Goal: Task Accomplishment & Management: Use online tool/utility

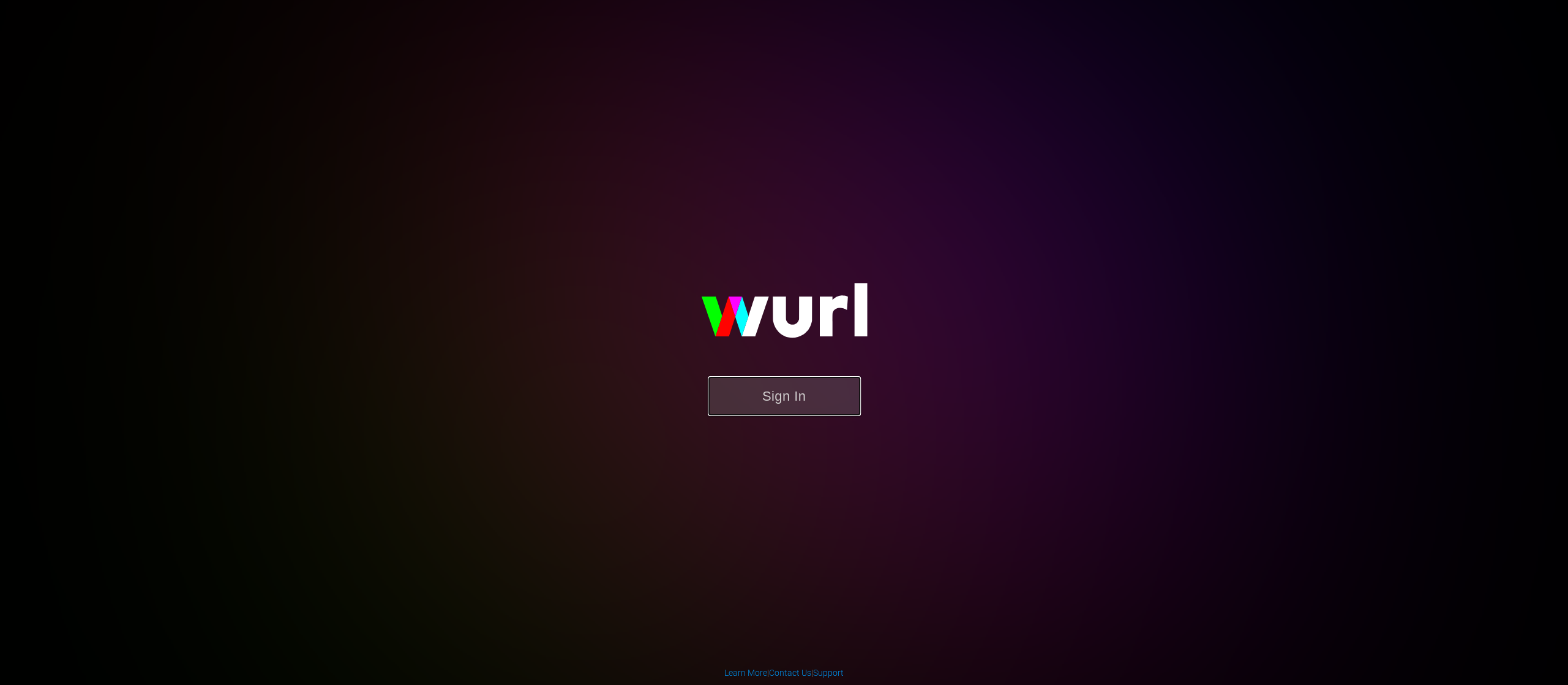
click at [758, 390] on button "Sign In" at bounding box center [784, 396] width 153 height 40
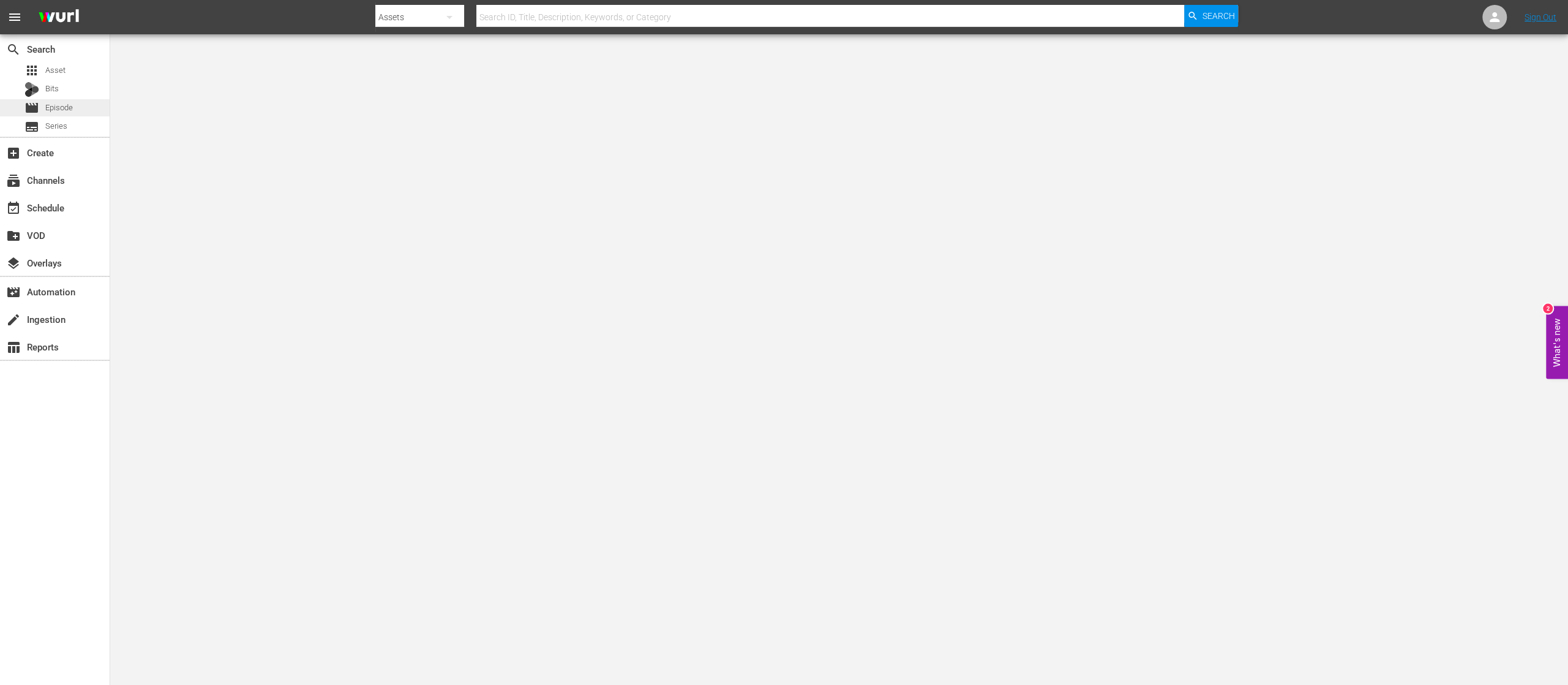
click at [76, 104] on div "movie Episode" at bounding box center [54, 107] width 109 height 17
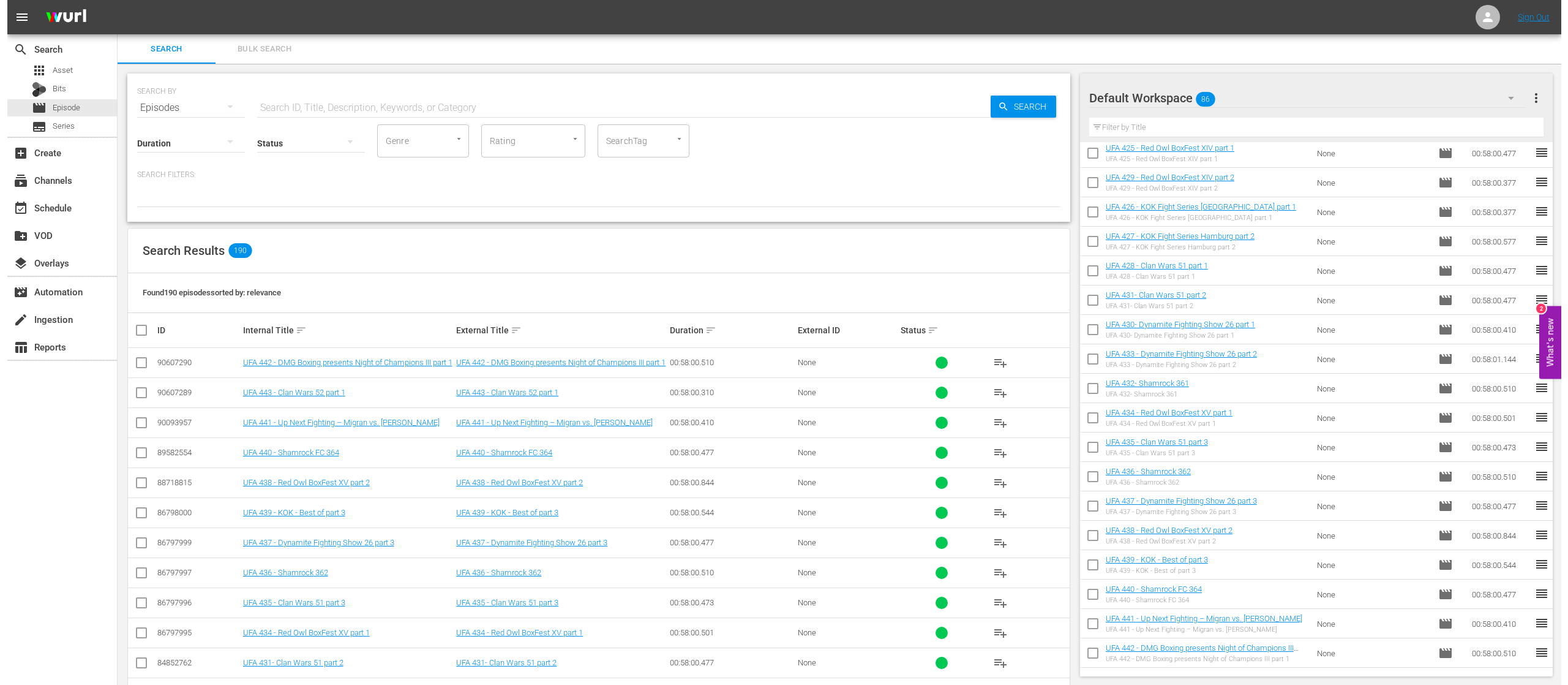
scroll to position [2029, 0]
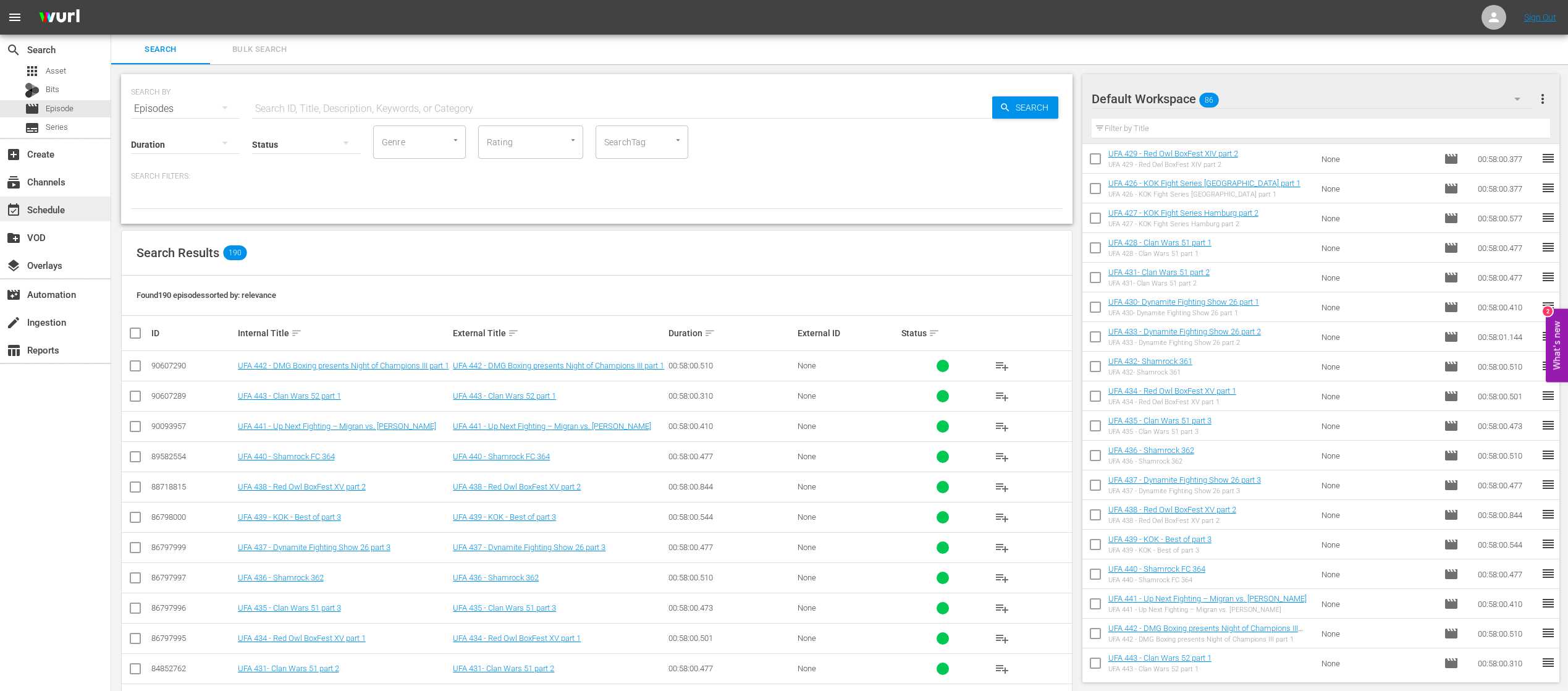
click at [31, 213] on div "event_available Schedule" at bounding box center [34, 207] width 69 height 11
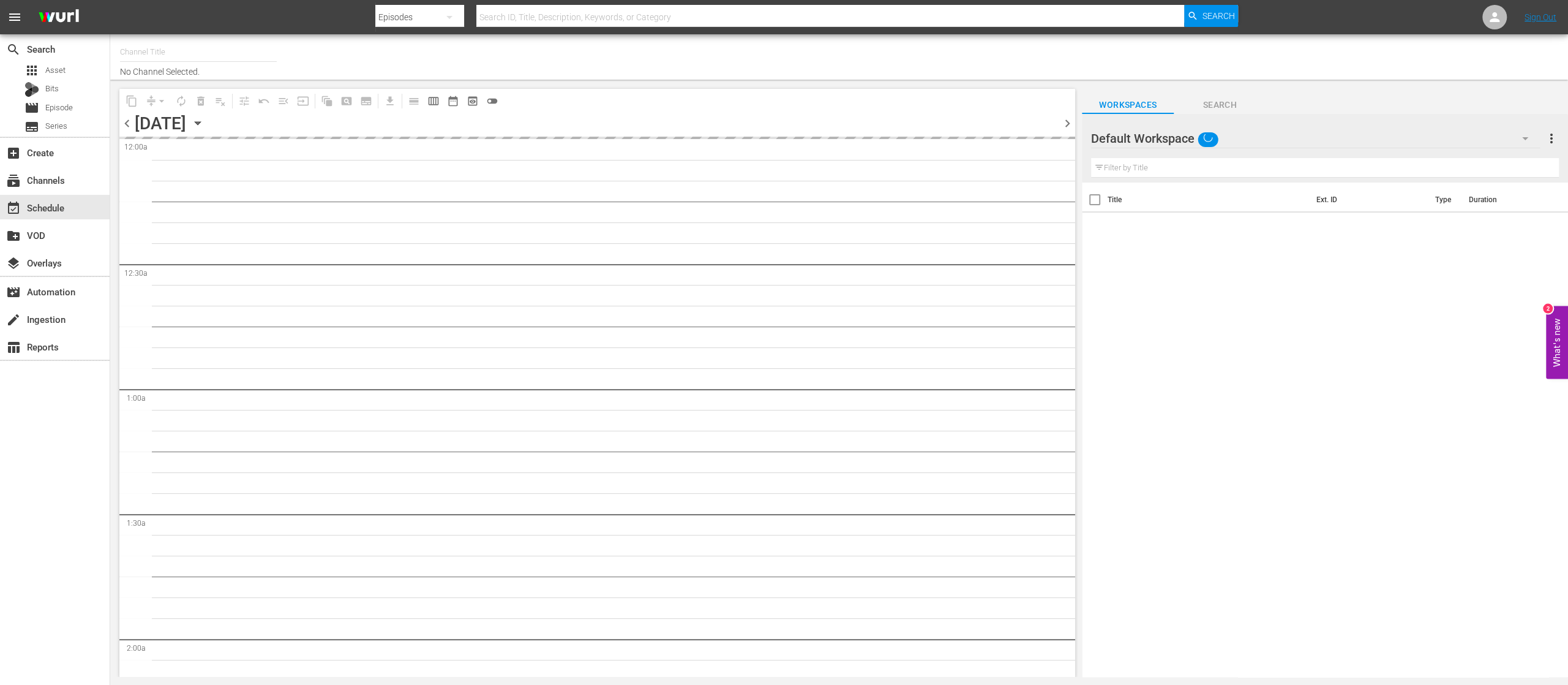
type input "United Fight Alliance (1569)"
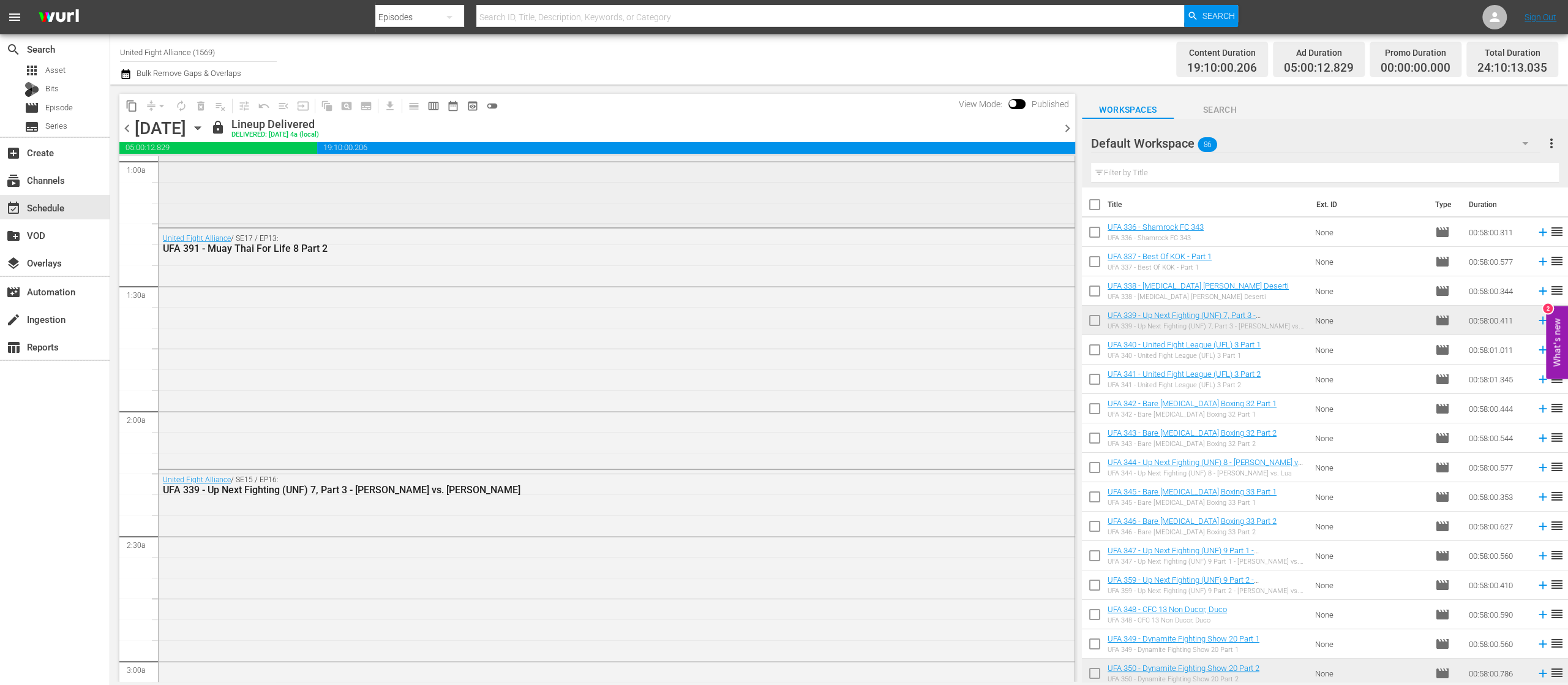
scroll to position [490, 0]
click at [1071, 125] on span "chevron_right" at bounding box center [1067, 128] width 15 height 15
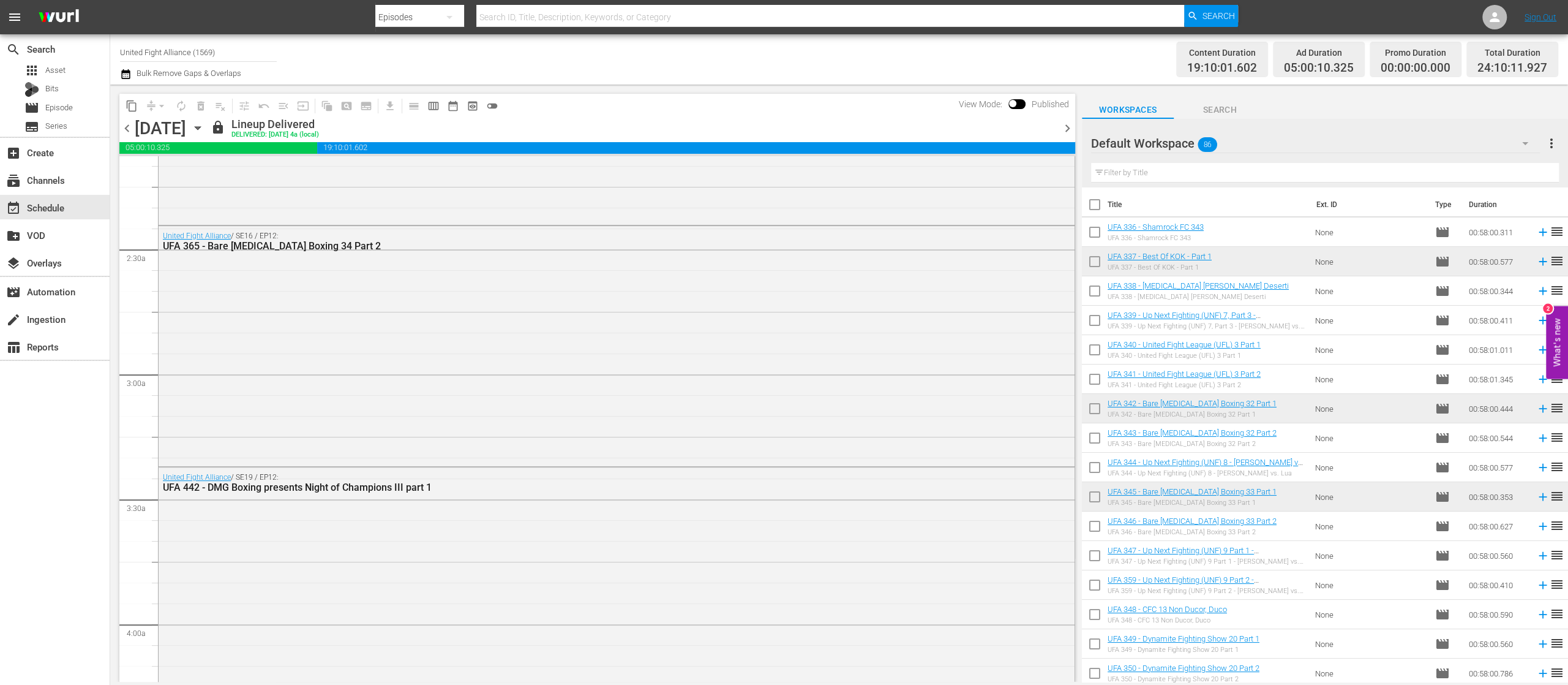
scroll to position [490, 0]
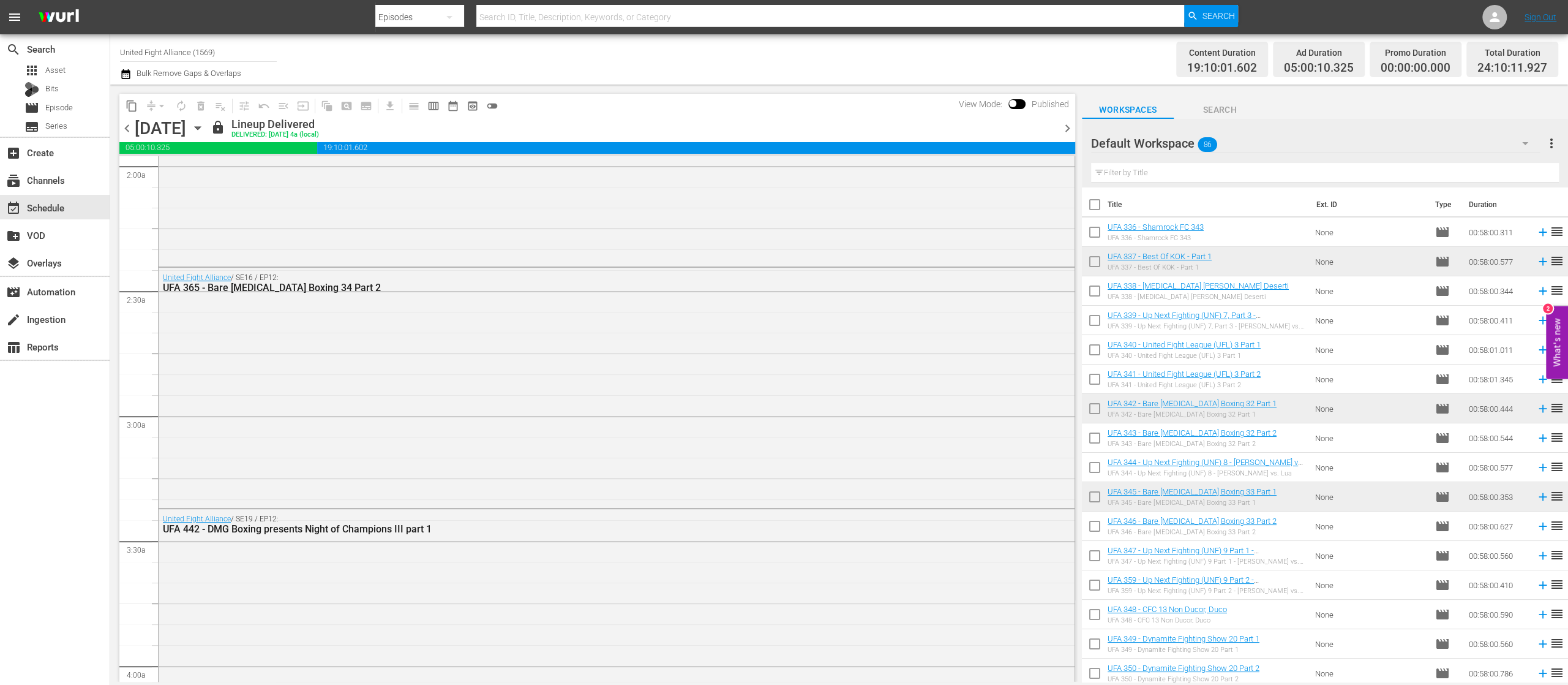
click at [1071, 125] on span "chevron_right" at bounding box center [1067, 128] width 15 height 15
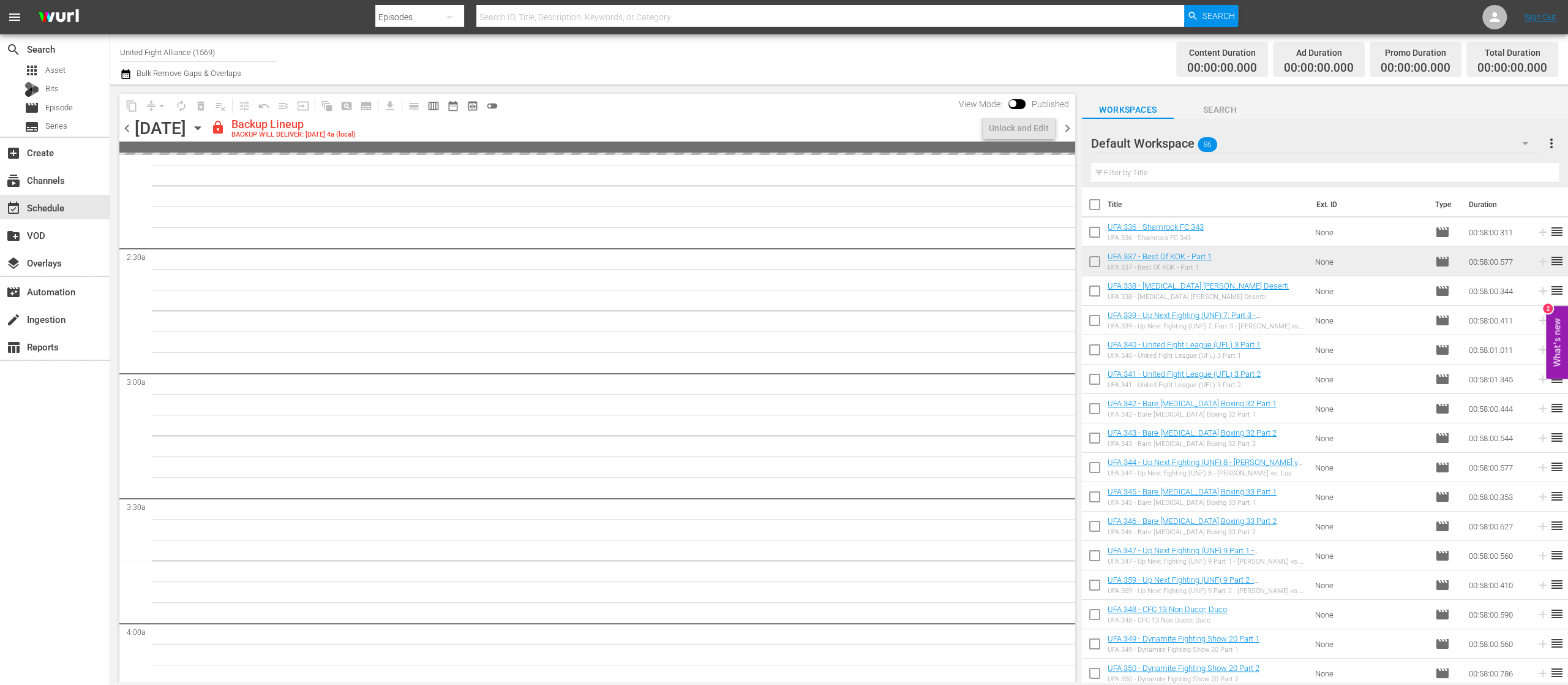
scroll to position [511, 0]
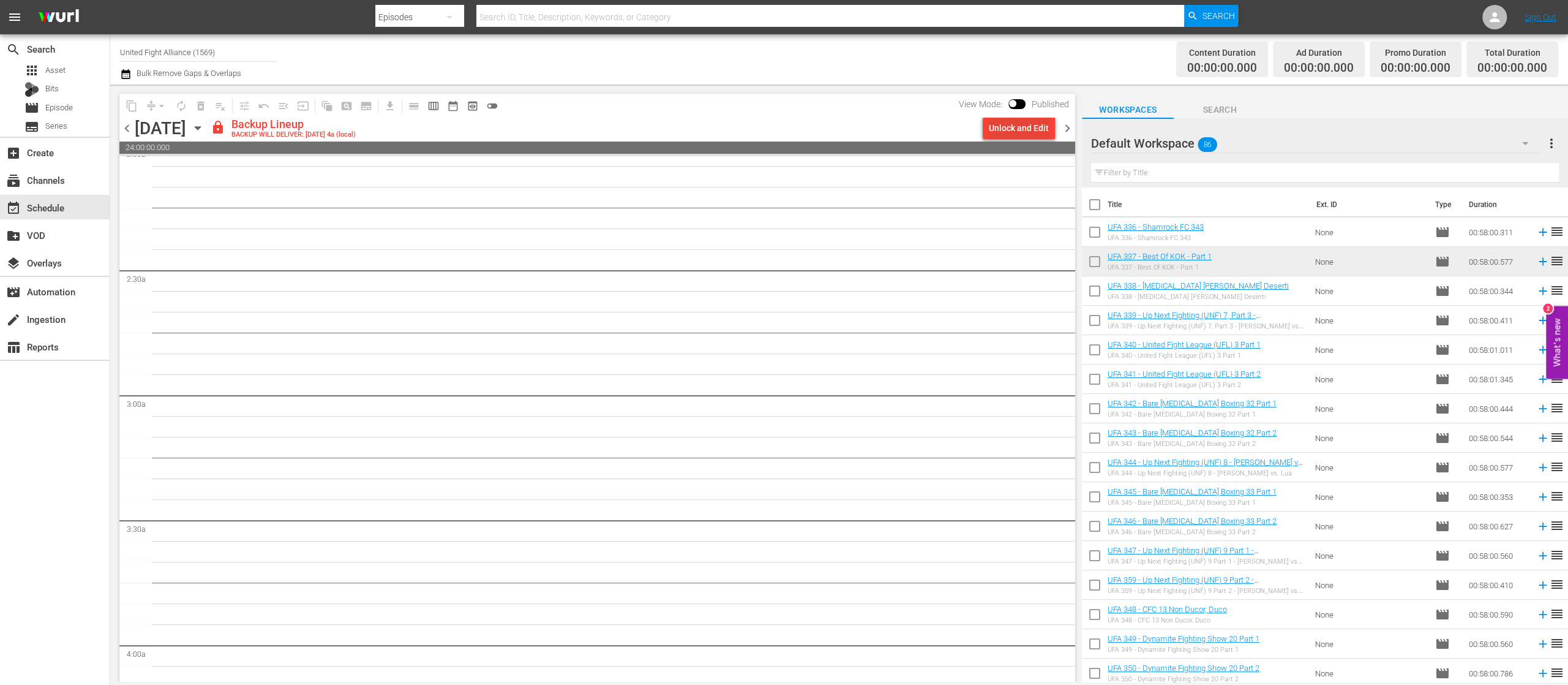
click at [1017, 125] on div "Unlock and Edit" at bounding box center [1018, 128] width 60 height 22
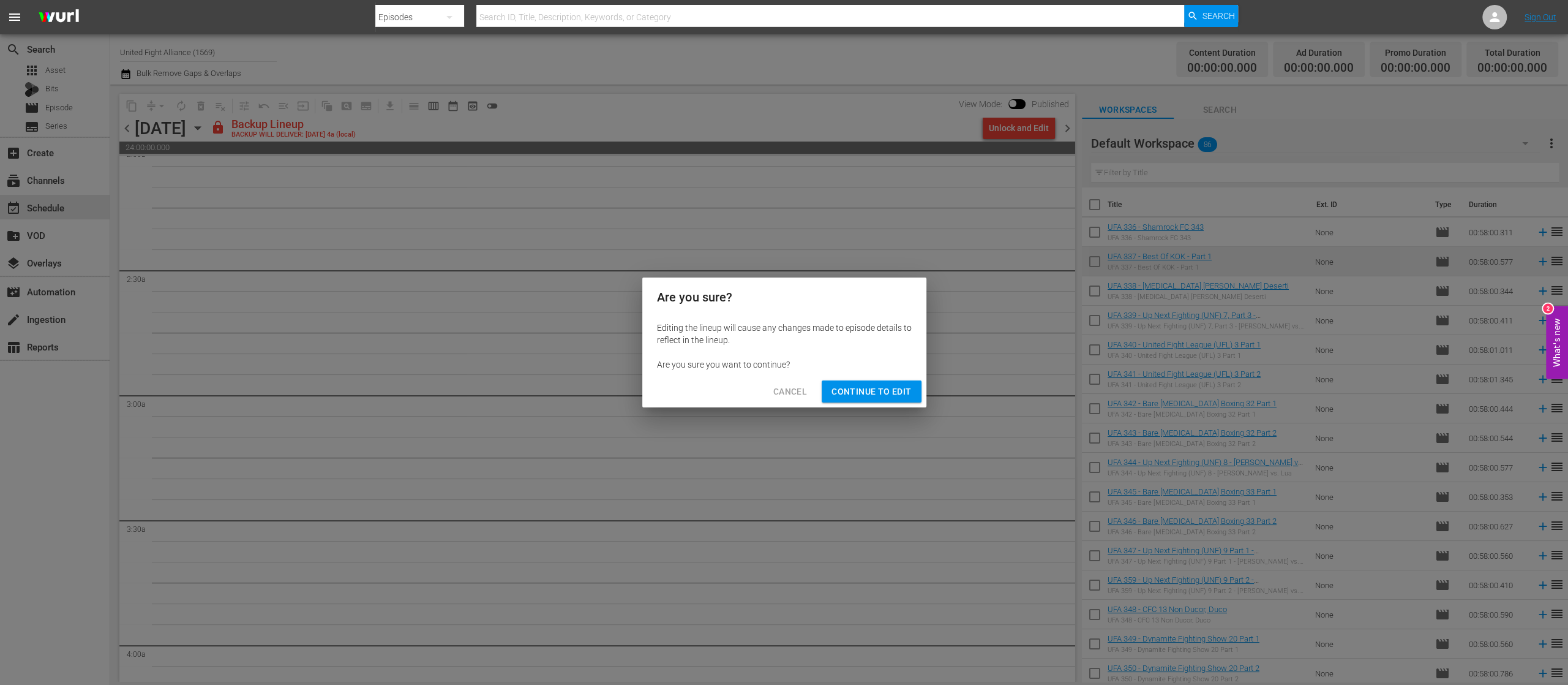
click at [895, 387] on span "Continue to Edit" at bounding box center [870, 392] width 79 height 15
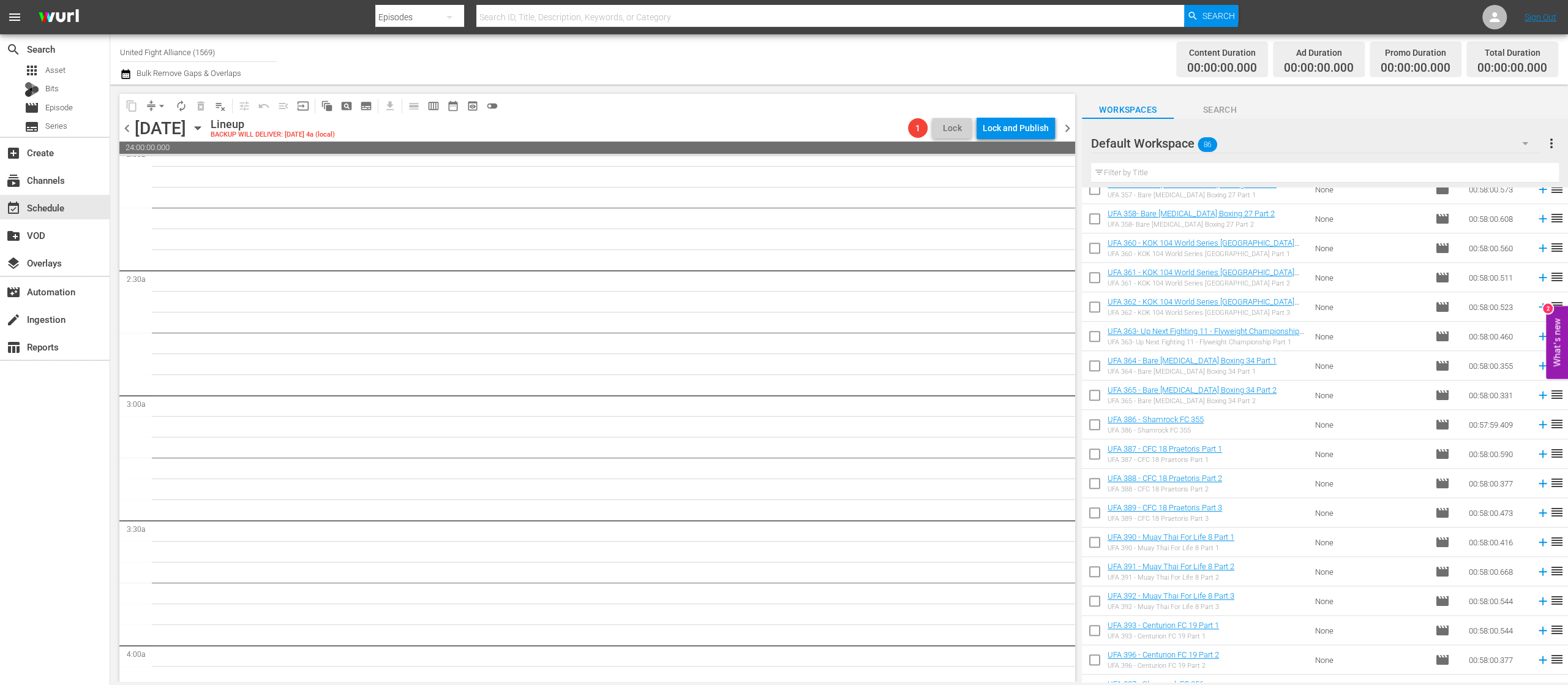
scroll to position [445, 0]
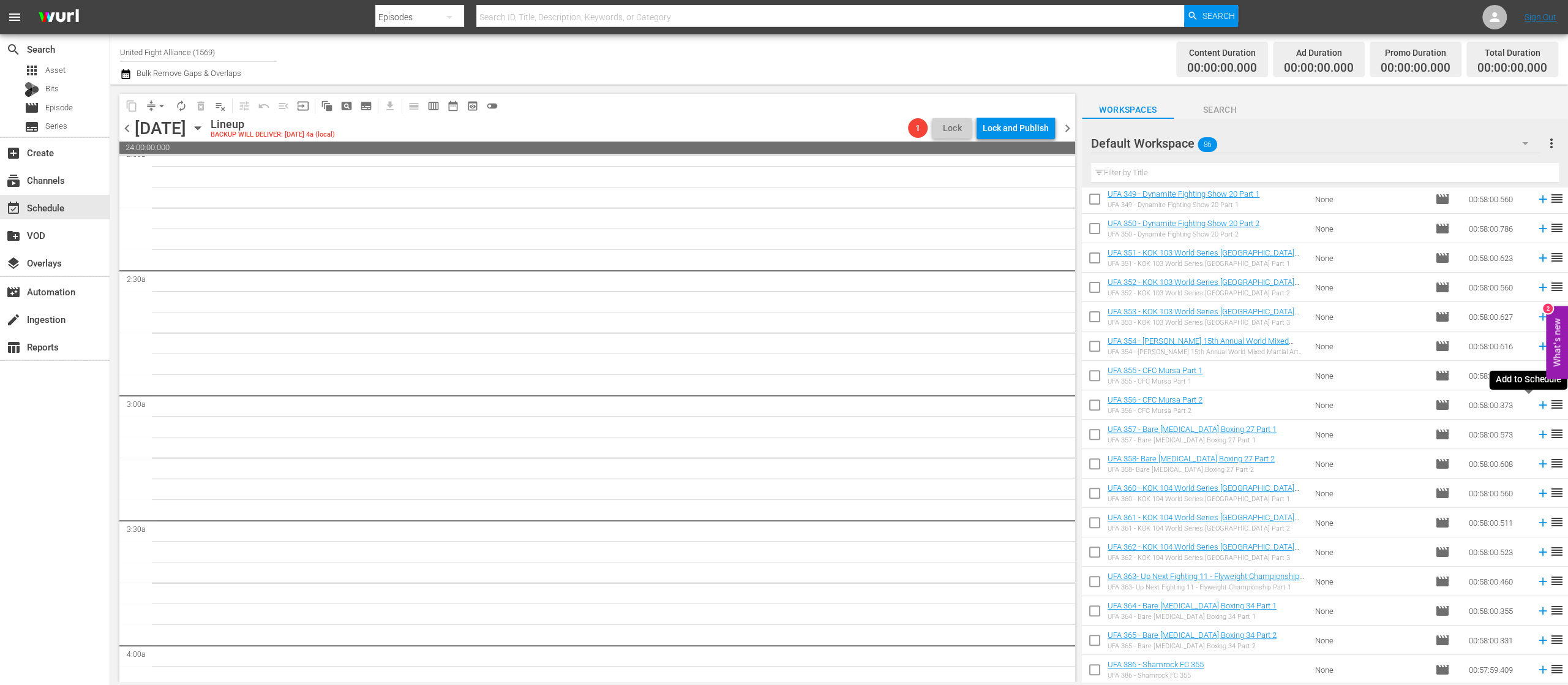
click at [1536, 403] on icon at bounding box center [1543, 405] width 14 height 14
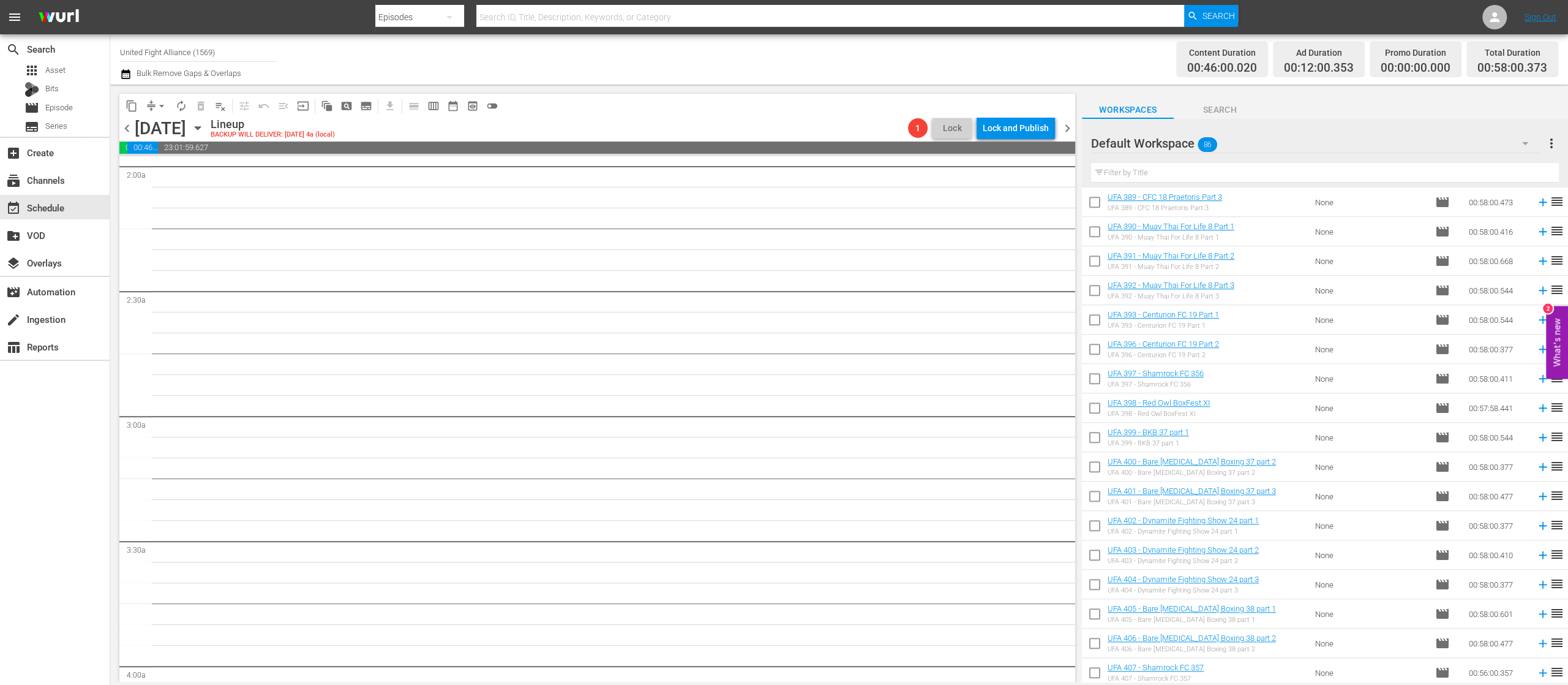
scroll to position [1327, 0]
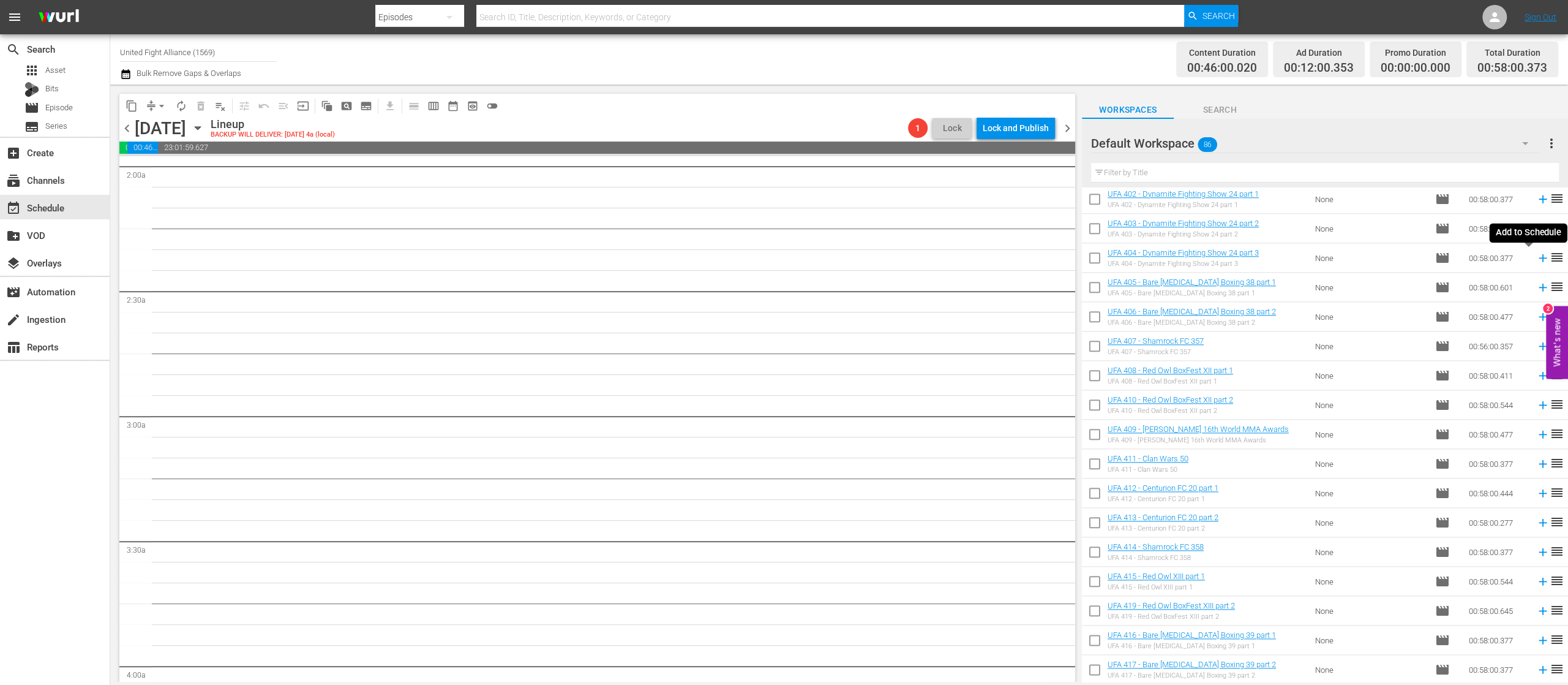
click at [1536, 258] on icon at bounding box center [1543, 258] width 14 height 14
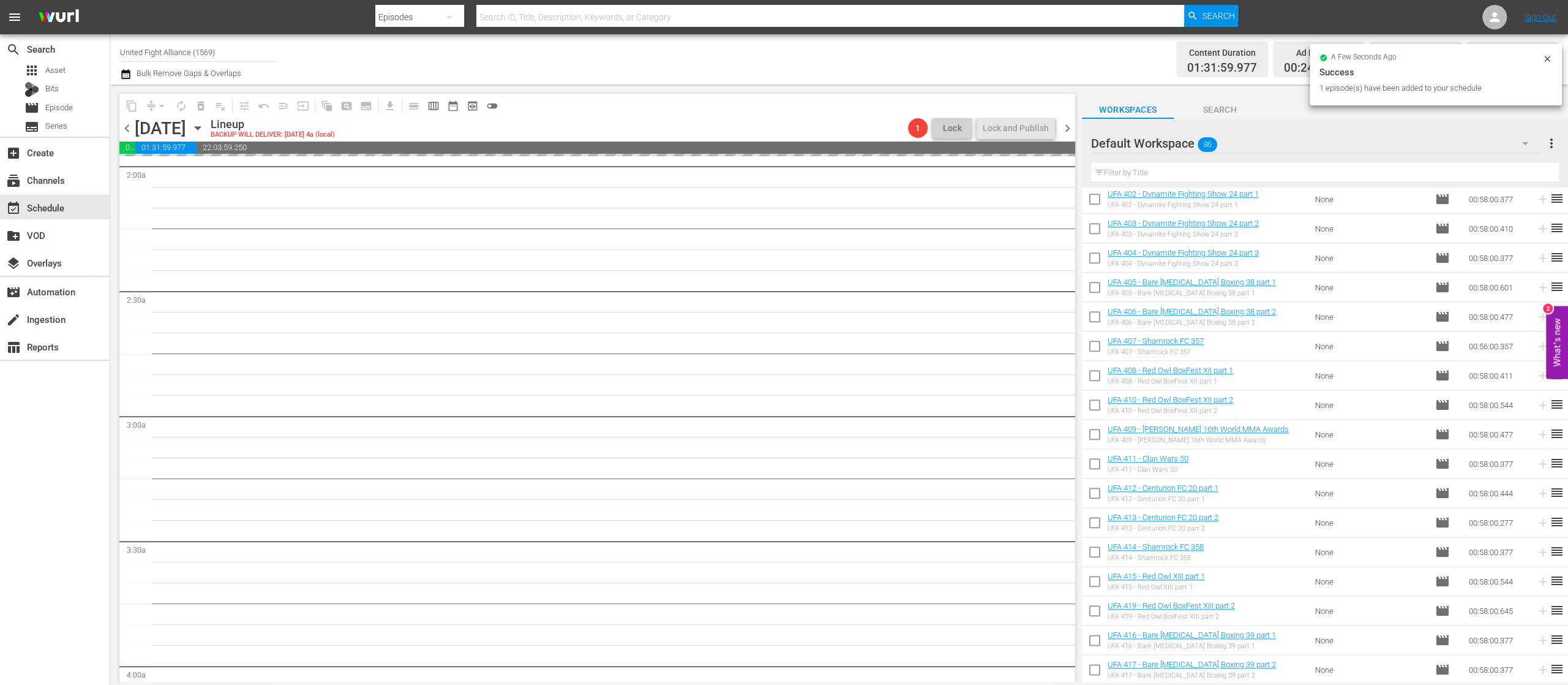
scroll to position [347, 0]
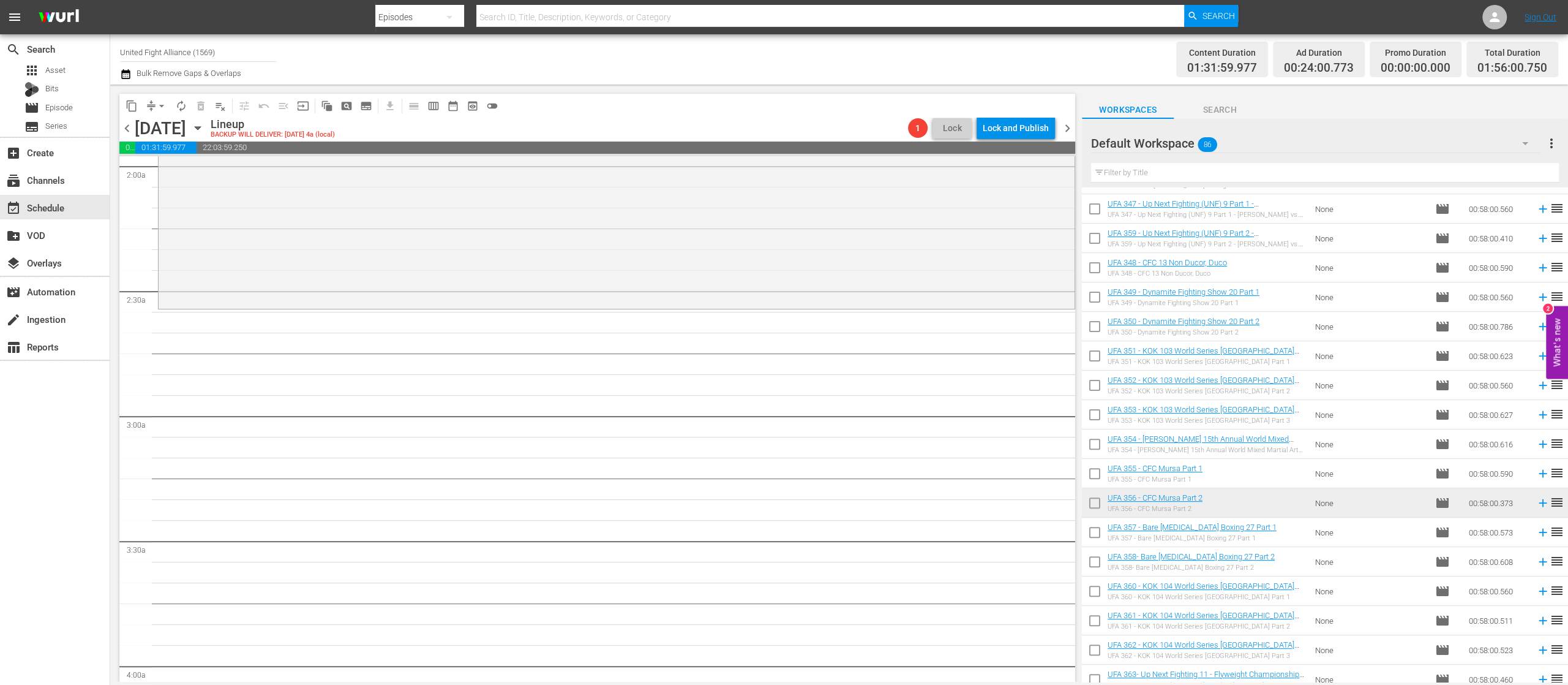
click at [1531, 591] on td at bounding box center [1540, 591] width 18 height 29
click at [1539, 591] on icon at bounding box center [1542, 591] width 8 height 8
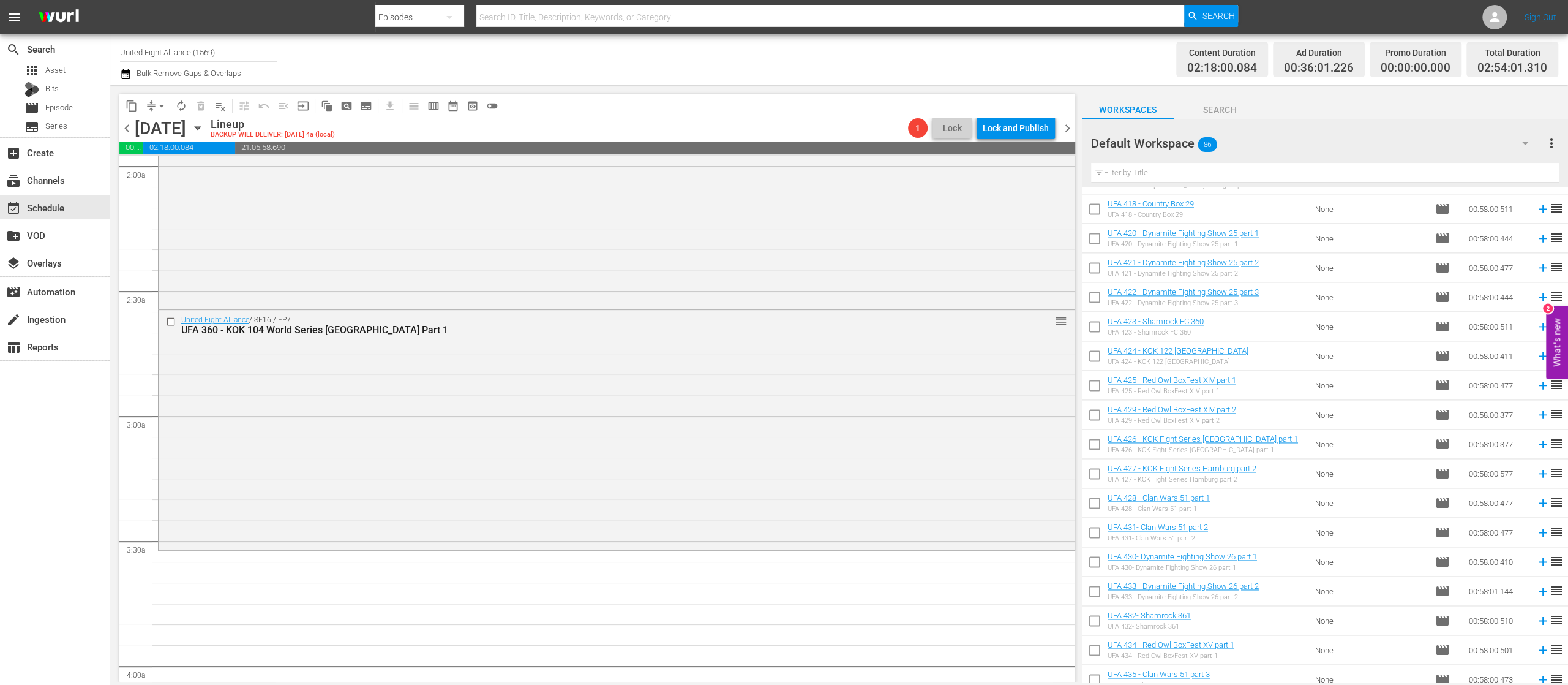
scroll to position [2062, 0]
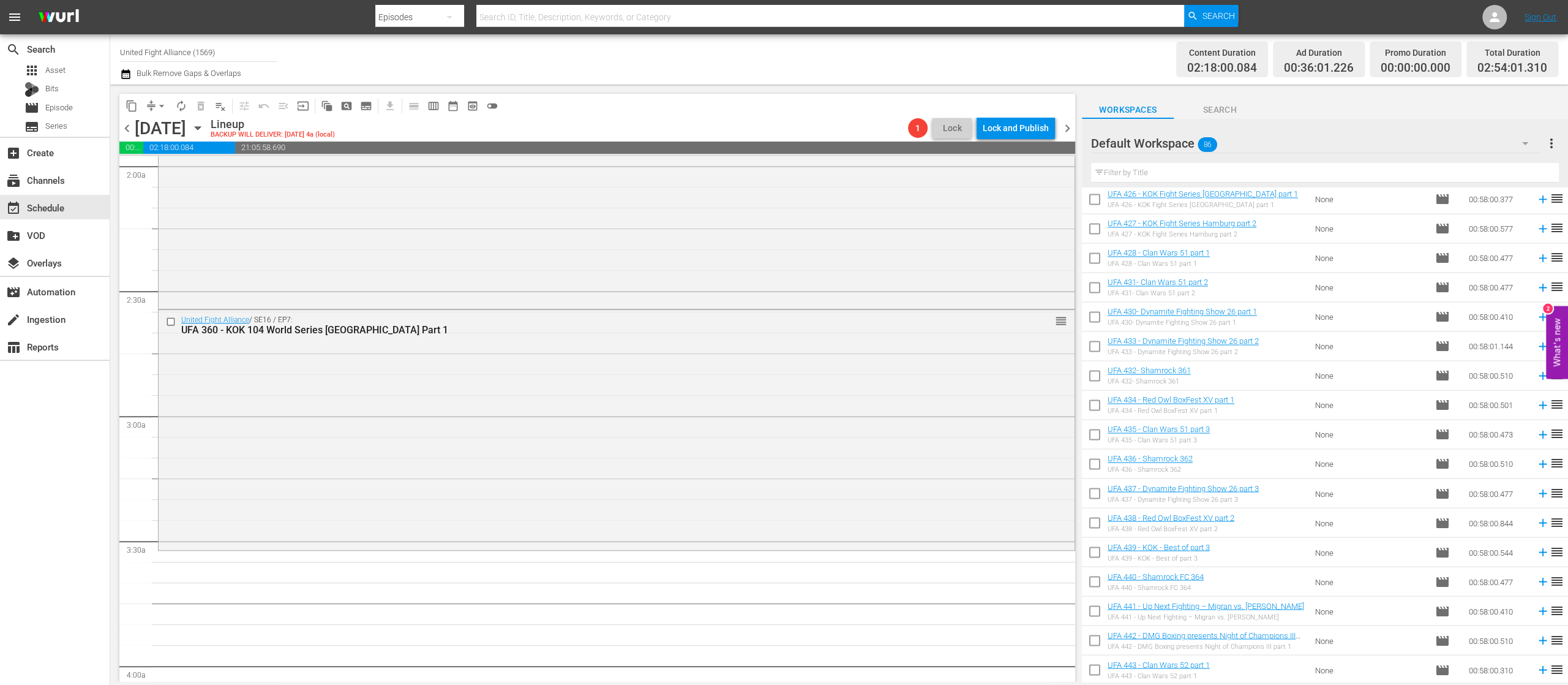
click at [1531, 441] on td at bounding box center [1540, 434] width 18 height 29
click at [1539, 430] on icon at bounding box center [1542, 434] width 8 height 8
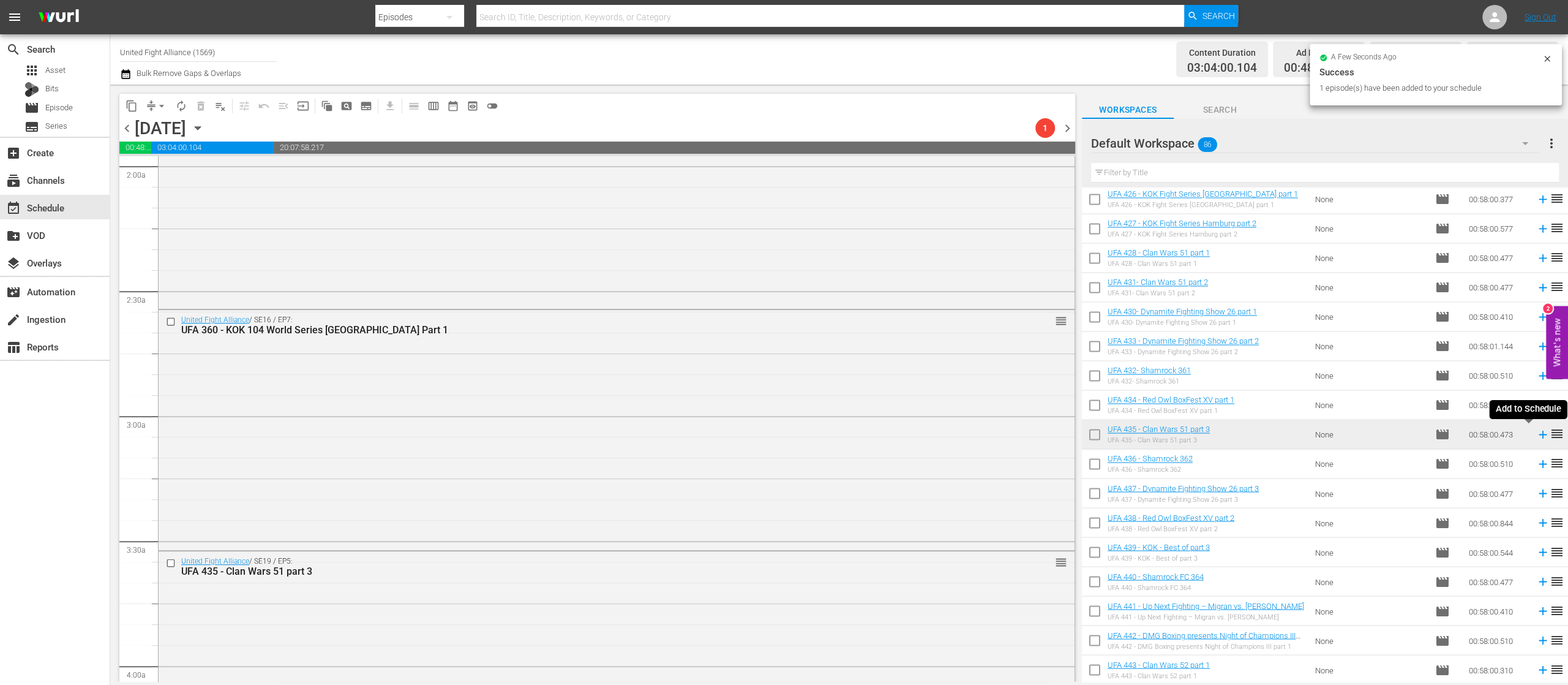
scroll to position [1817, 0]
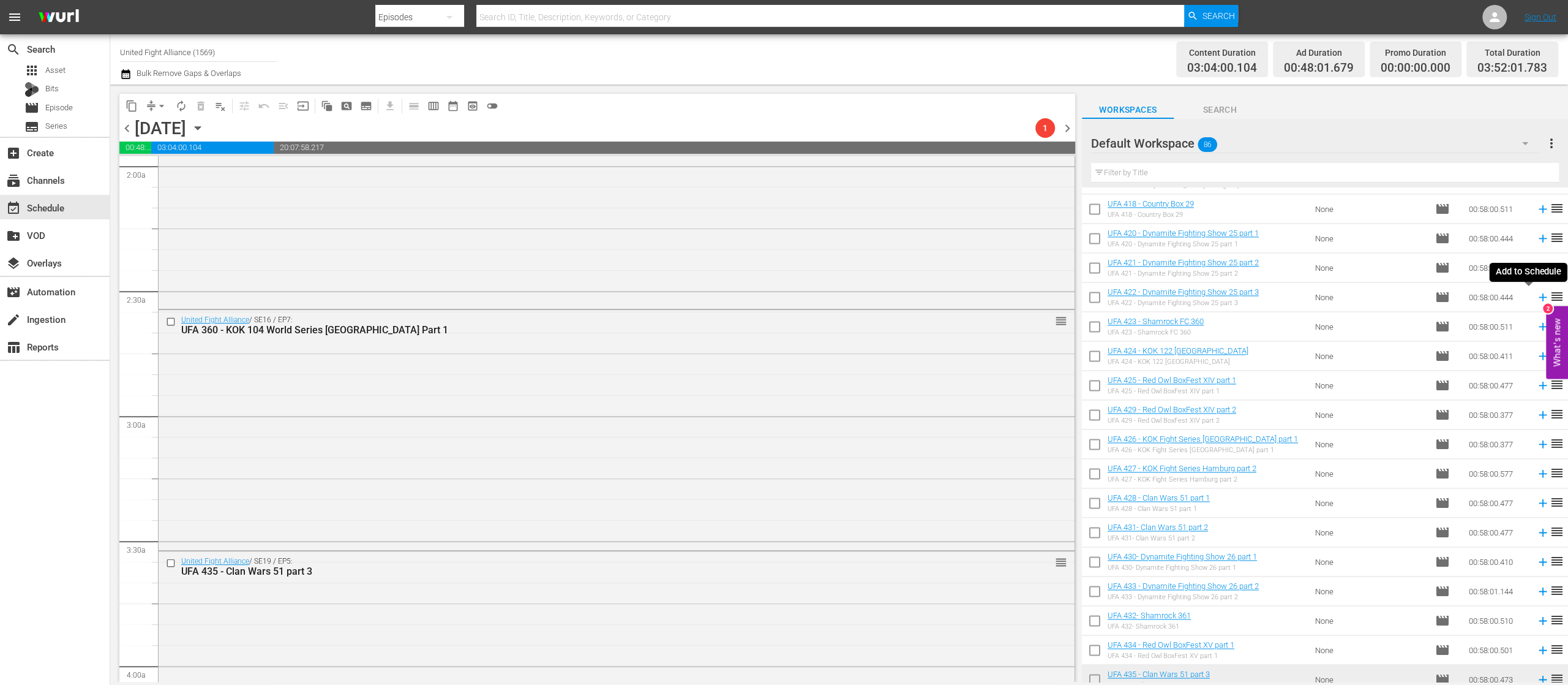
click at [1536, 298] on icon at bounding box center [1543, 297] width 14 height 14
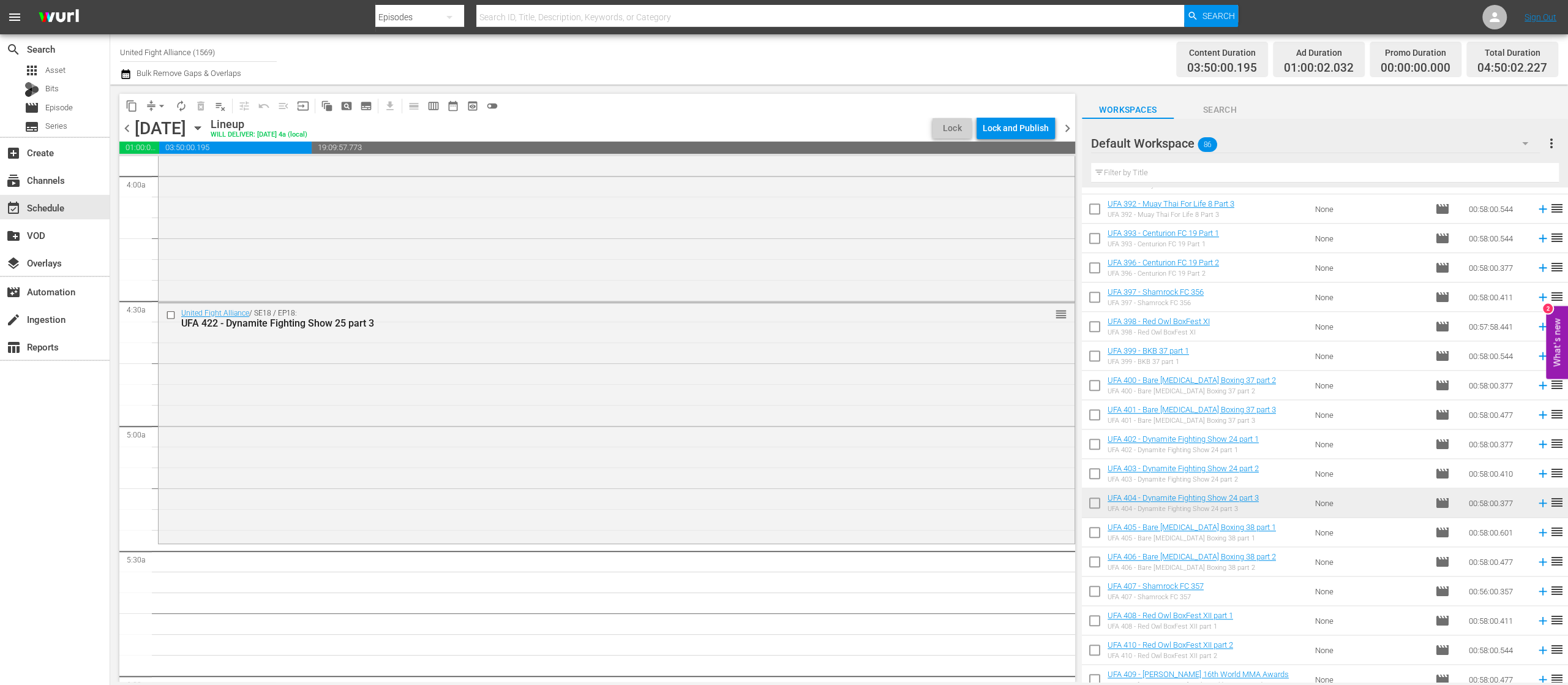
scroll to position [837, 0]
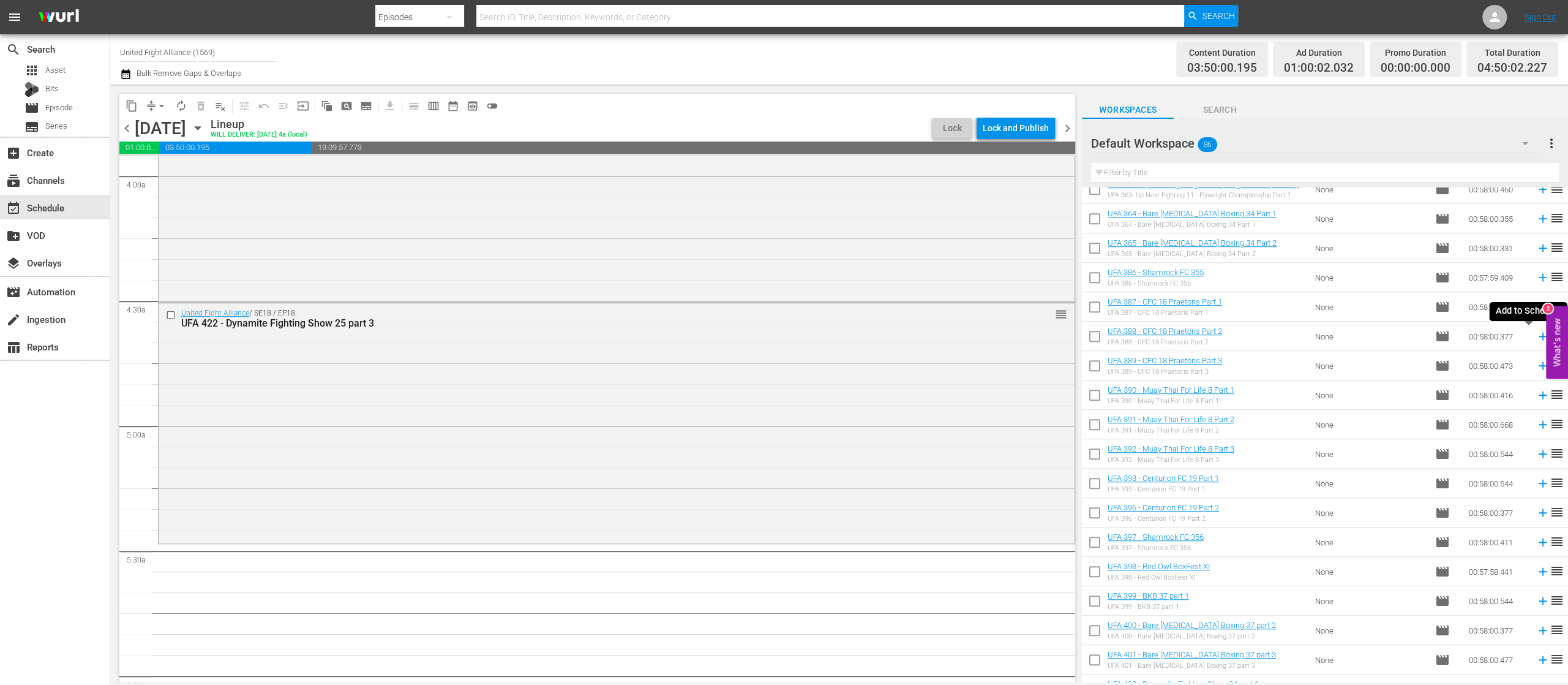
click at [1536, 332] on icon at bounding box center [1543, 336] width 14 height 14
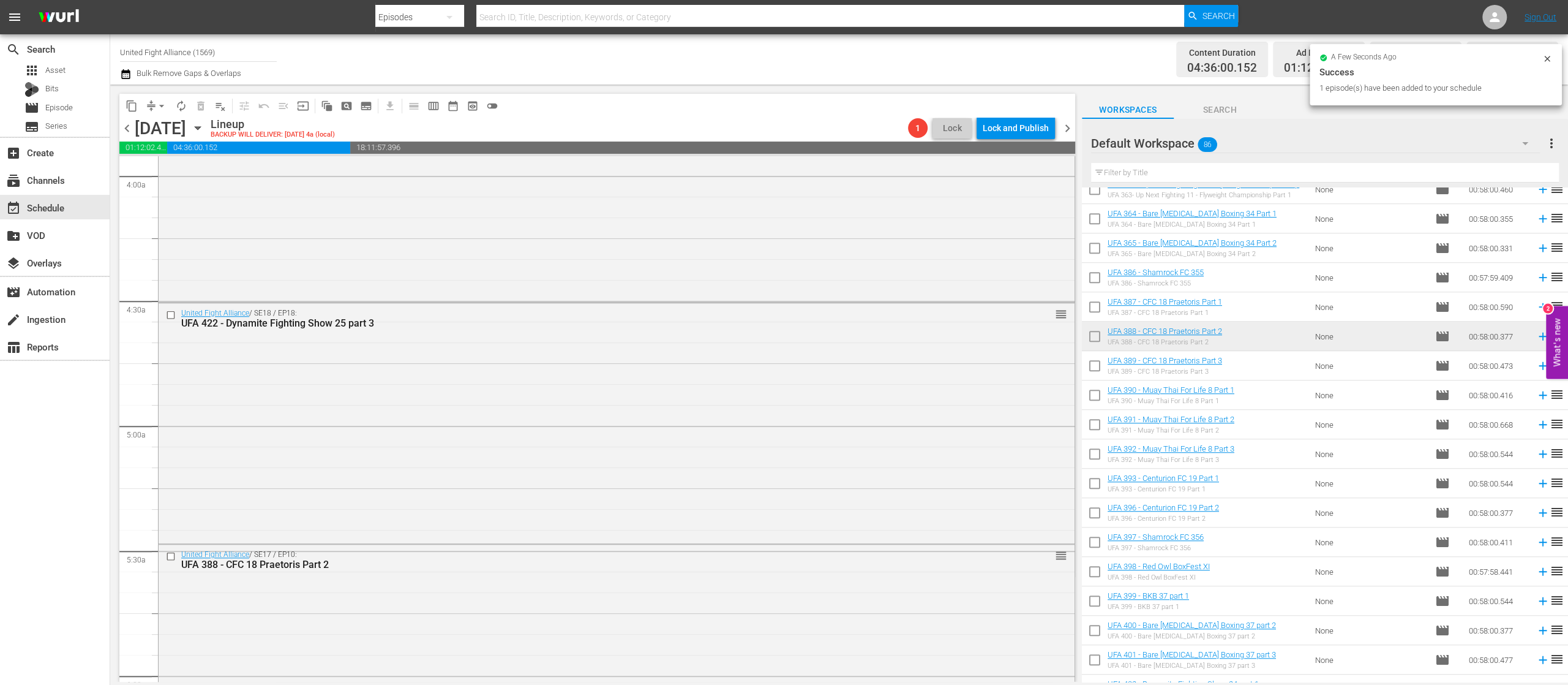
scroll to position [2062, 0]
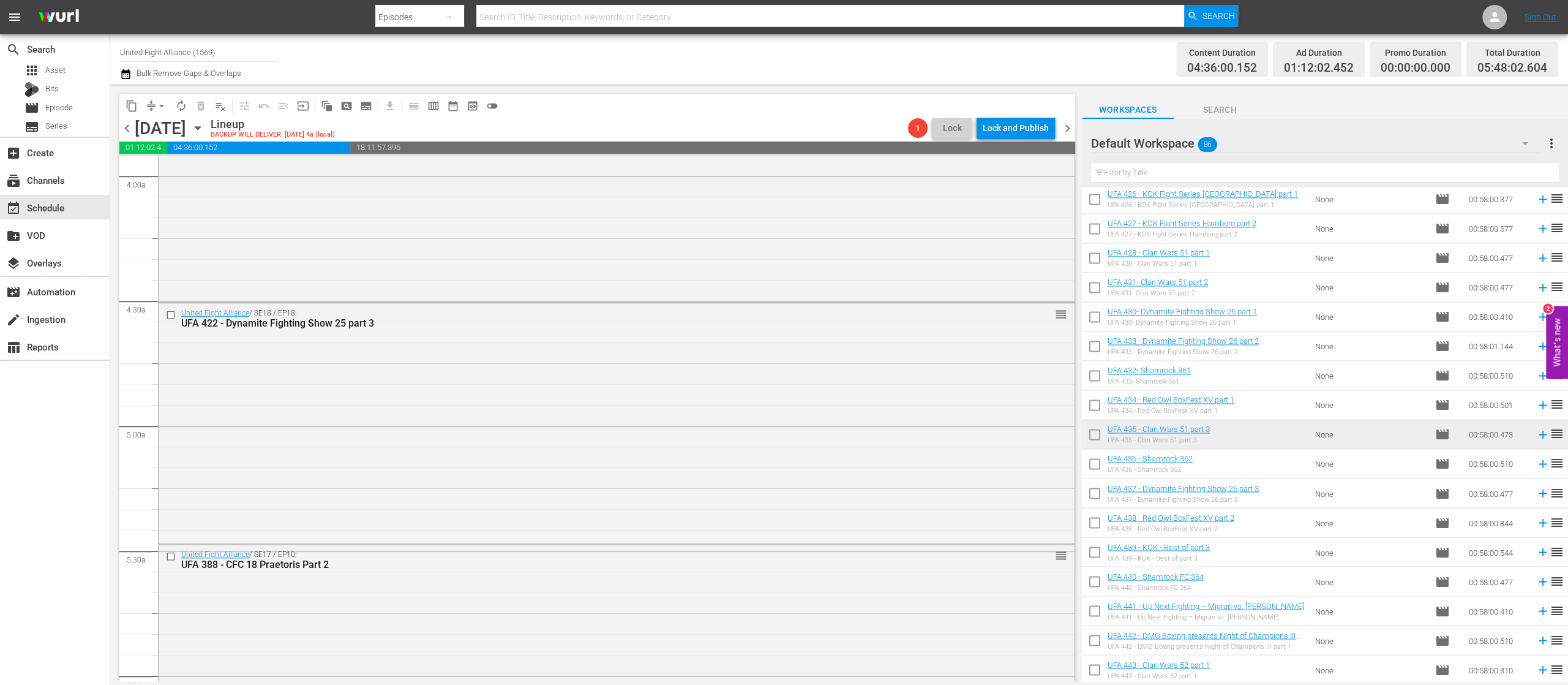
click at [1536, 286] on icon at bounding box center [1543, 287] width 14 height 14
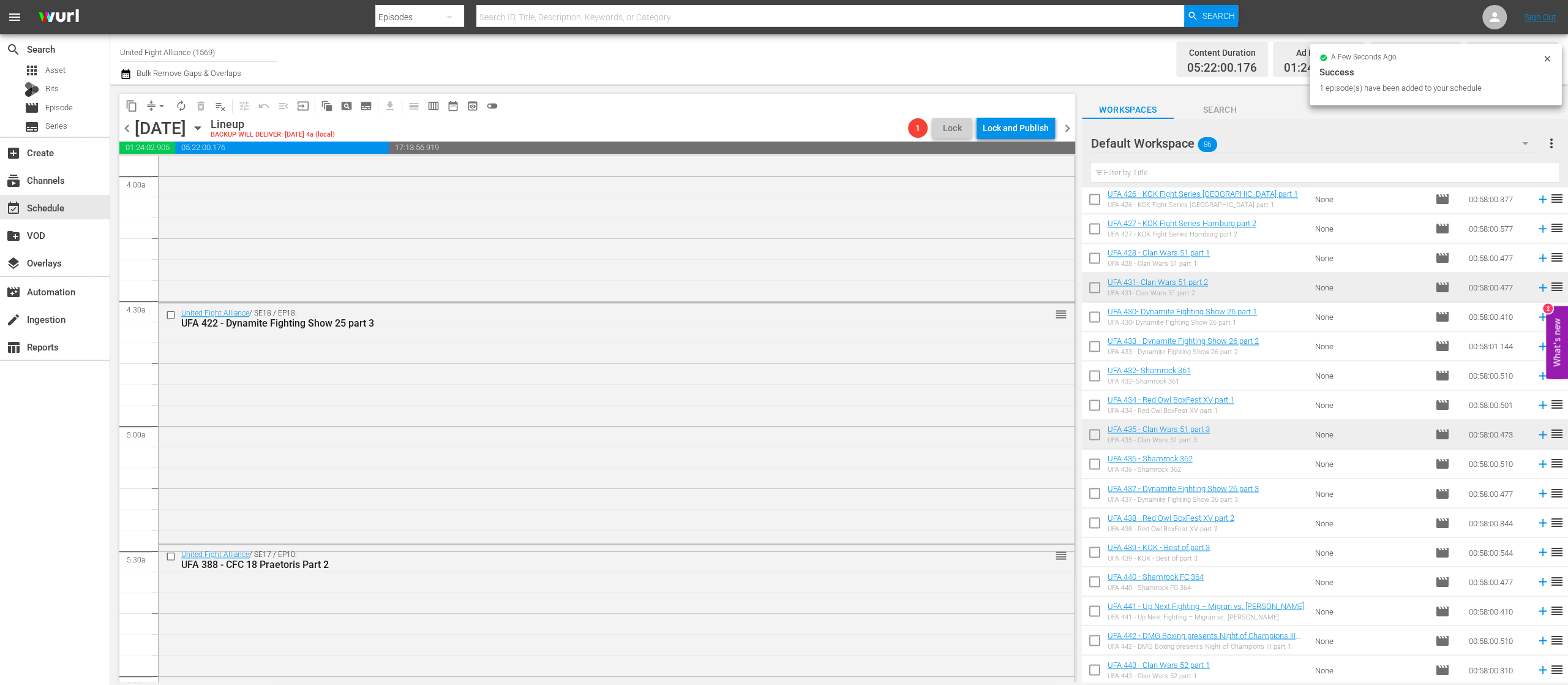
scroll to position [1470, 0]
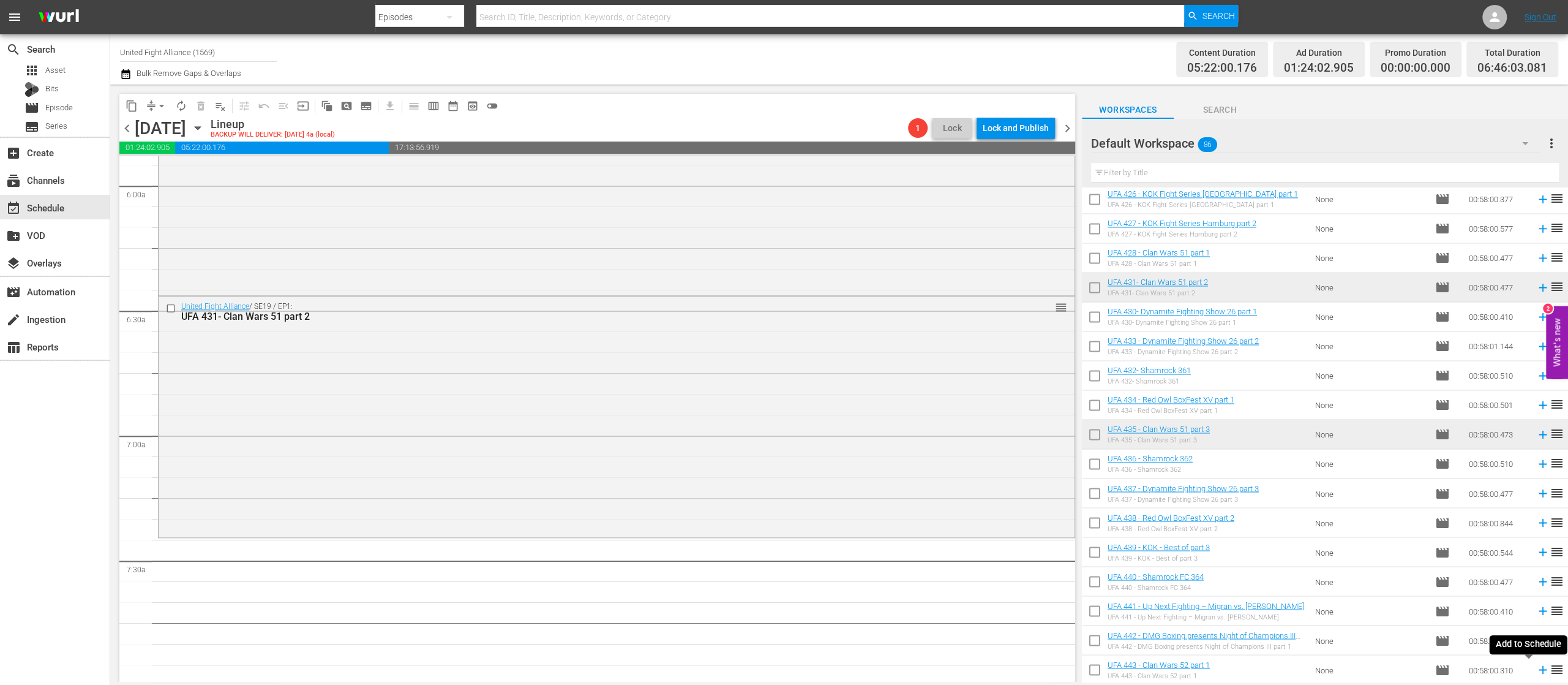
click at [1536, 666] on icon at bounding box center [1543, 670] width 14 height 14
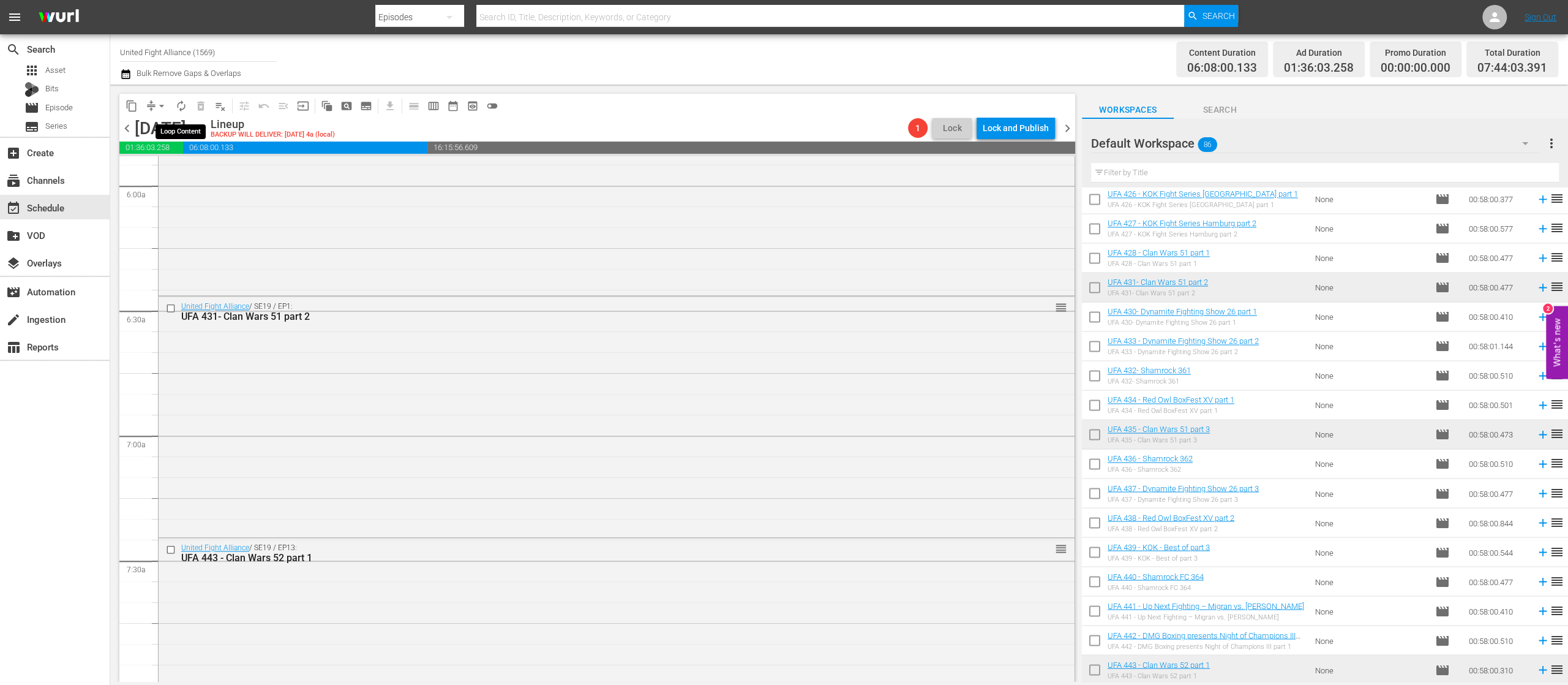
click at [186, 104] on span "autorenew_outlined" at bounding box center [181, 106] width 12 height 12
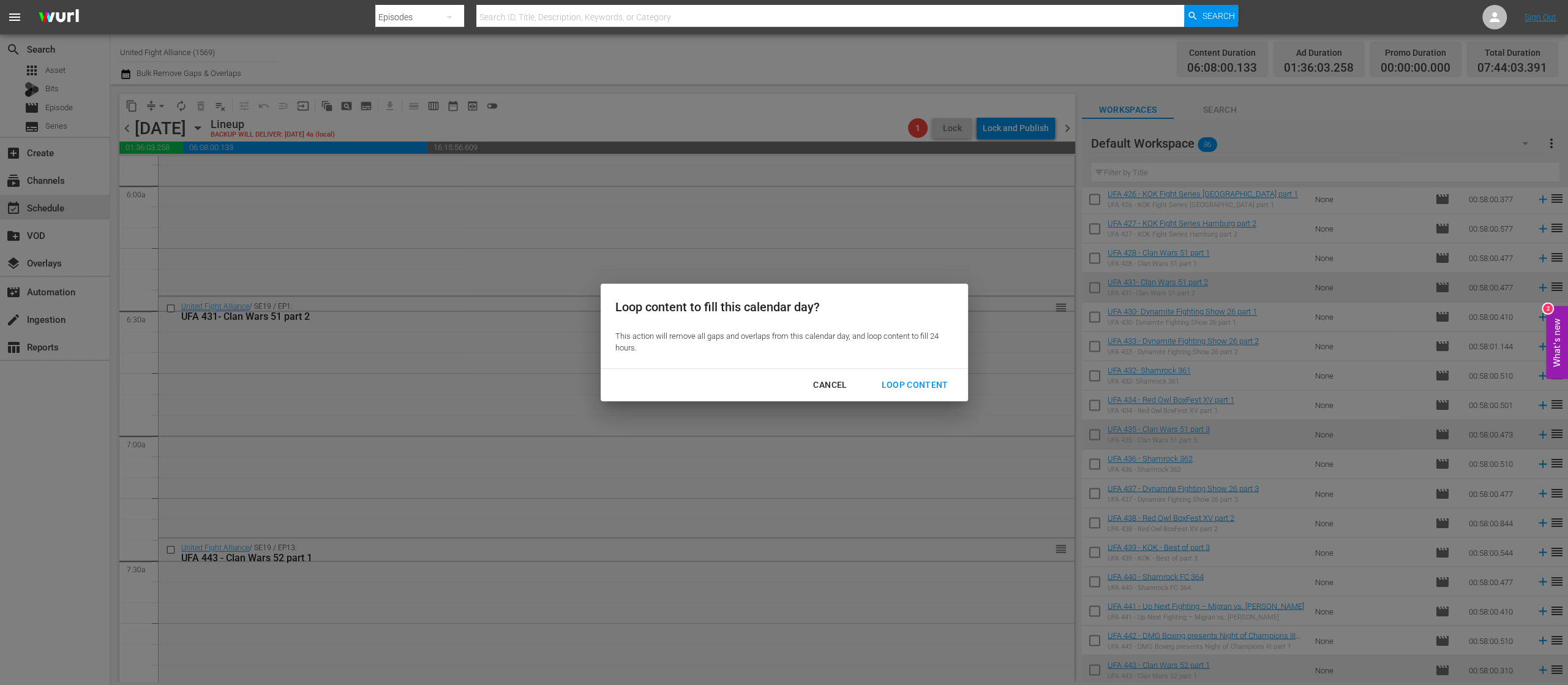
click at [886, 379] on div "Loop Content" at bounding box center [914, 385] width 86 height 15
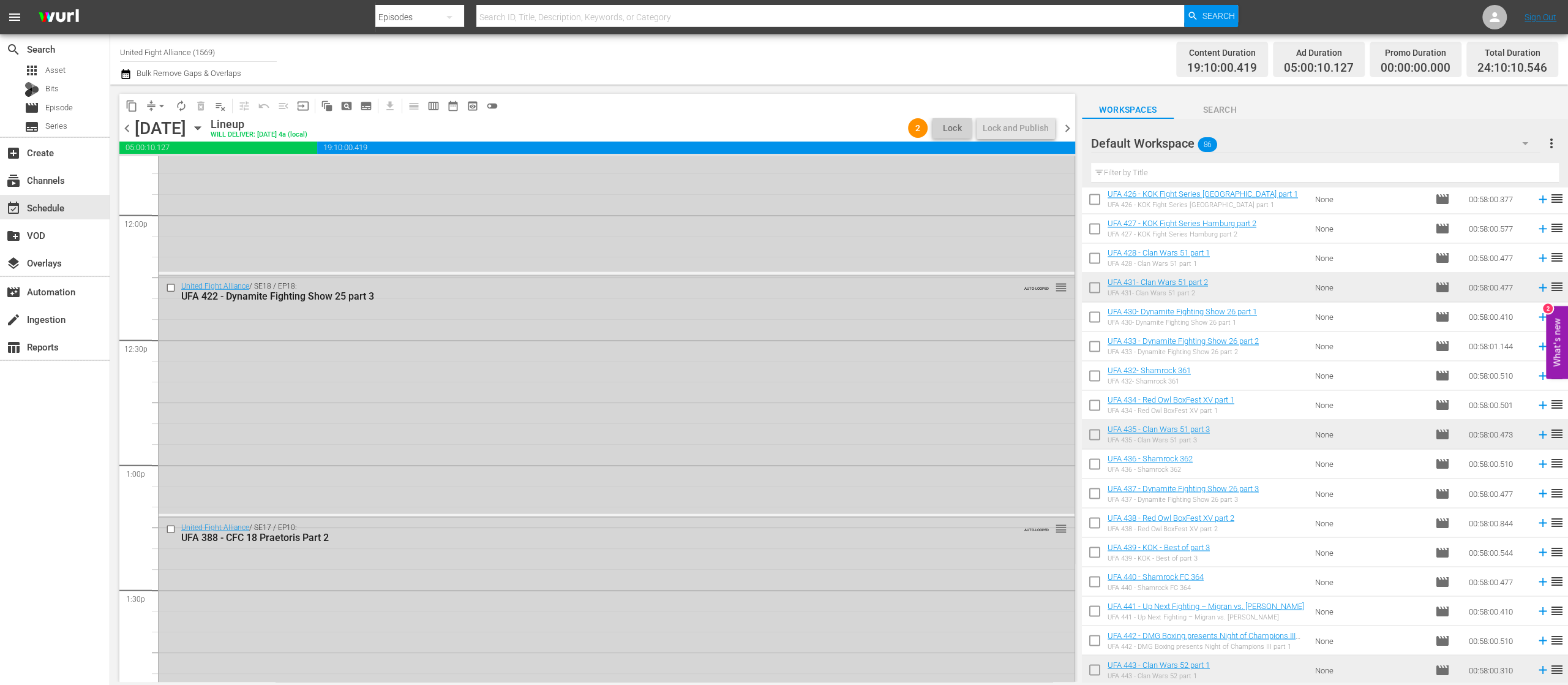
scroll to position [3430, 0]
click at [1069, 126] on span "chevron_right" at bounding box center [1067, 128] width 15 height 15
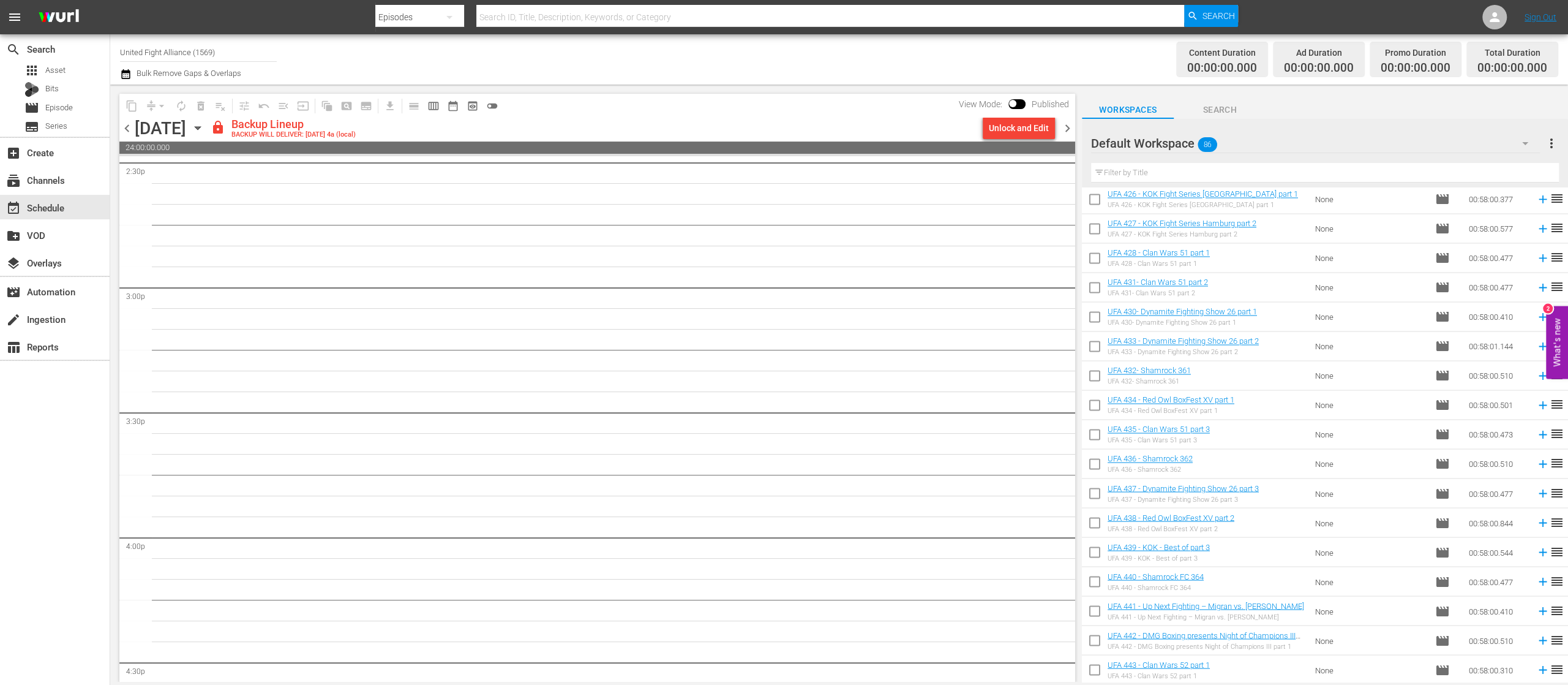
scroll to position [3597, 0]
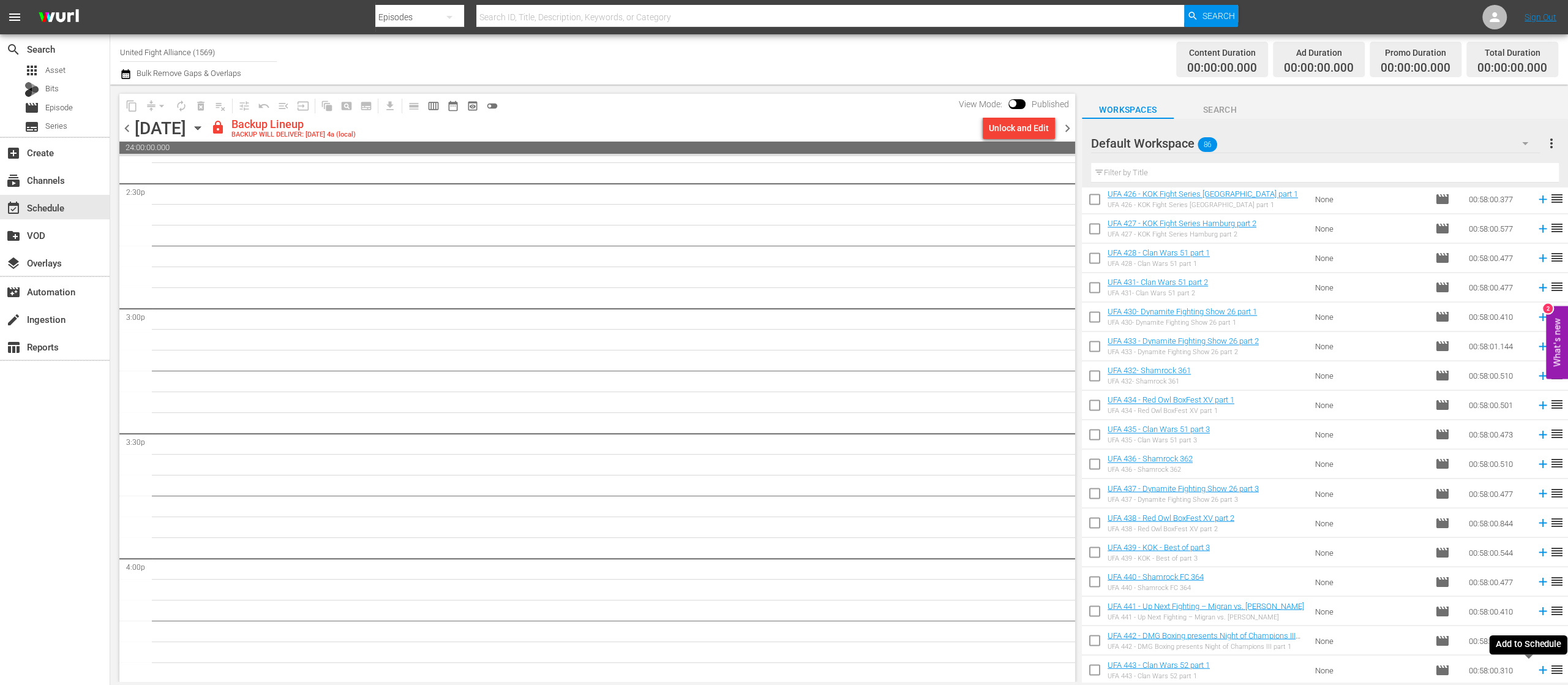
click at [1536, 670] on icon at bounding box center [1543, 670] width 14 height 14
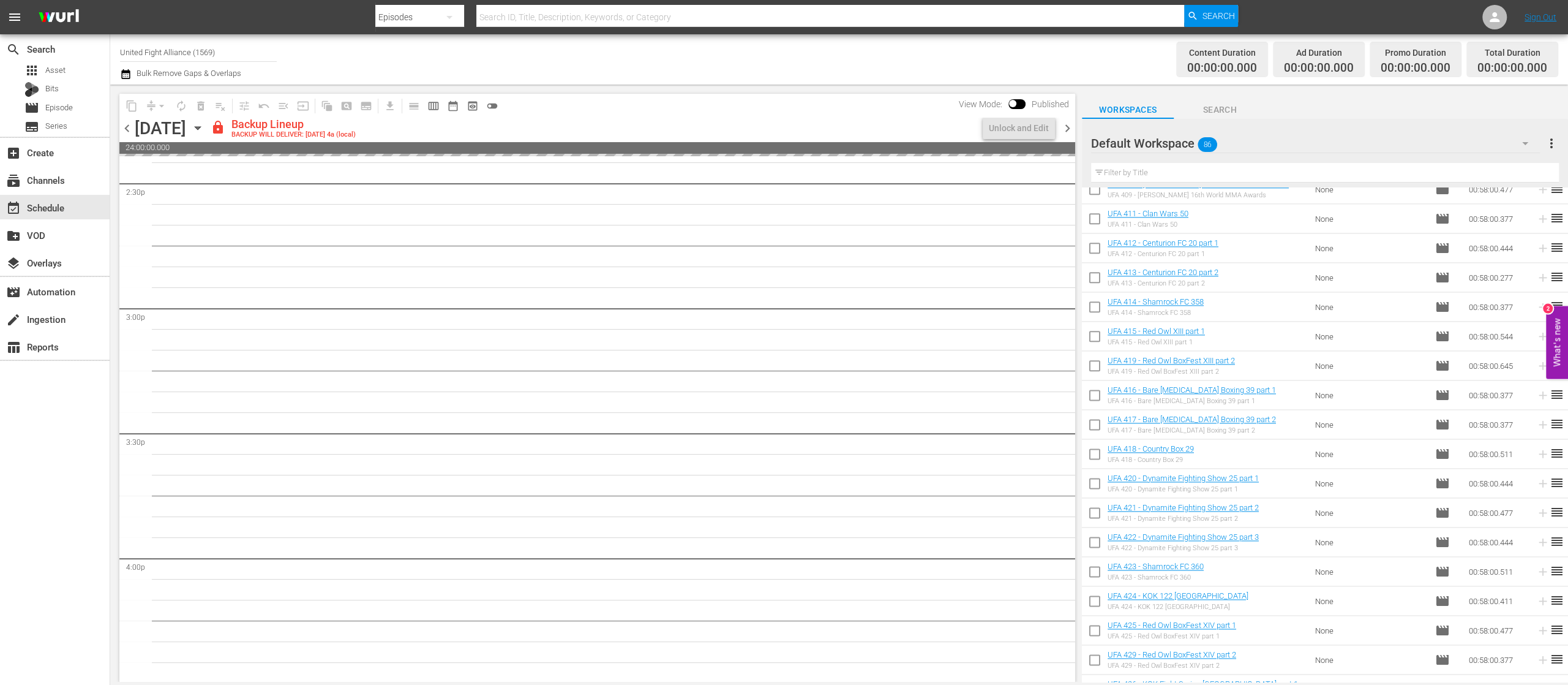
scroll to position [1327, 0]
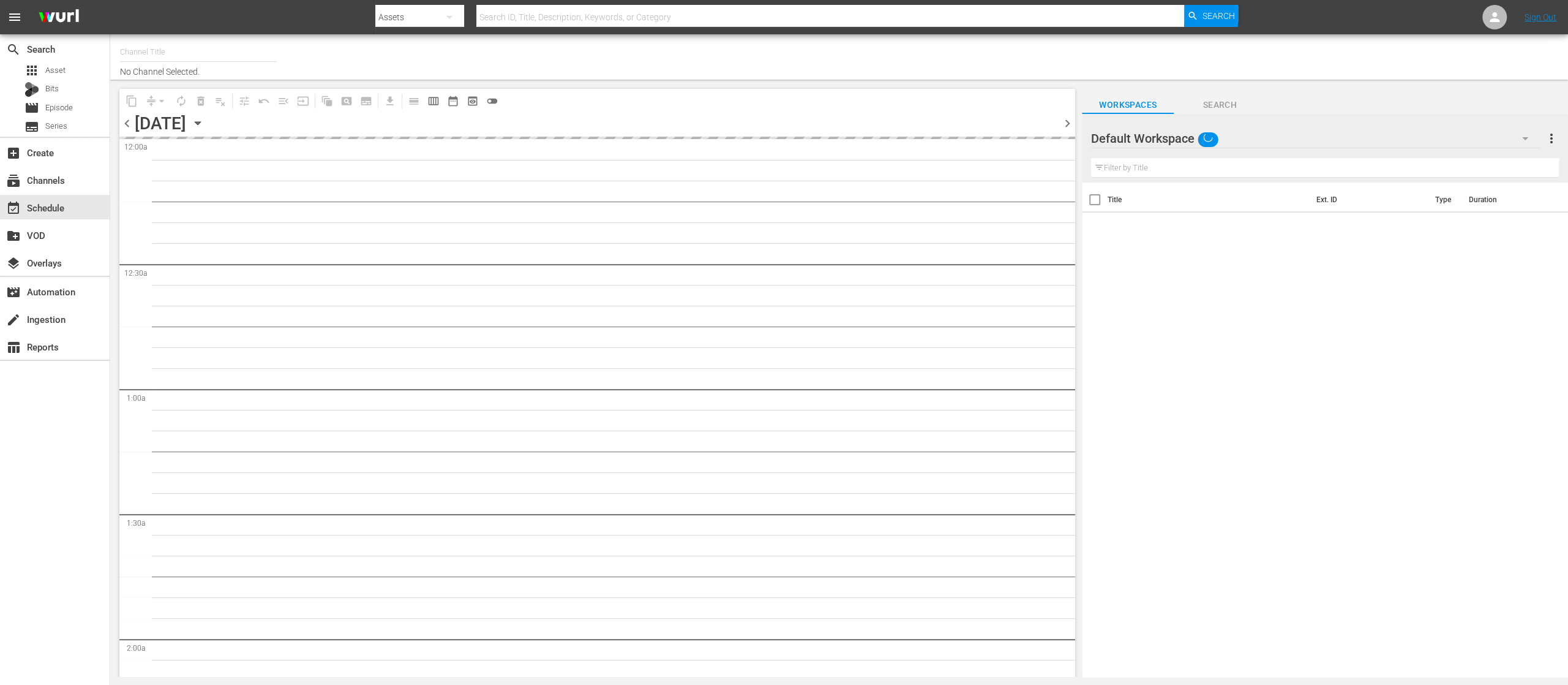
type input "United Fight Alliance (1569)"
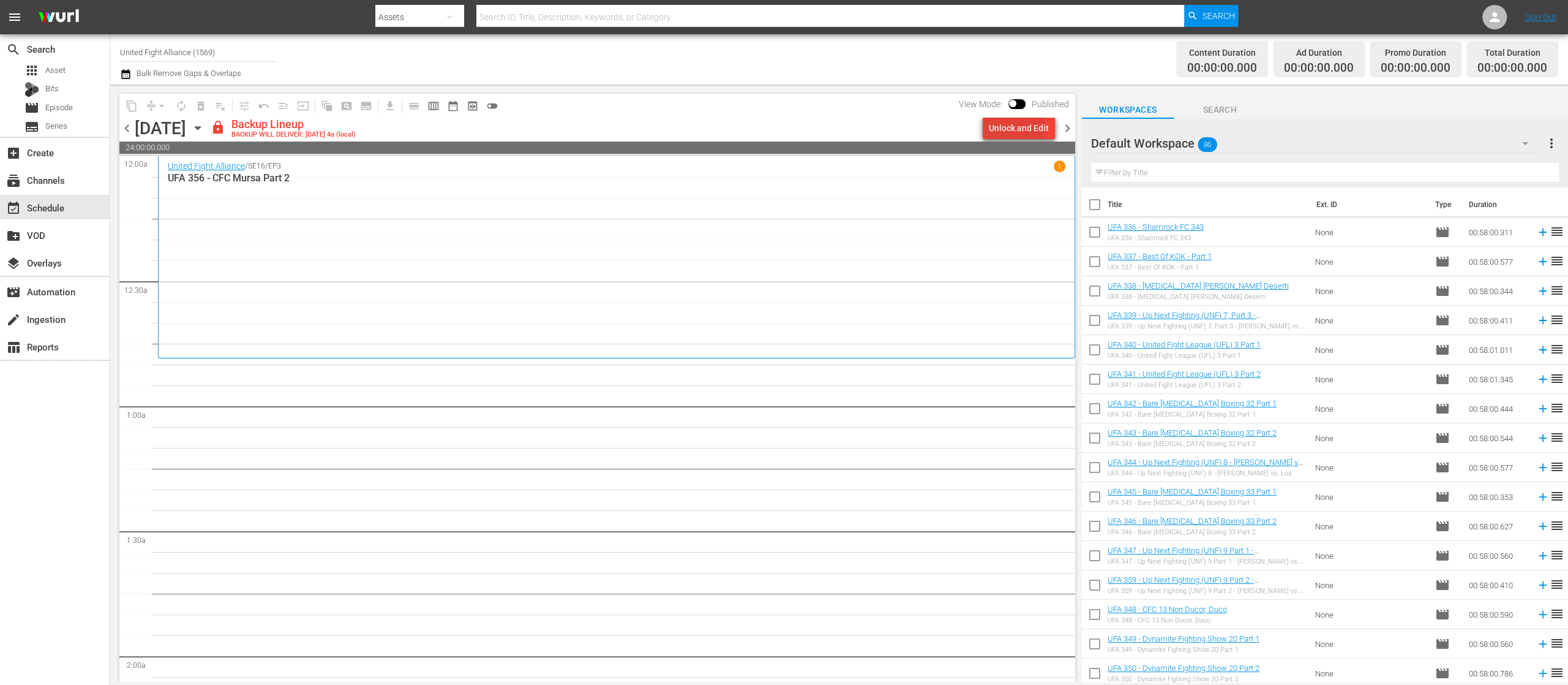
click at [1011, 125] on div "Unlock and Edit" at bounding box center [1018, 128] width 60 height 22
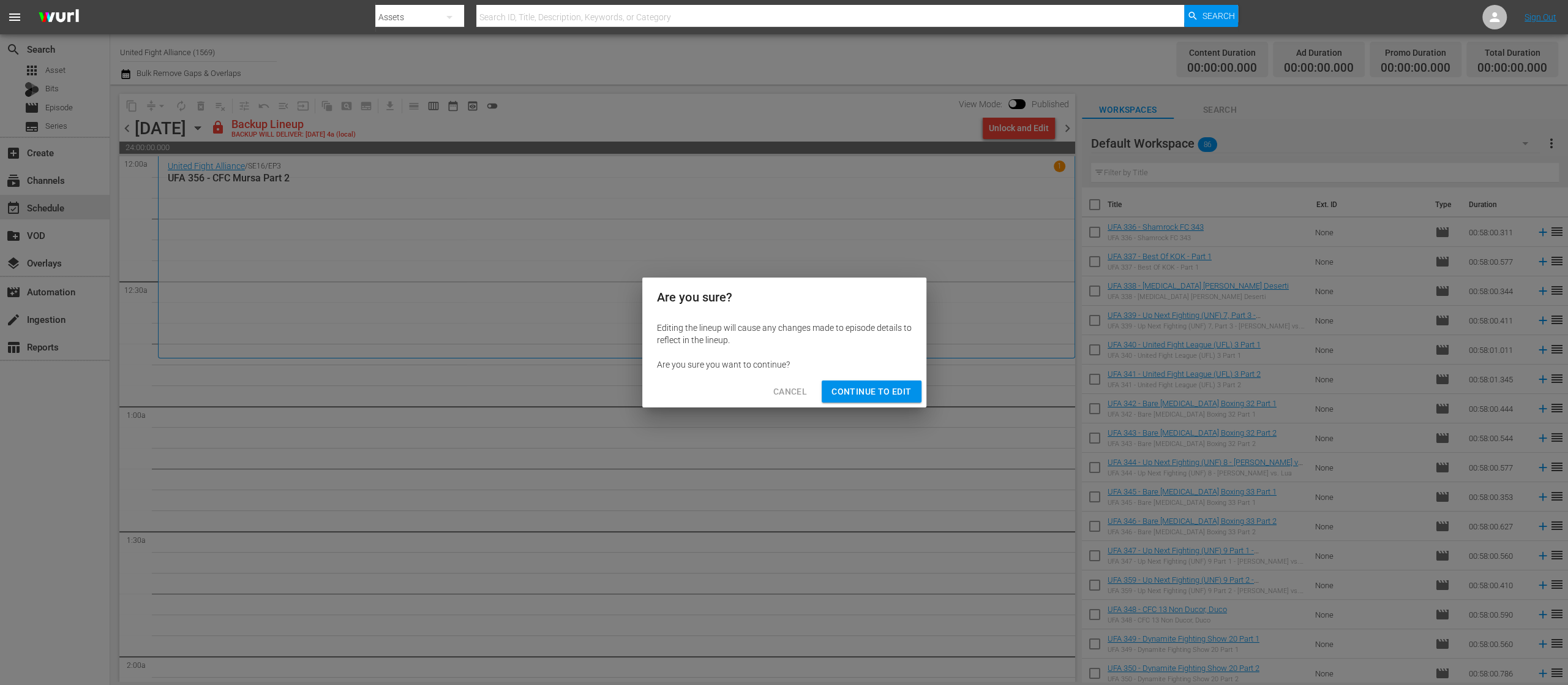
click at [893, 387] on span "Continue to Edit" at bounding box center [870, 392] width 79 height 15
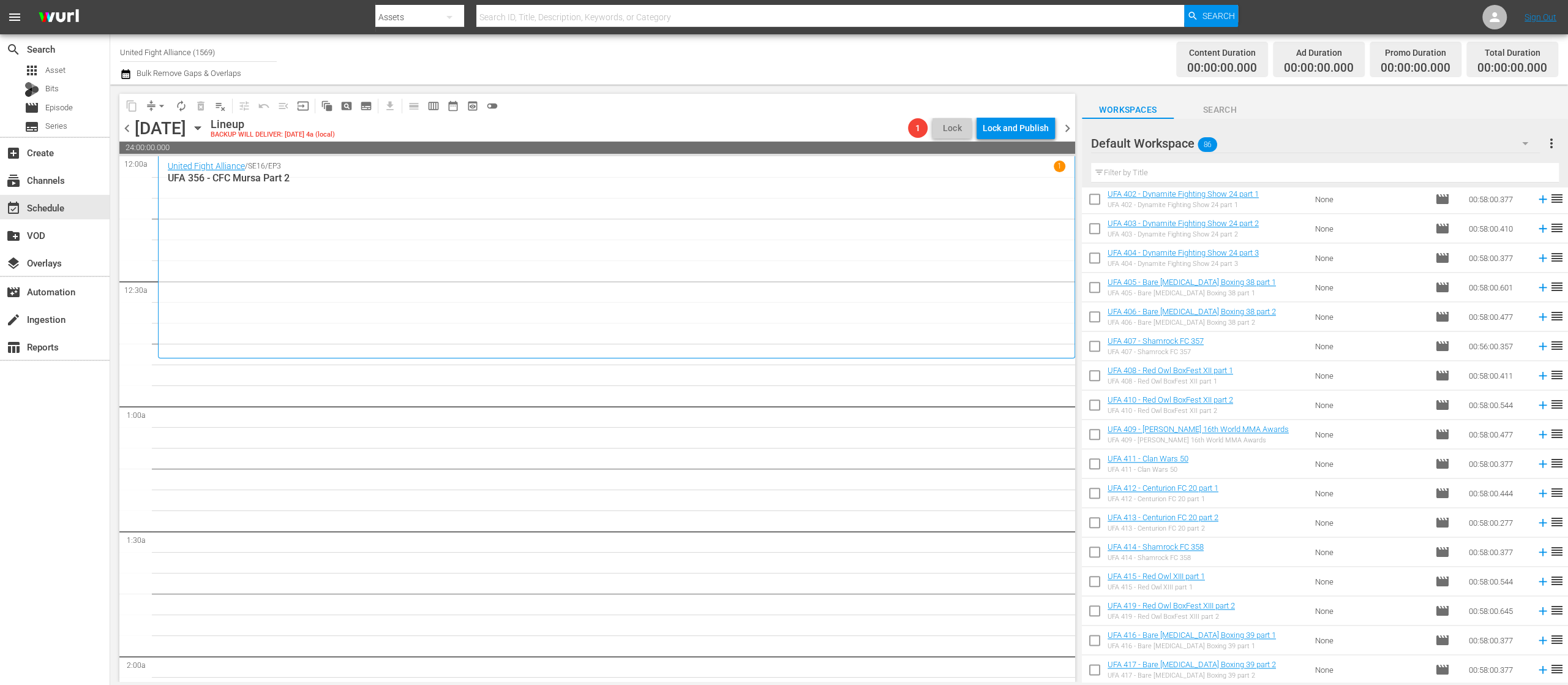
scroll to position [2062, 0]
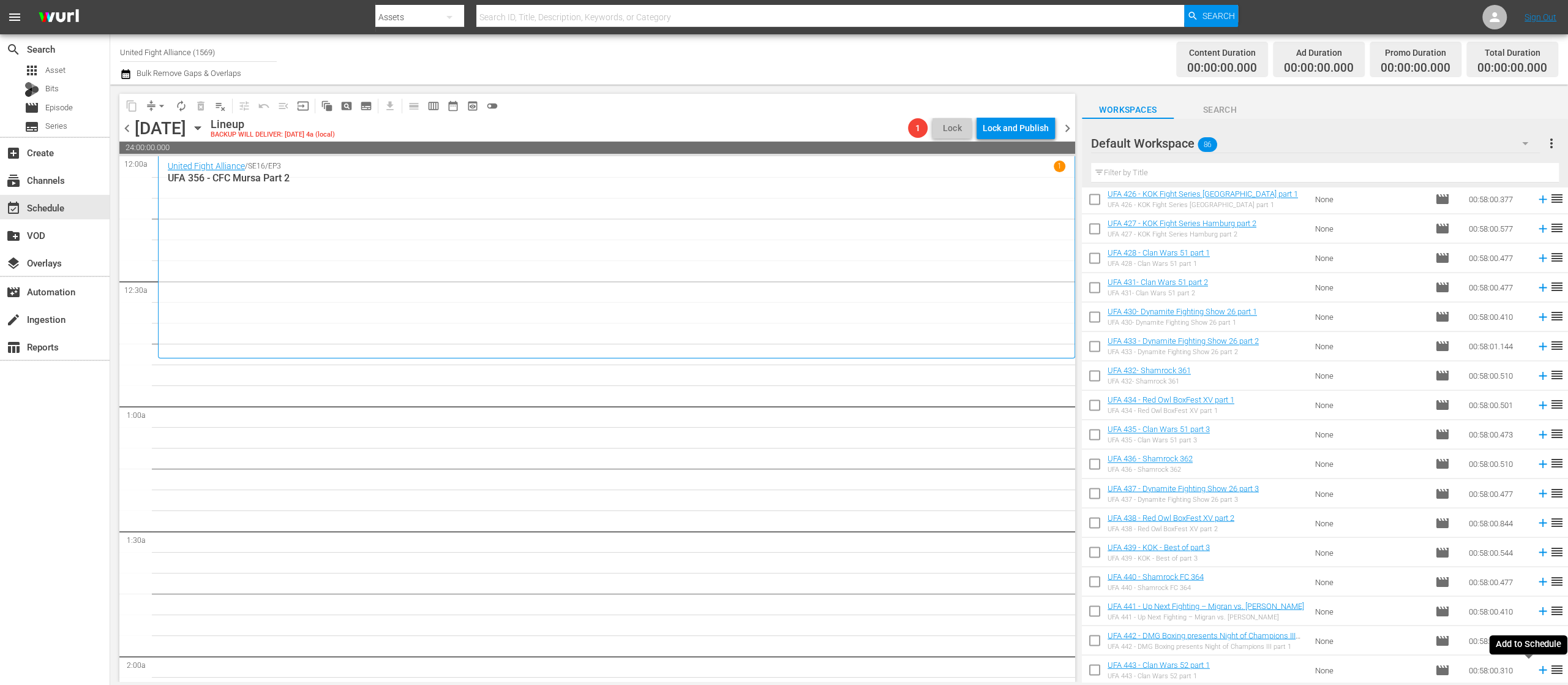
click at [1536, 672] on icon at bounding box center [1543, 670] width 14 height 14
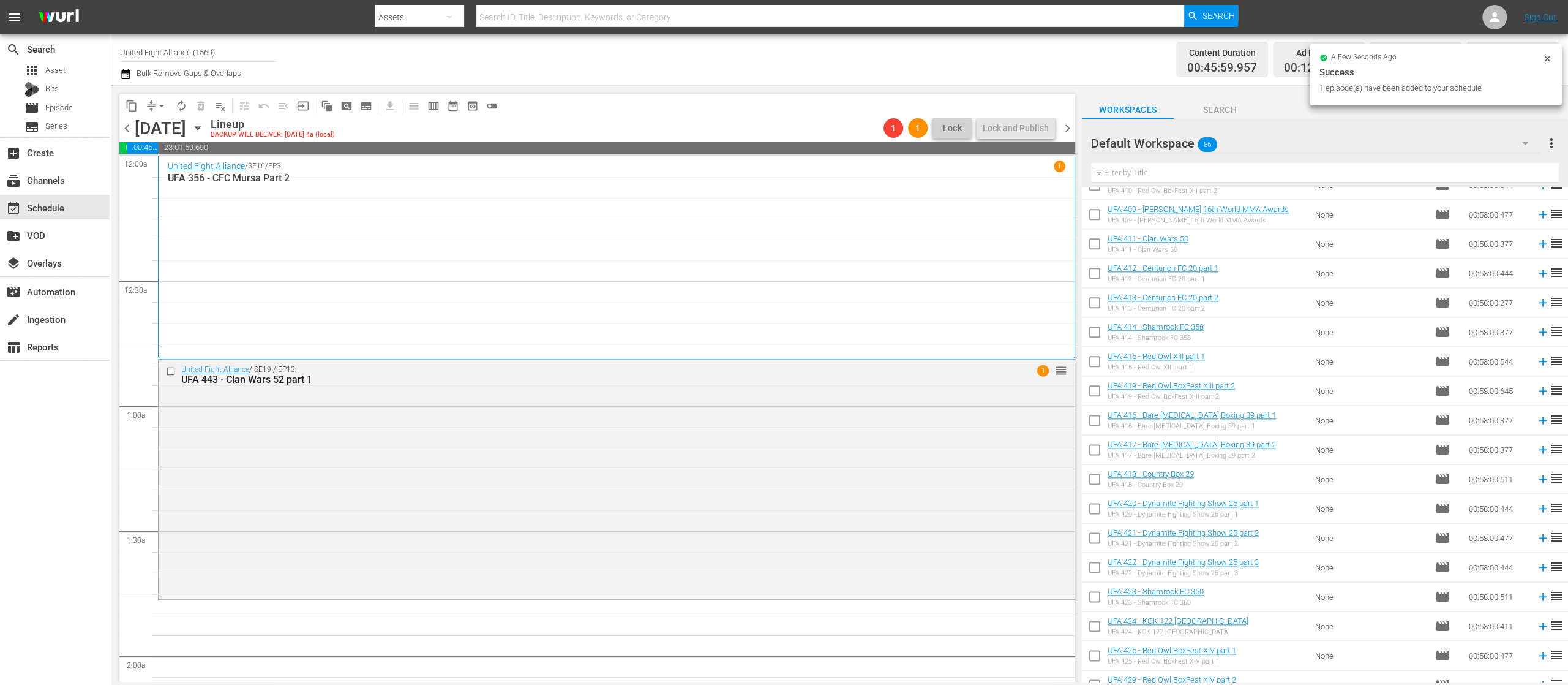
scroll to position [1327, 0]
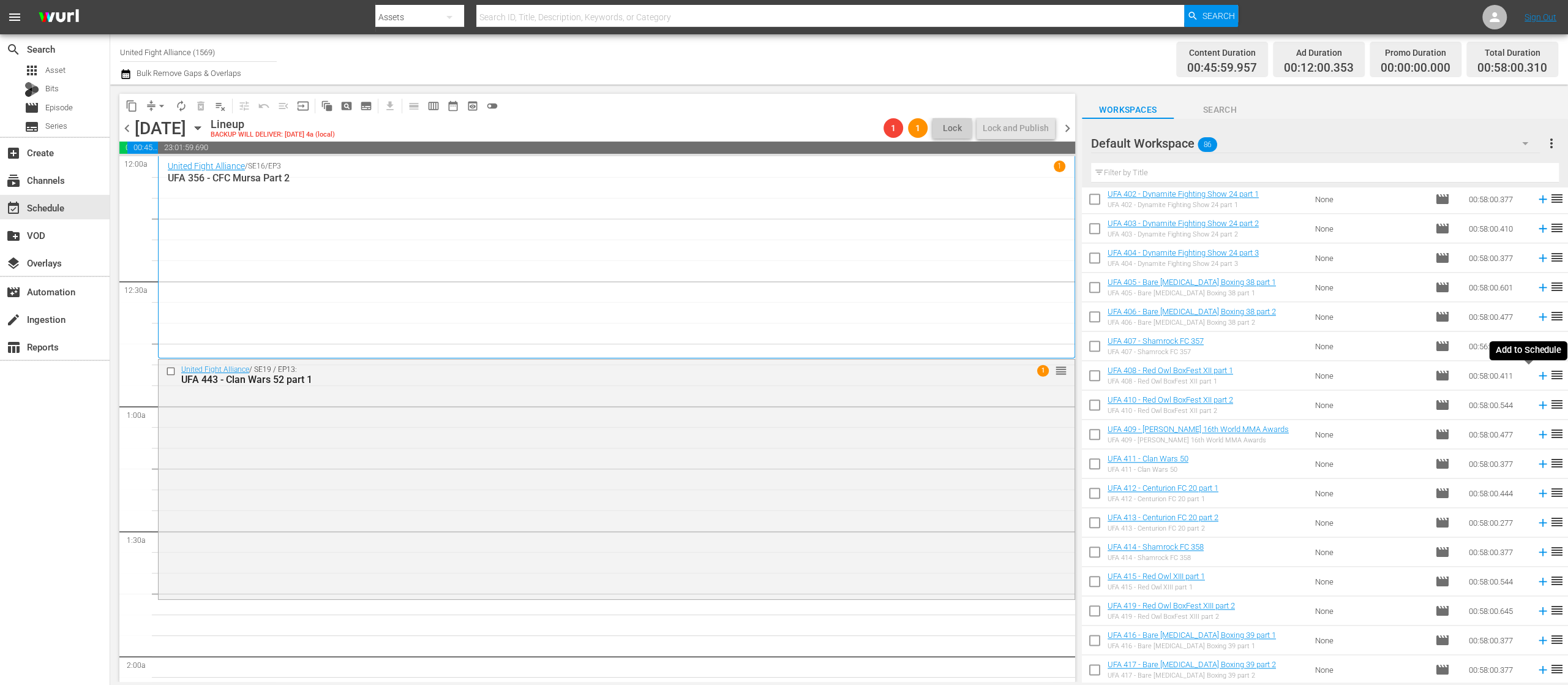
click at [1536, 373] on icon at bounding box center [1543, 375] width 14 height 14
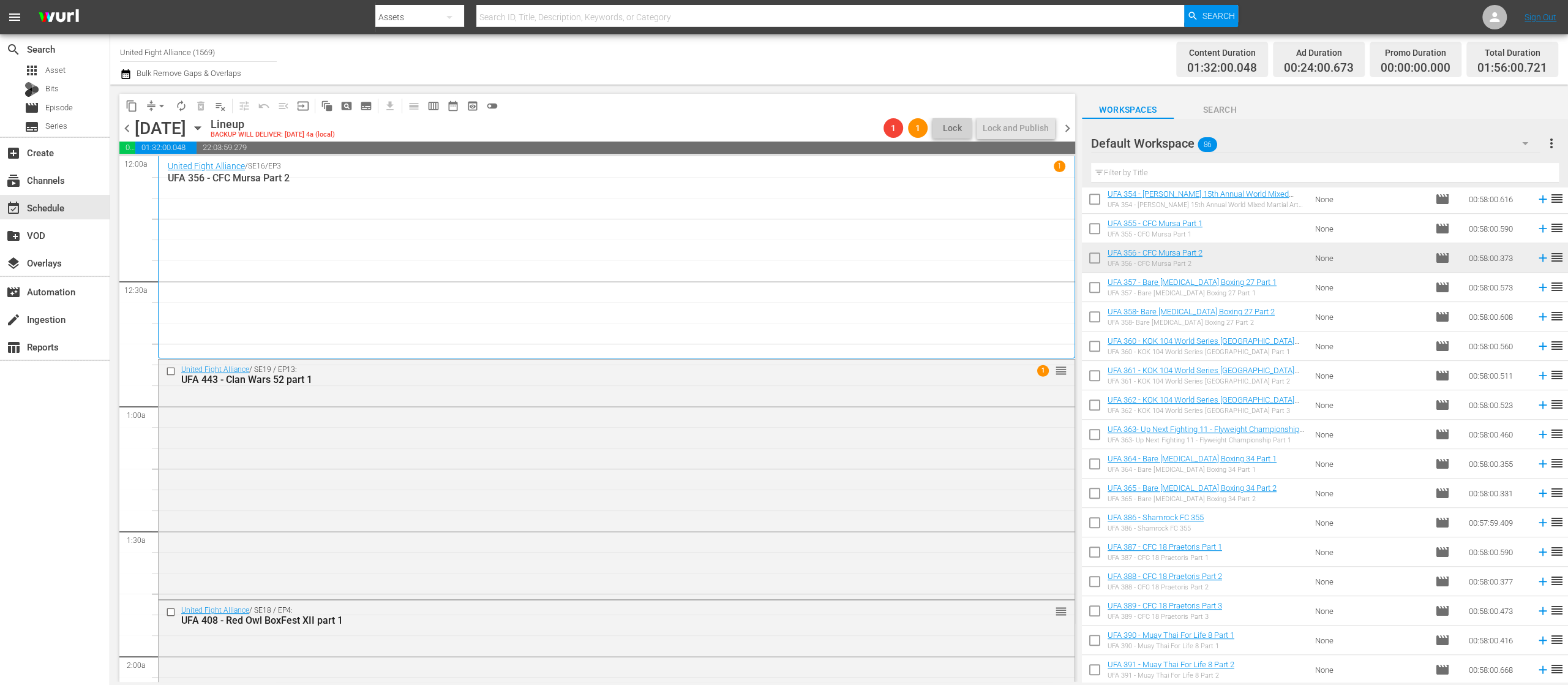
scroll to position [1081, 0]
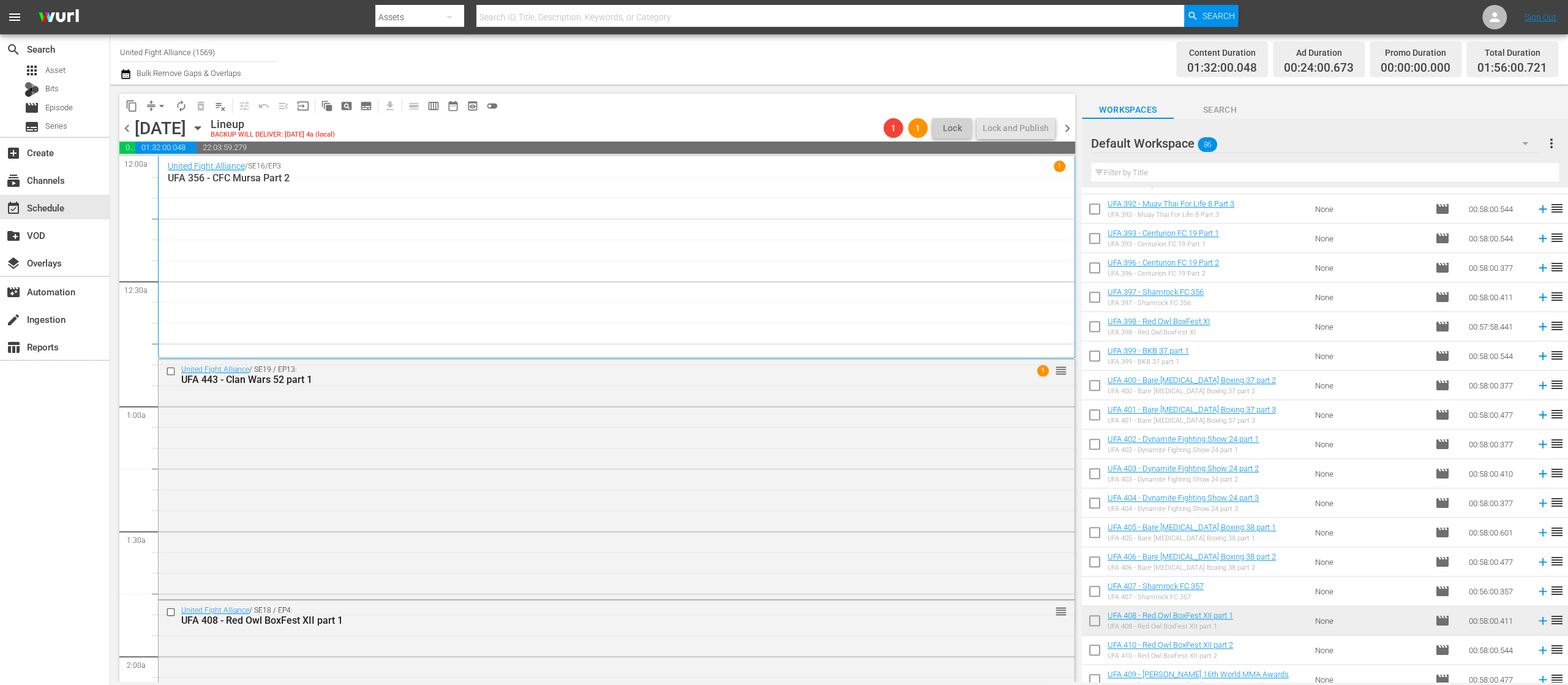
click at [1536, 295] on icon at bounding box center [1543, 297] width 14 height 14
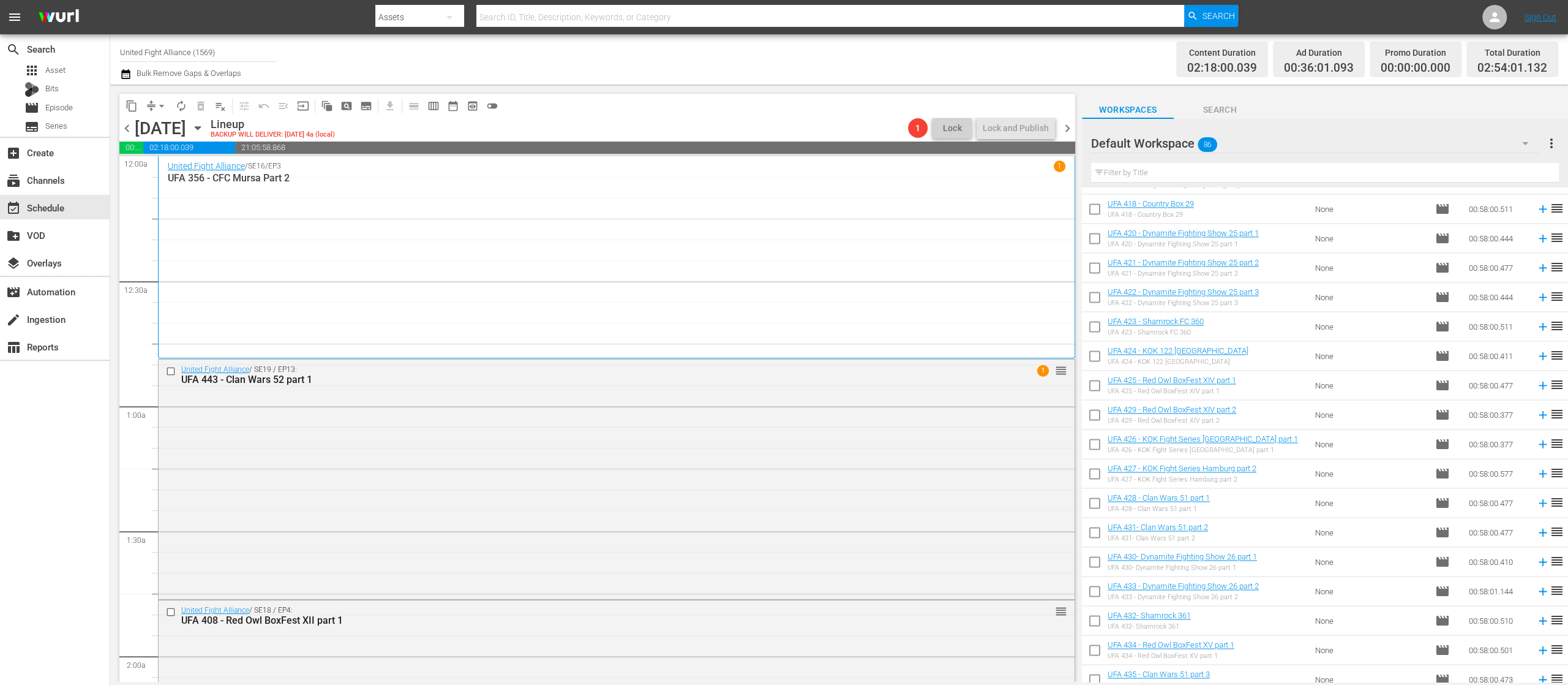
scroll to position [2062, 0]
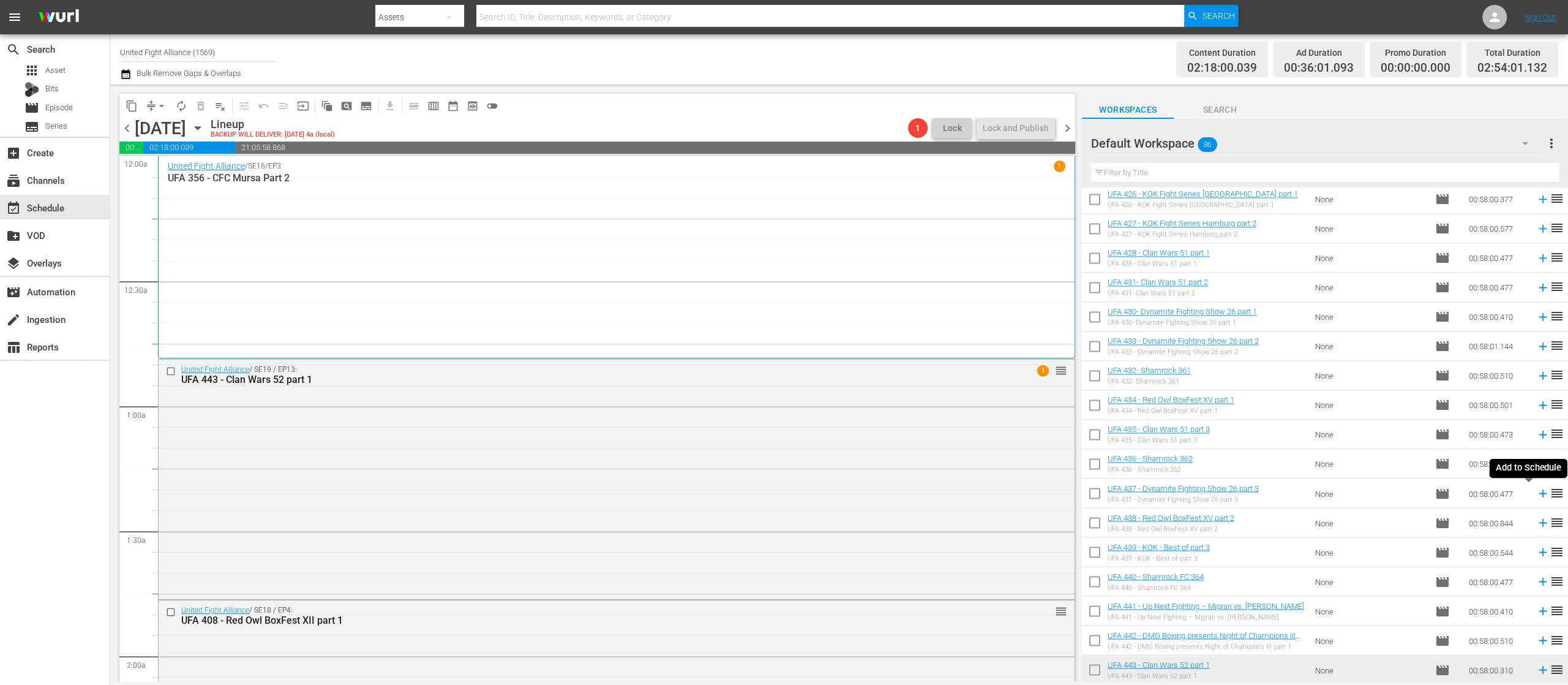
click at [1536, 491] on icon at bounding box center [1543, 493] width 14 height 14
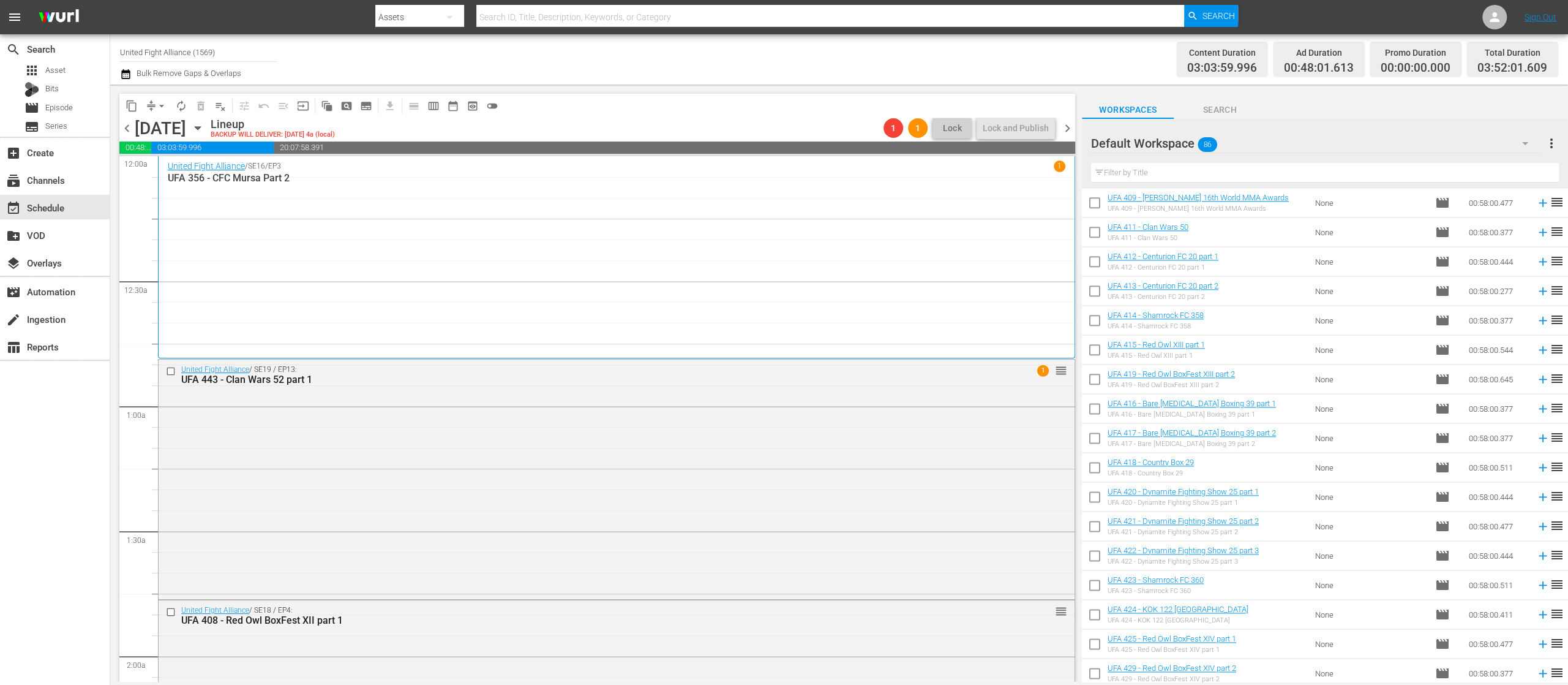
scroll to position [1572, 0]
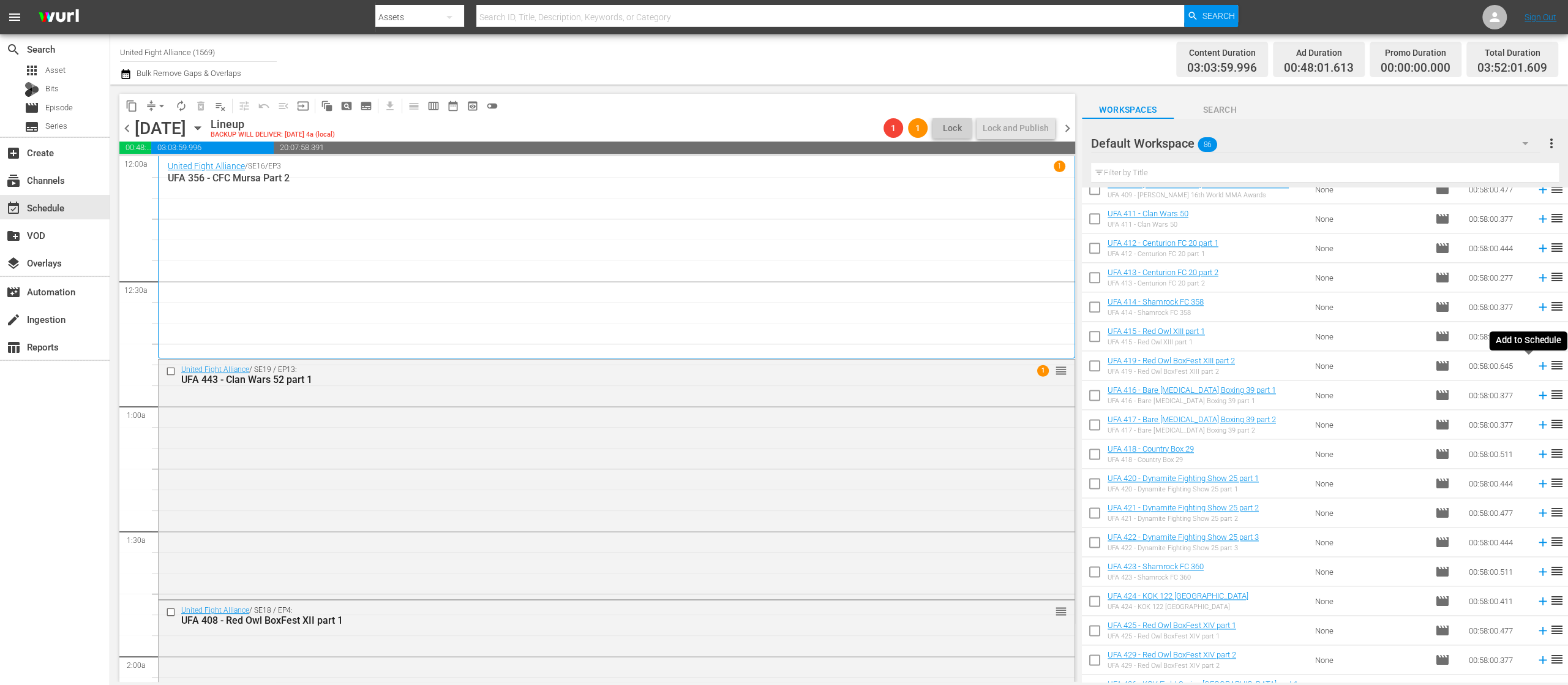
click at [1536, 366] on icon at bounding box center [1543, 366] width 14 height 14
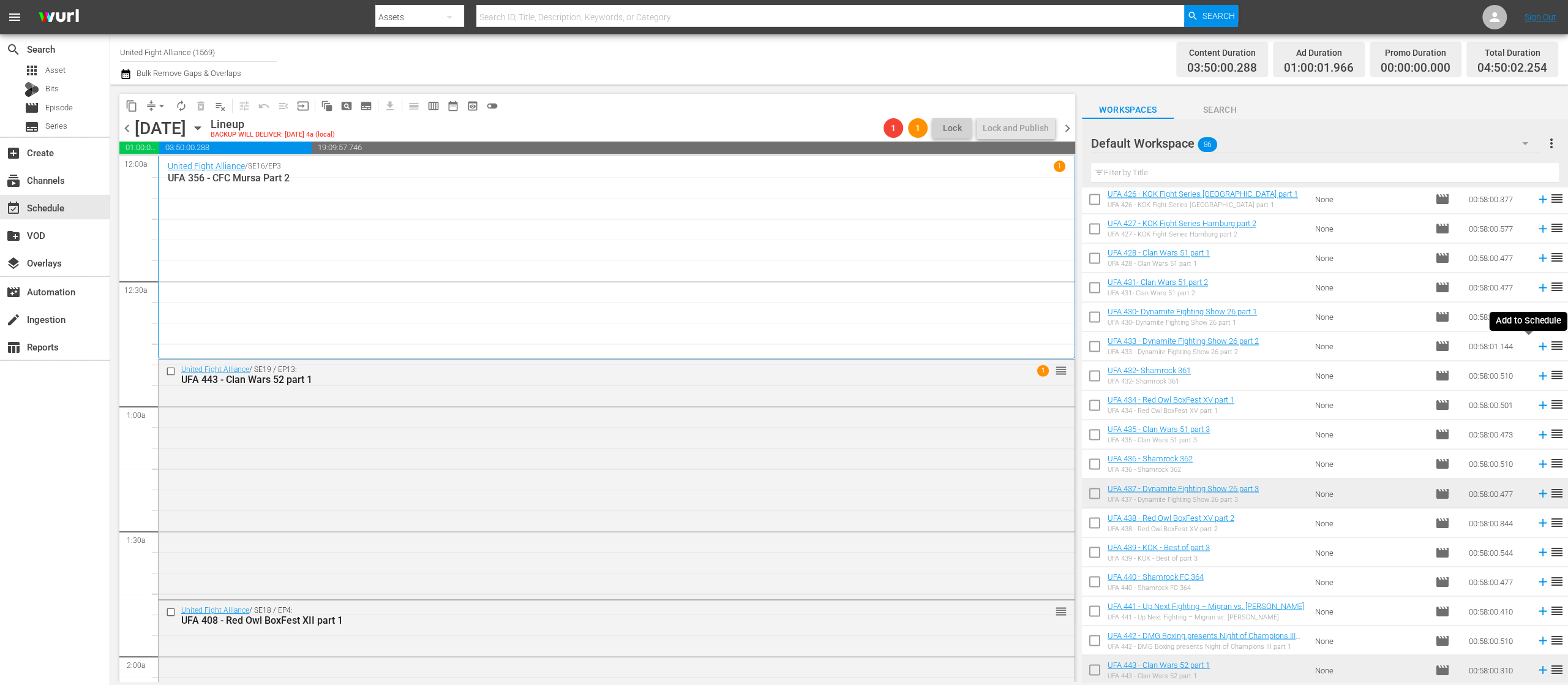
click at [1536, 344] on icon at bounding box center [1543, 346] width 14 height 14
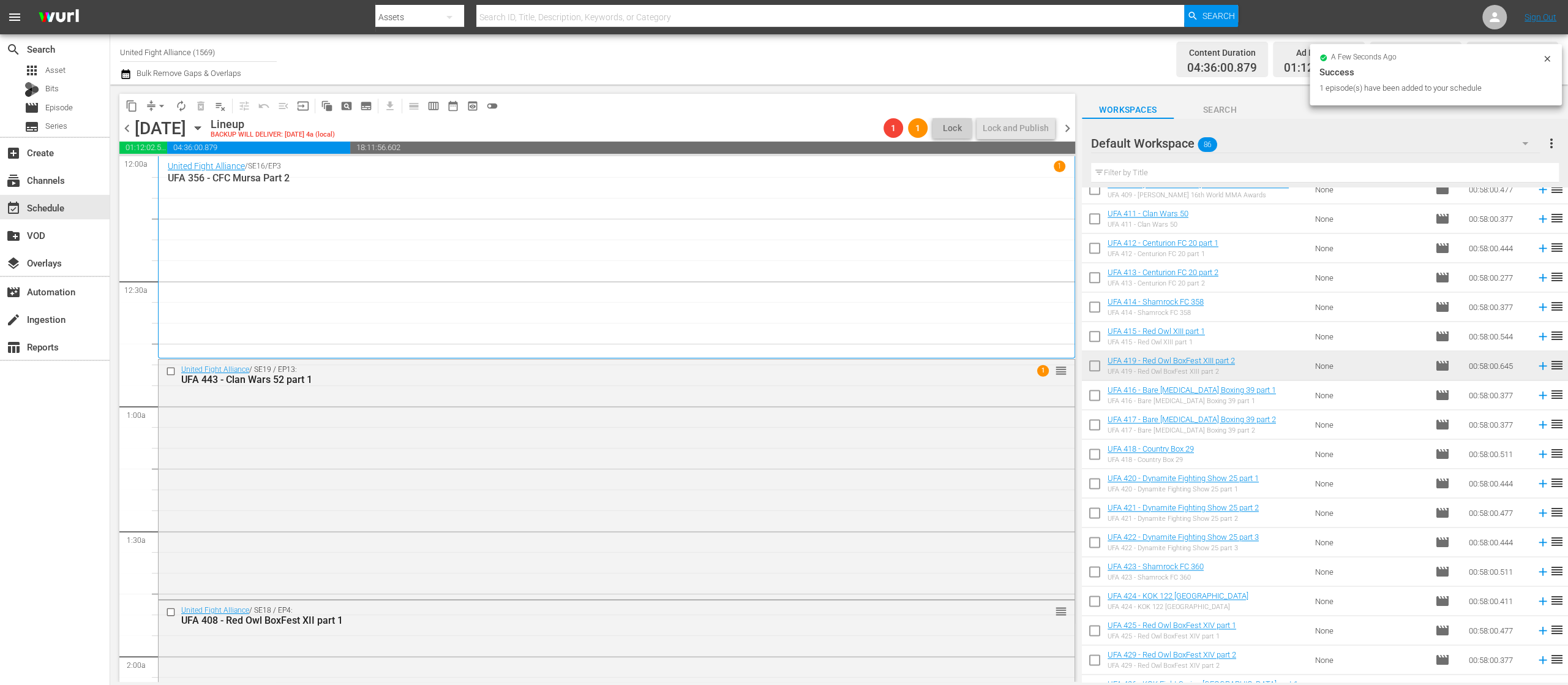
scroll to position [1327, 0]
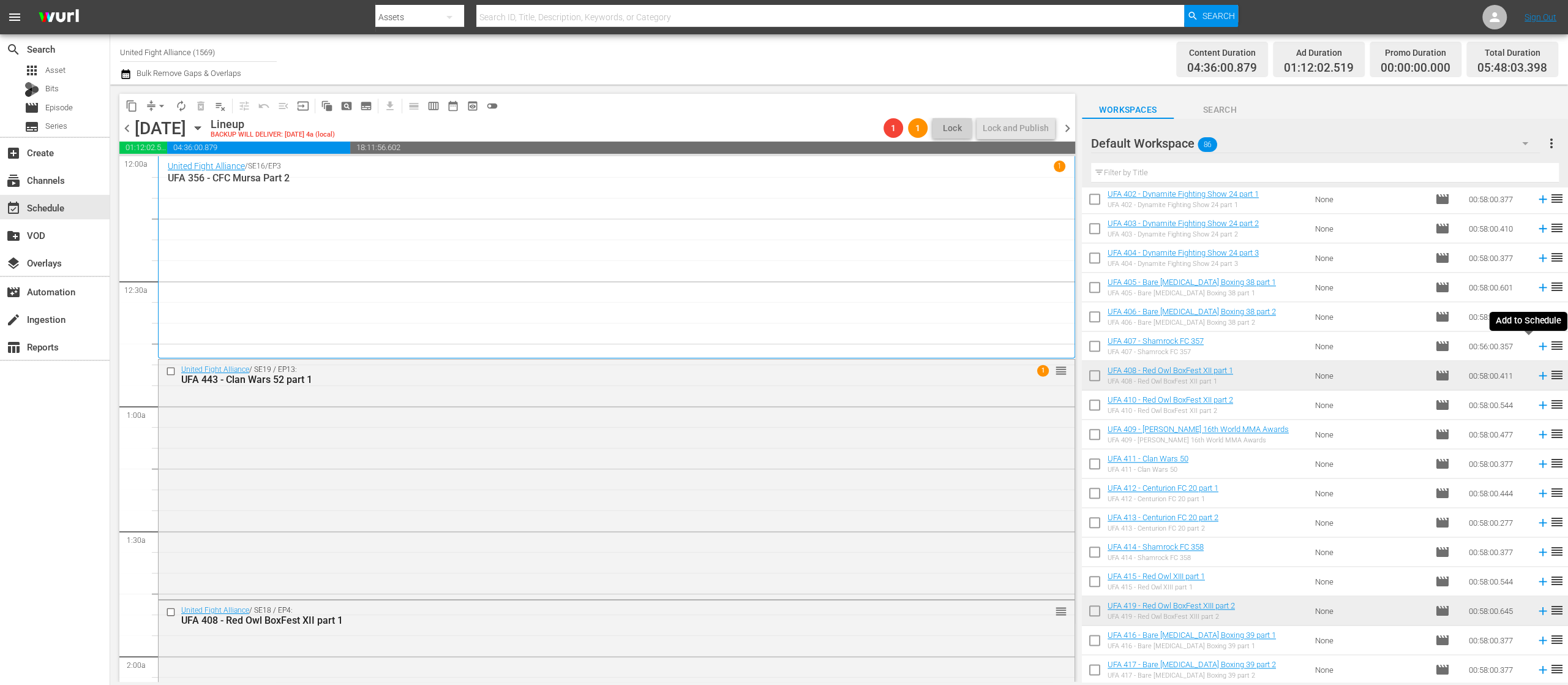
click at [1539, 346] on icon at bounding box center [1542, 346] width 8 height 8
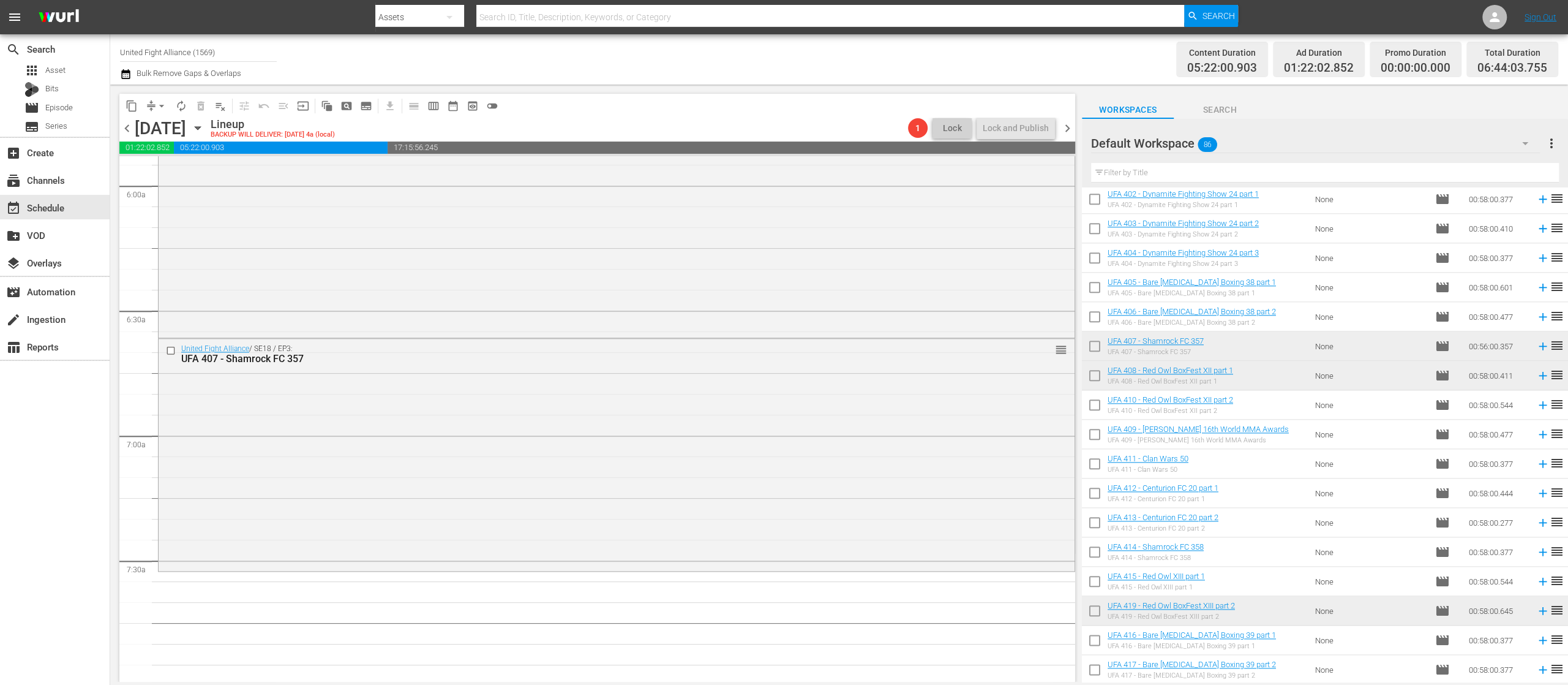
scroll to position [837, 0]
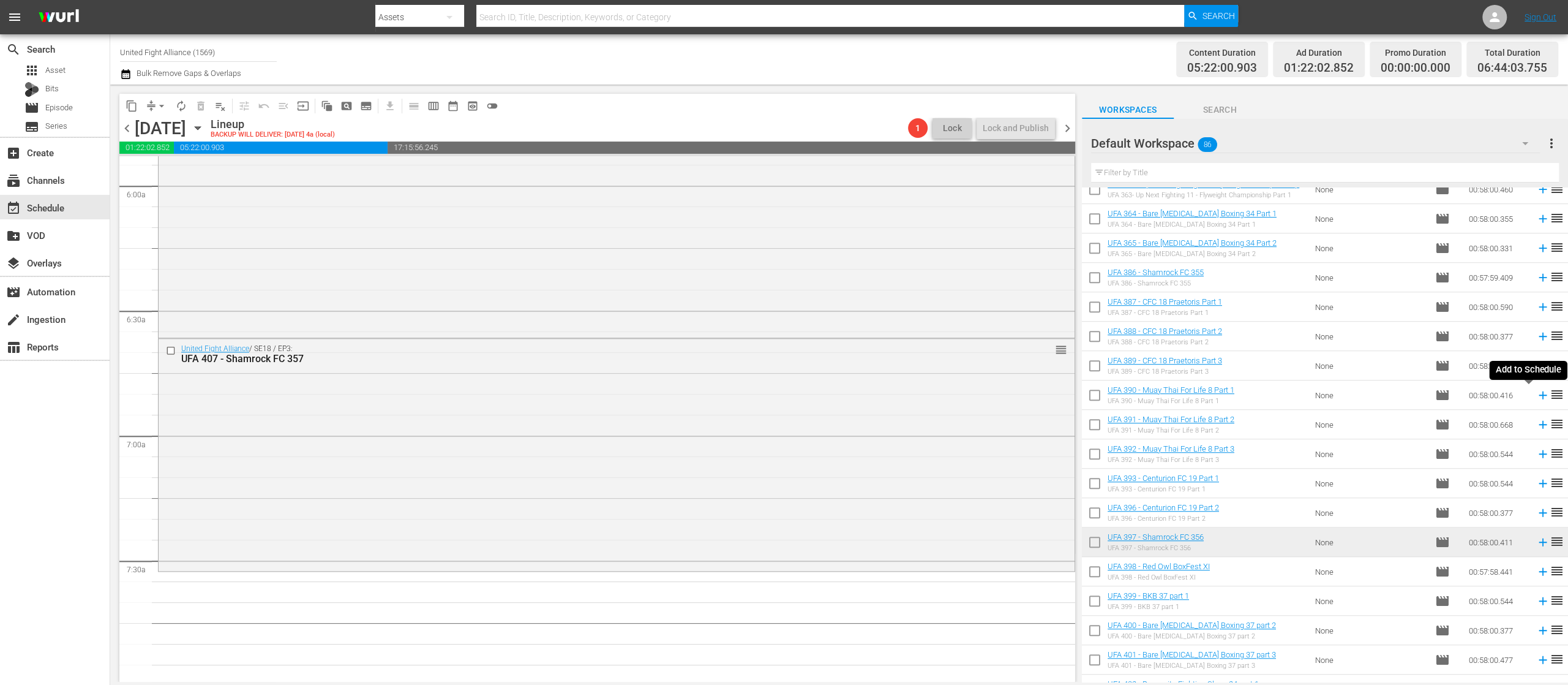
click at [1539, 394] on icon at bounding box center [1542, 395] width 8 height 8
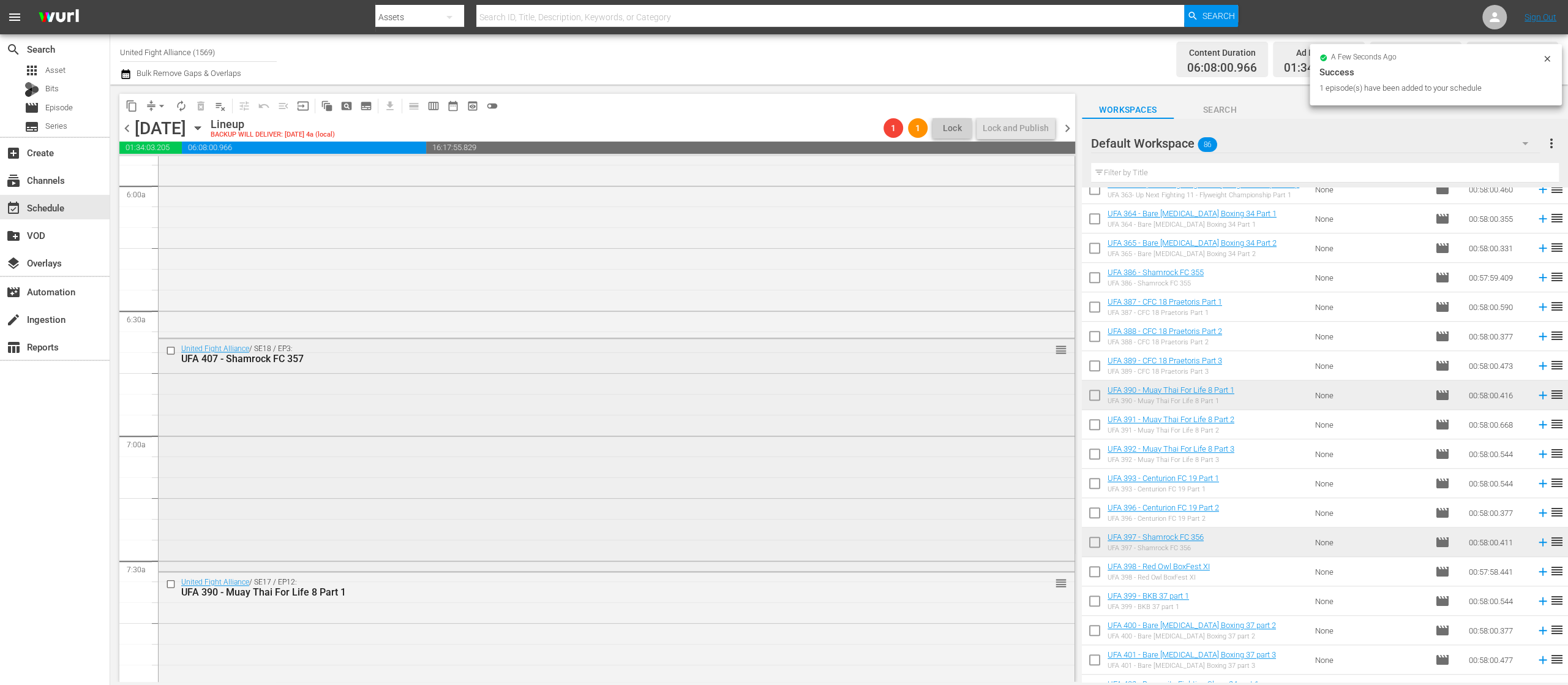
scroll to position [1715, 0]
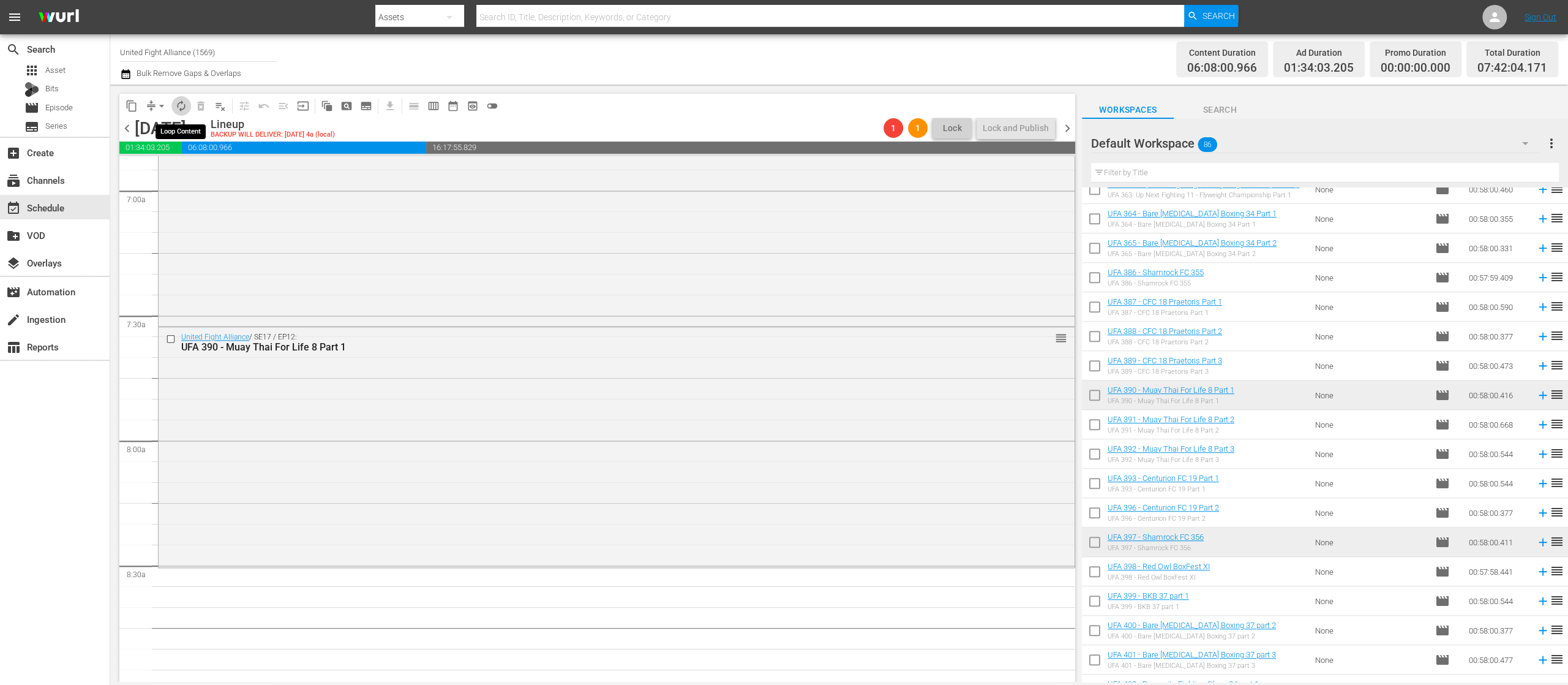
click at [178, 98] on button "autorenew_outlined" at bounding box center [181, 106] width 20 height 20
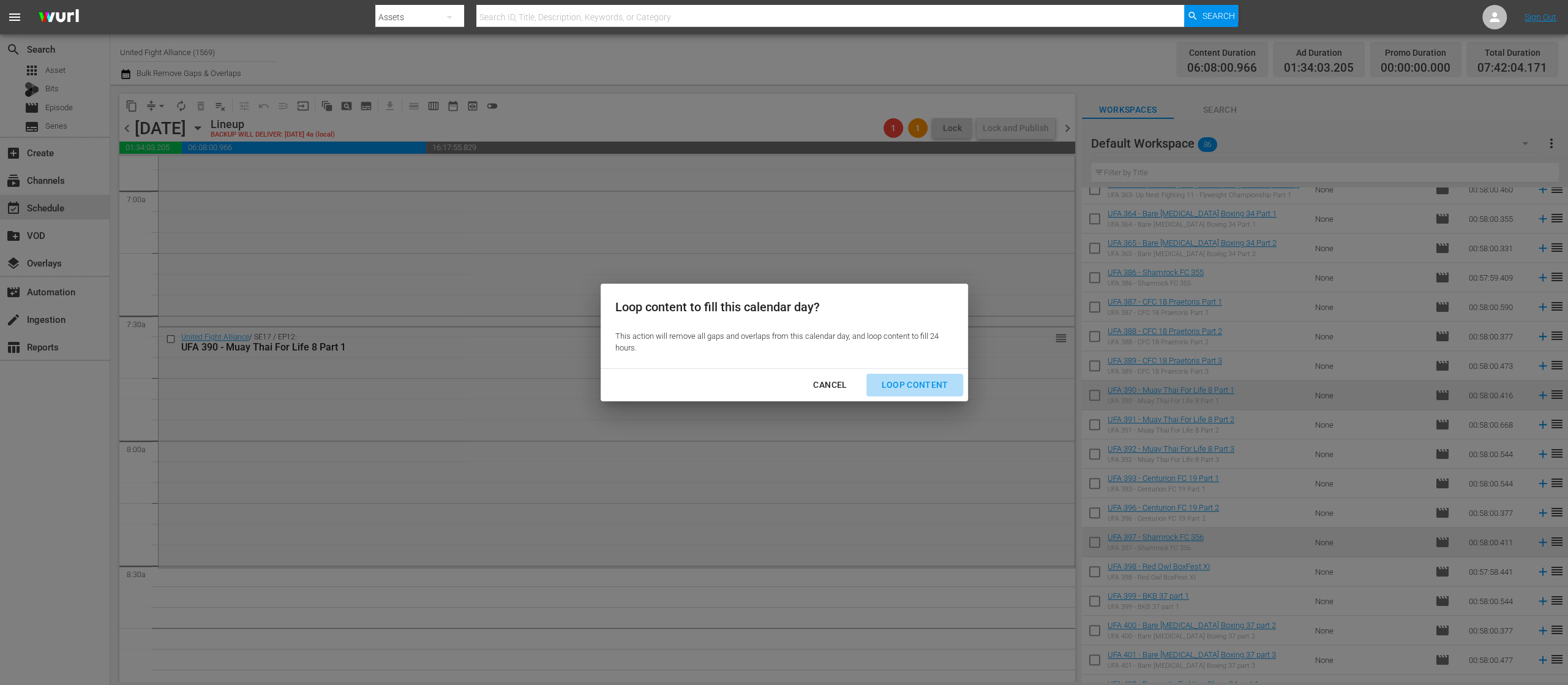
click at [931, 374] on button "Loop Content" at bounding box center [914, 385] width 96 height 23
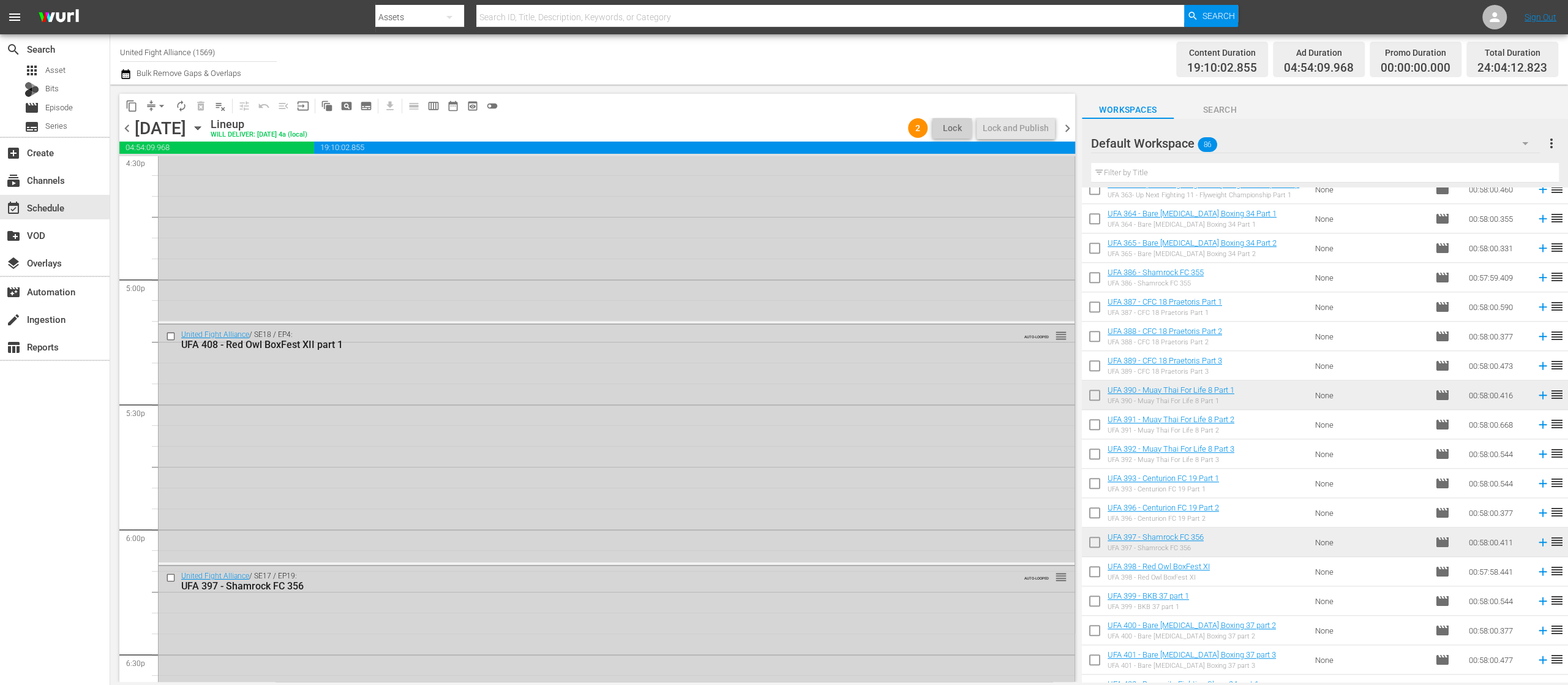
scroll to position [3977, 0]
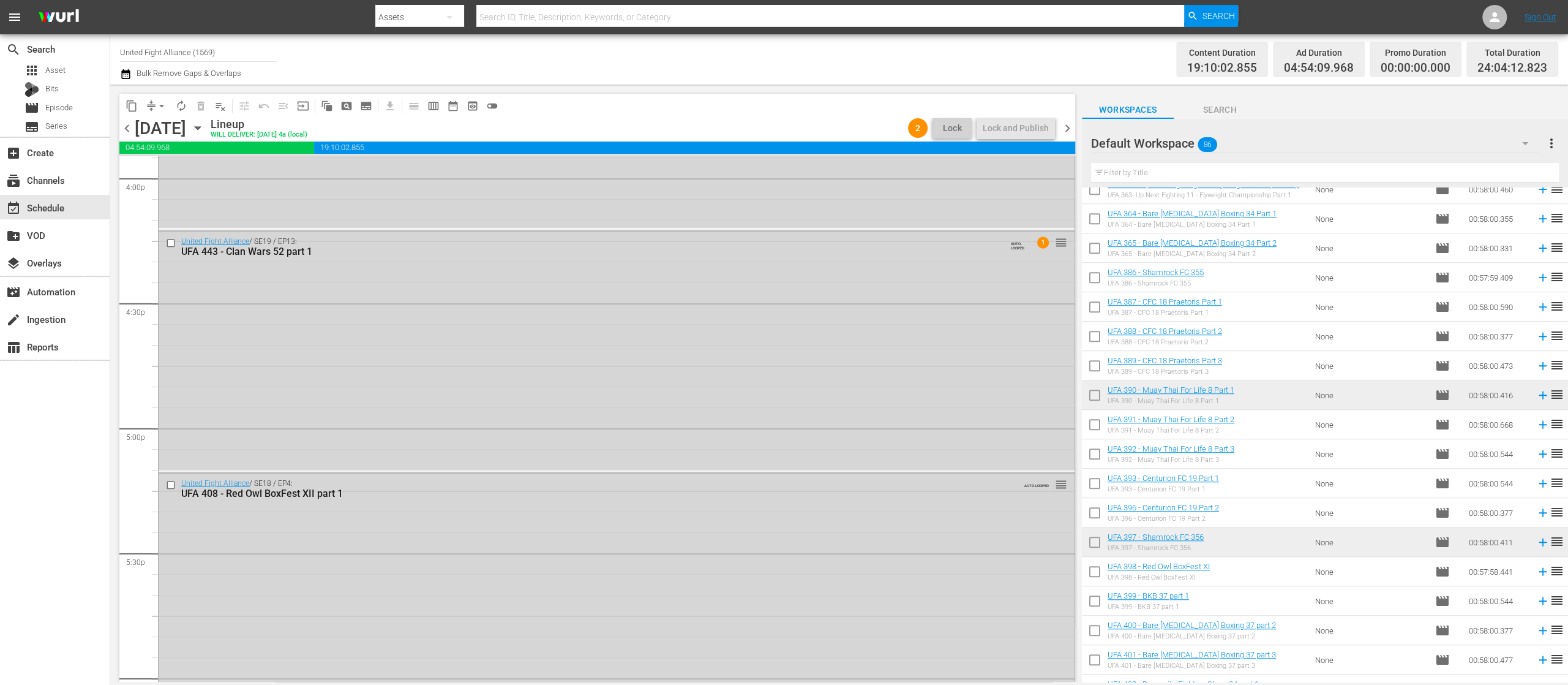
click at [1068, 132] on span "chevron_right" at bounding box center [1067, 128] width 15 height 15
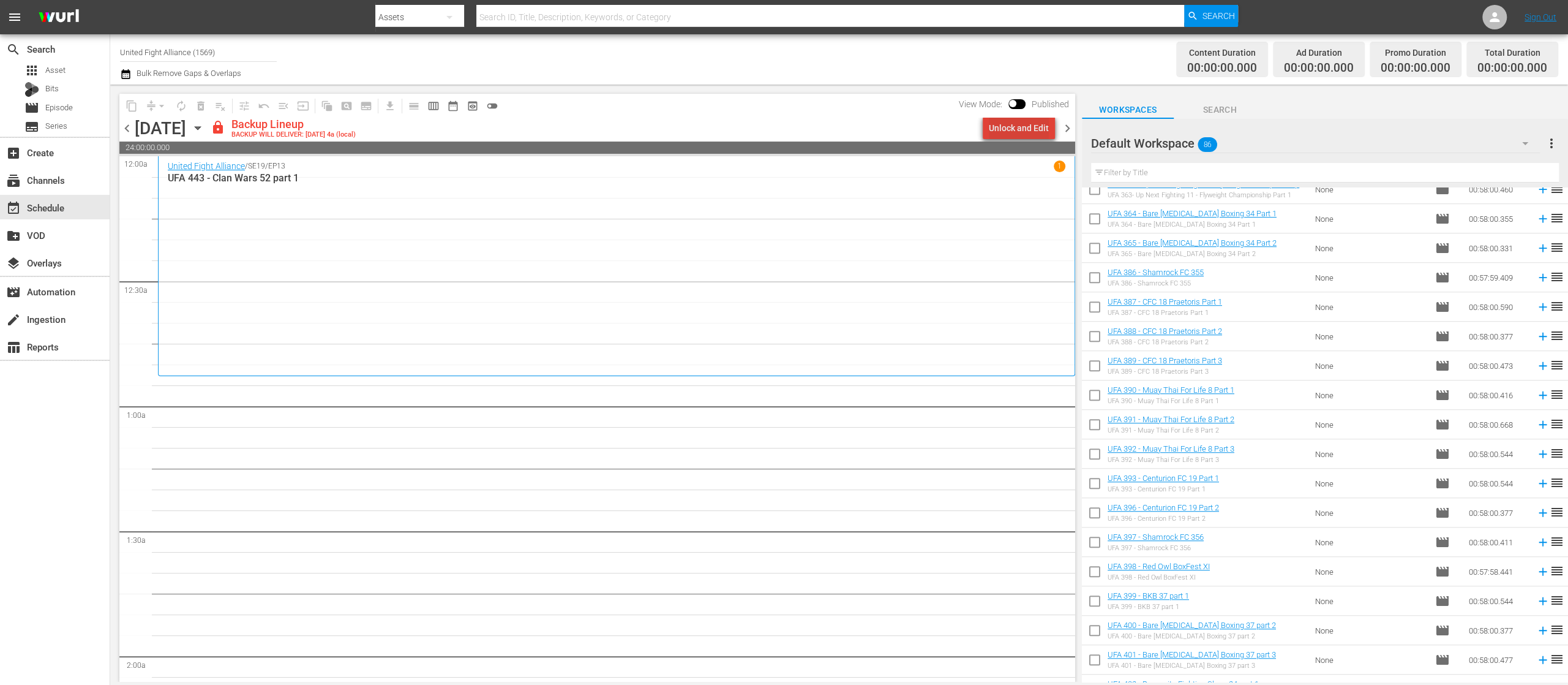
click at [1026, 122] on div "Unlock and Edit" at bounding box center [1018, 128] width 60 height 22
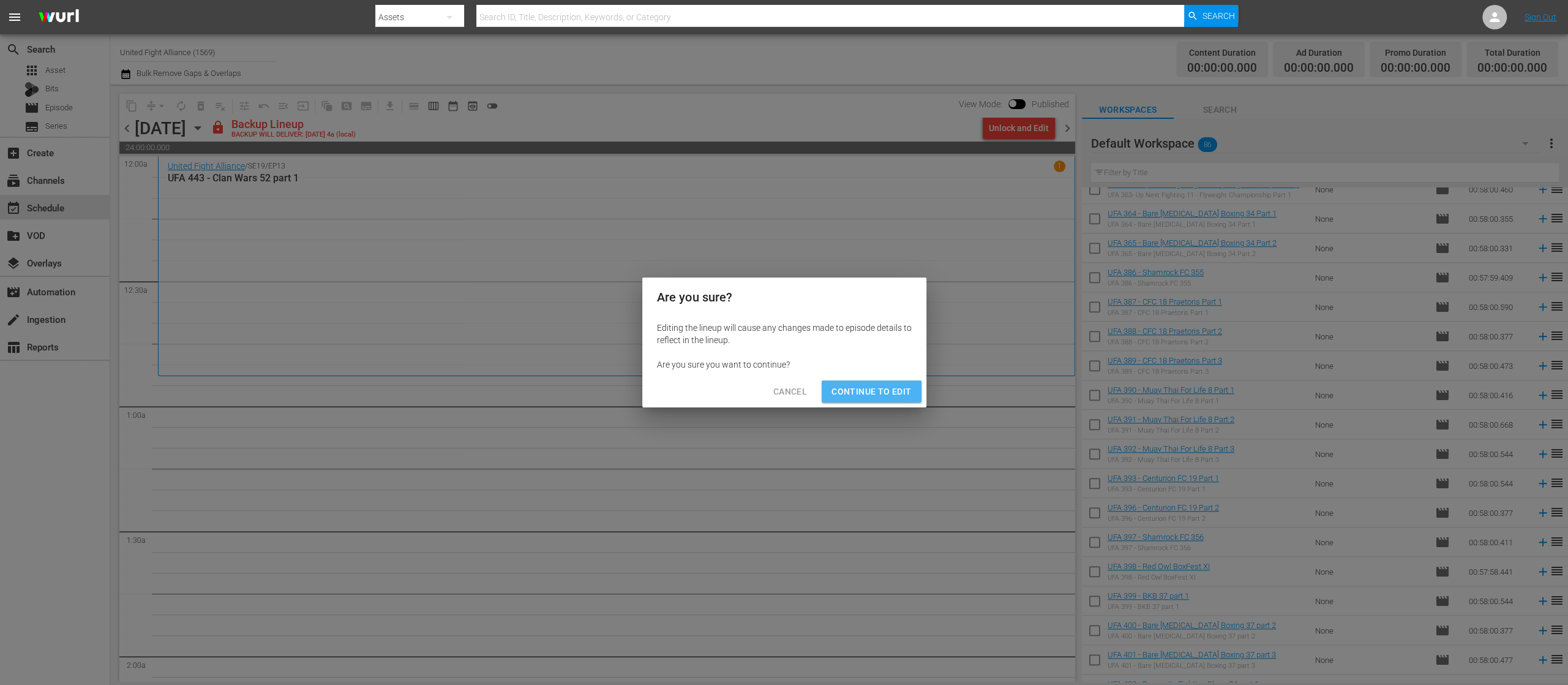
click at [895, 392] on span "Continue to Edit" at bounding box center [870, 392] width 79 height 15
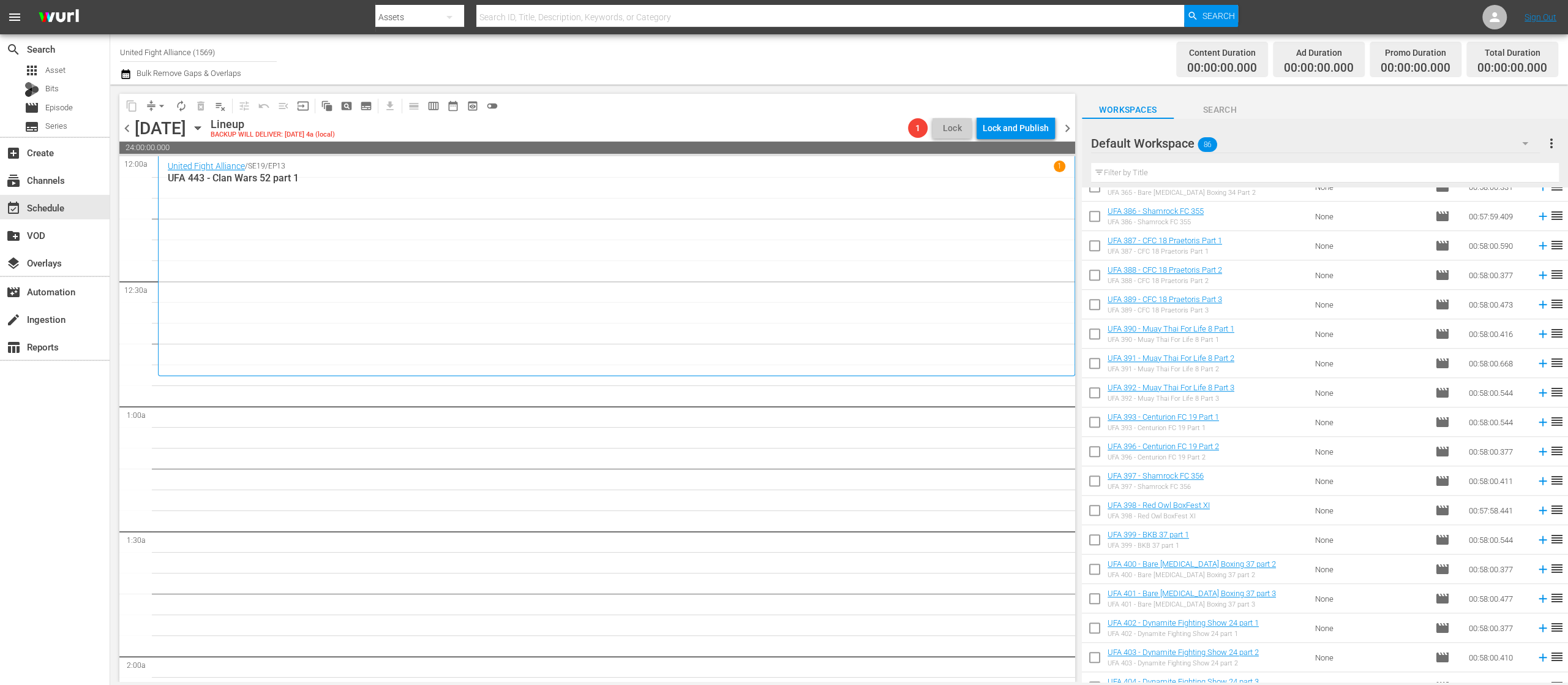
scroll to position [2062, 0]
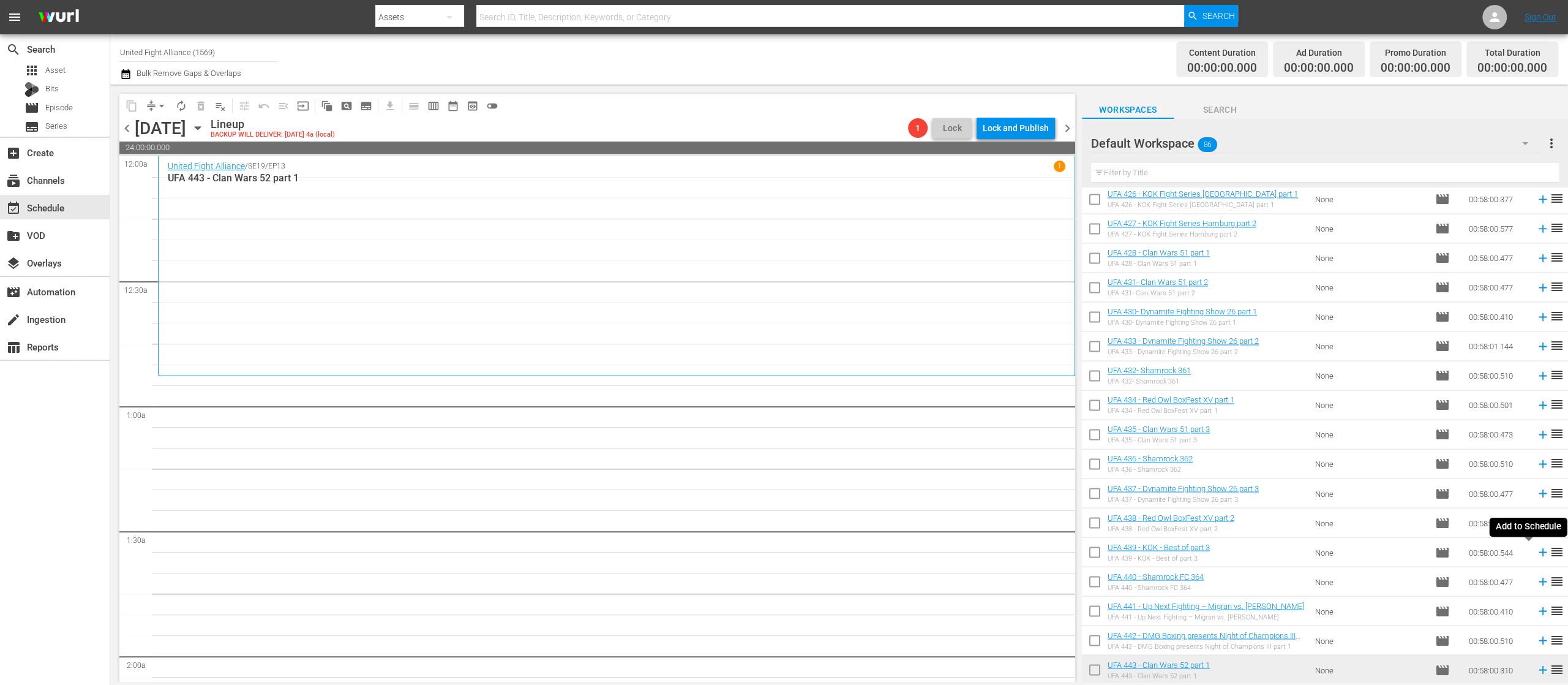
click at [1536, 548] on icon at bounding box center [1543, 552] width 14 height 14
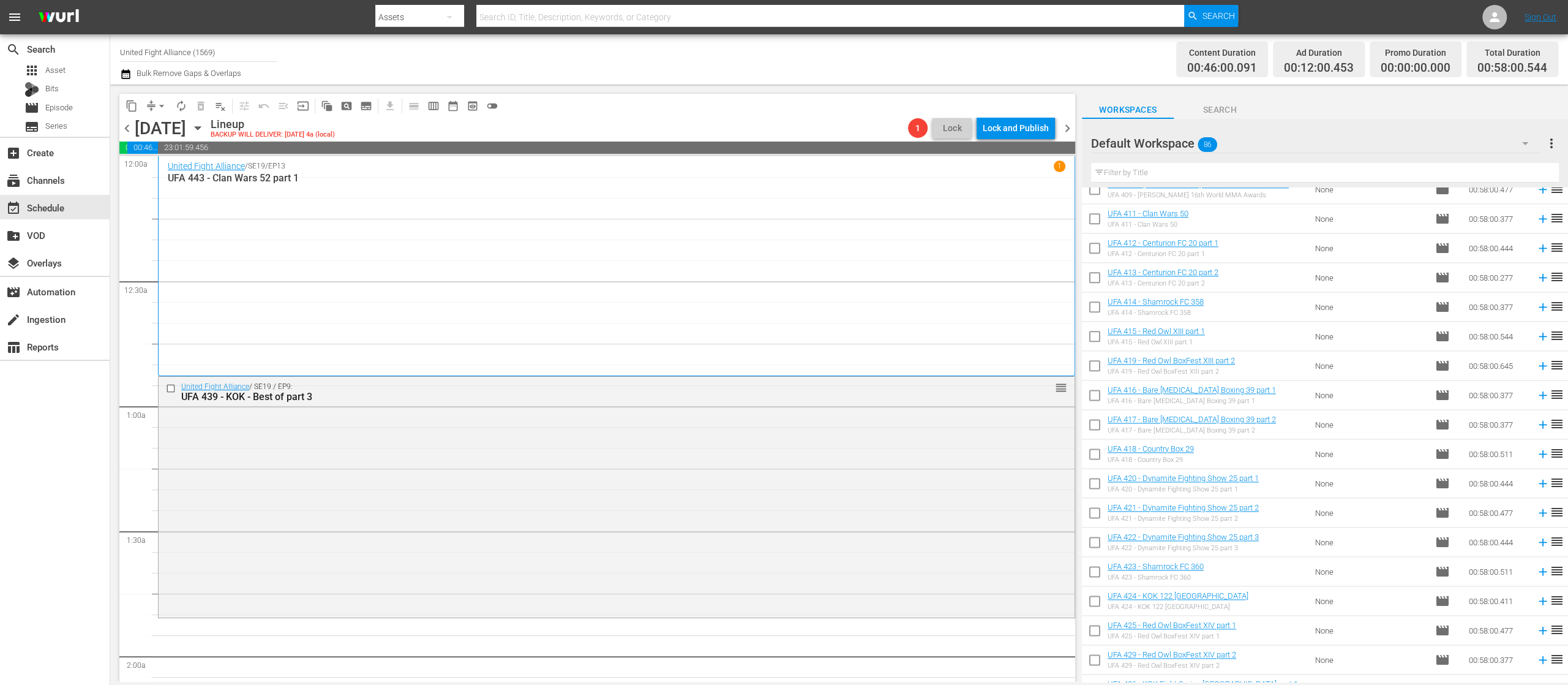
scroll to position [1327, 0]
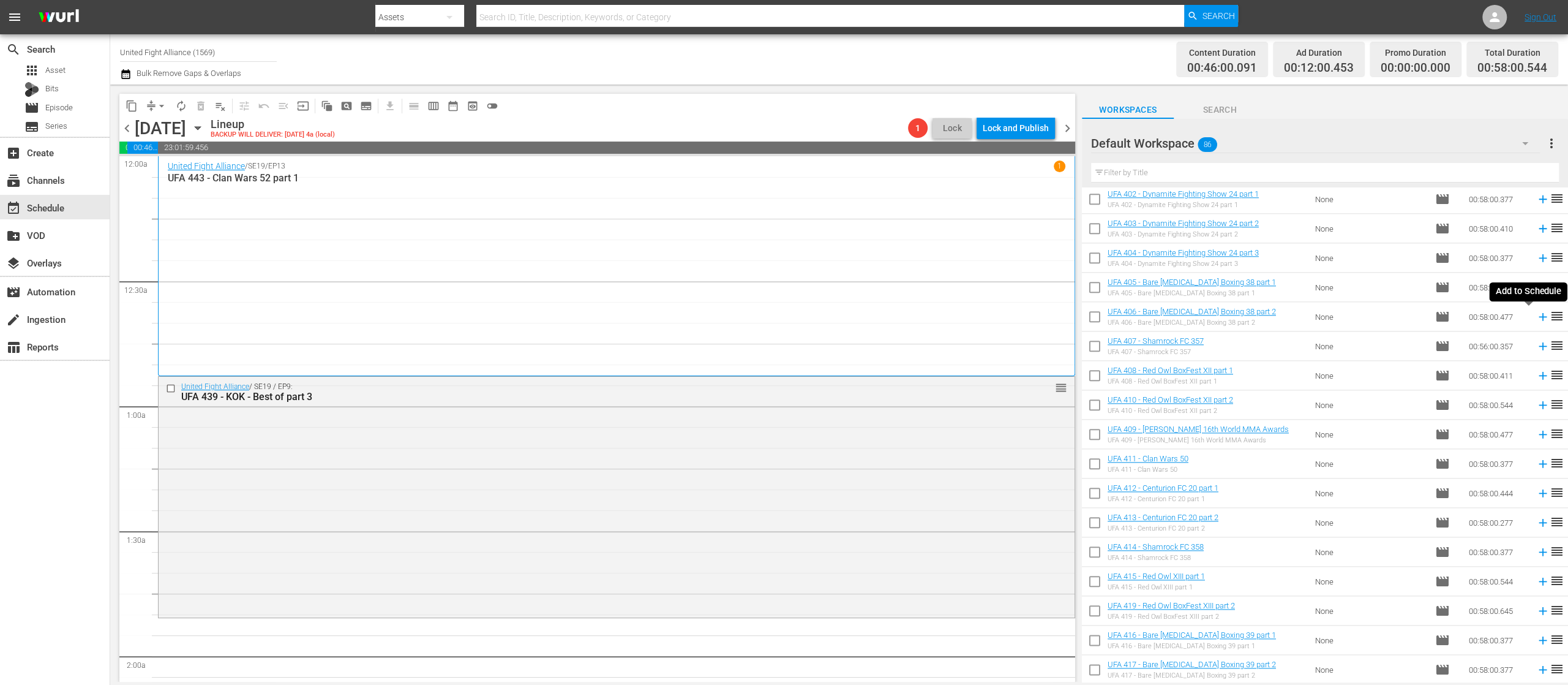
click at [1536, 319] on icon at bounding box center [1543, 316] width 14 height 14
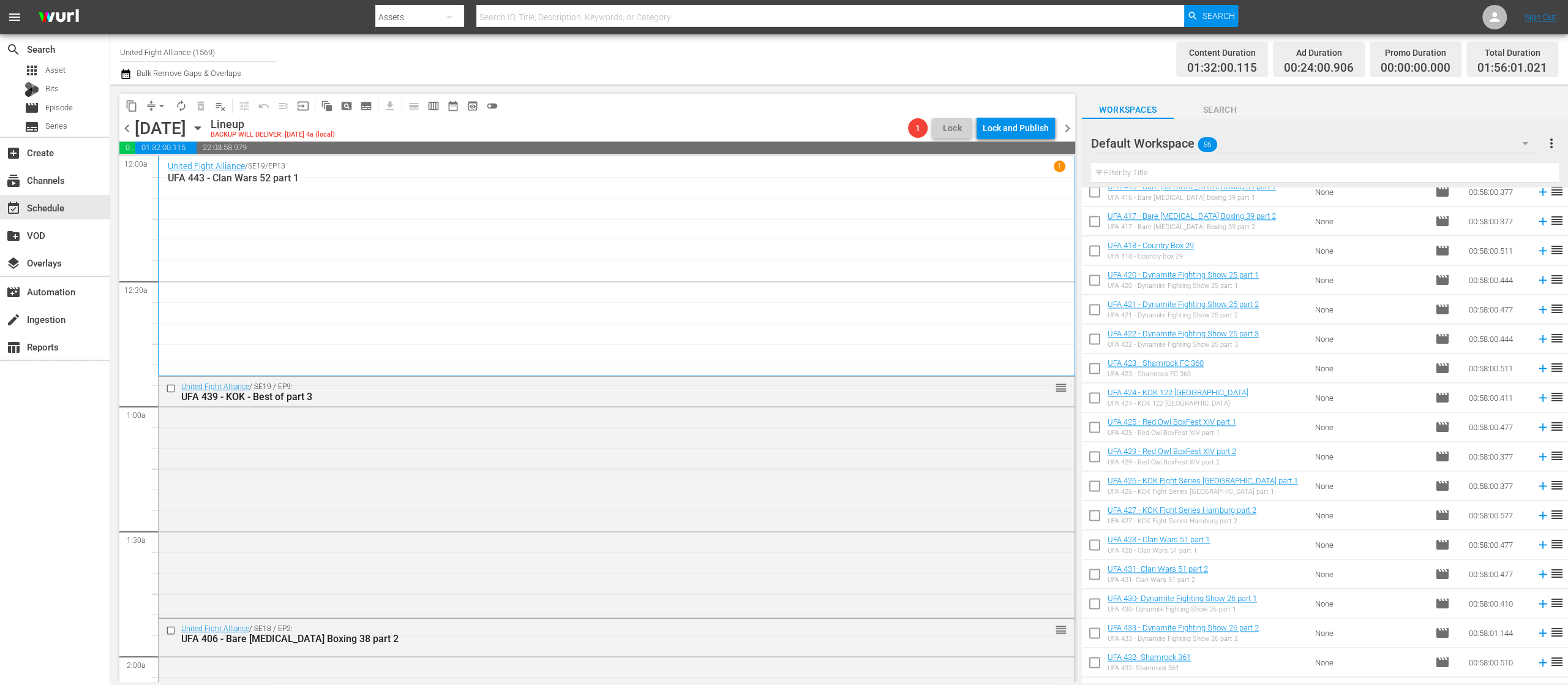
scroll to position [2062, 0]
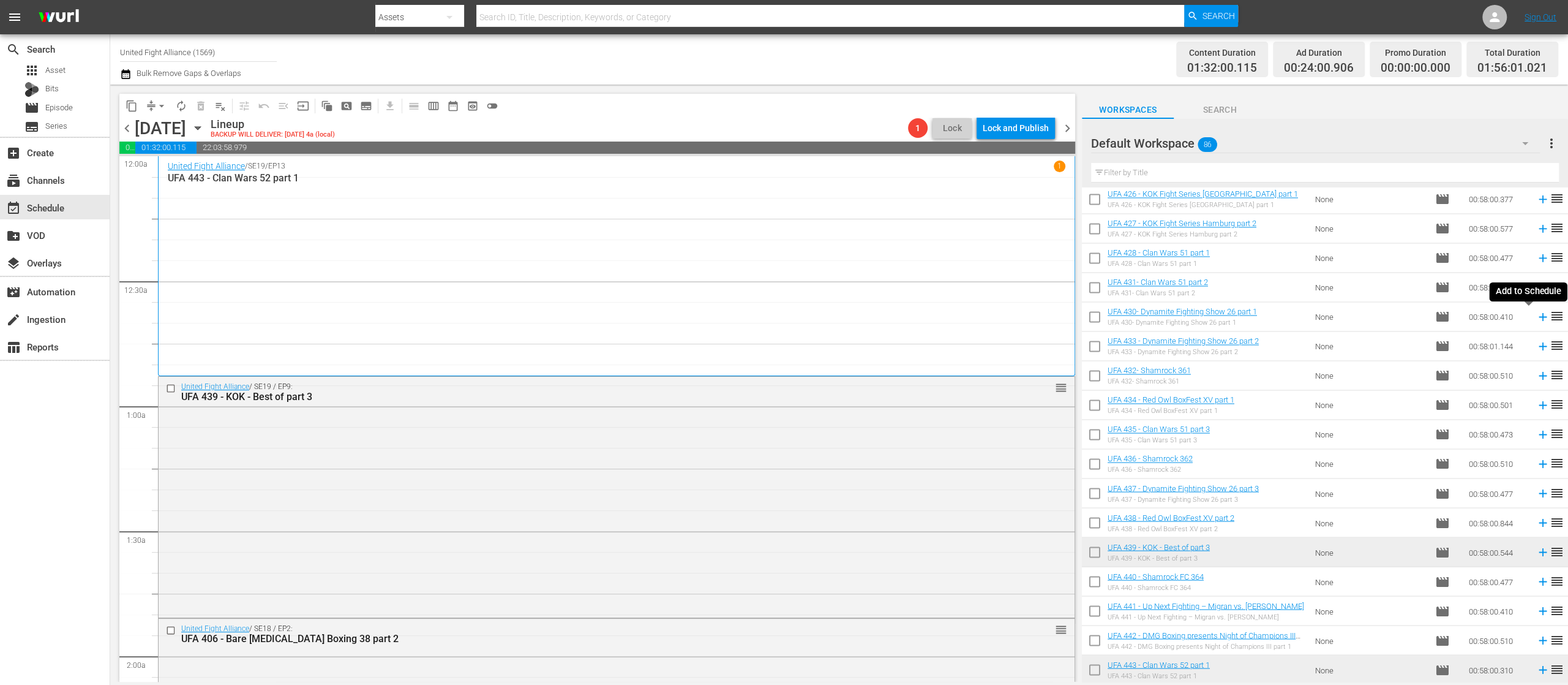
click at [1536, 313] on icon at bounding box center [1543, 316] width 14 height 14
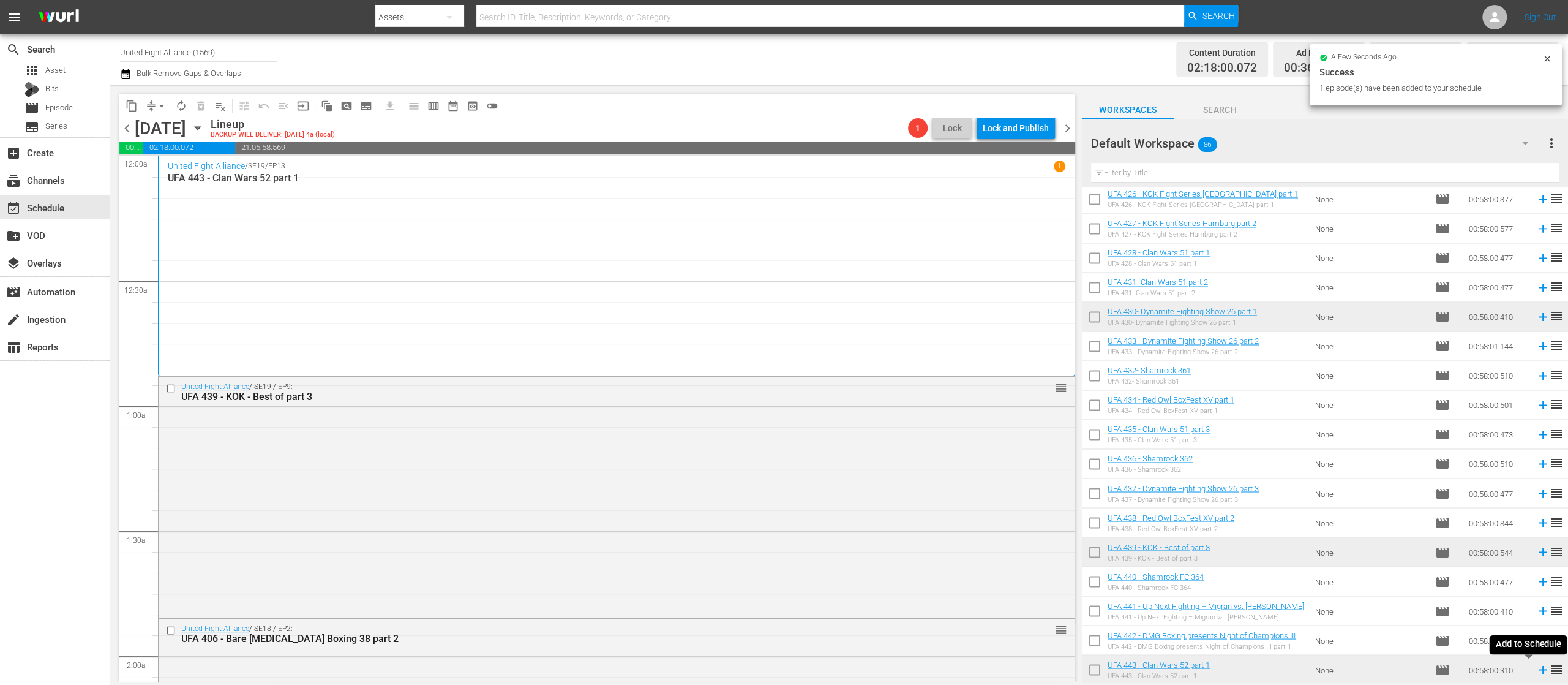
click at [1536, 674] on icon at bounding box center [1543, 670] width 14 height 14
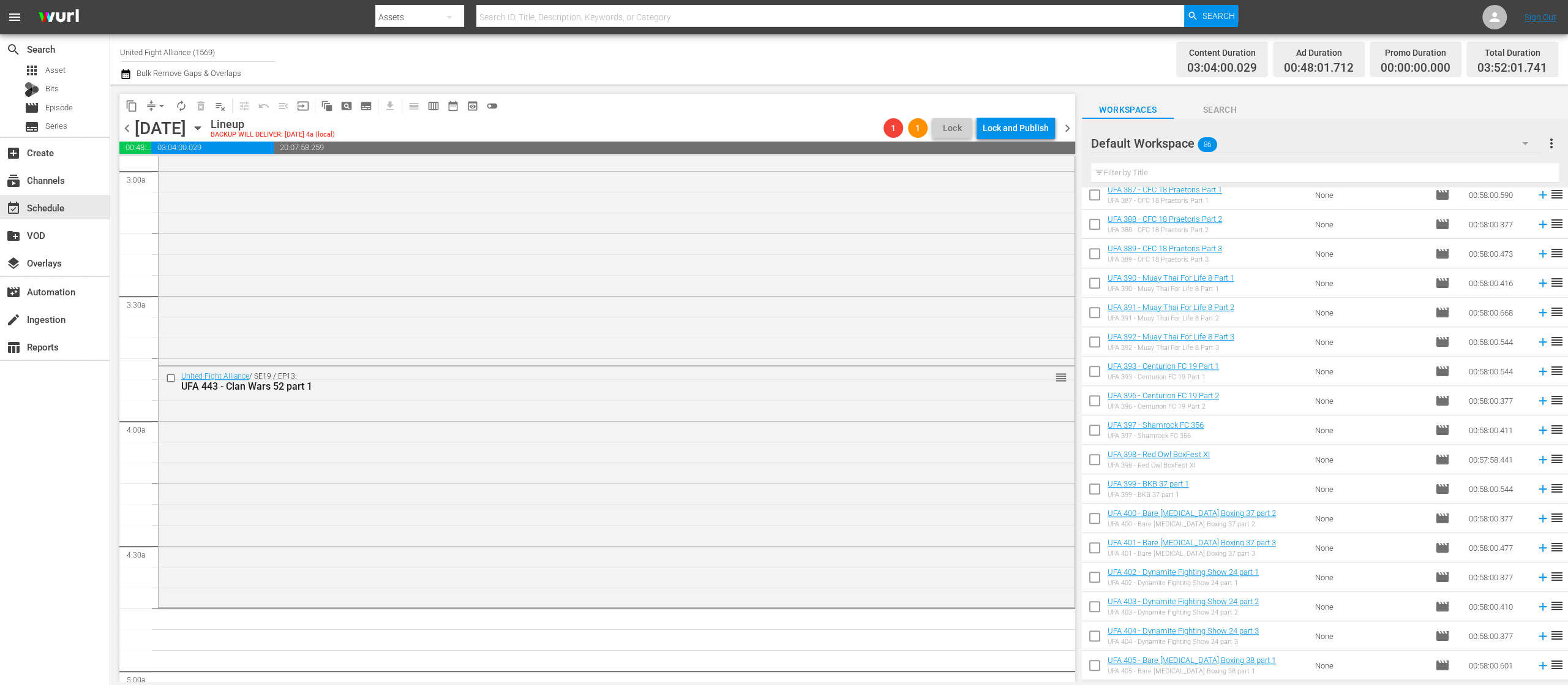
scroll to position [837, 0]
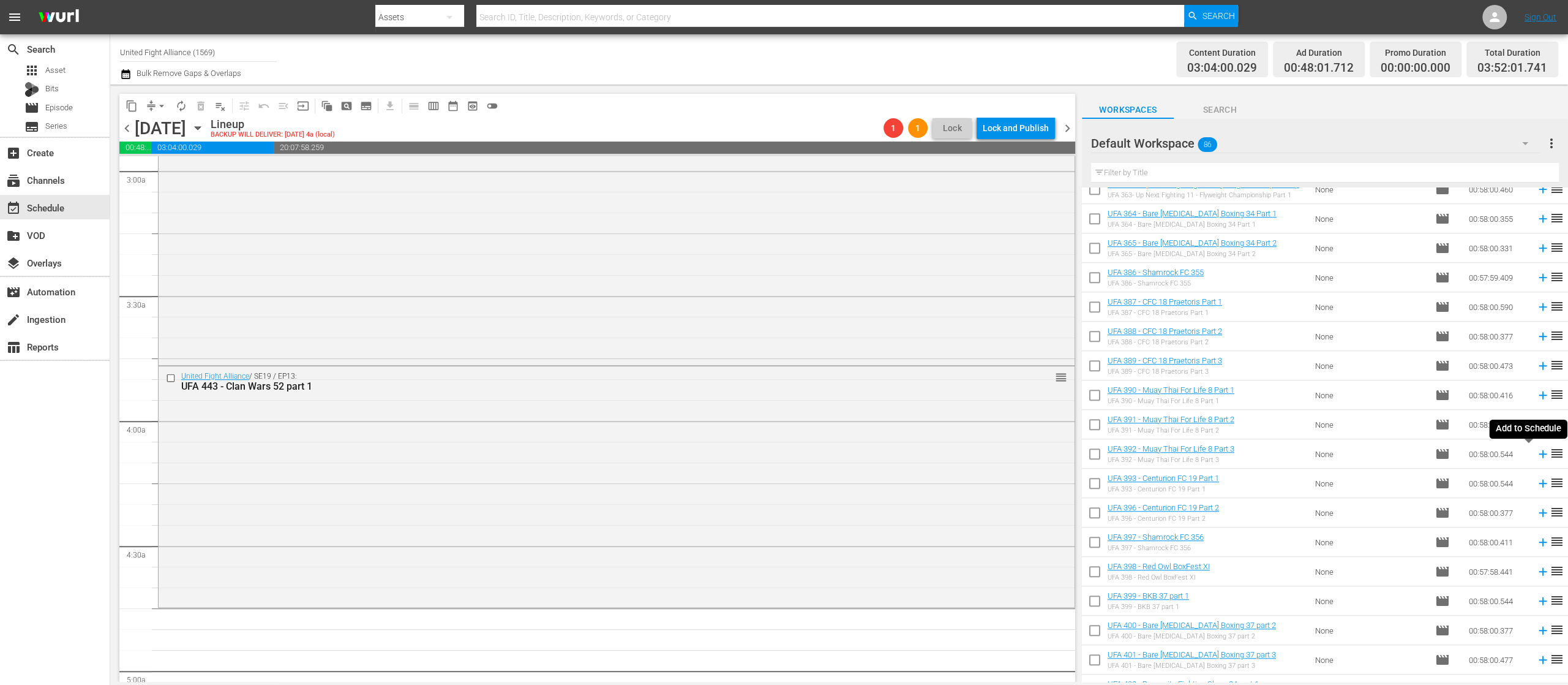
click at [1536, 451] on icon at bounding box center [1543, 454] width 14 height 14
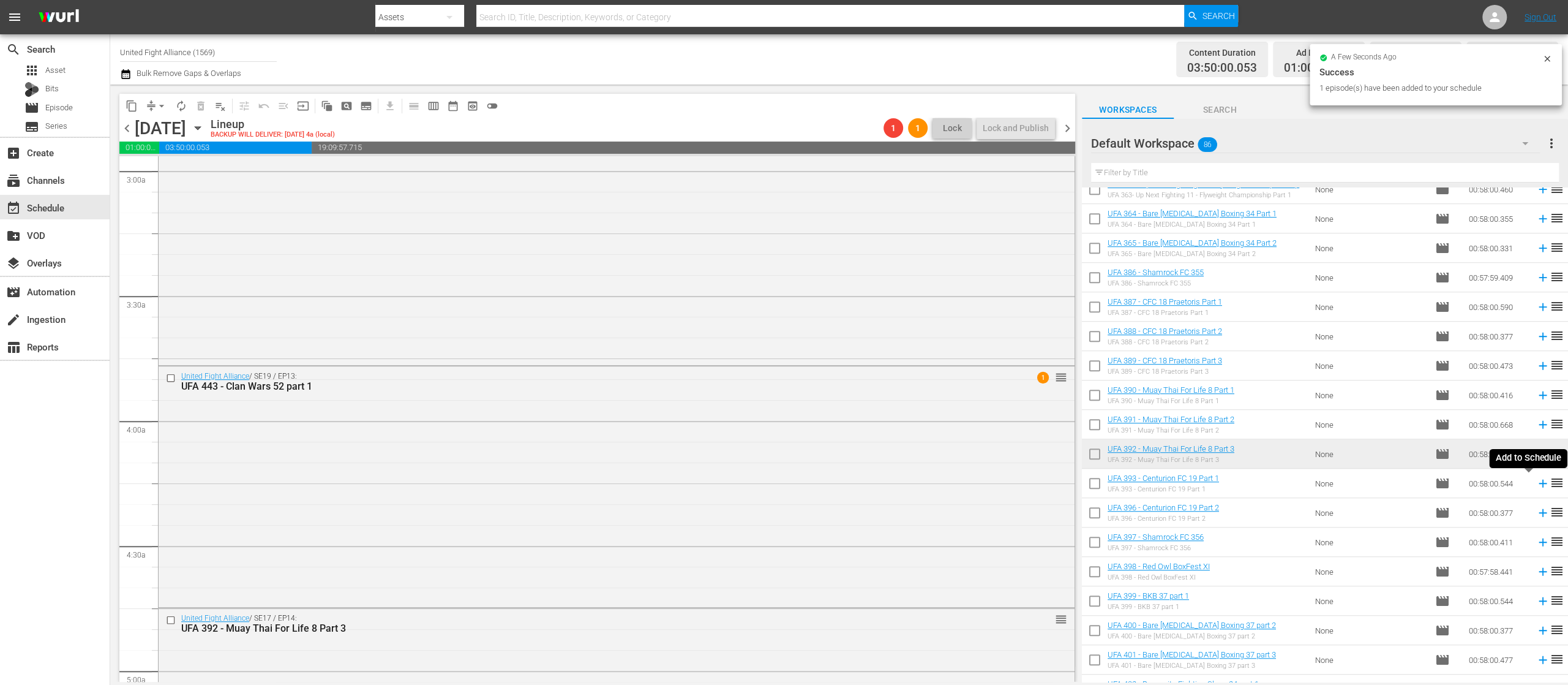
click at [1536, 485] on icon at bounding box center [1543, 483] width 14 height 14
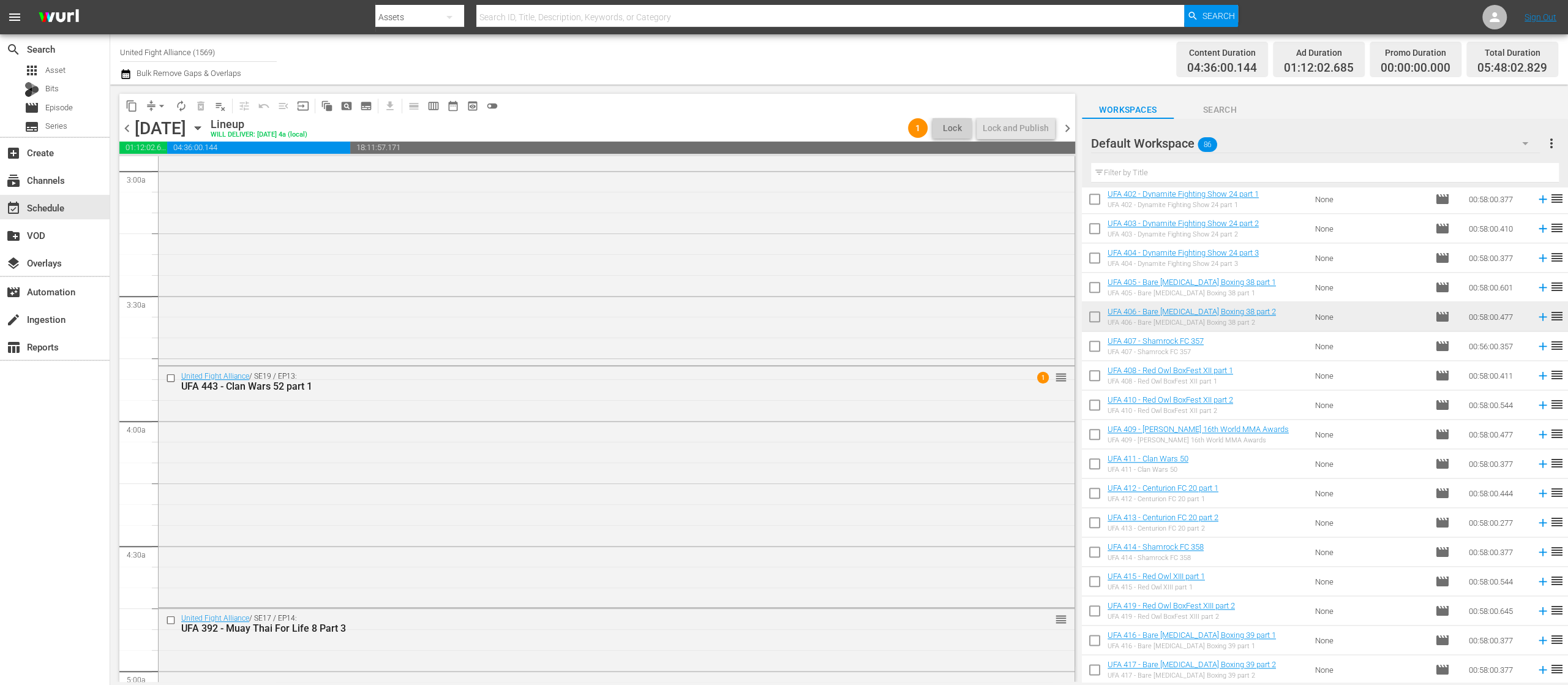
scroll to position [1817, 0]
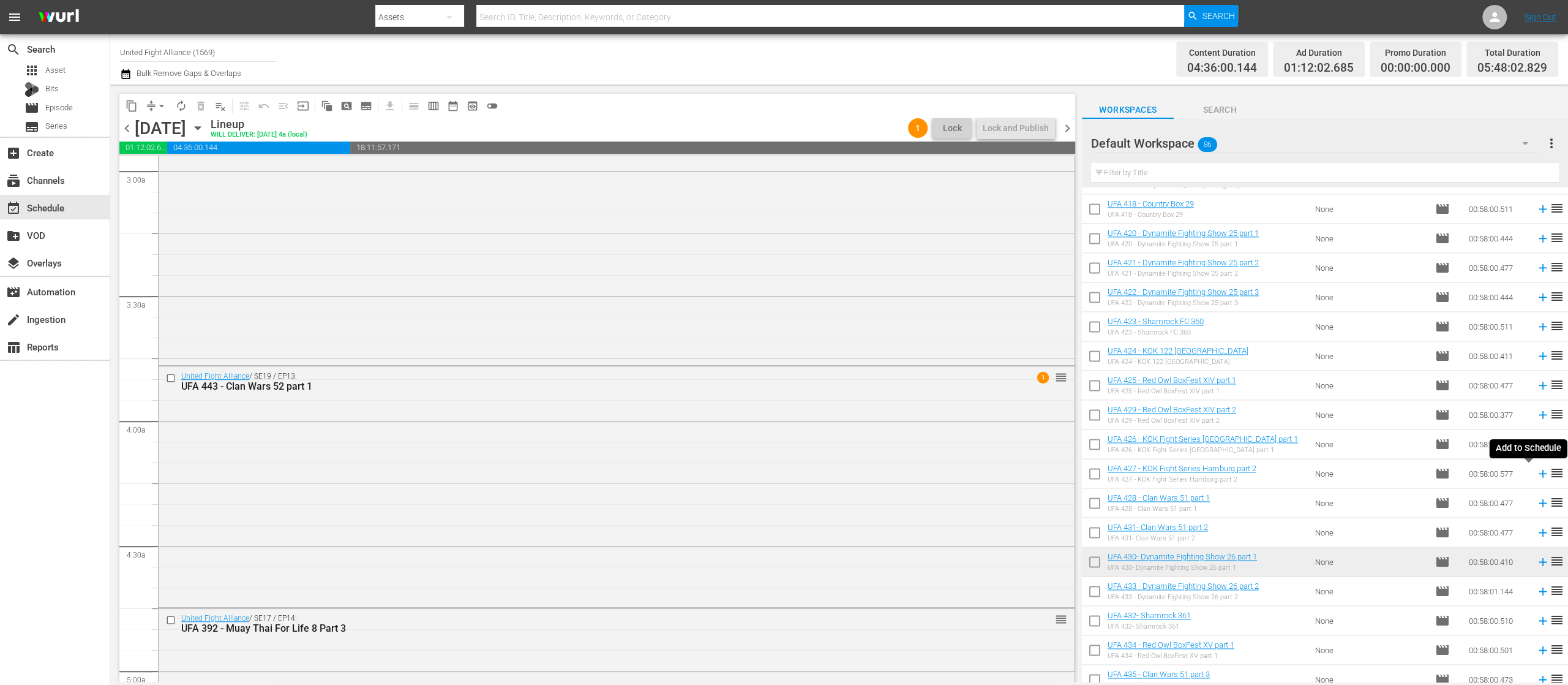
click at [1536, 472] on icon at bounding box center [1543, 474] width 14 height 14
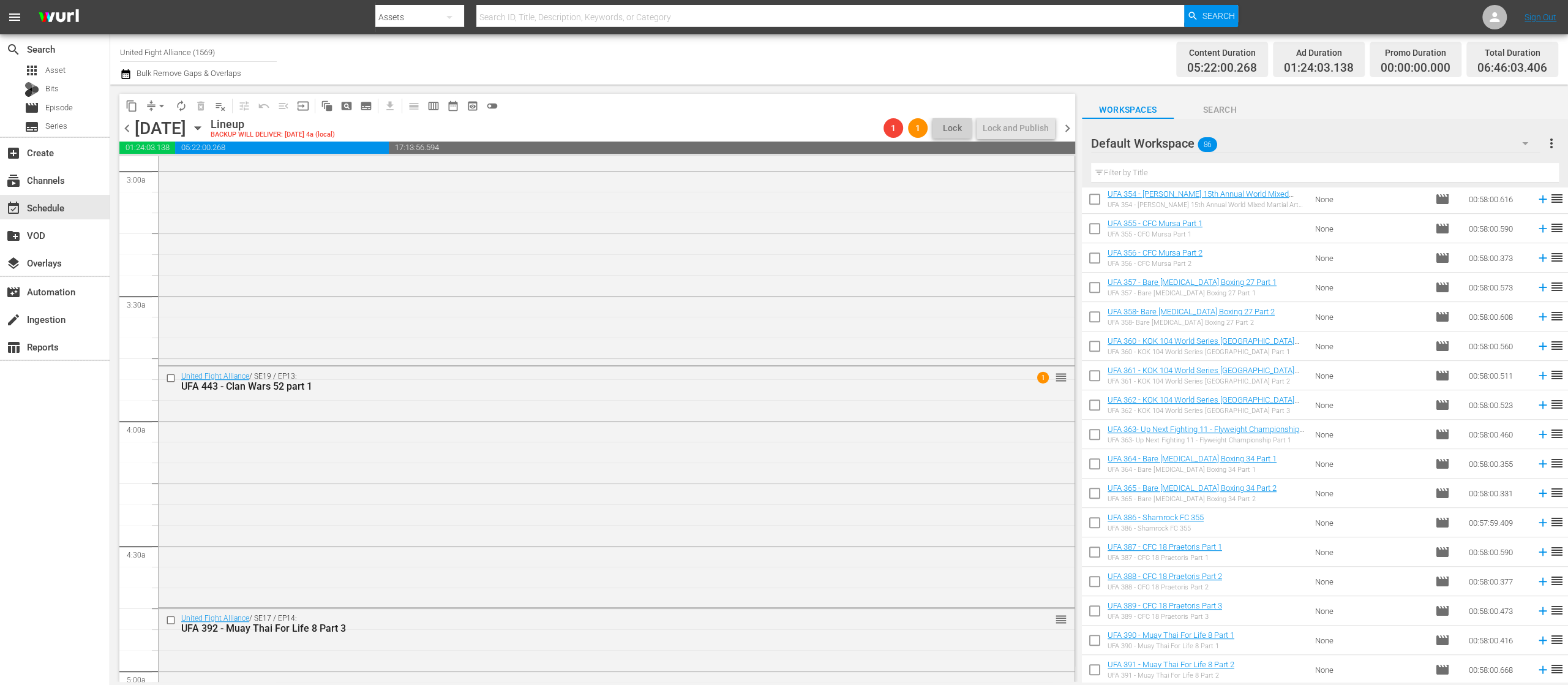
scroll to position [347, 0]
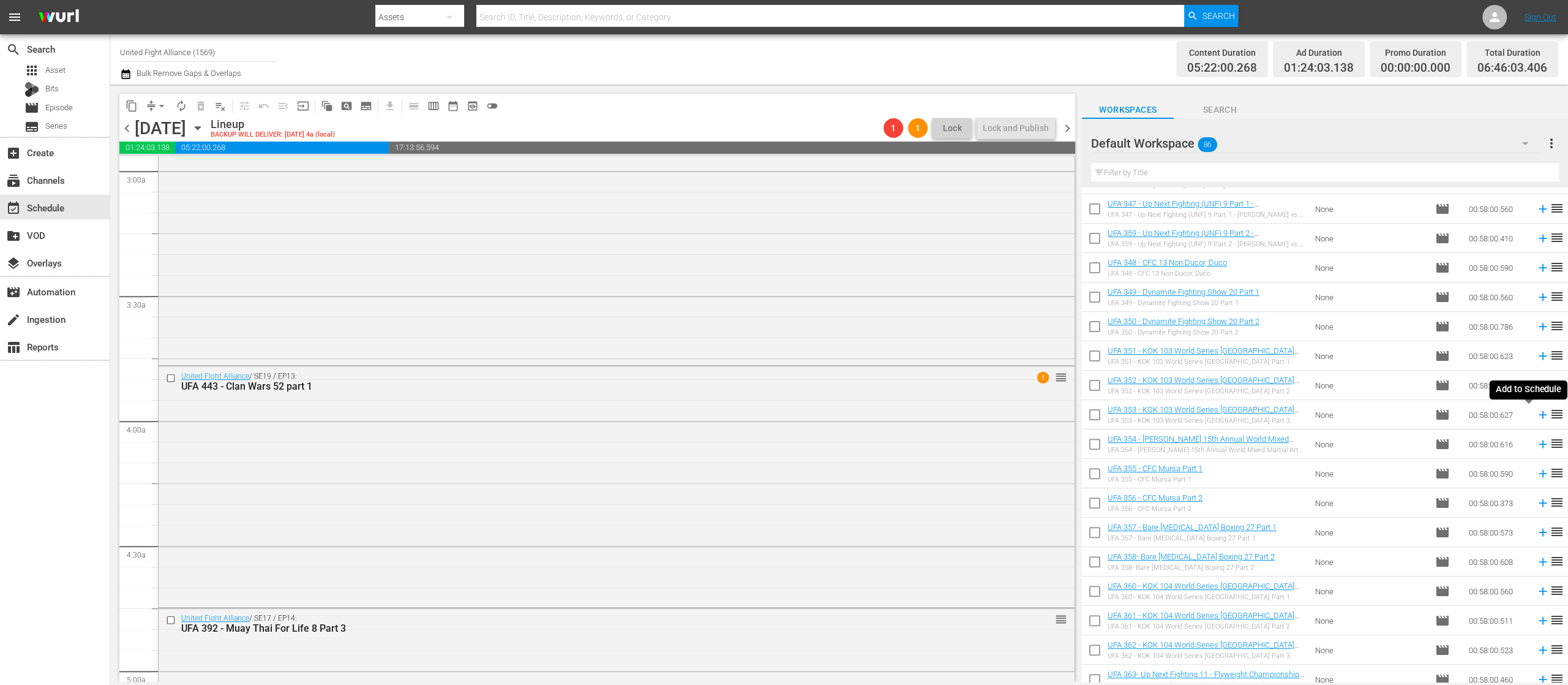
click at [1536, 411] on icon at bounding box center [1543, 415] width 14 height 14
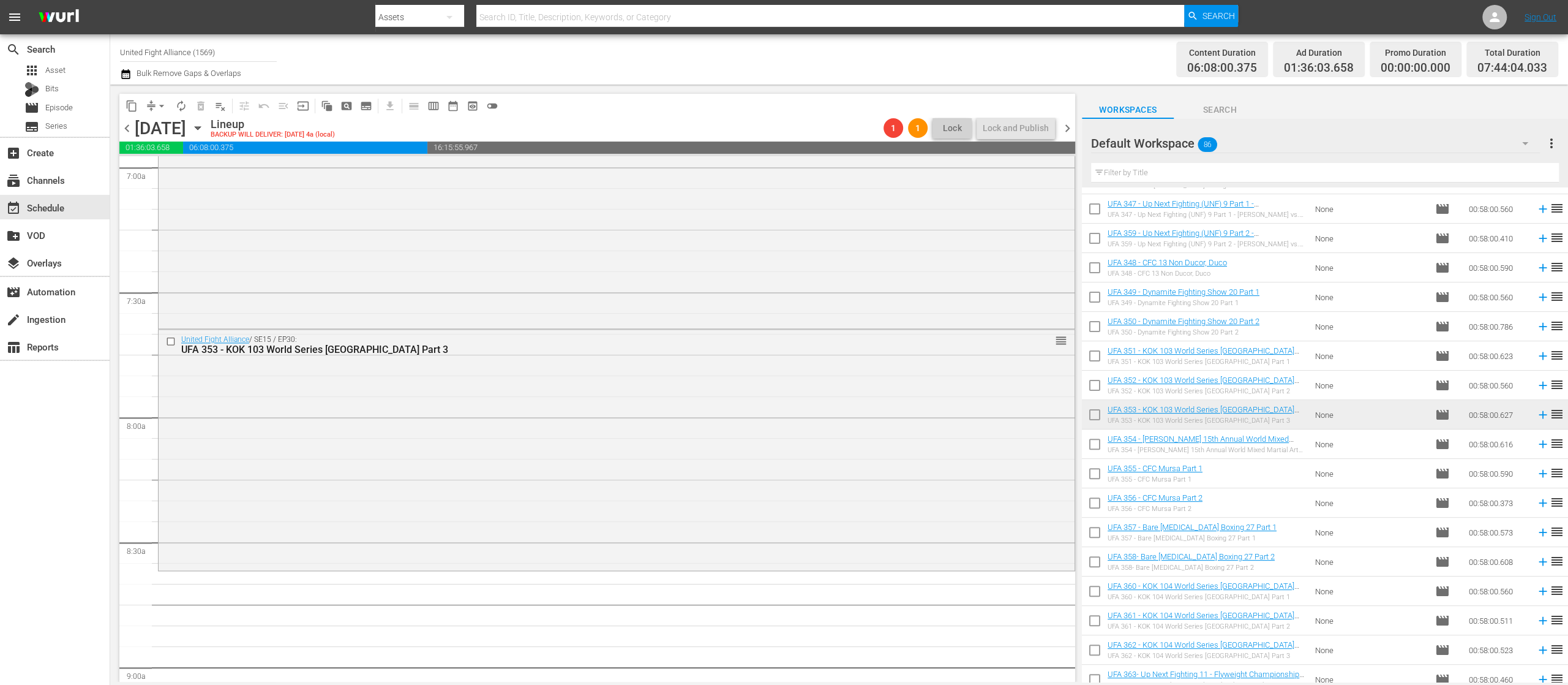
scroll to position [1960, 0]
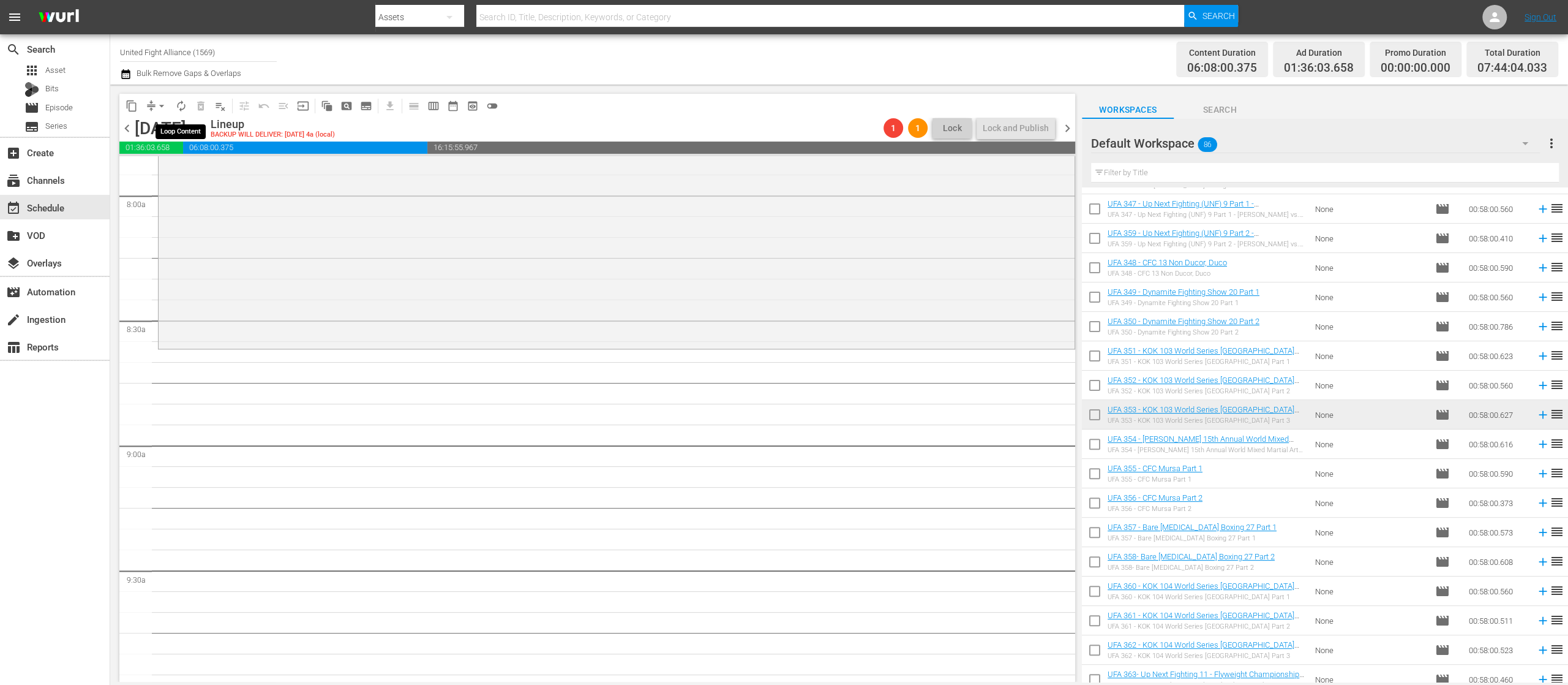
click at [182, 103] on span "autorenew_outlined" at bounding box center [181, 106] width 12 height 12
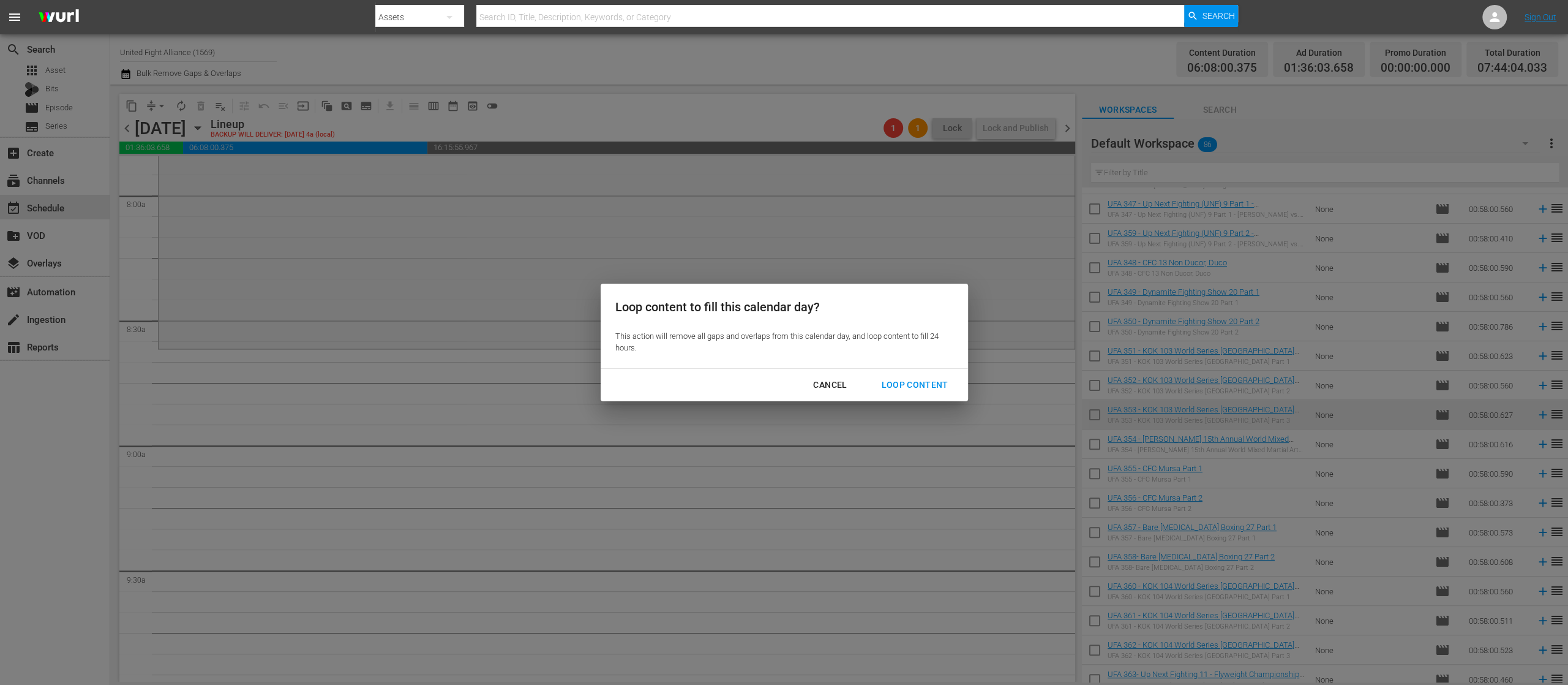
click at [914, 382] on div "Loop Content" at bounding box center [914, 385] width 86 height 15
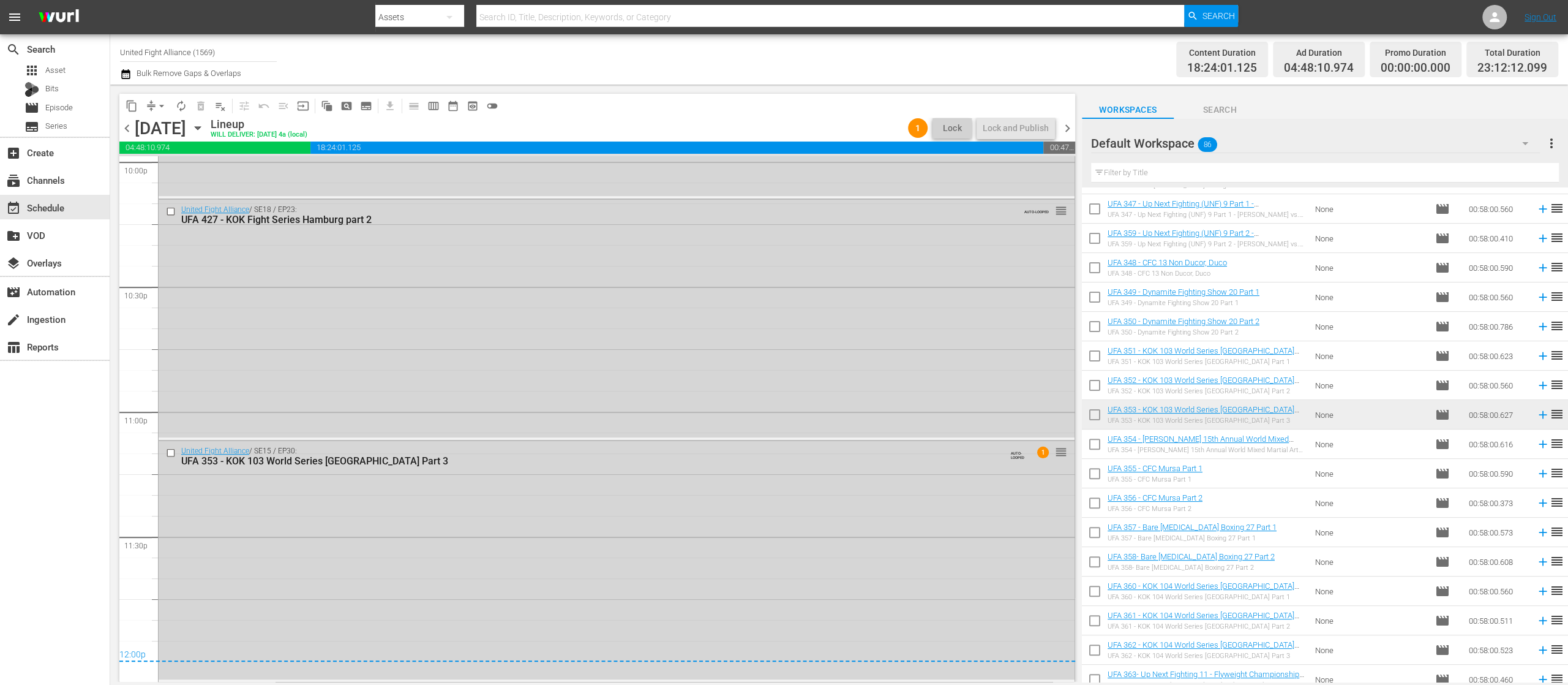
scroll to position [3043, 0]
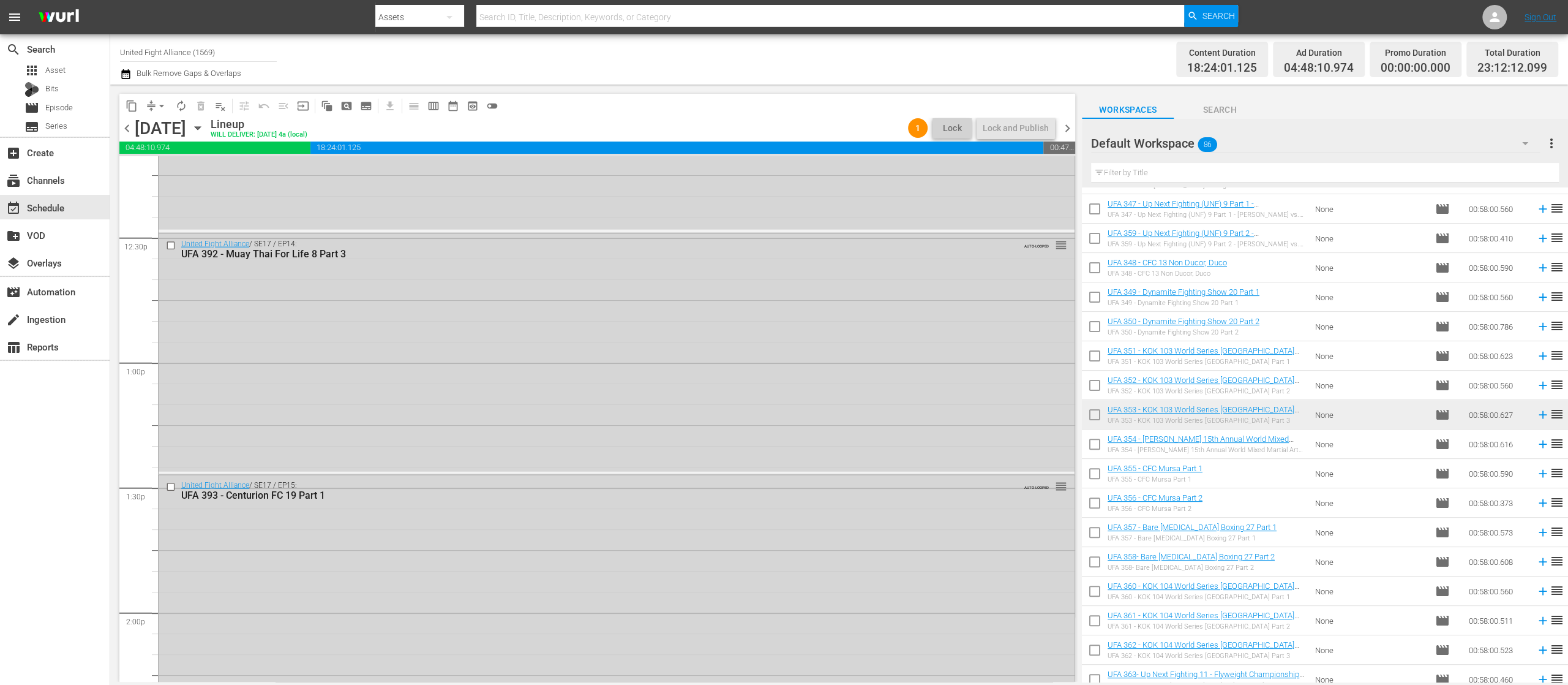
click at [1068, 128] on span "chevron_right" at bounding box center [1067, 128] width 15 height 15
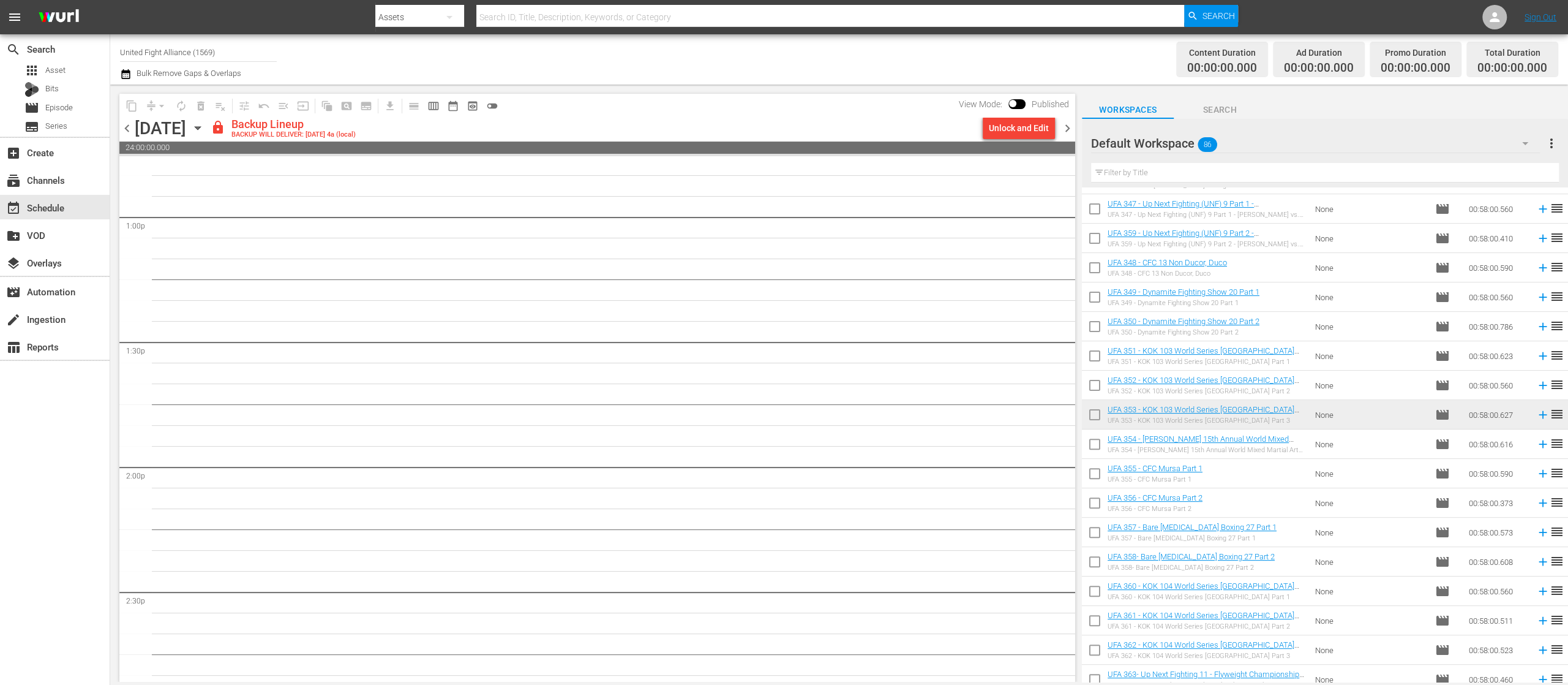
scroll to position [102, 0]
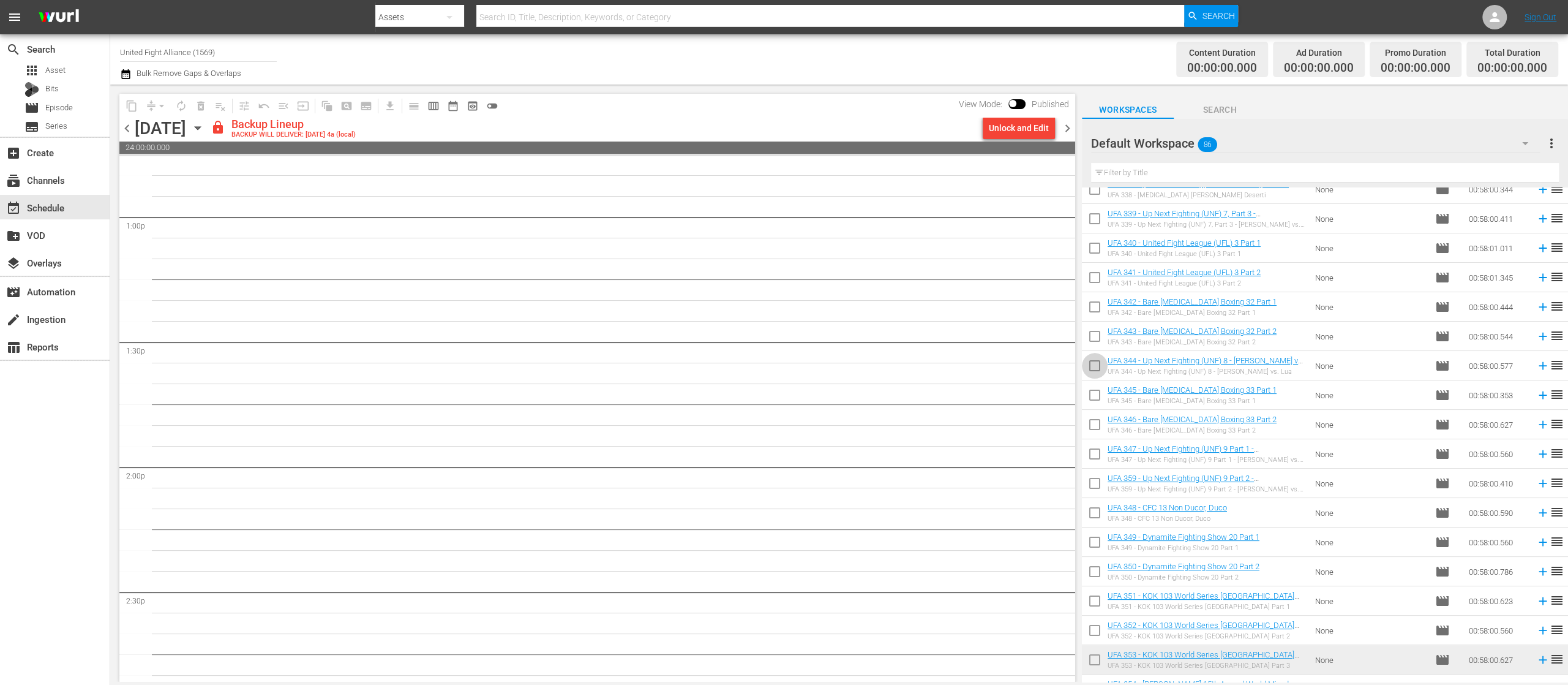
click at [1092, 366] on input "checkbox" at bounding box center [1095, 368] width 26 height 26
checkbox input "true"
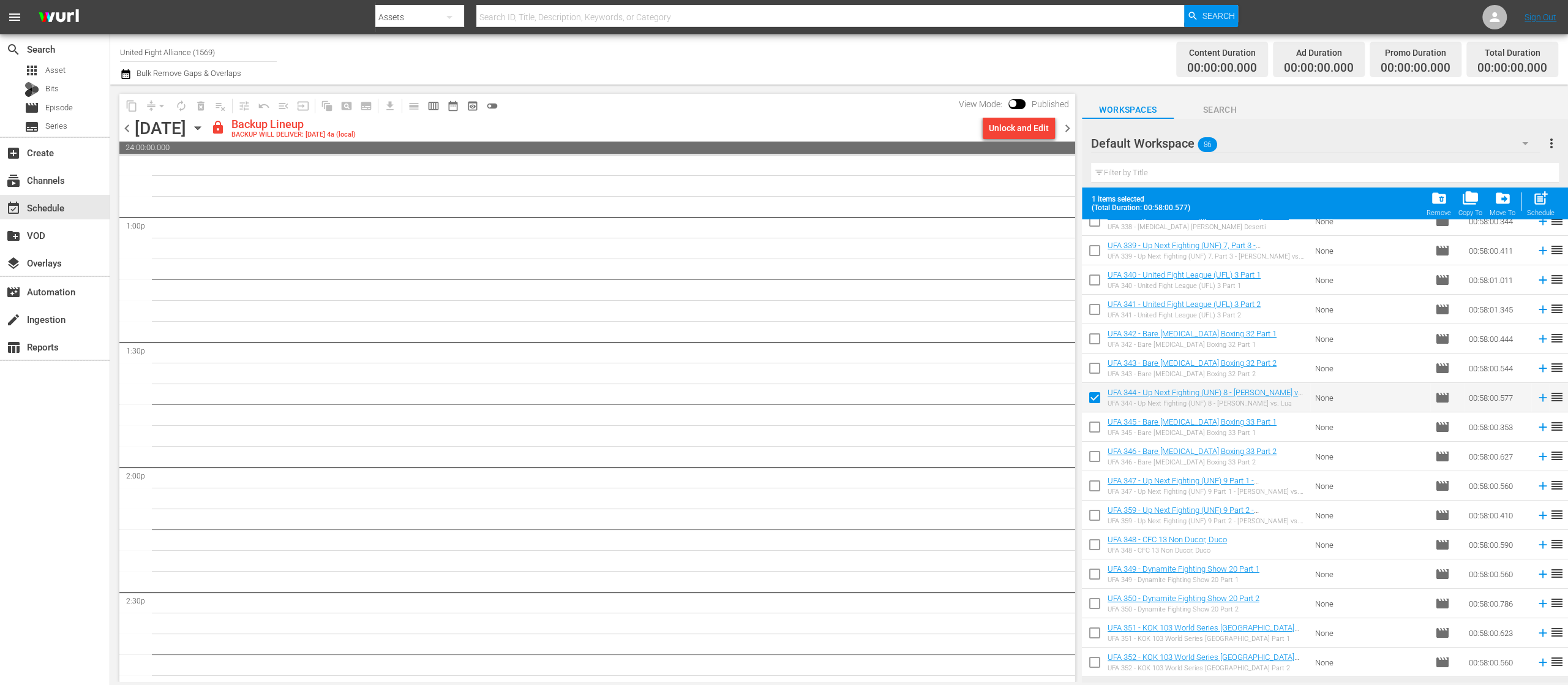
click at [1094, 424] on input "checkbox" at bounding box center [1095, 430] width 26 height 26
checkbox input "true"
click at [1091, 458] on input "checkbox" at bounding box center [1095, 458] width 26 height 26
checkbox input "true"
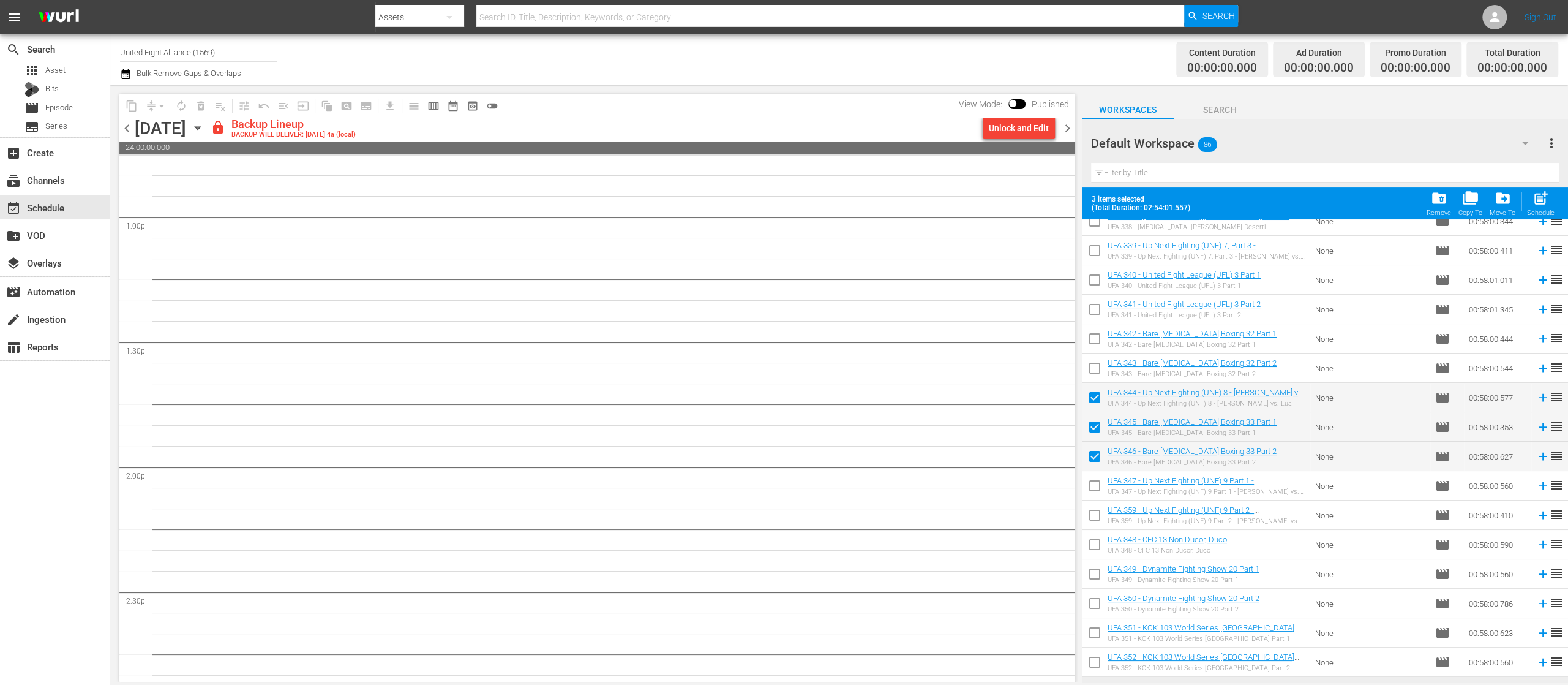
click at [1097, 480] on input "checkbox" at bounding box center [1095, 488] width 26 height 26
checkbox input "true"
click at [1095, 514] on input "checkbox" at bounding box center [1095, 517] width 26 height 26
checkbox input "true"
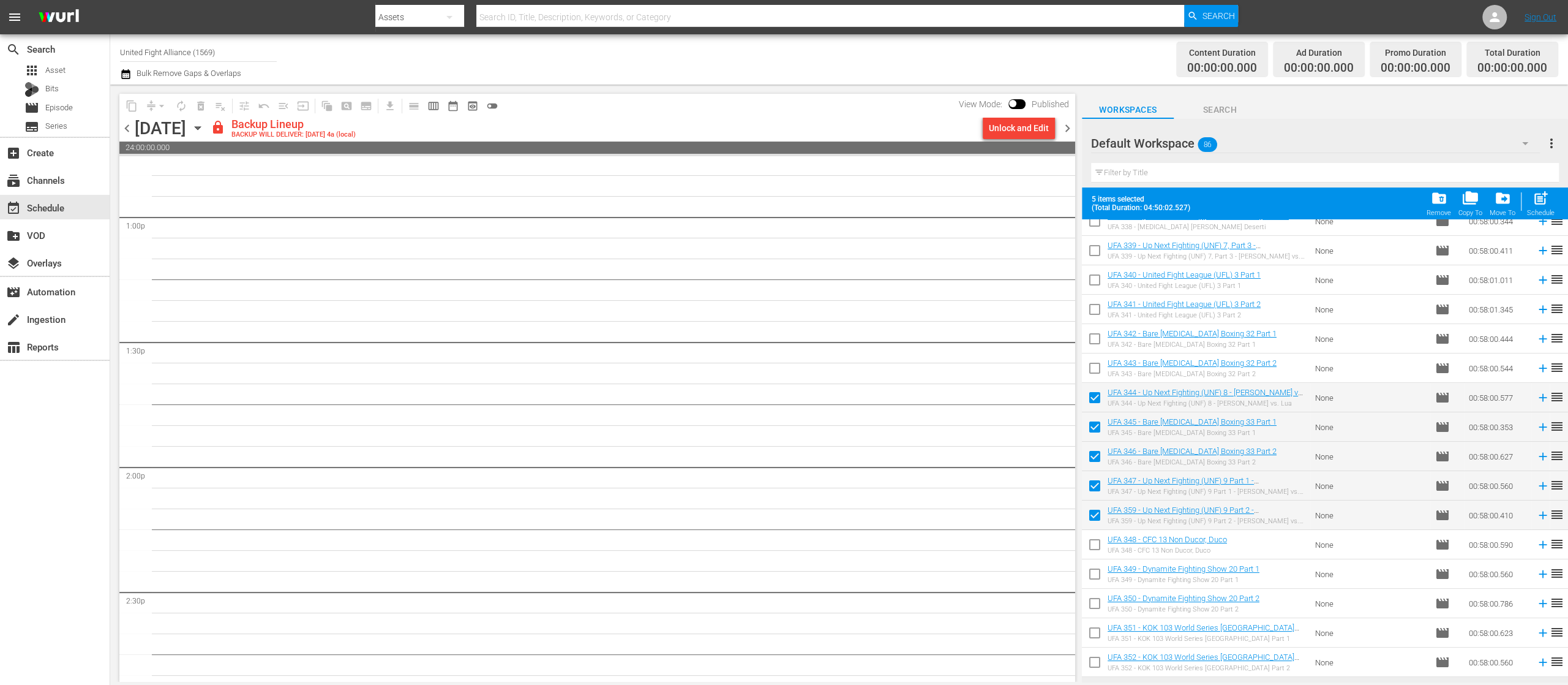
click at [1094, 544] on input "checkbox" at bounding box center [1095, 547] width 26 height 26
checkbox input "true"
click at [1094, 574] on input "checkbox" at bounding box center [1095, 576] width 26 height 26
checkbox input "true"
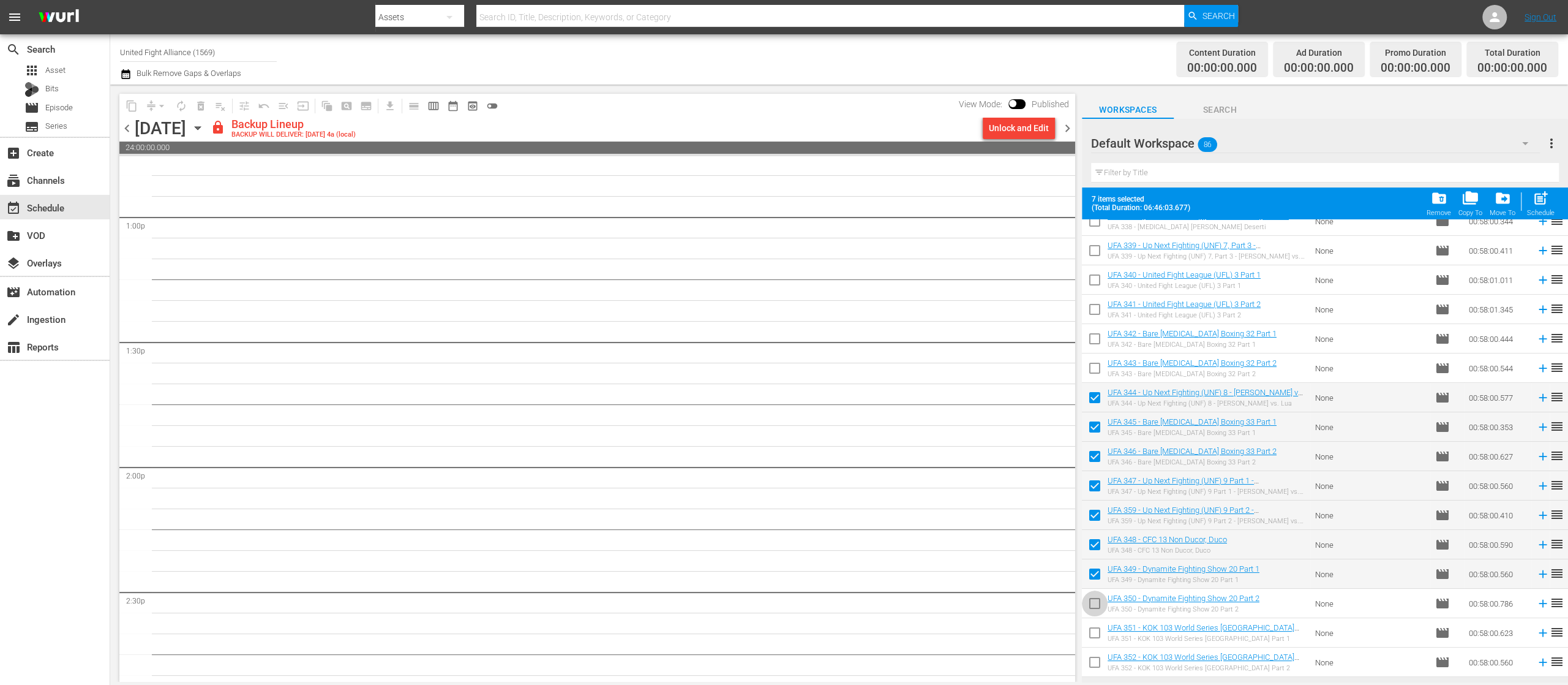
click at [1087, 600] on input "checkbox" at bounding box center [1095, 606] width 26 height 26
checkbox input "true"
click at [1542, 202] on span "post_add" at bounding box center [1541, 198] width 17 height 17
checkbox input "false"
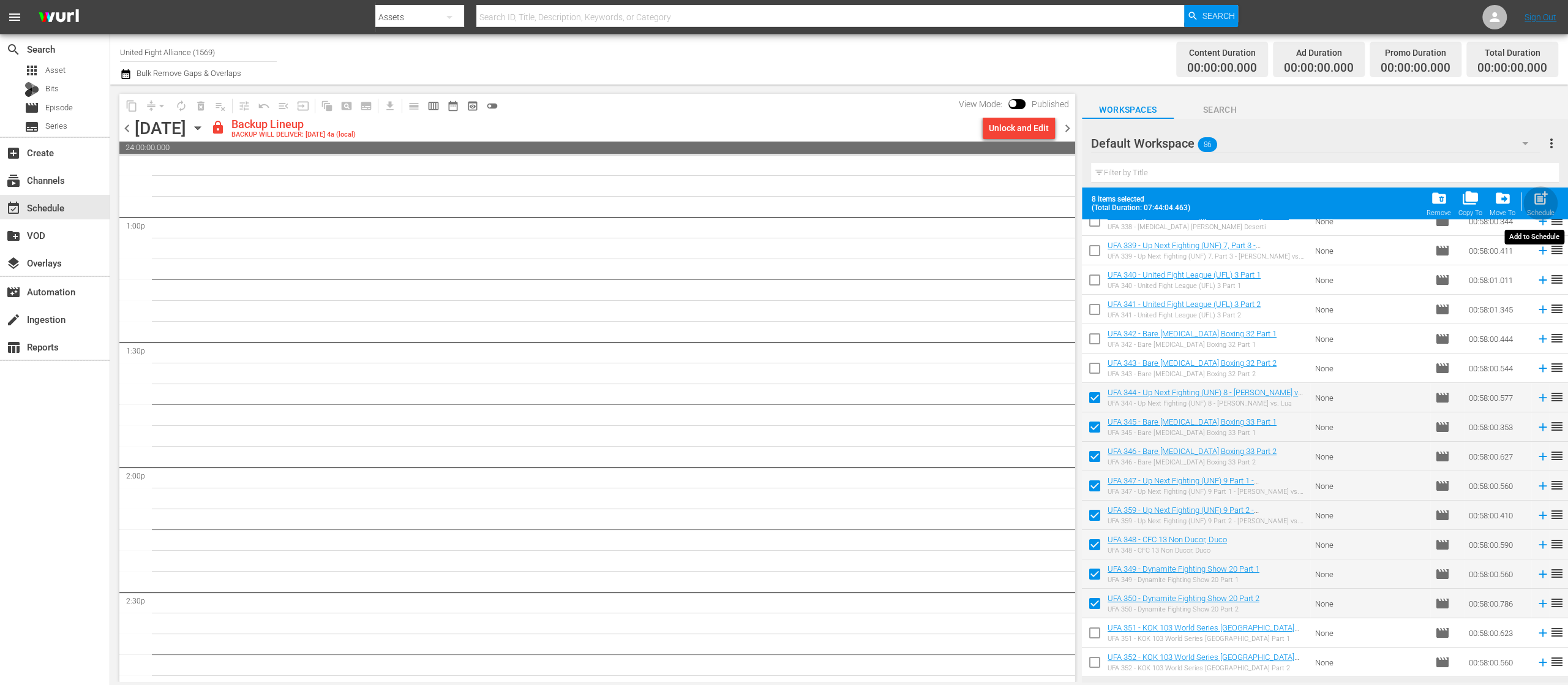
checkbox input "false"
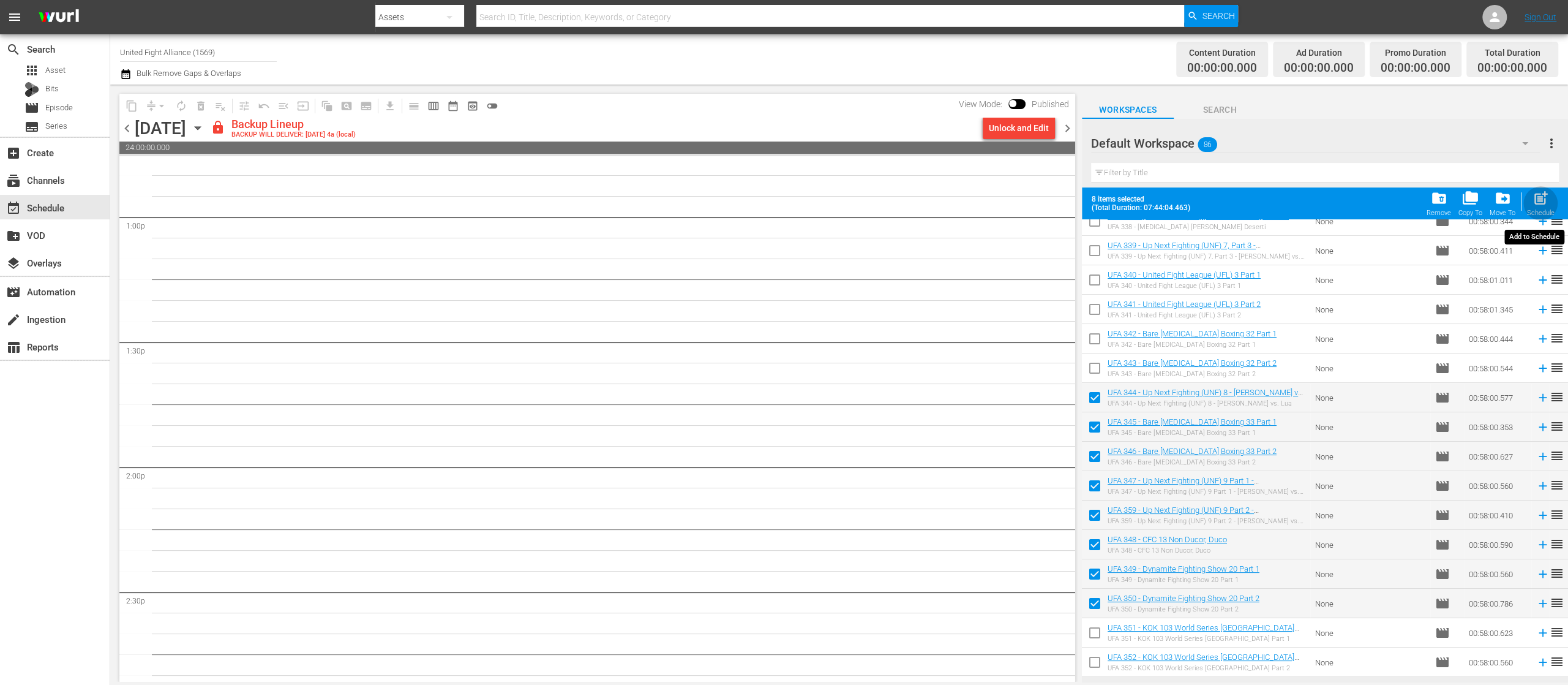
checkbox input "false"
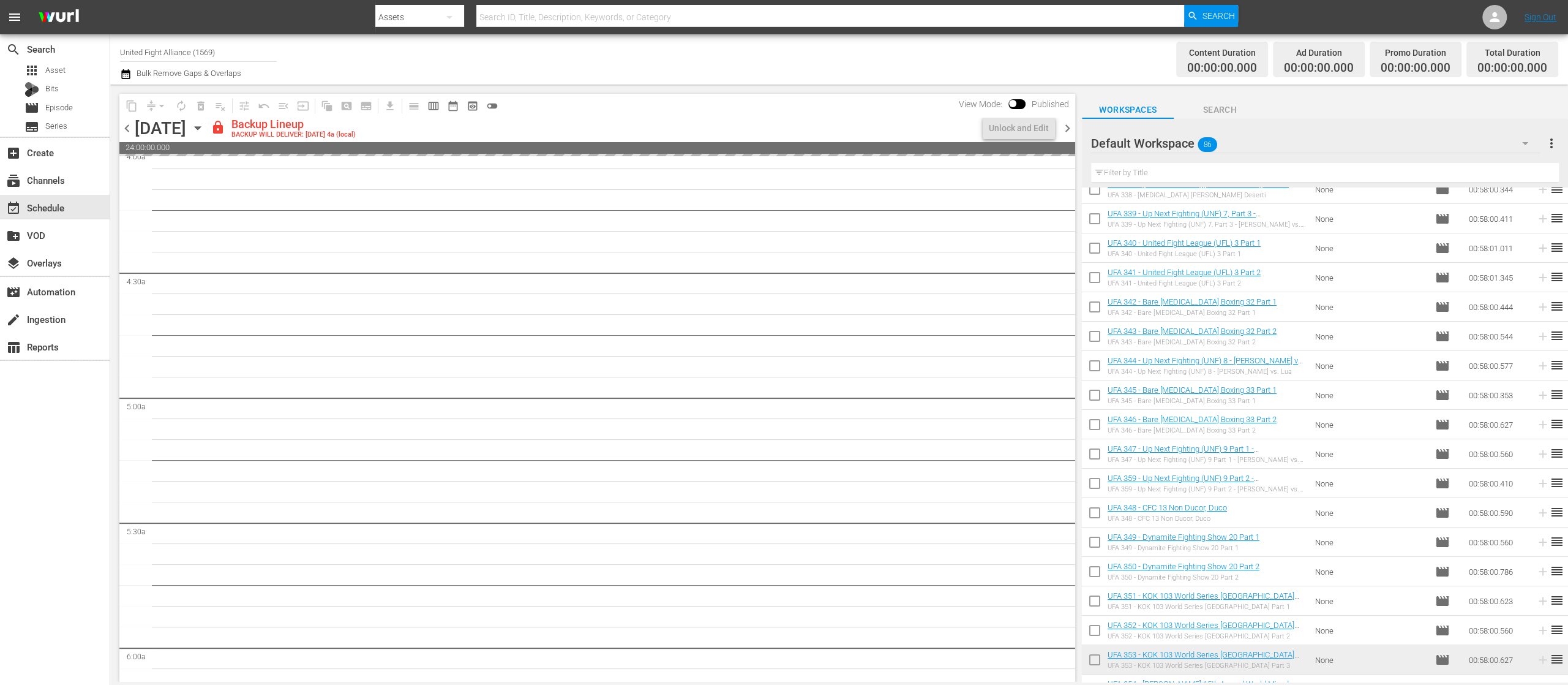
scroll to position [0, 0]
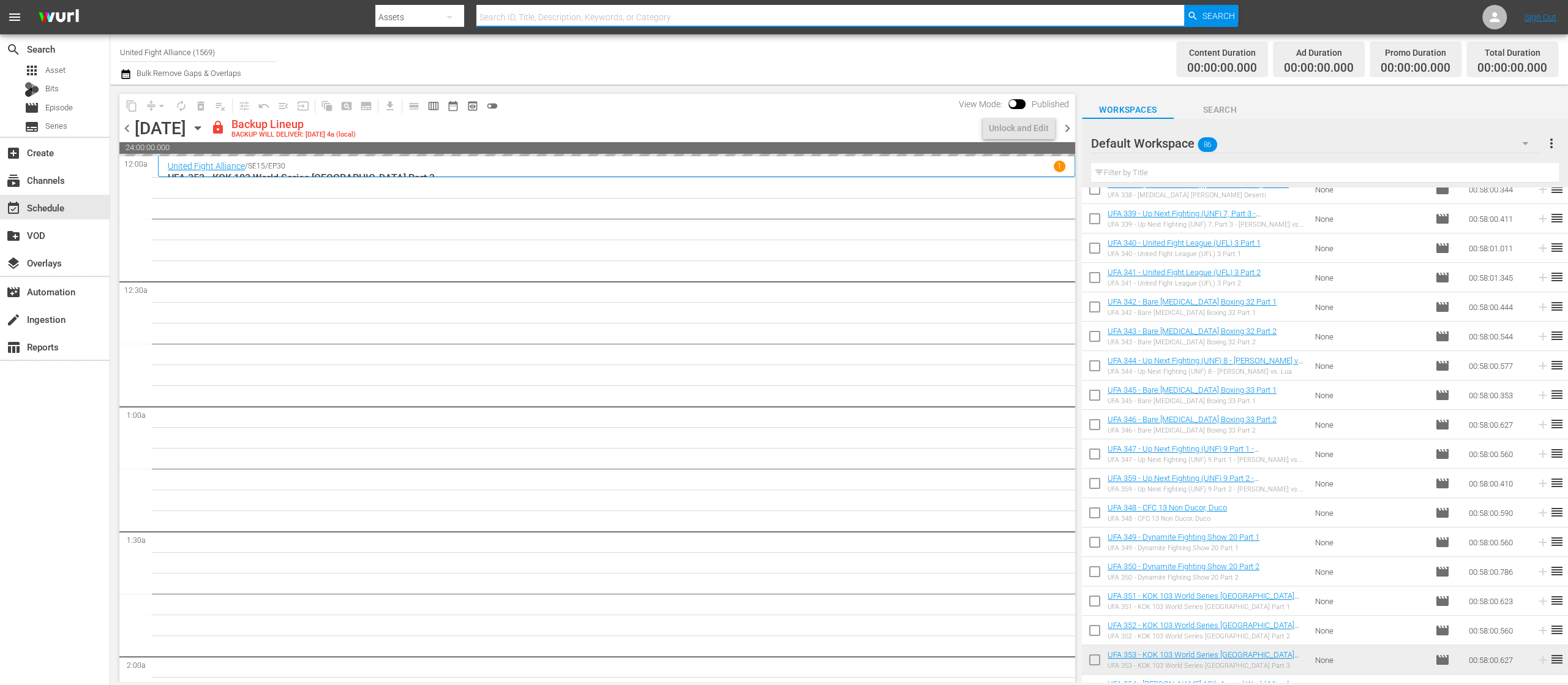
click at [1007, 16] on input "text" at bounding box center [830, 17] width 708 height 29
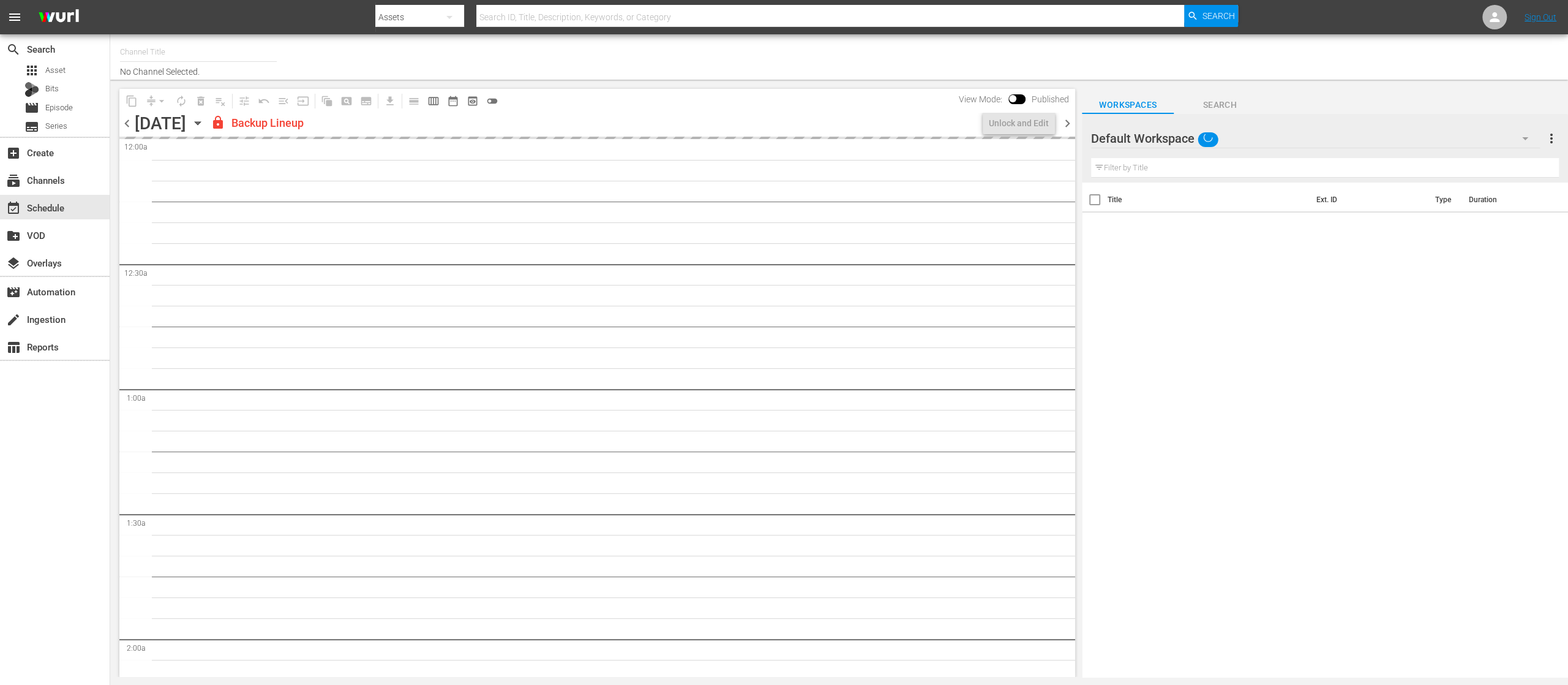
type input "United Fight Alliance (1569)"
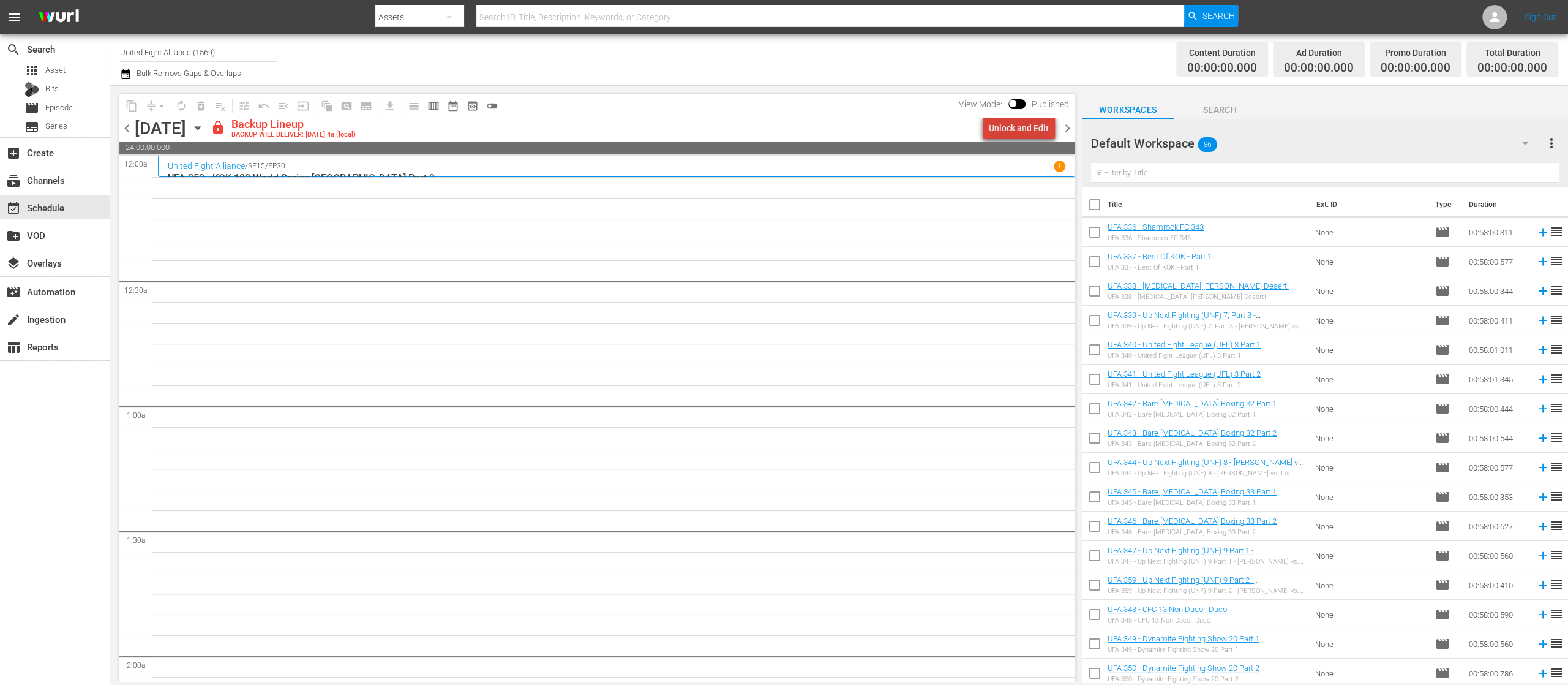
click at [1028, 125] on div "Unlock and Edit" at bounding box center [1018, 128] width 60 height 22
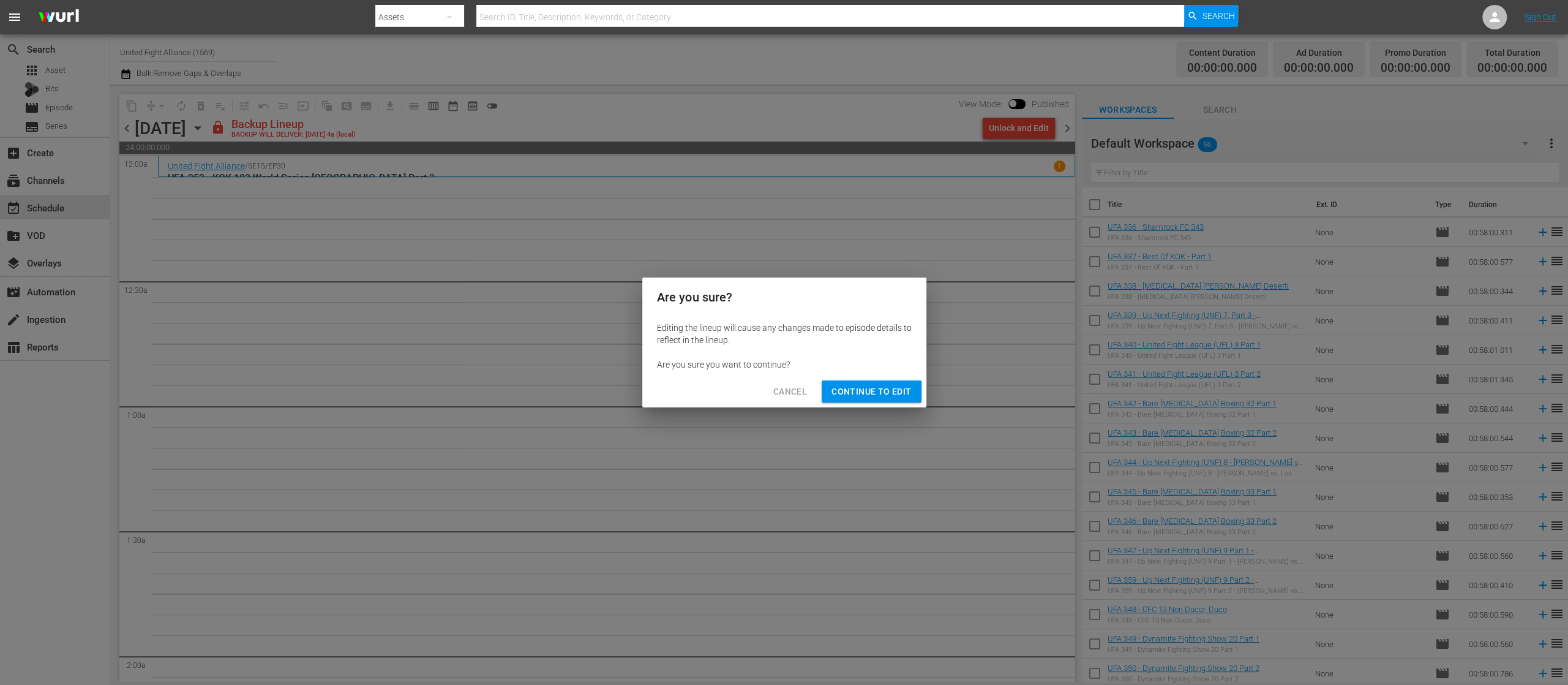
click at [905, 383] on button "Continue to Edit" at bounding box center [870, 392] width 99 height 23
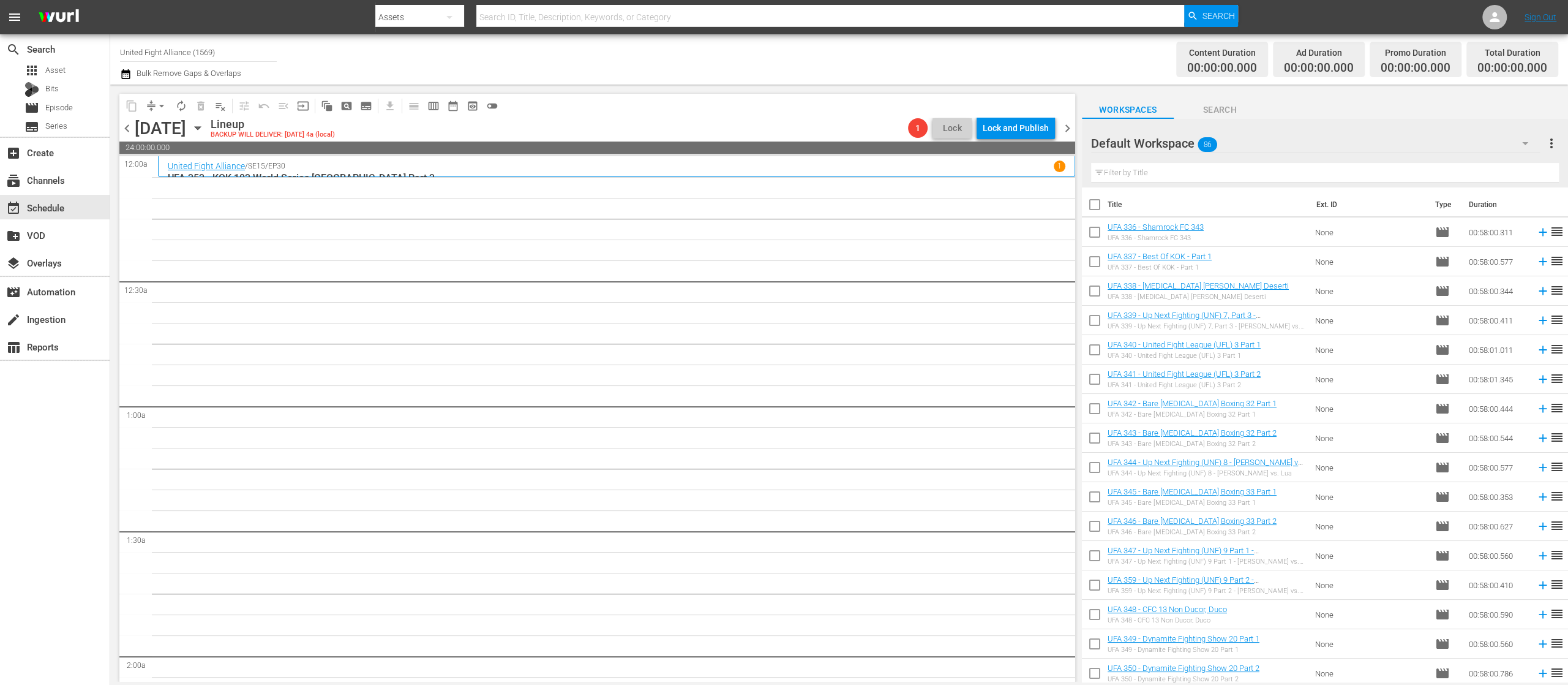
click at [1100, 468] on input "checkbox" at bounding box center [1095, 470] width 26 height 26
checkbox input "true"
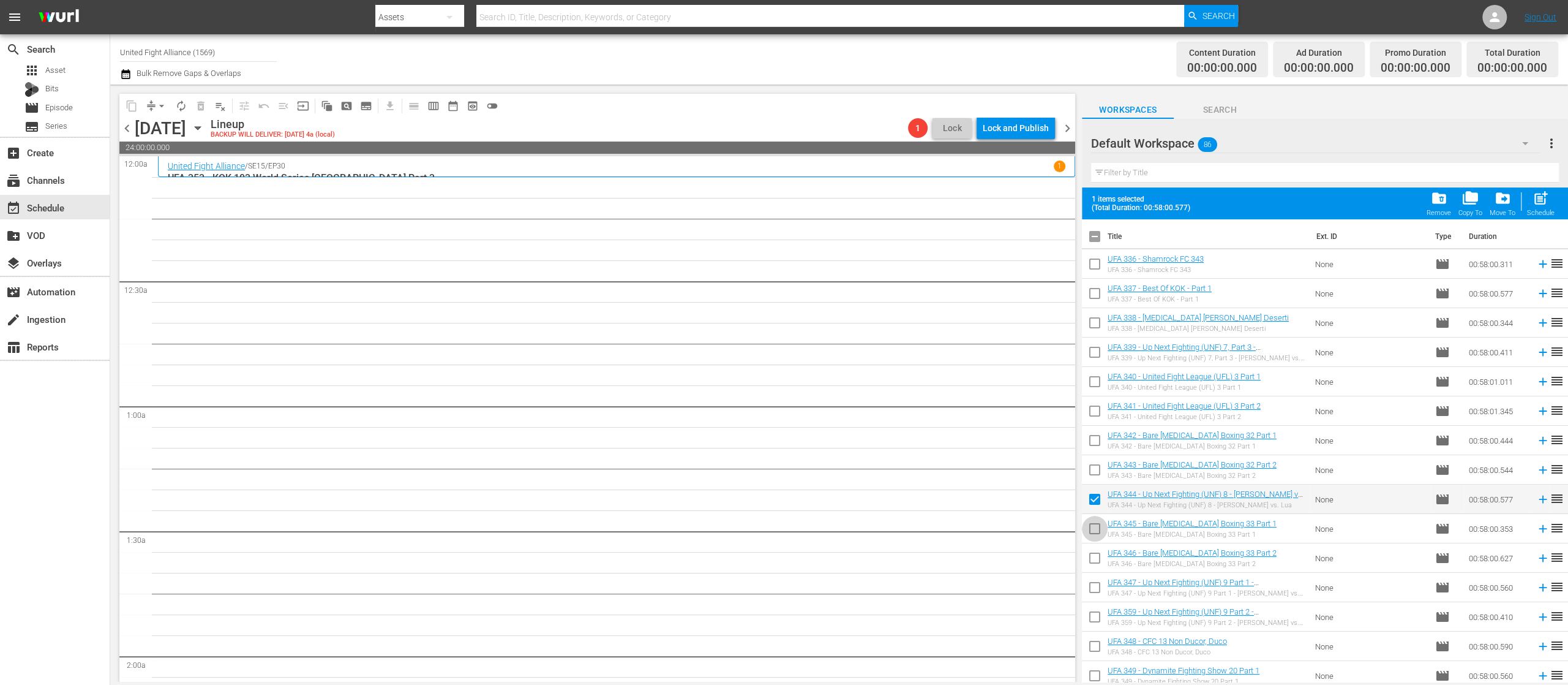
click at [1092, 523] on input "checkbox" at bounding box center [1095, 531] width 26 height 26
checkbox input "true"
click at [1090, 555] on input "checkbox" at bounding box center [1095, 560] width 26 height 26
checkbox input "true"
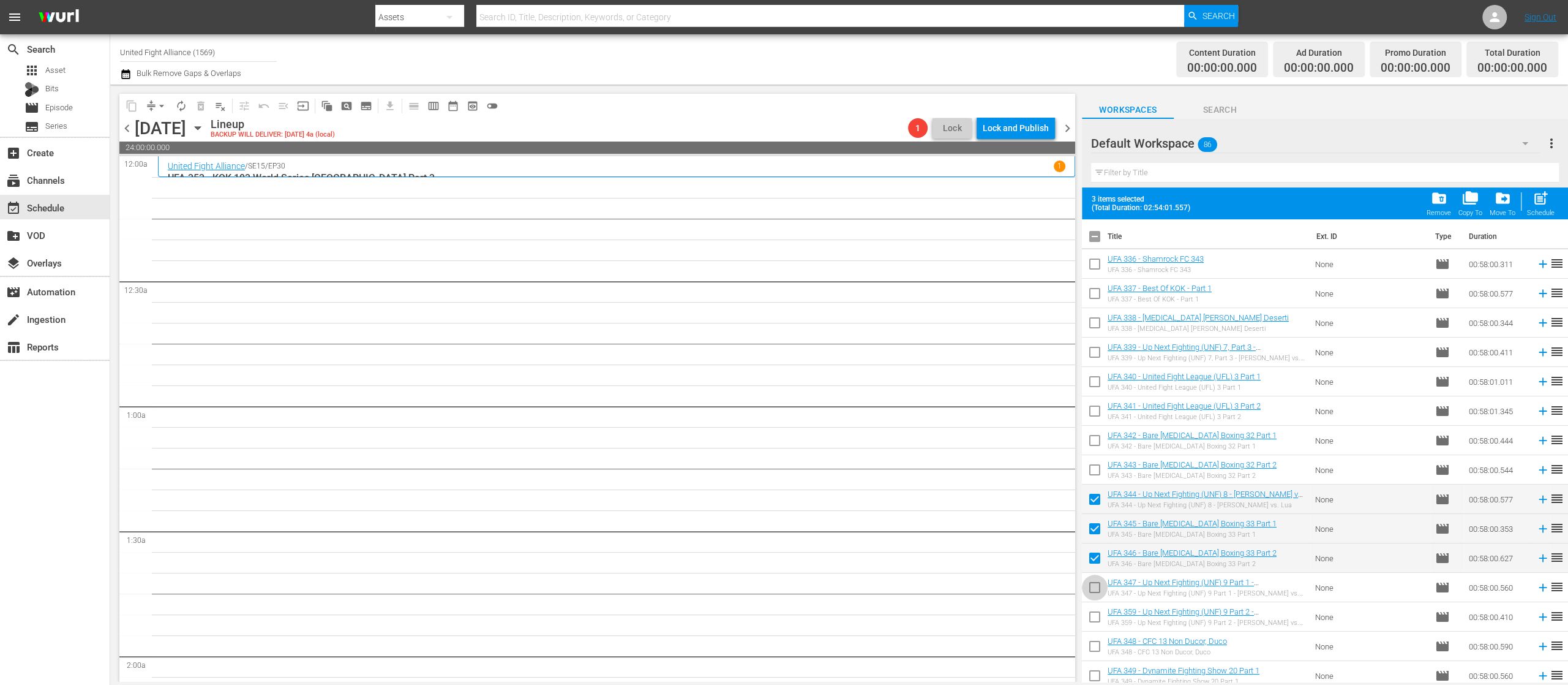
click at [1095, 591] on input "checkbox" at bounding box center [1095, 590] width 26 height 26
checkbox input "true"
click at [1095, 615] on input "checkbox" at bounding box center [1095, 619] width 26 height 26
checkbox input "true"
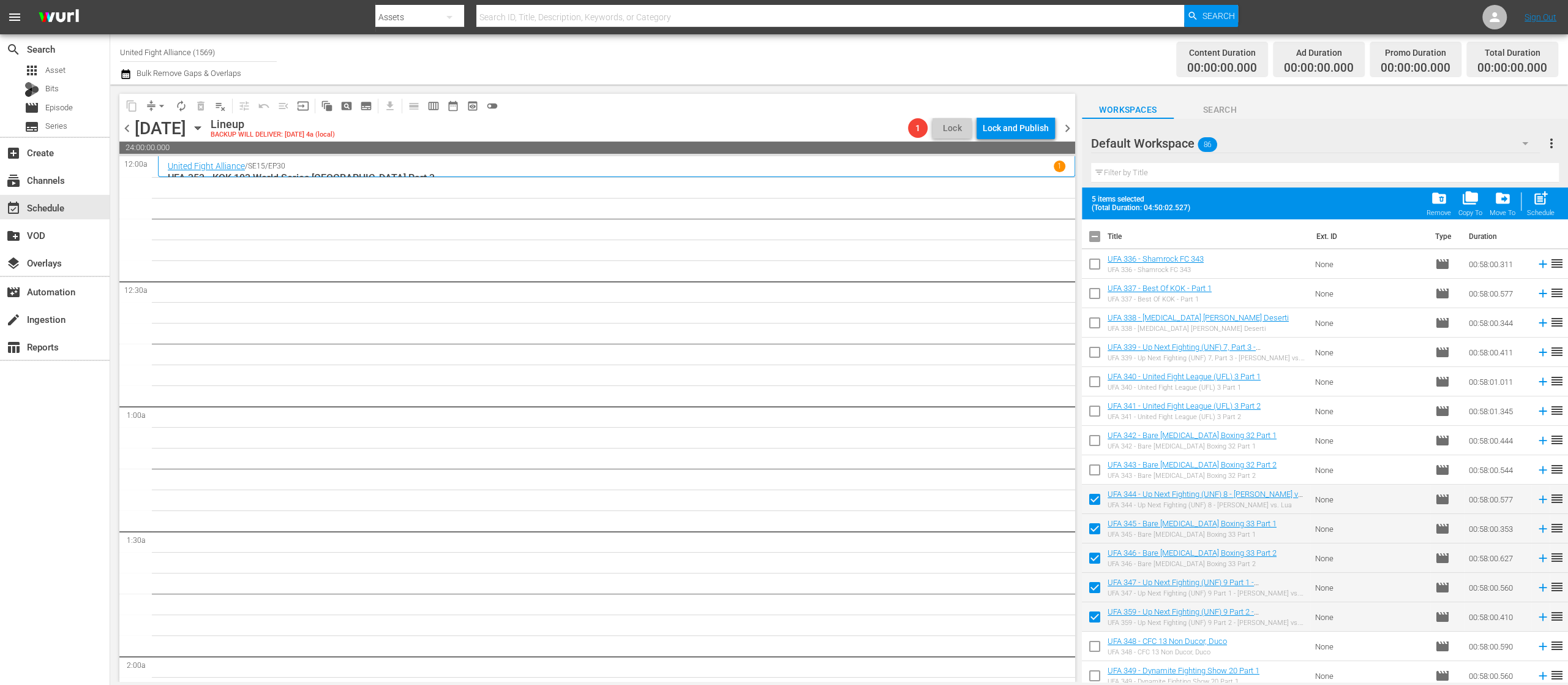
click at [1095, 644] on input "checkbox" at bounding box center [1095, 649] width 26 height 26
checkbox input "true"
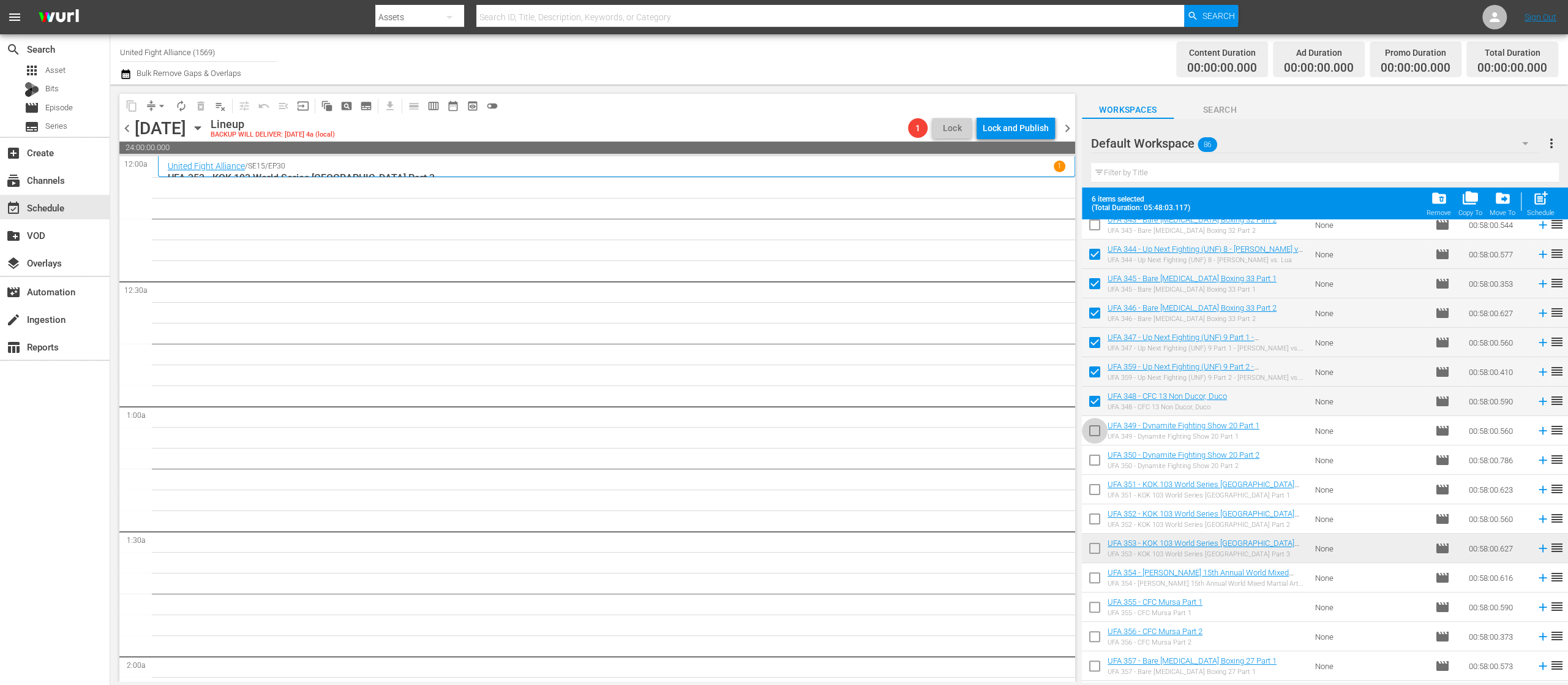
click at [1095, 431] on input "checkbox" at bounding box center [1095, 433] width 26 height 26
checkbox input "true"
click at [1095, 455] on input "checkbox" at bounding box center [1095, 462] width 26 height 26
checkbox input "true"
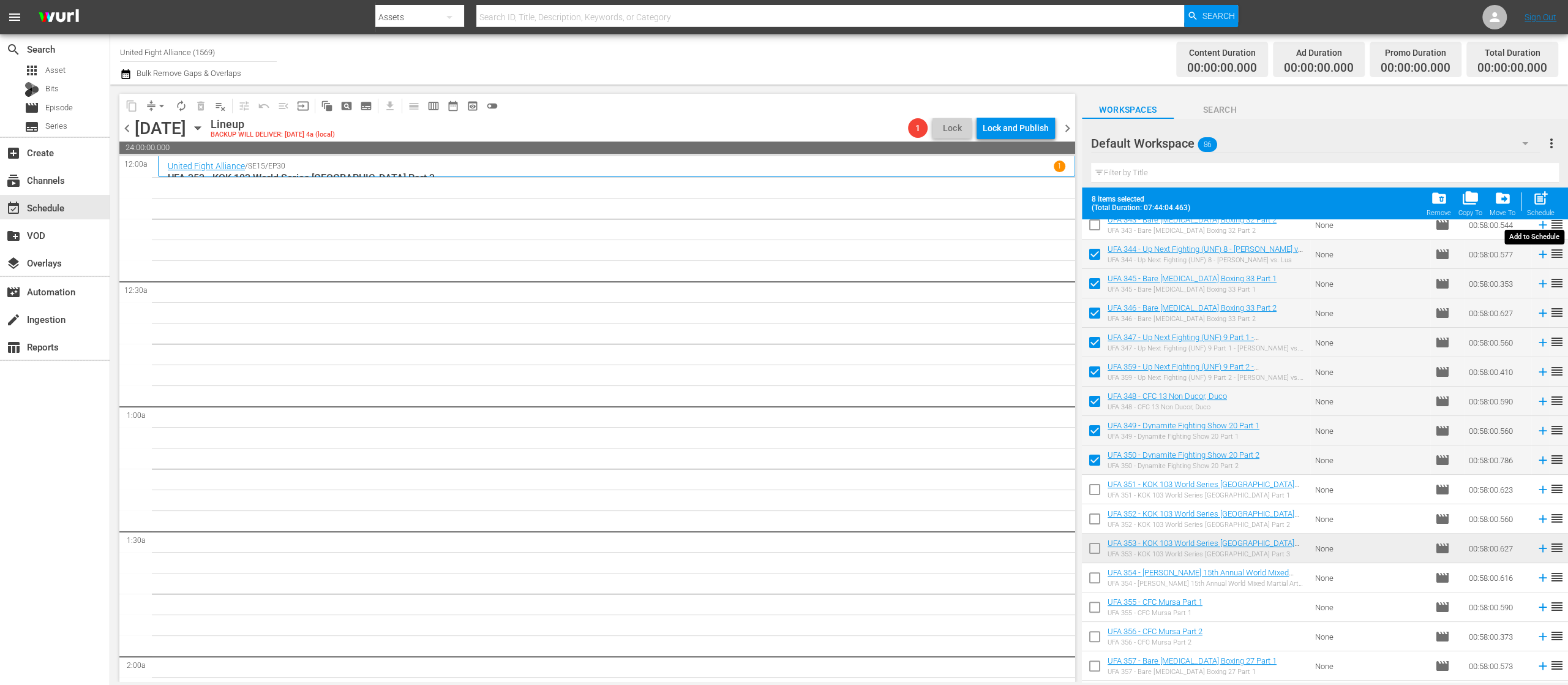
click at [1541, 211] on div "Schedule" at bounding box center [1541, 213] width 27 height 8
checkbox input "false"
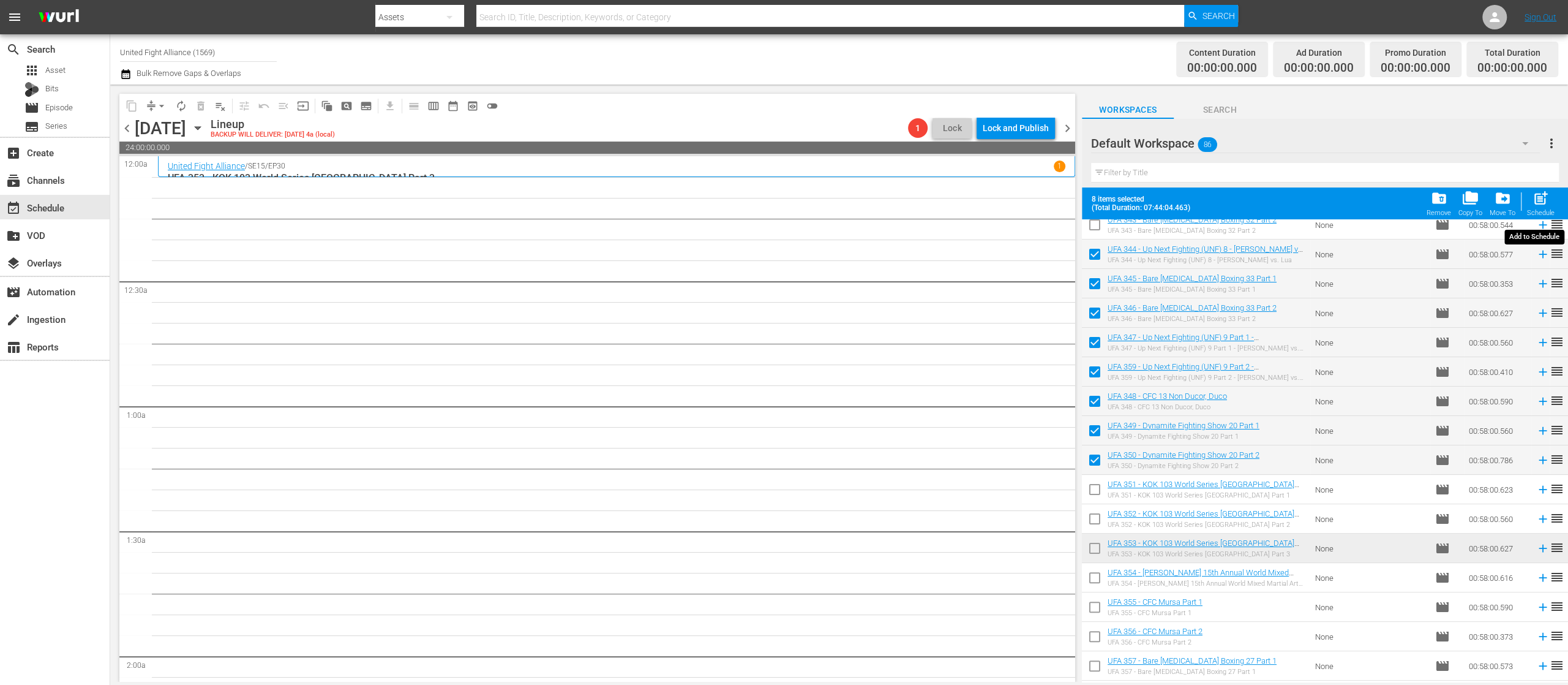
checkbox input "false"
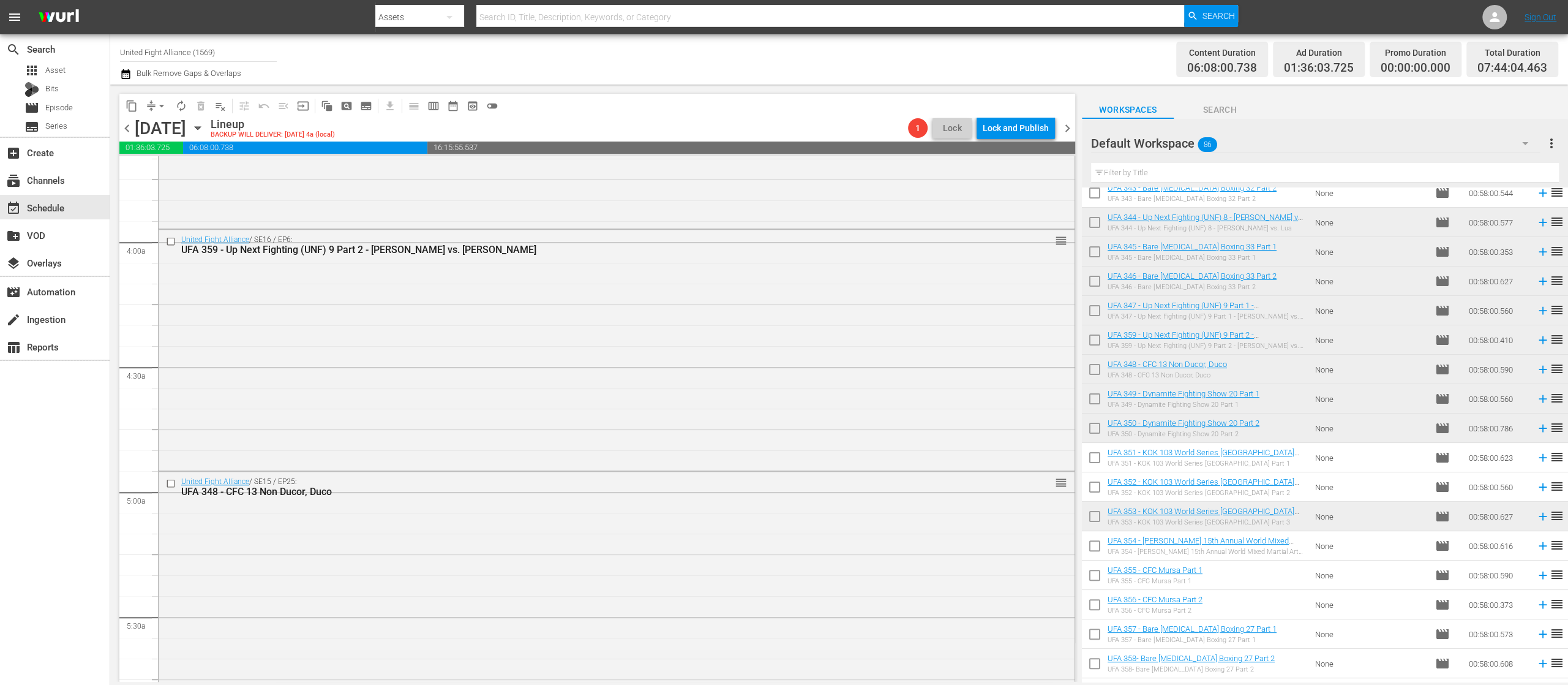
scroll to position [1715, 0]
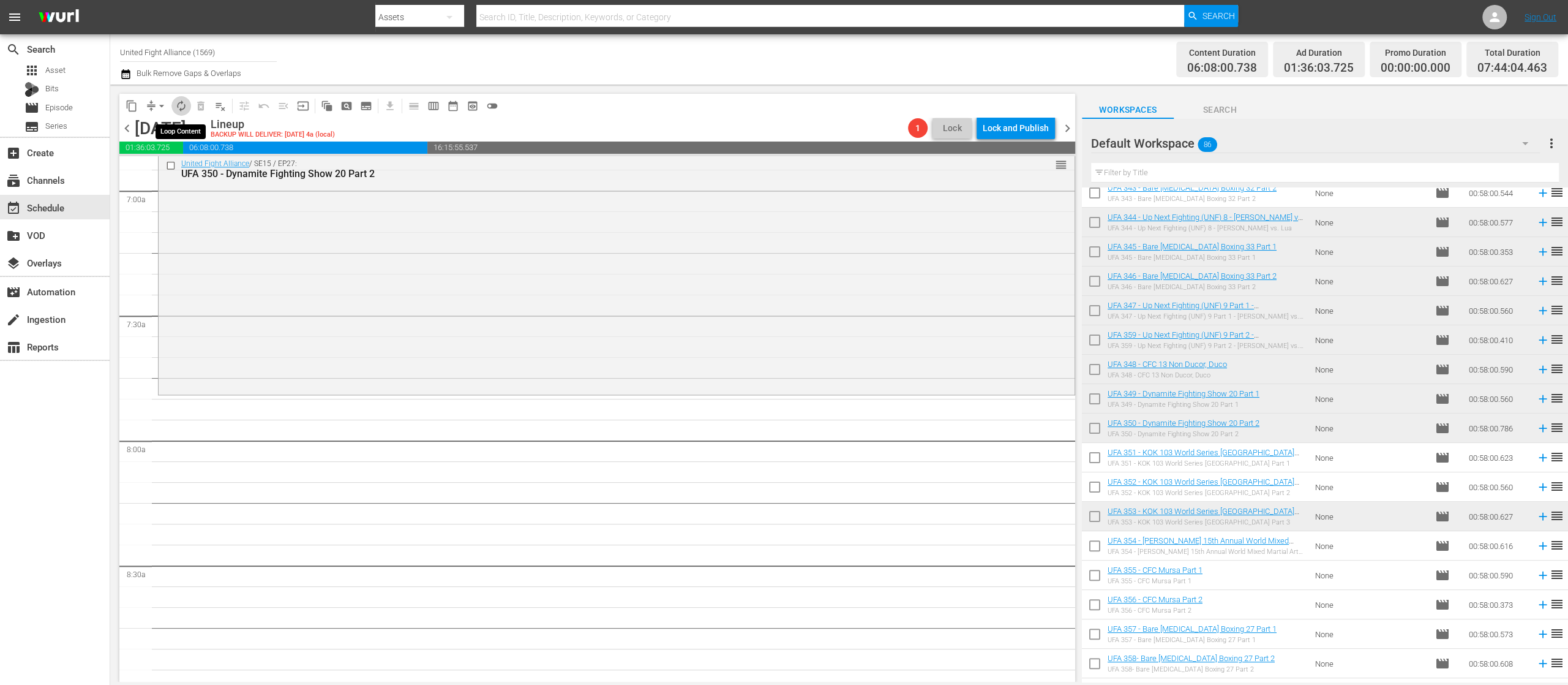
click at [183, 98] on button "autorenew_outlined" at bounding box center [181, 106] width 20 height 20
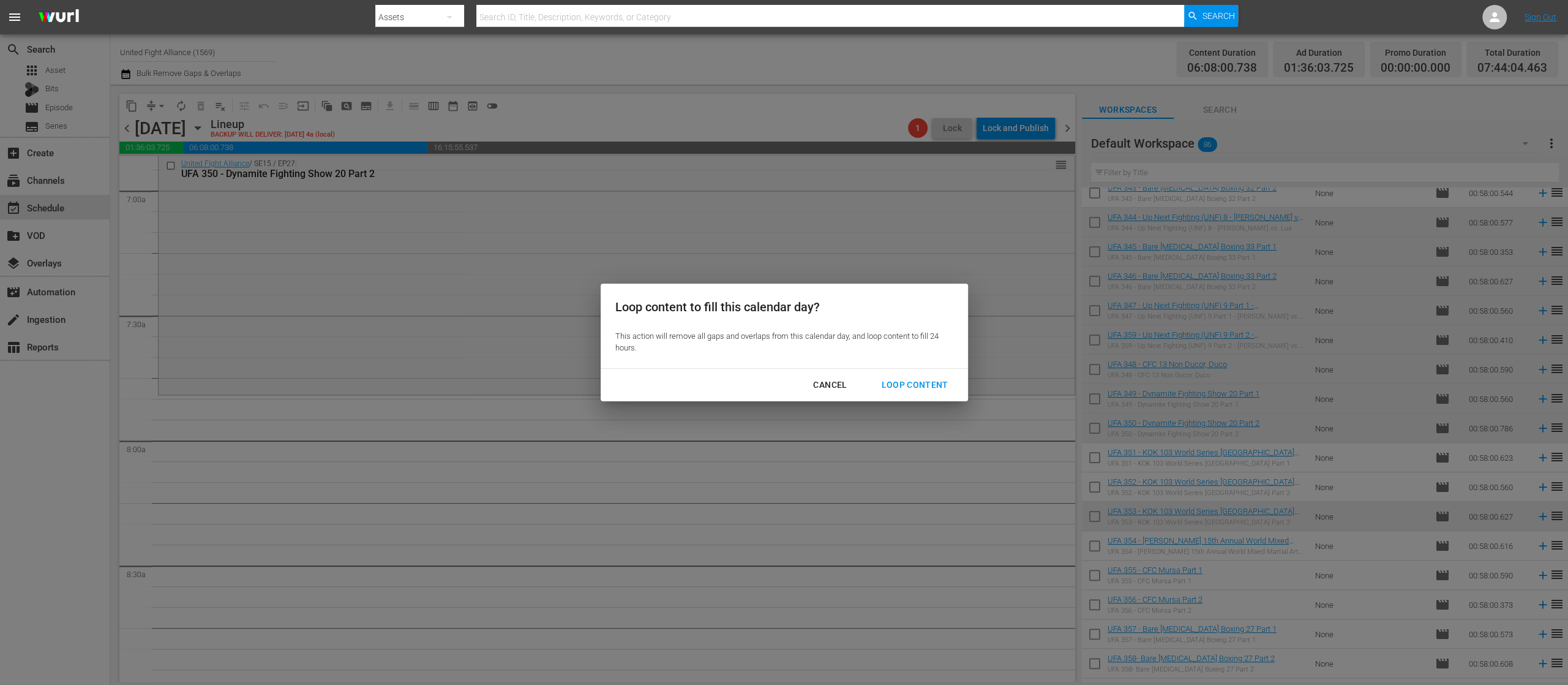
click at [912, 384] on div "Loop Content" at bounding box center [914, 385] width 86 height 15
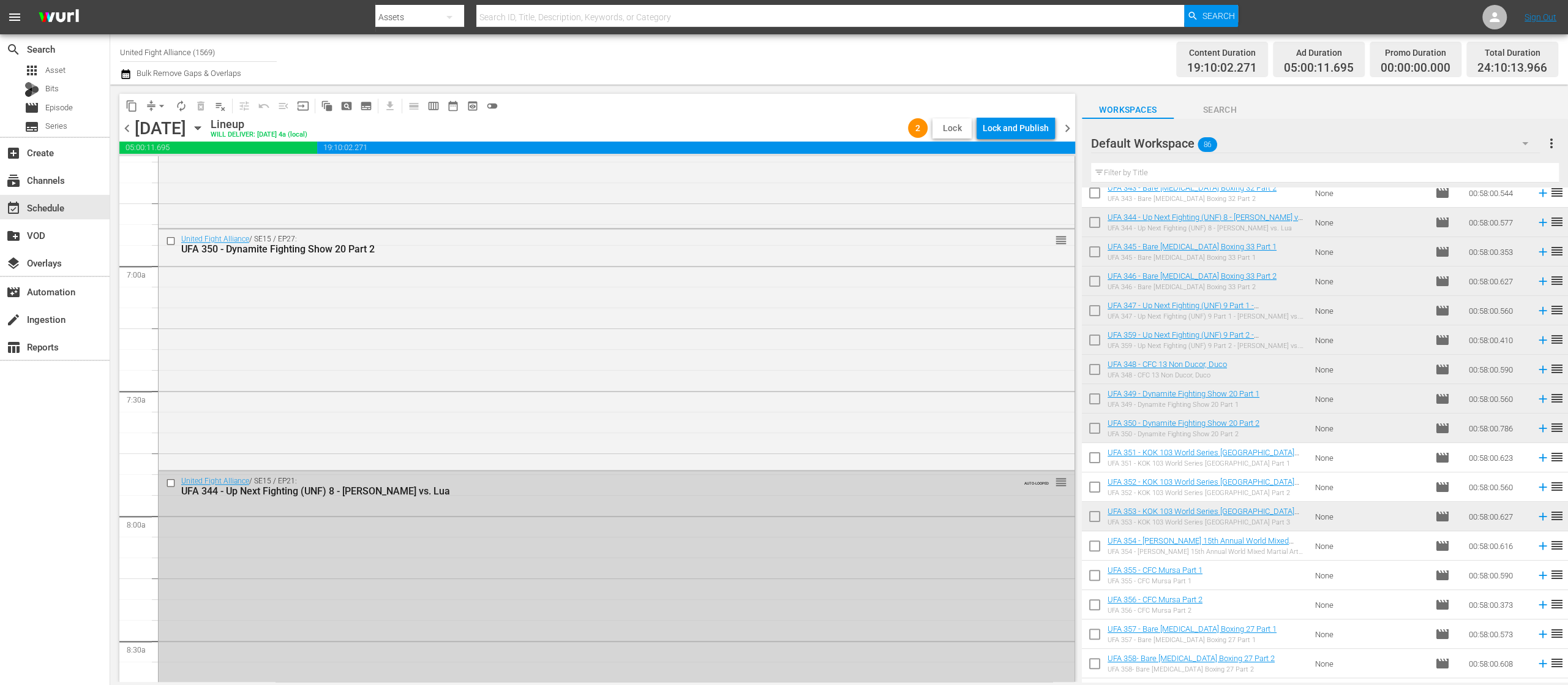
scroll to position [1470, 0]
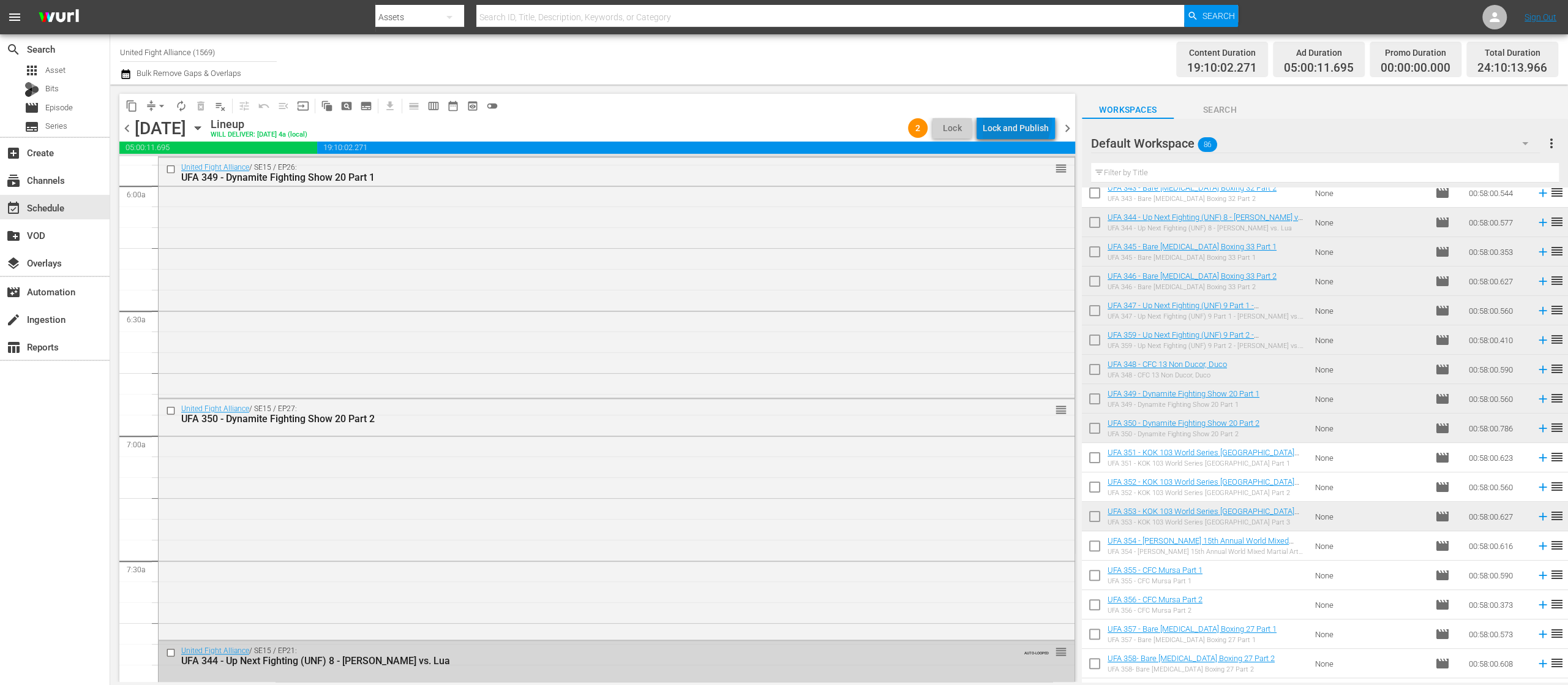
click at [1019, 122] on div "Lock and Publish" at bounding box center [1016, 128] width 66 height 22
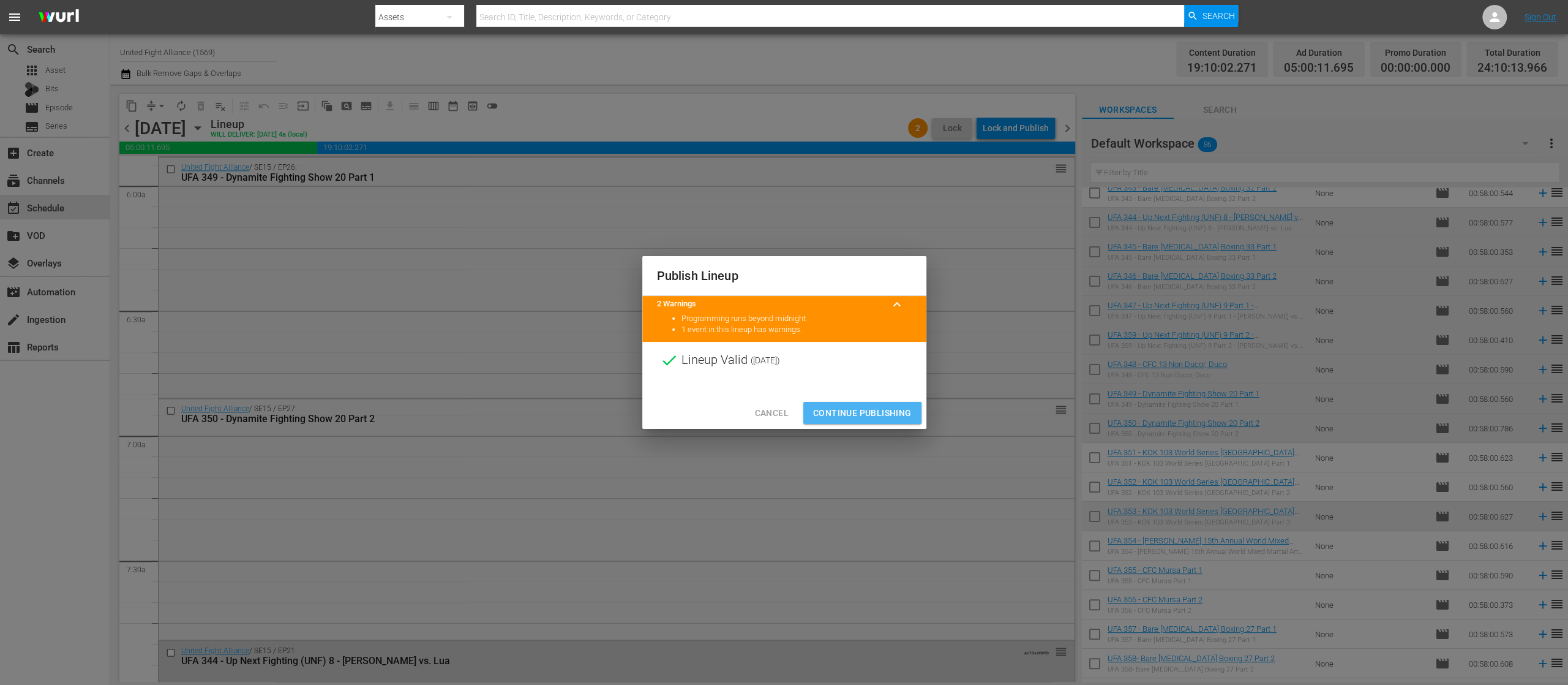
click at [854, 414] on span "Continue Publishing" at bounding box center [862, 413] width 99 height 15
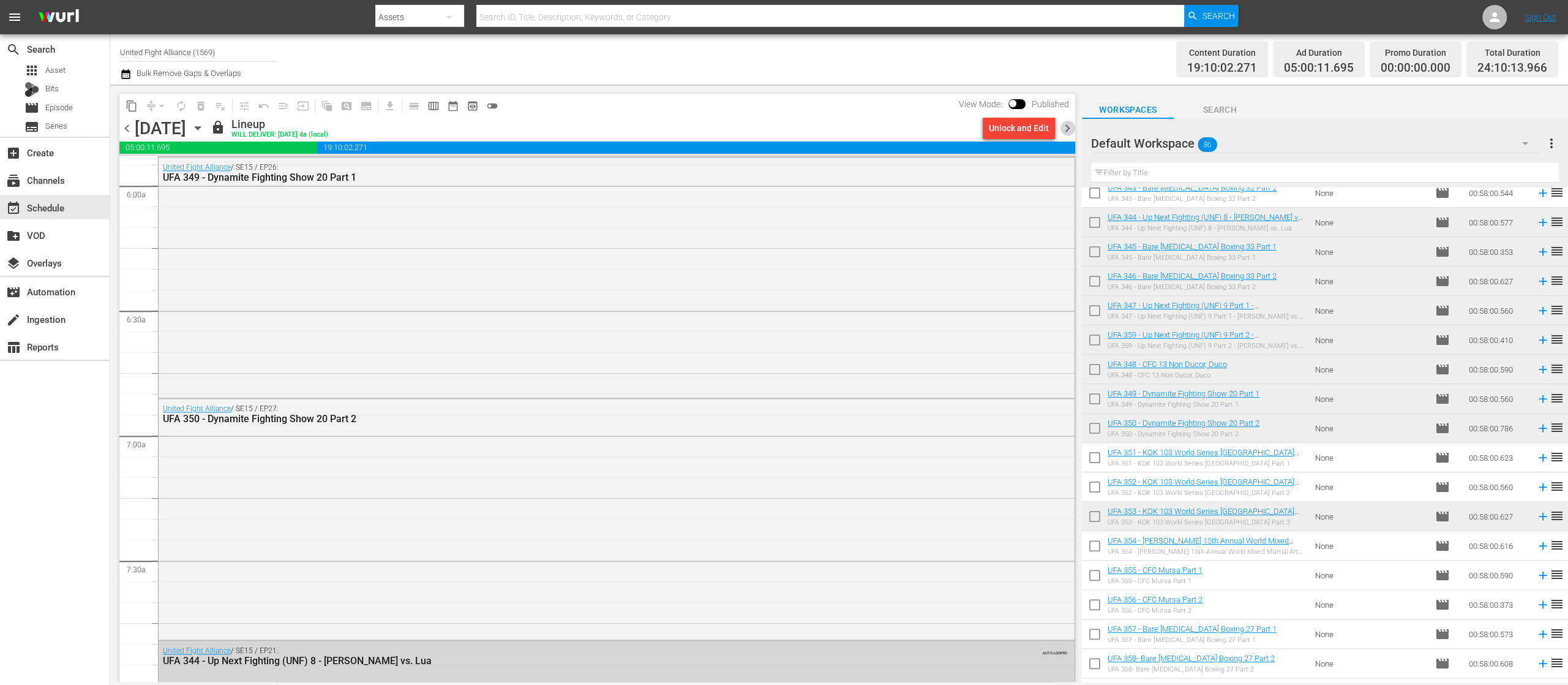
click at [1065, 124] on span "chevron_right" at bounding box center [1067, 128] width 15 height 15
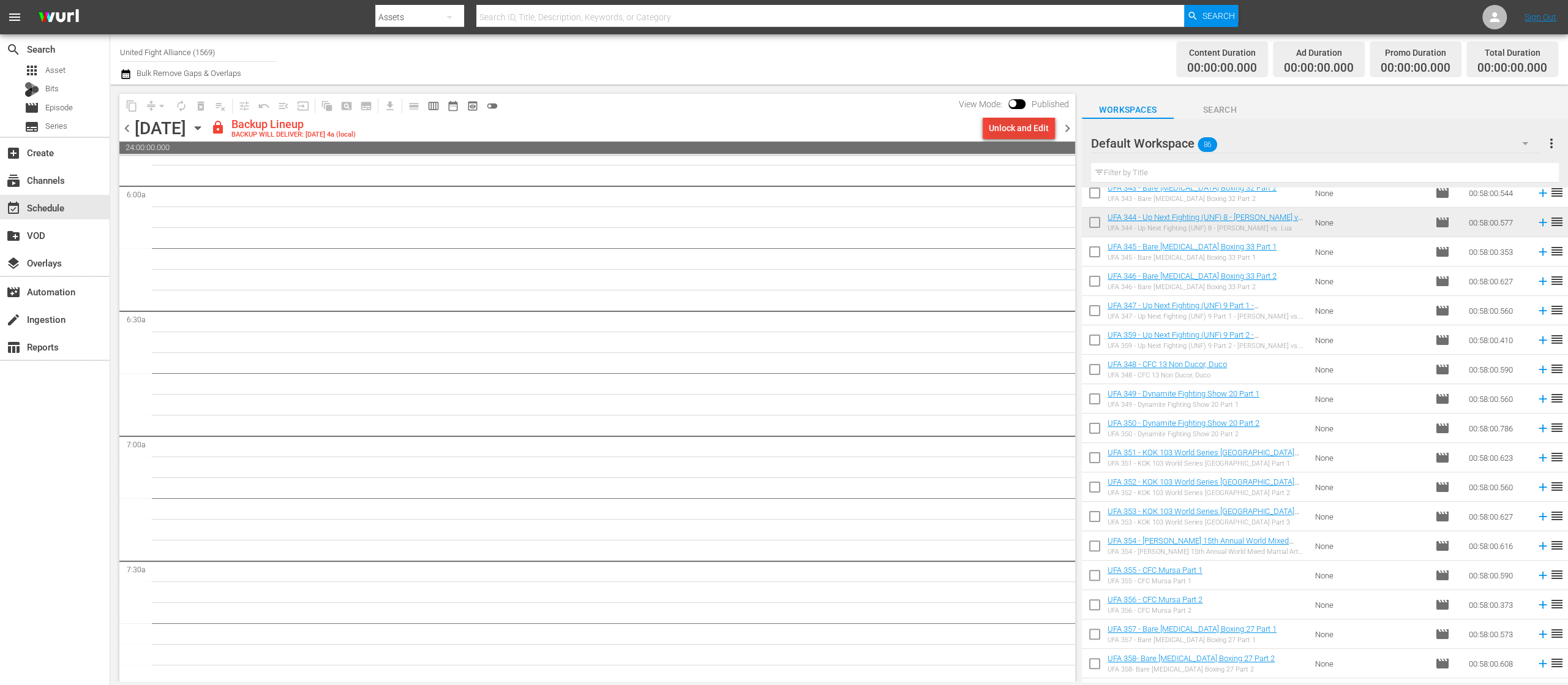
click at [1028, 122] on div "Unlock and Edit" at bounding box center [1018, 128] width 60 height 22
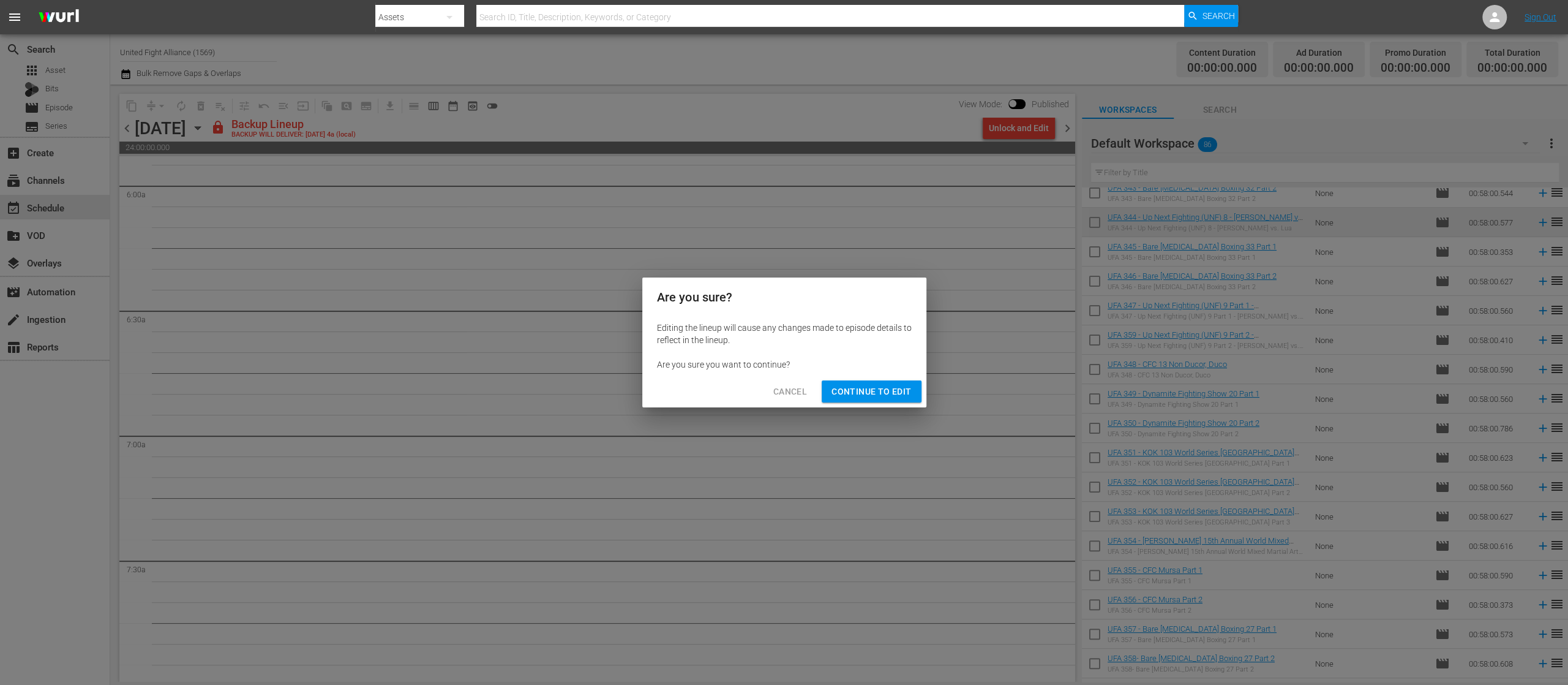
click at [894, 393] on span "Continue to Edit" at bounding box center [870, 392] width 79 height 15
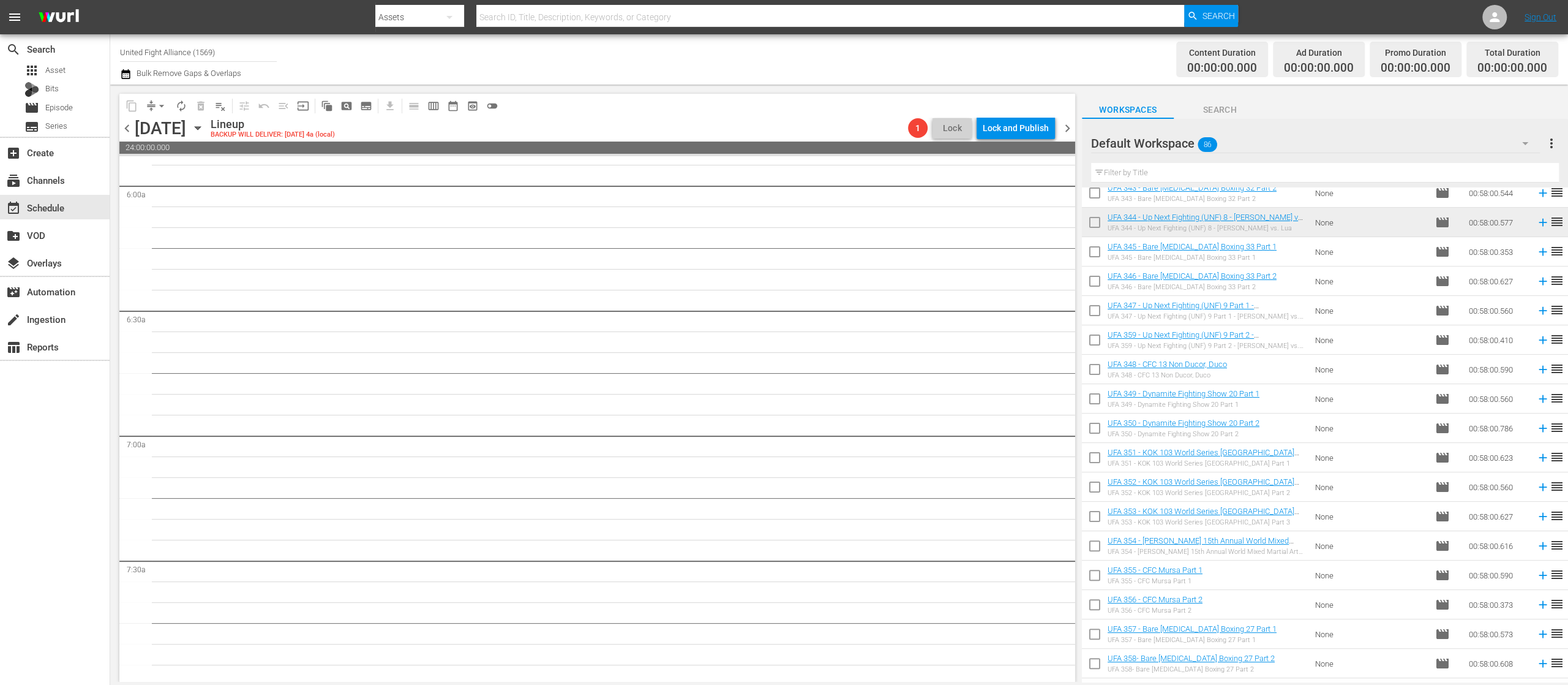
click at [1070, 128] on span "chevron_right" at bounding box center [1067, 128] width 15 height 15
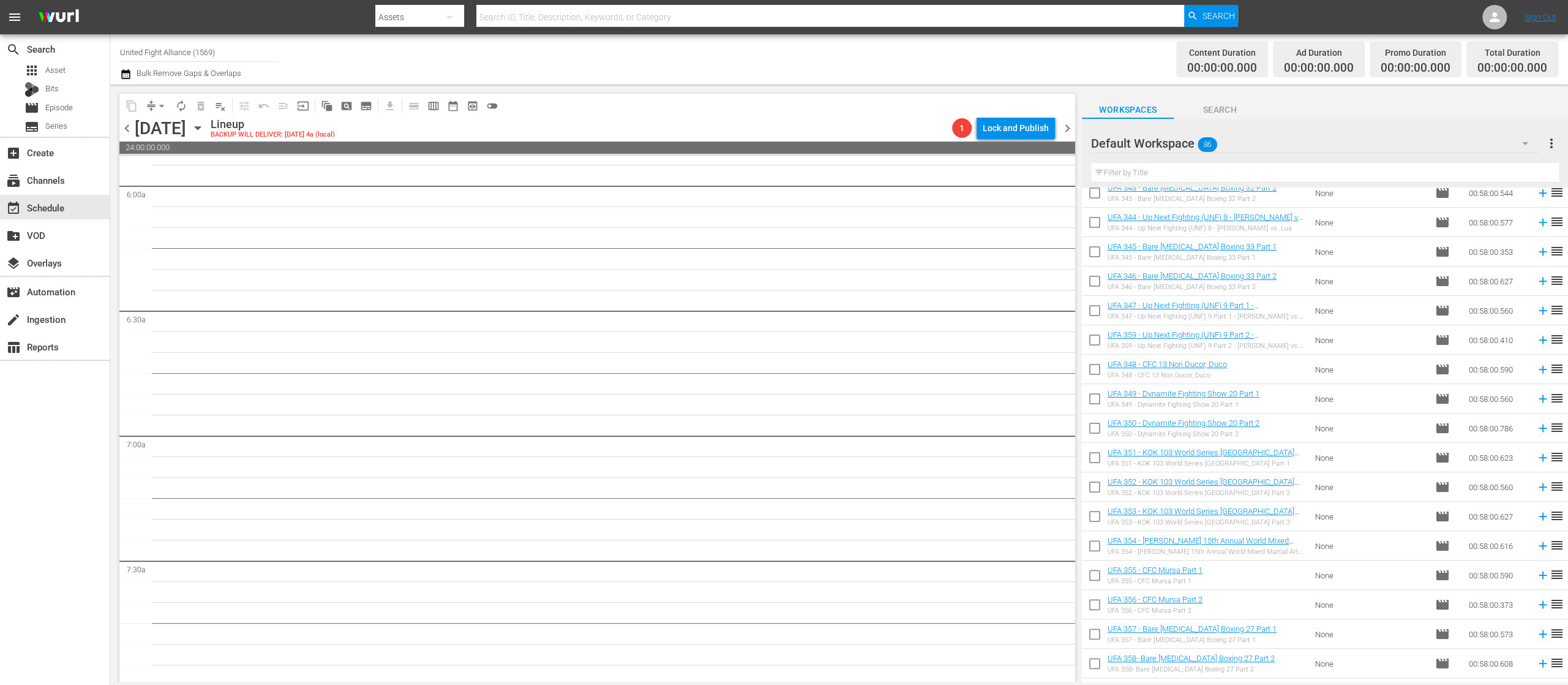
click at [1070, 128] on span "chevron_right" at bounding box center [1067, 128] width 15 height 15
click at [126, 128] on span "chevron_left" at bounding box center [127, 128] width 15 height 15
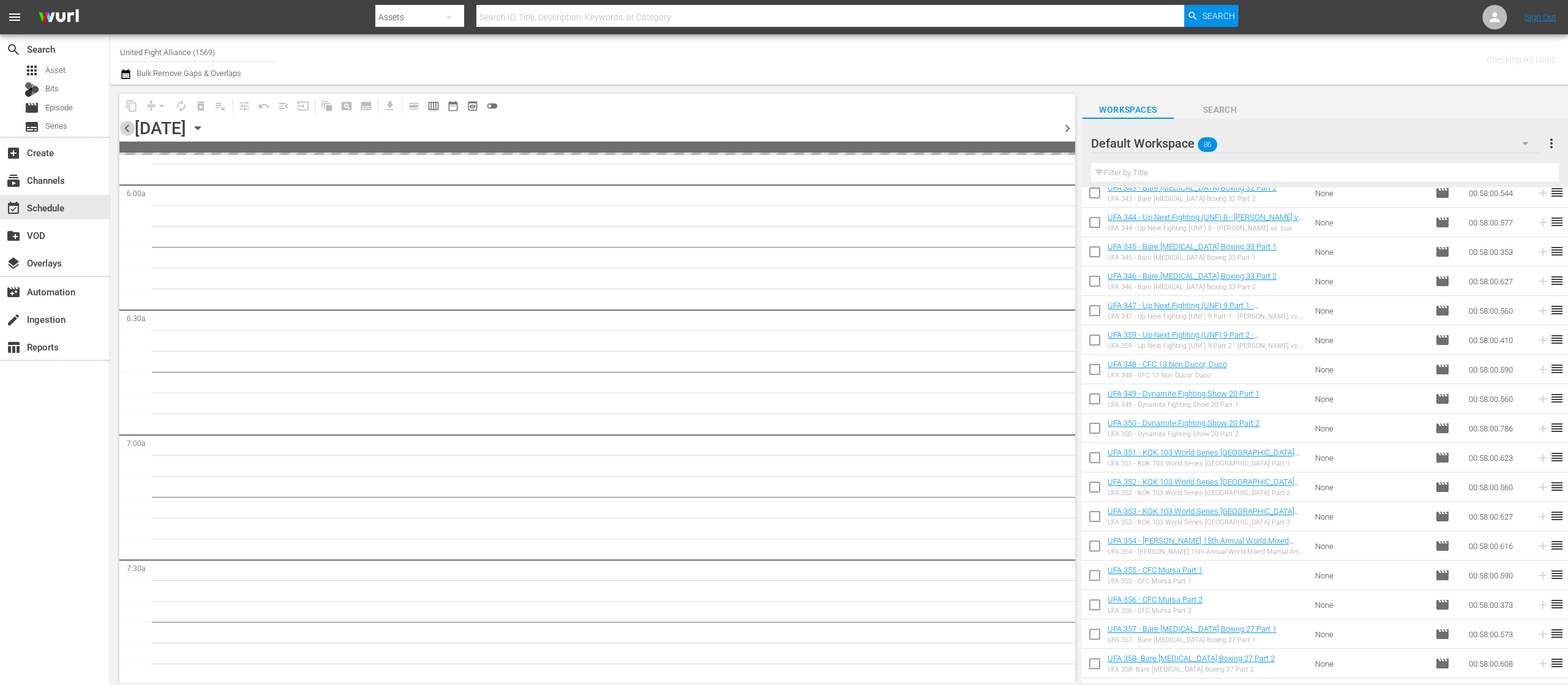
click at [126, 128] on span "chevron_left" at bounding box center [127, 128] width 15 height 15
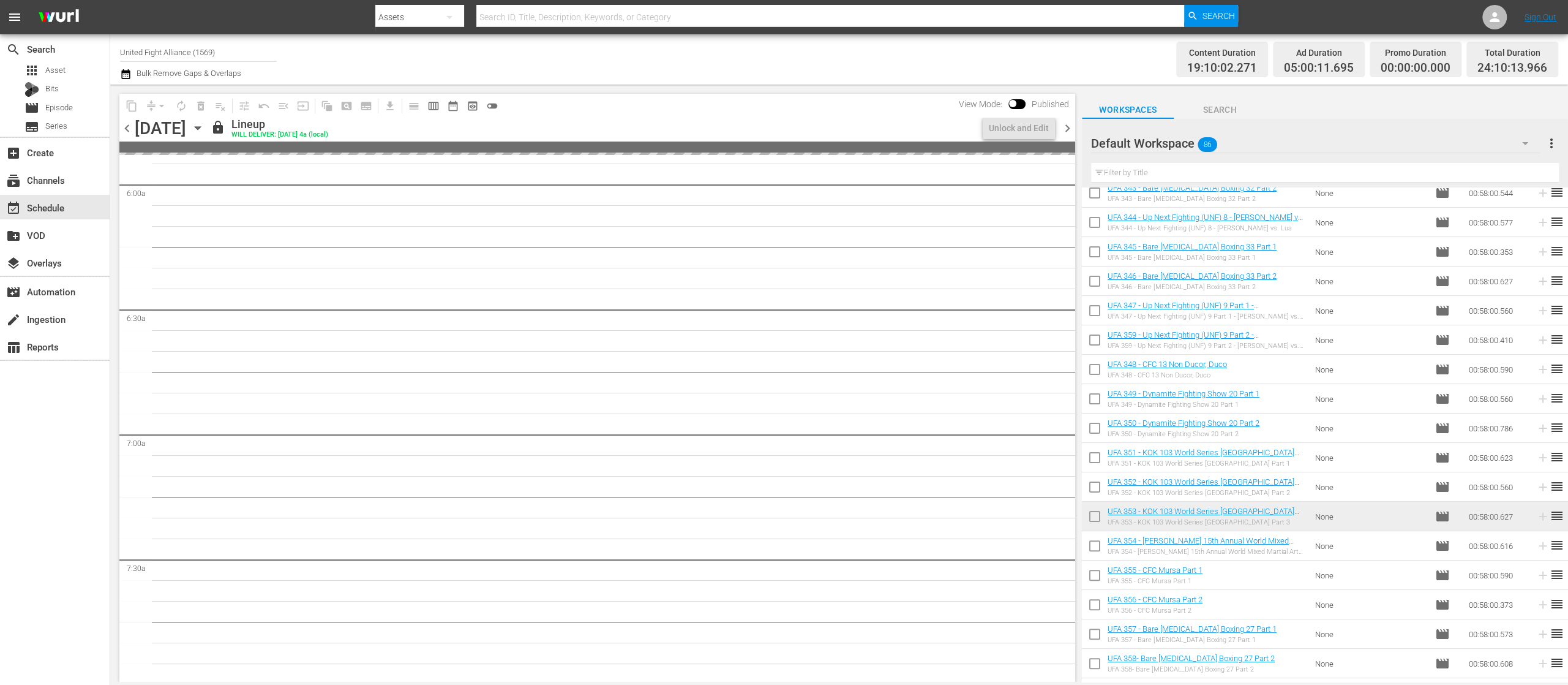
click at [126, 128] on span "chevron_left" at bounding box center [127, 128] width 15 height 15
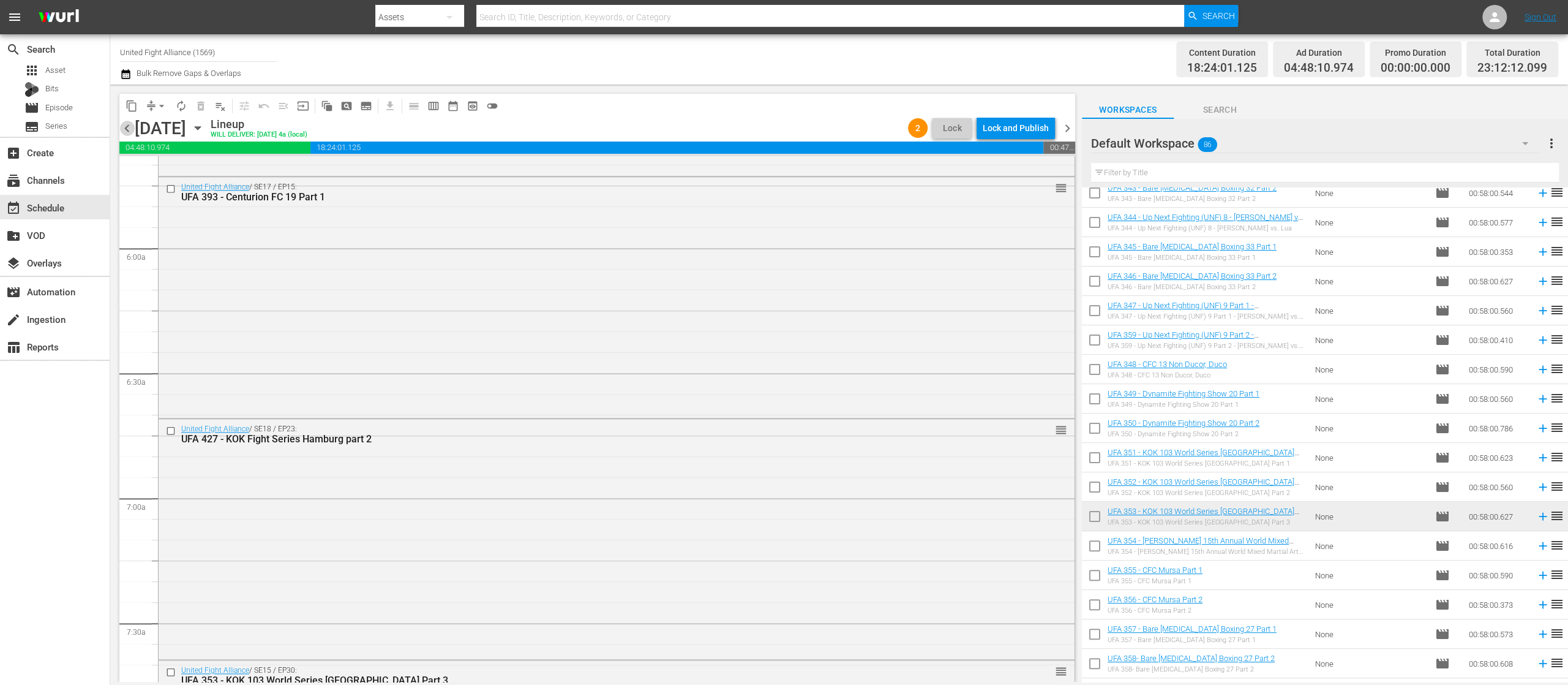
click at [126, 128] on span "chevron_left" at bounding box center [127, 128] width 15 height 15
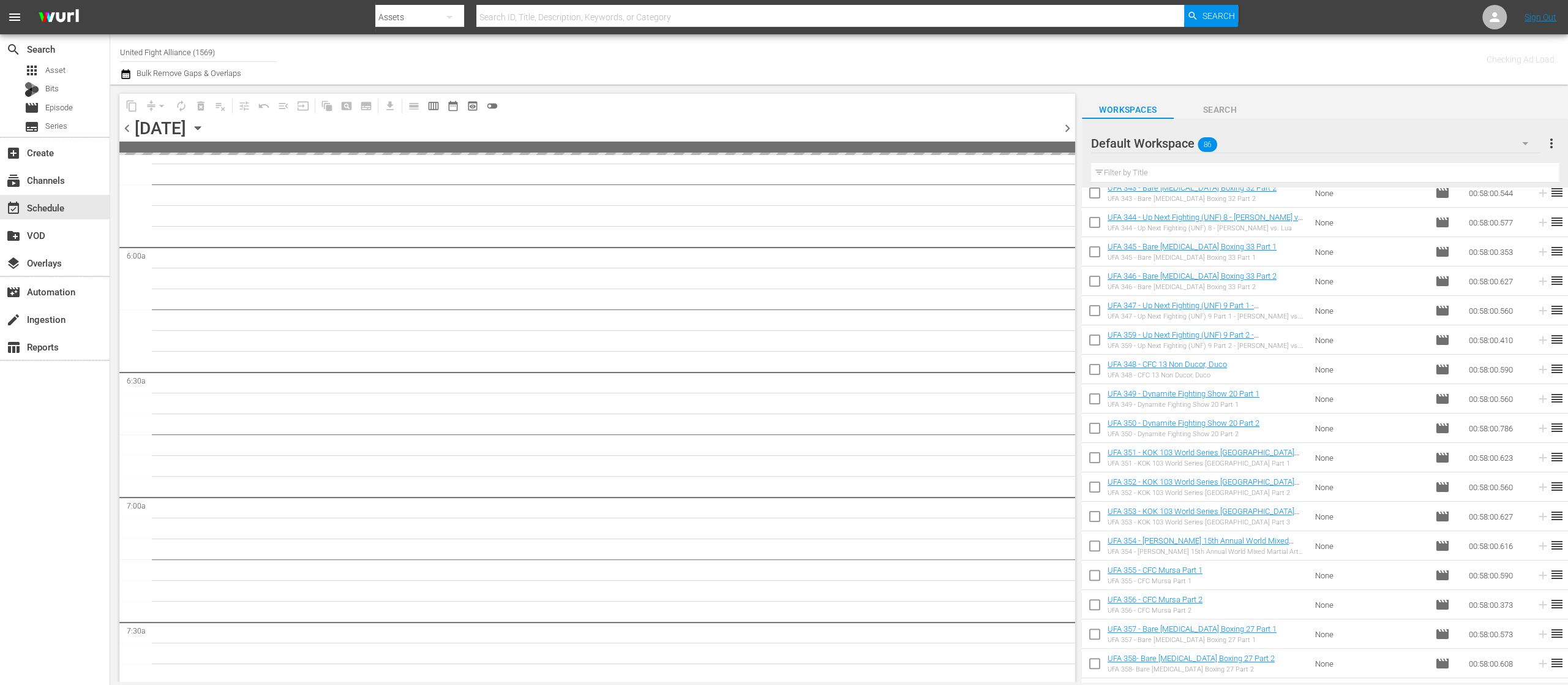
scroll to position [1470, 0]
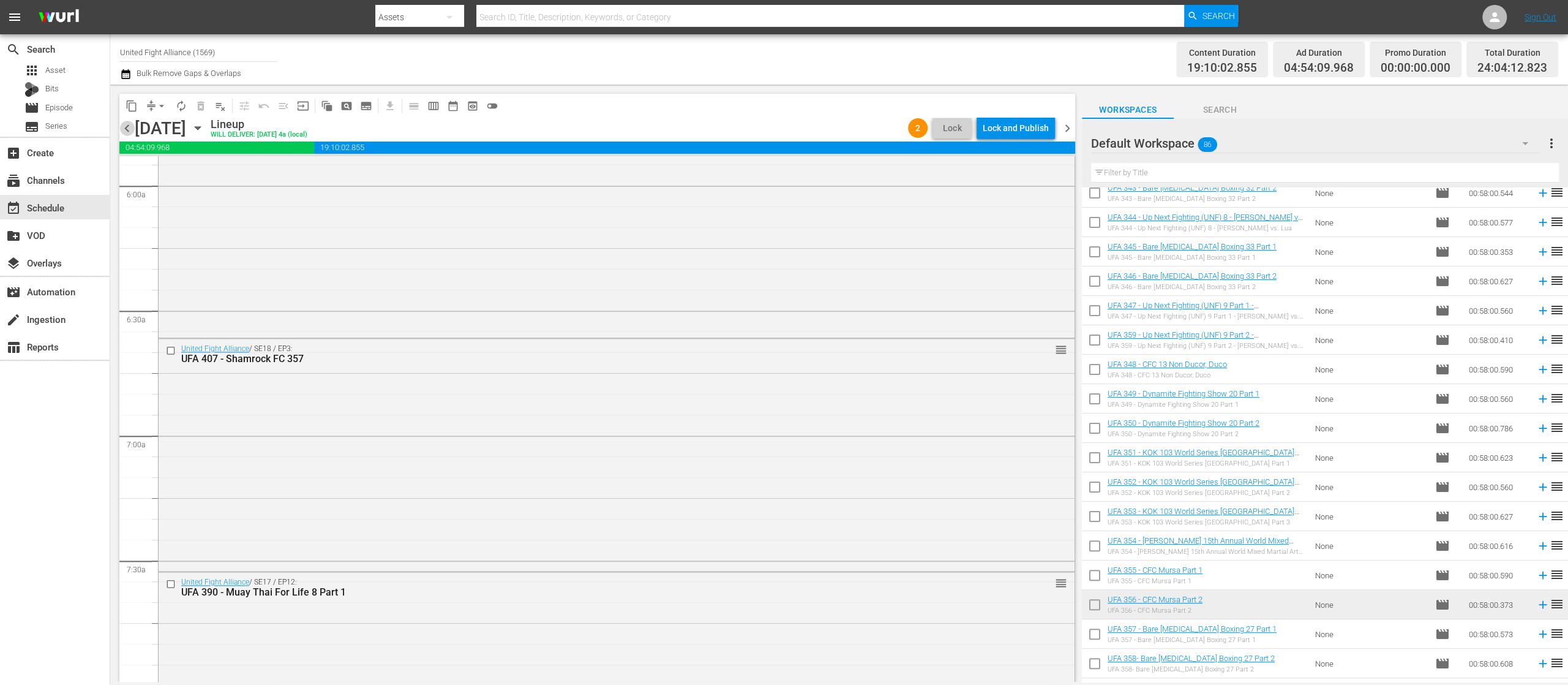
click at [126, 128] on span "chevron_left" at bounding box center [127, 128] width 15 height 15
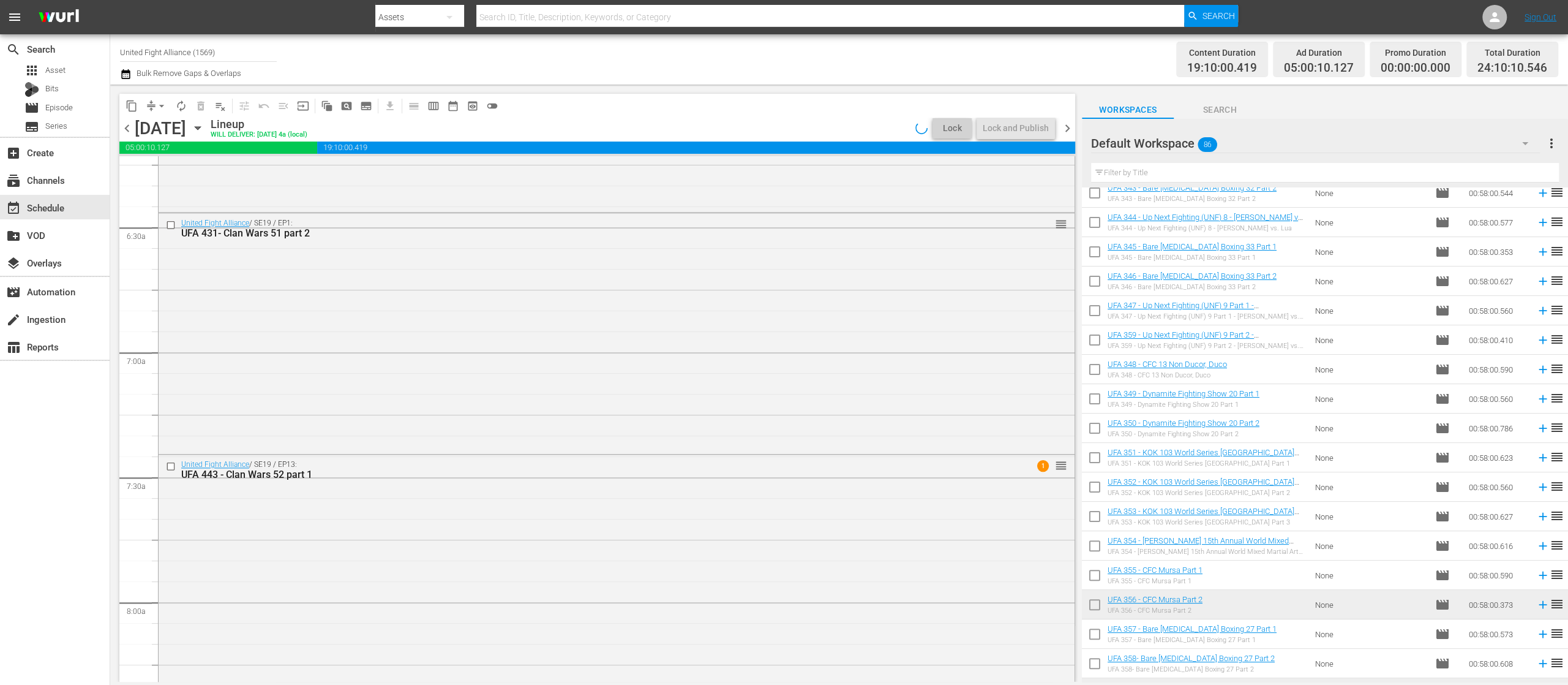
scroll to position [1470, 0]
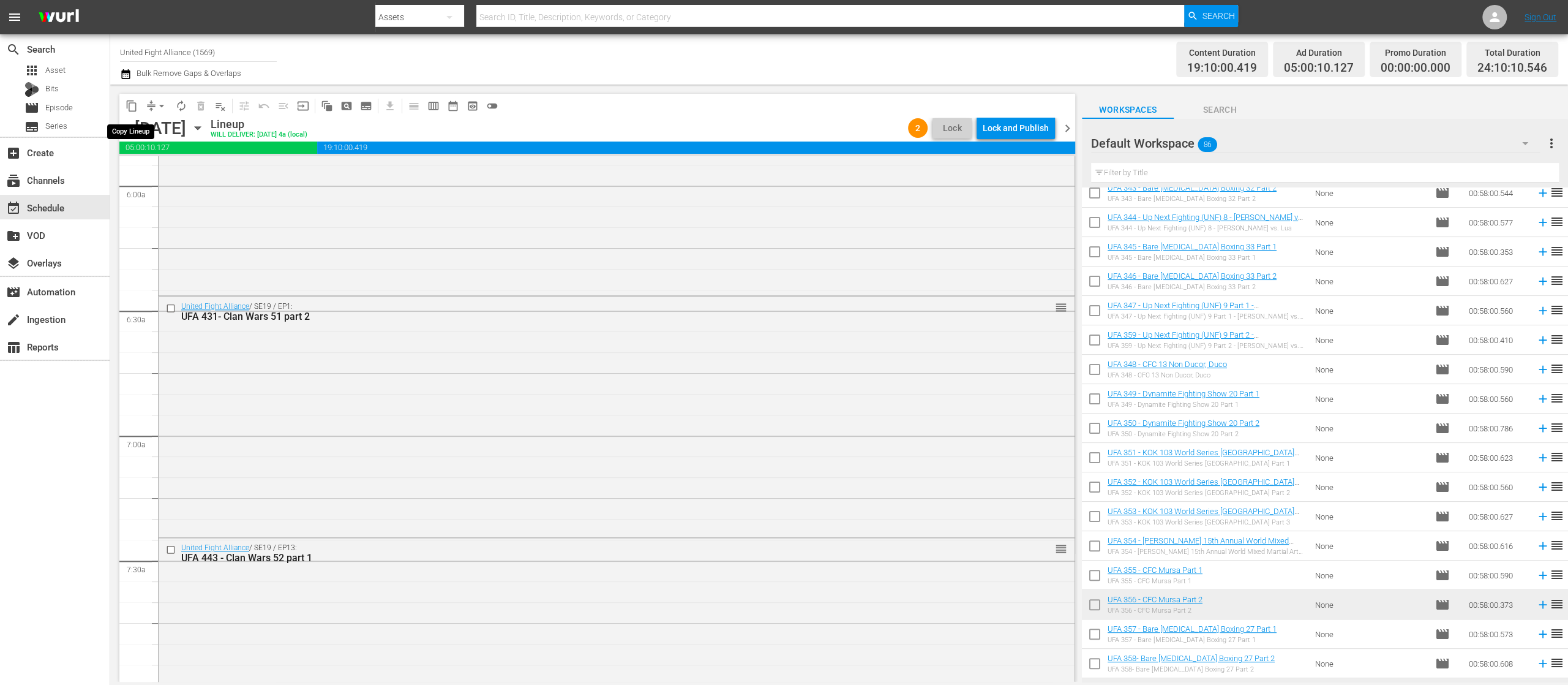
click at [131, 105] on span "content_copy" at bounding box center [131, 106] width 12 height 12
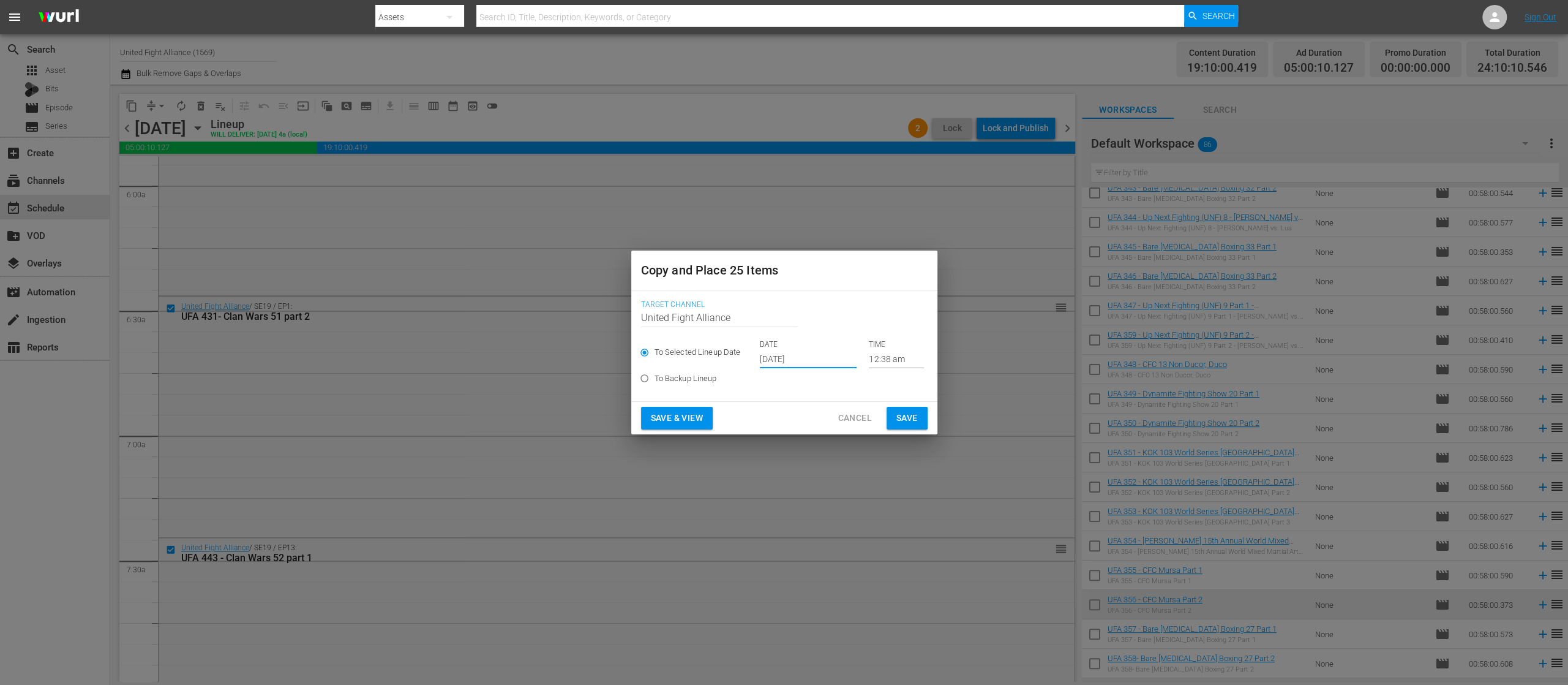
click at [809, 358] on input "Sep 27th 2025" at bounding box center [809, 359] width 97 height 18
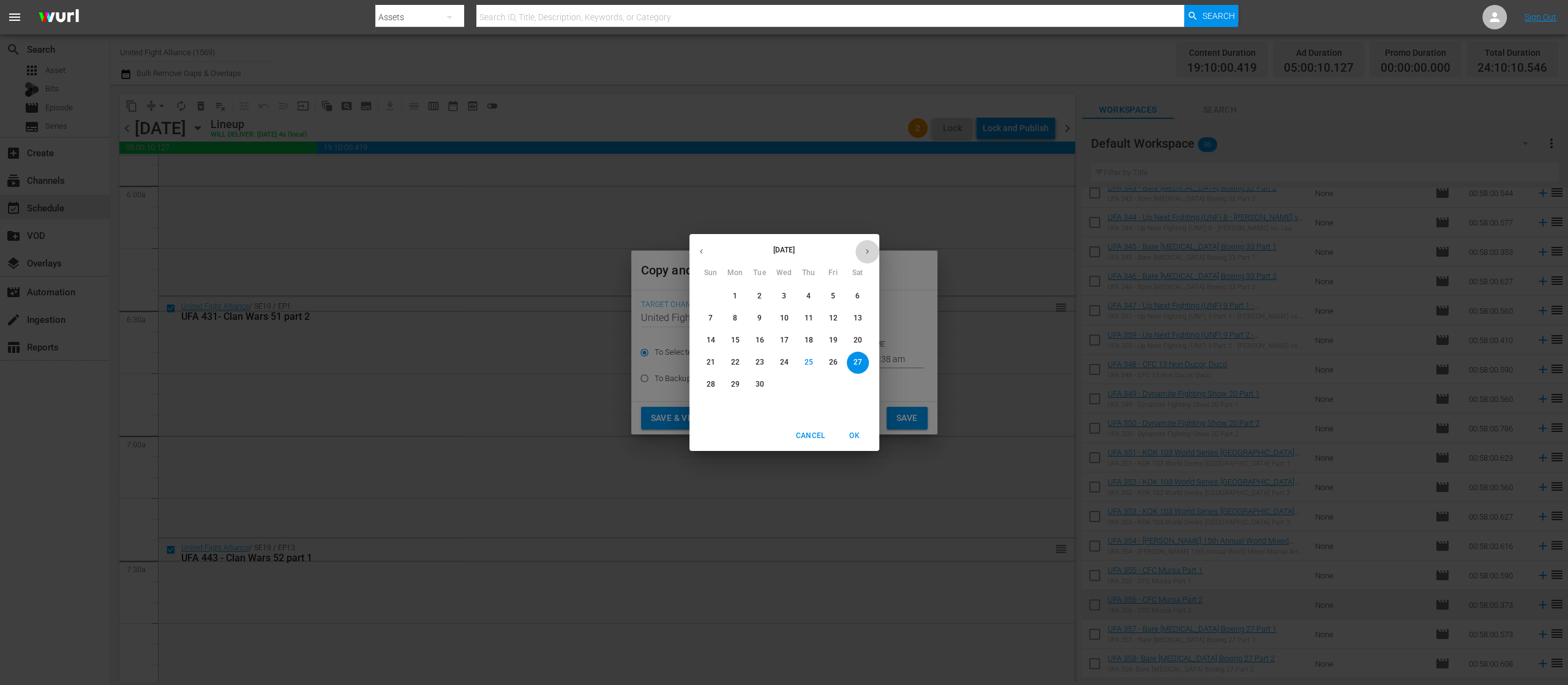
click at [871, 251] on button "button" at bounding box center [867, 251] width 24 height 24
click at [783, 292] on p "1" at bounding box center [784, 296] width 5 height 11
type input "Oct 1st 2025"
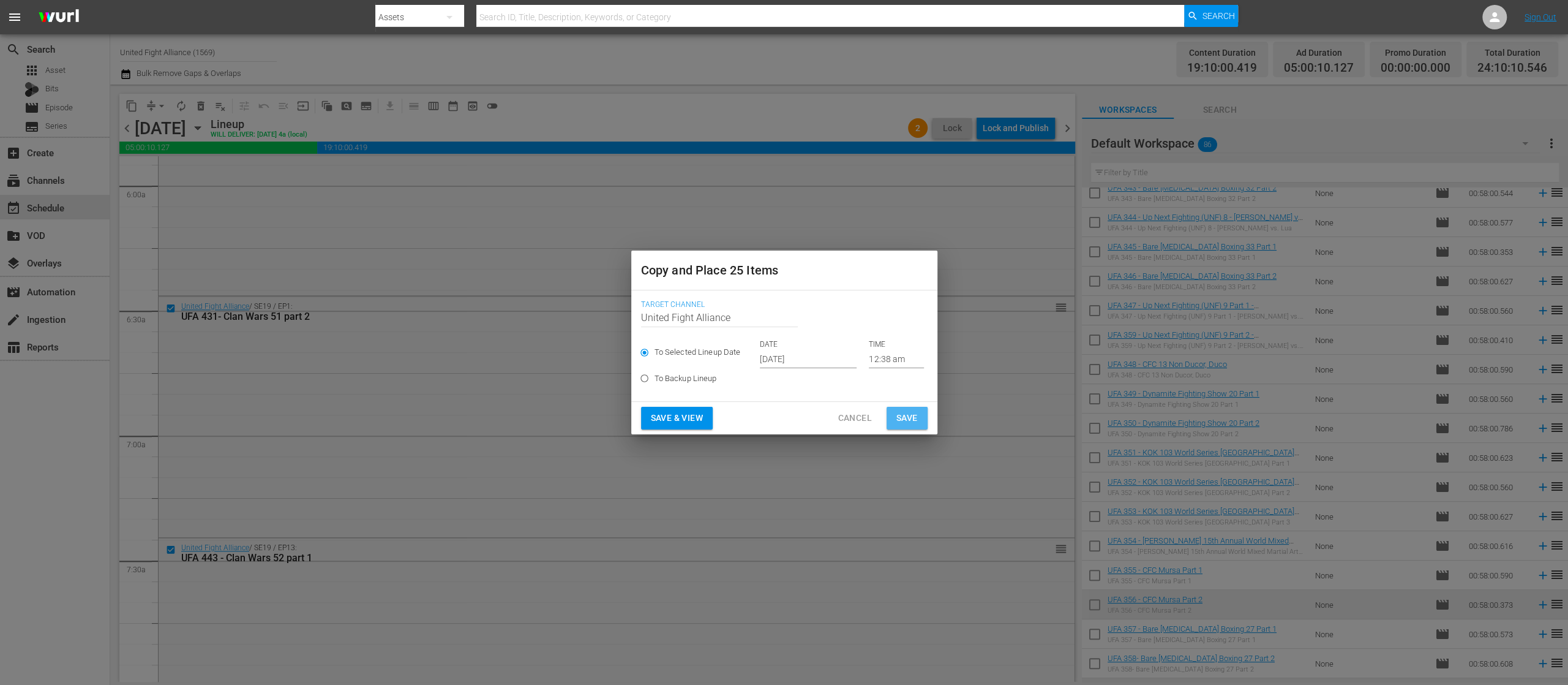
click at [896, 415] on span "Save" at bounding box center [907, 418] width 21 height 15
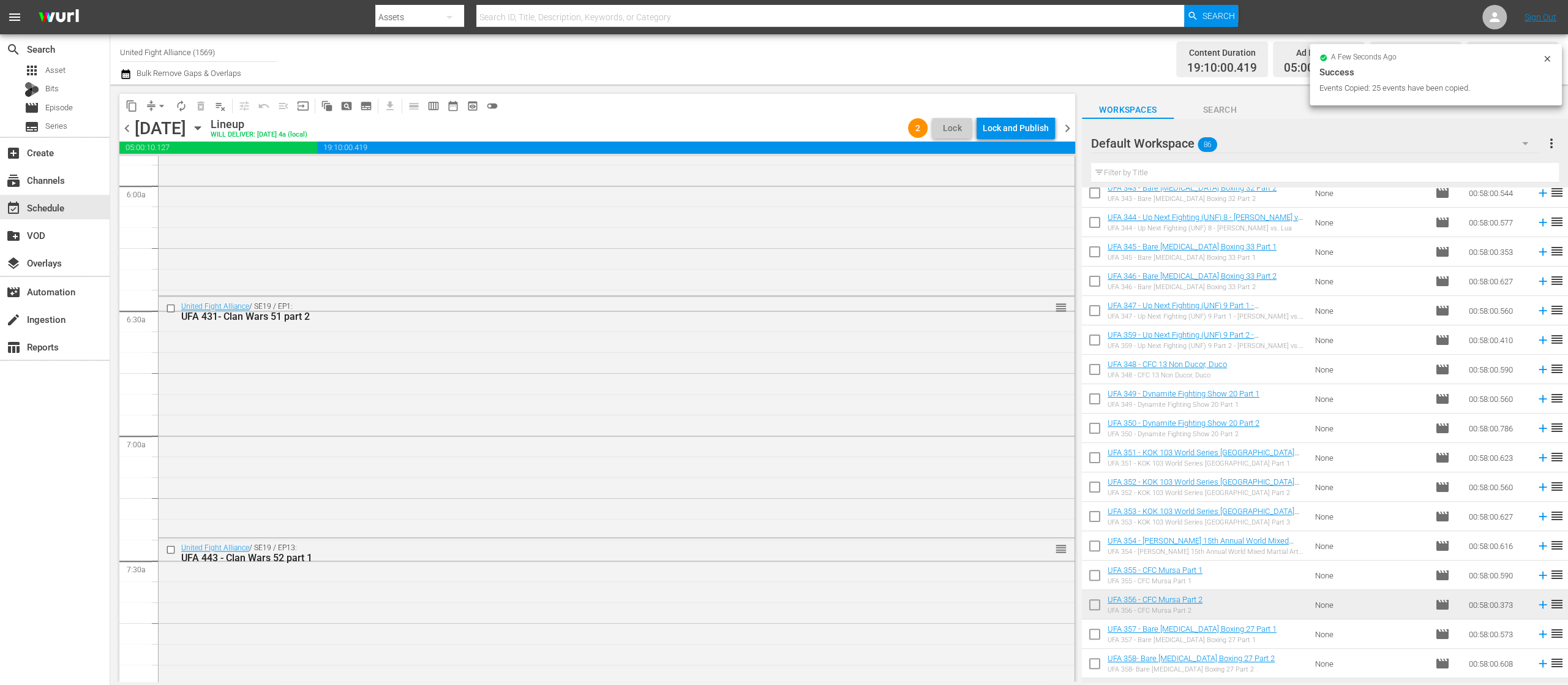
click at [1066, 126] on span "chevron_right" at bounding box center [1067, 128] width 15 height 15
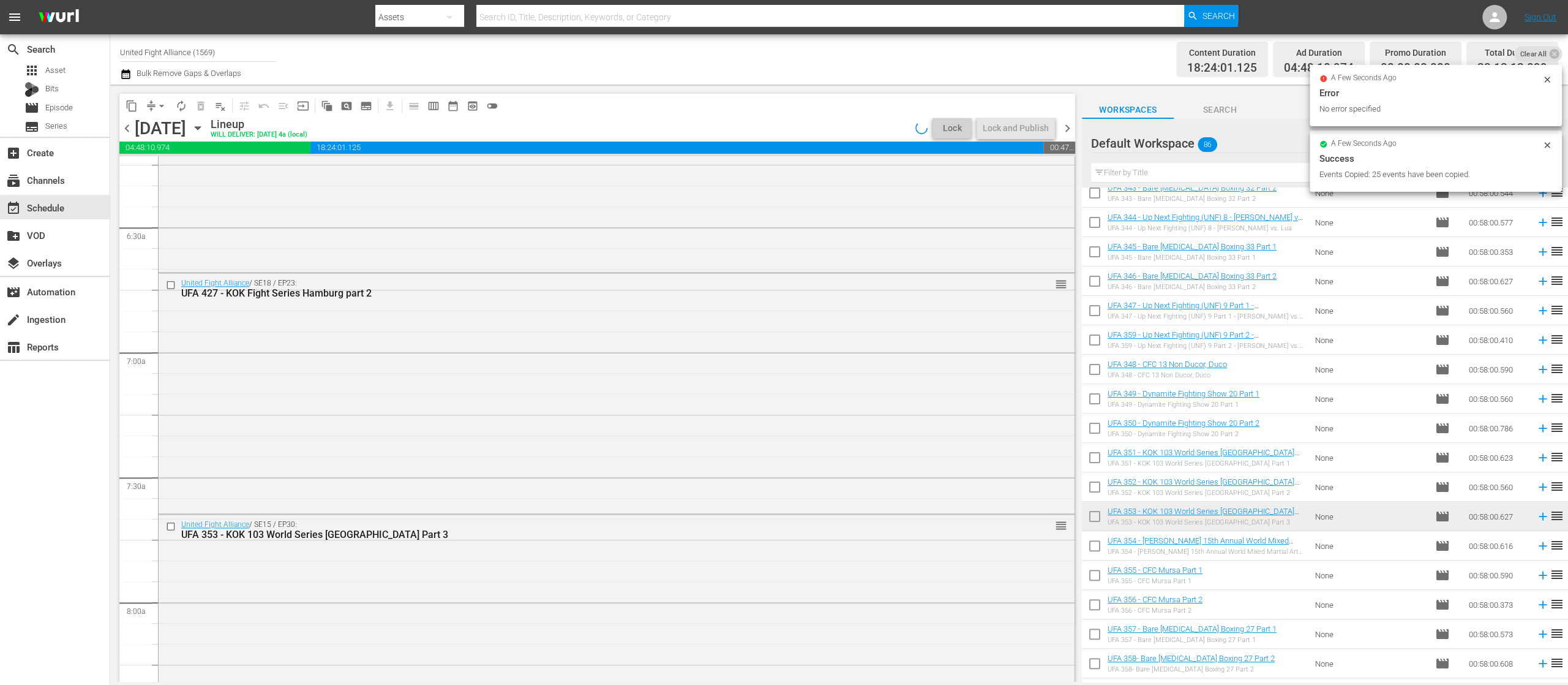
scroll to position [1470, 0]
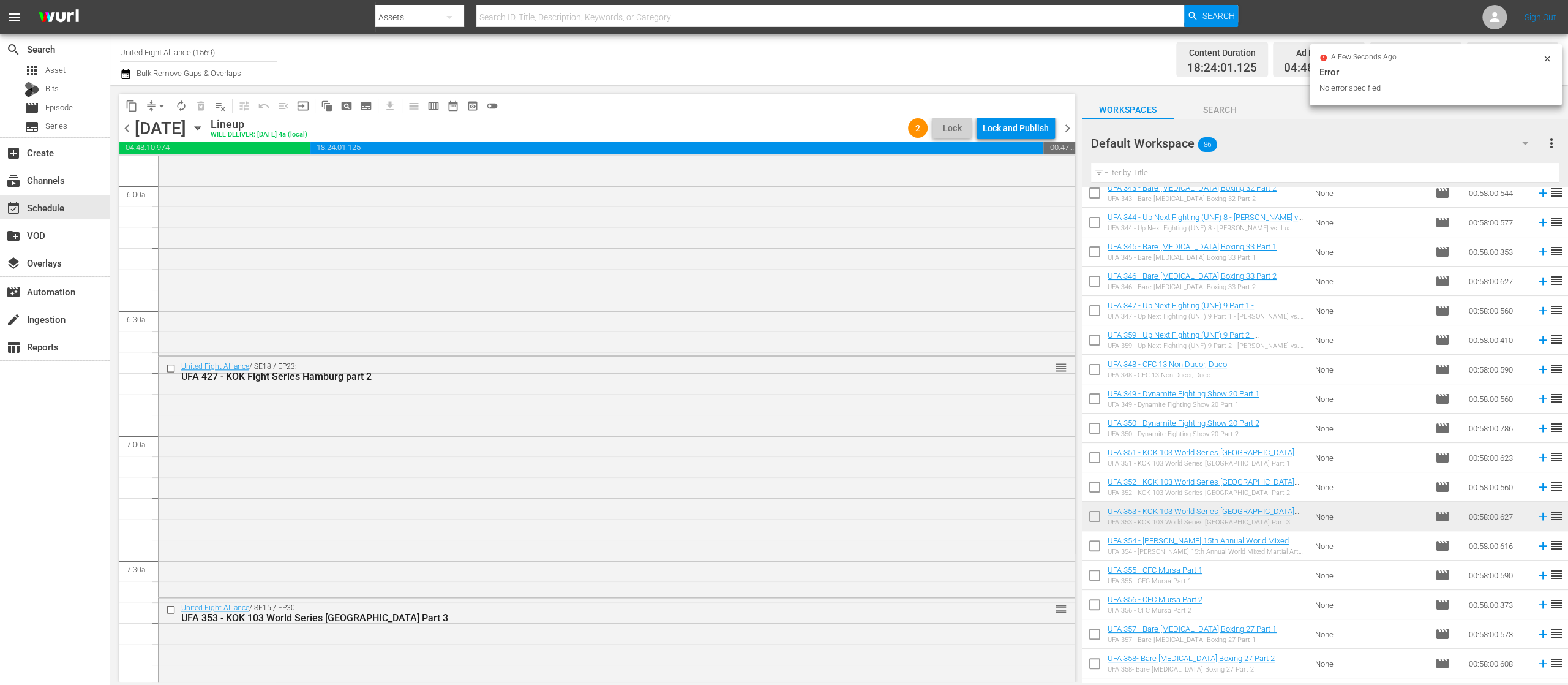
click at [1066, 126] on span "chevron_right" at bounding box center [1067, 128] width 15 height 15
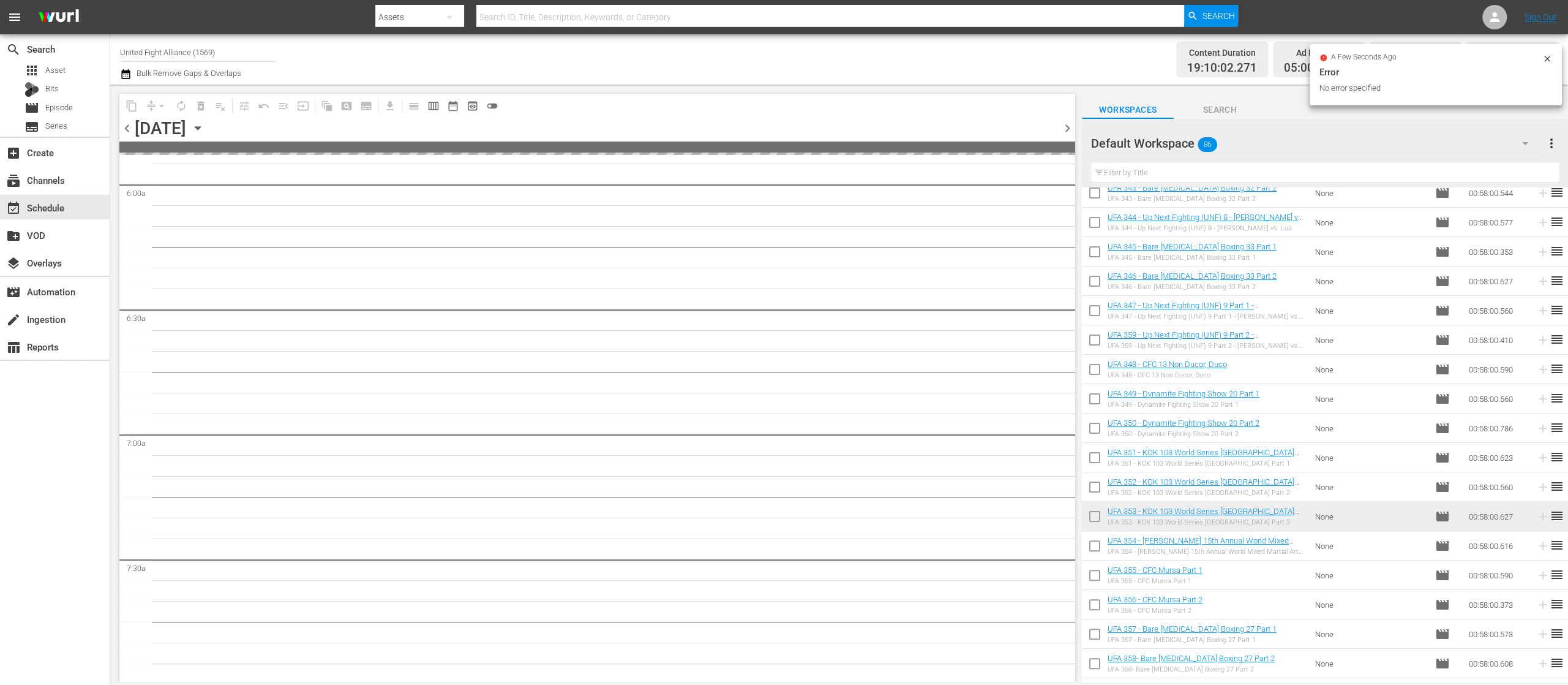
scroll to position [1554, 0]
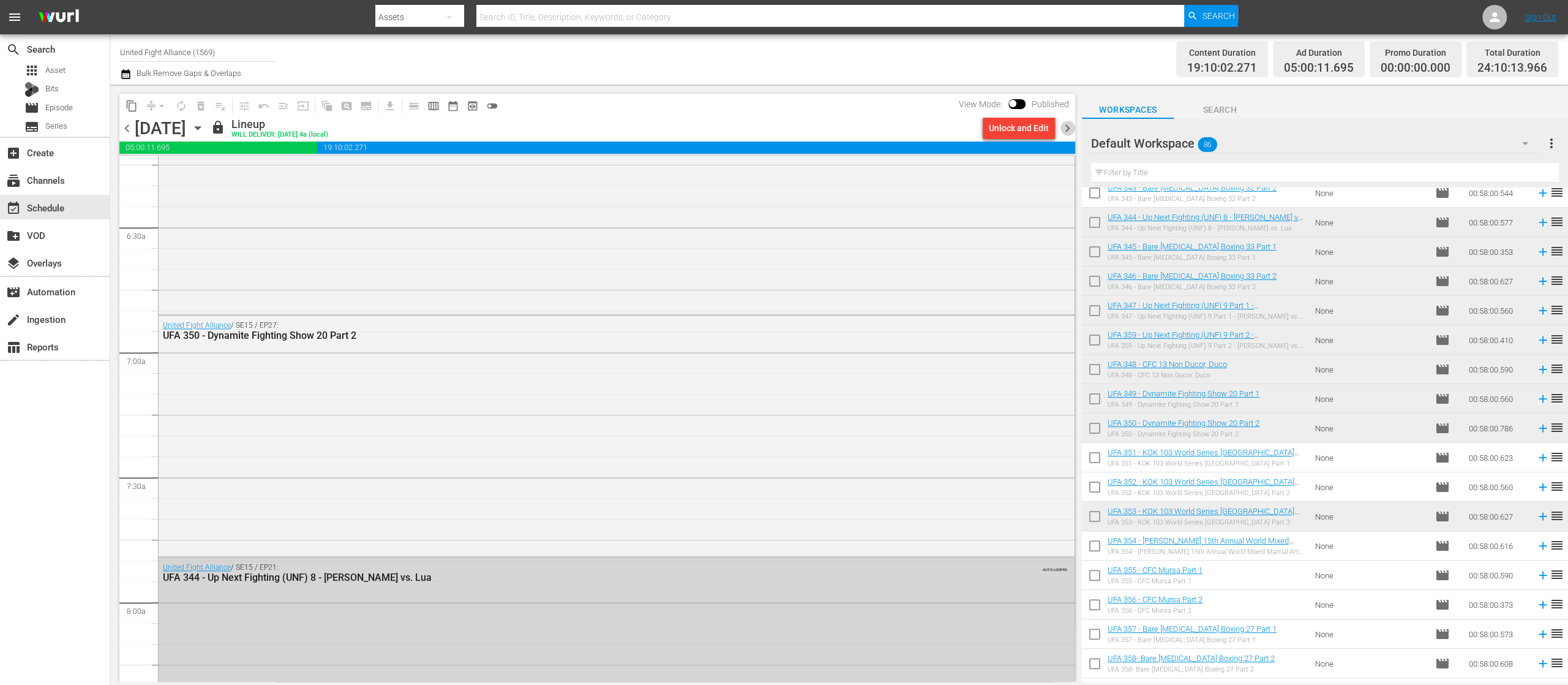
click at [1066, 126] on span "chevron_right" at bounding box center [1067, 128] width 15 height 15
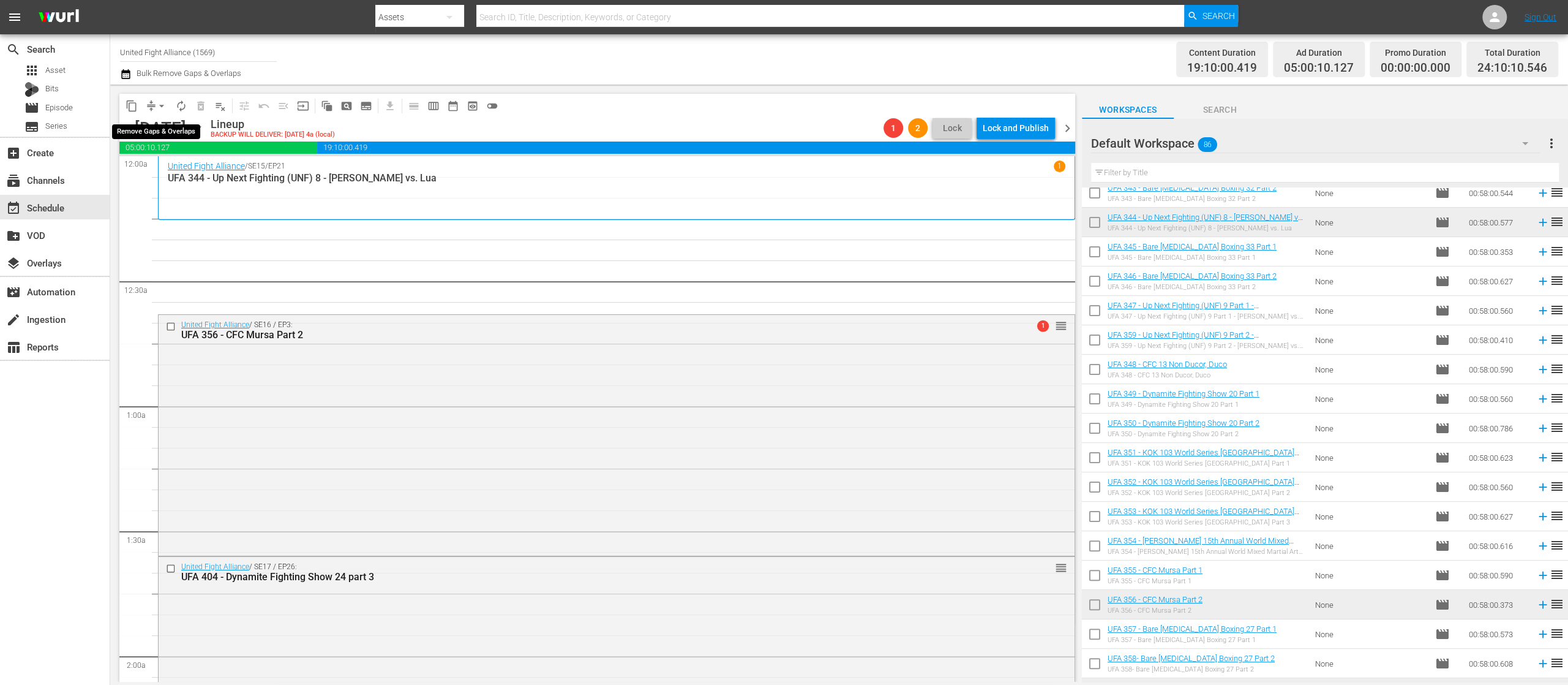
click at [163, 103] on span "arrow_drop_down" at bounding box center [162, 106] width 12 height 12
click at [177, 173] on li "Align to End of Previous Day" at bounding box center [162, 171] width 128 height 20
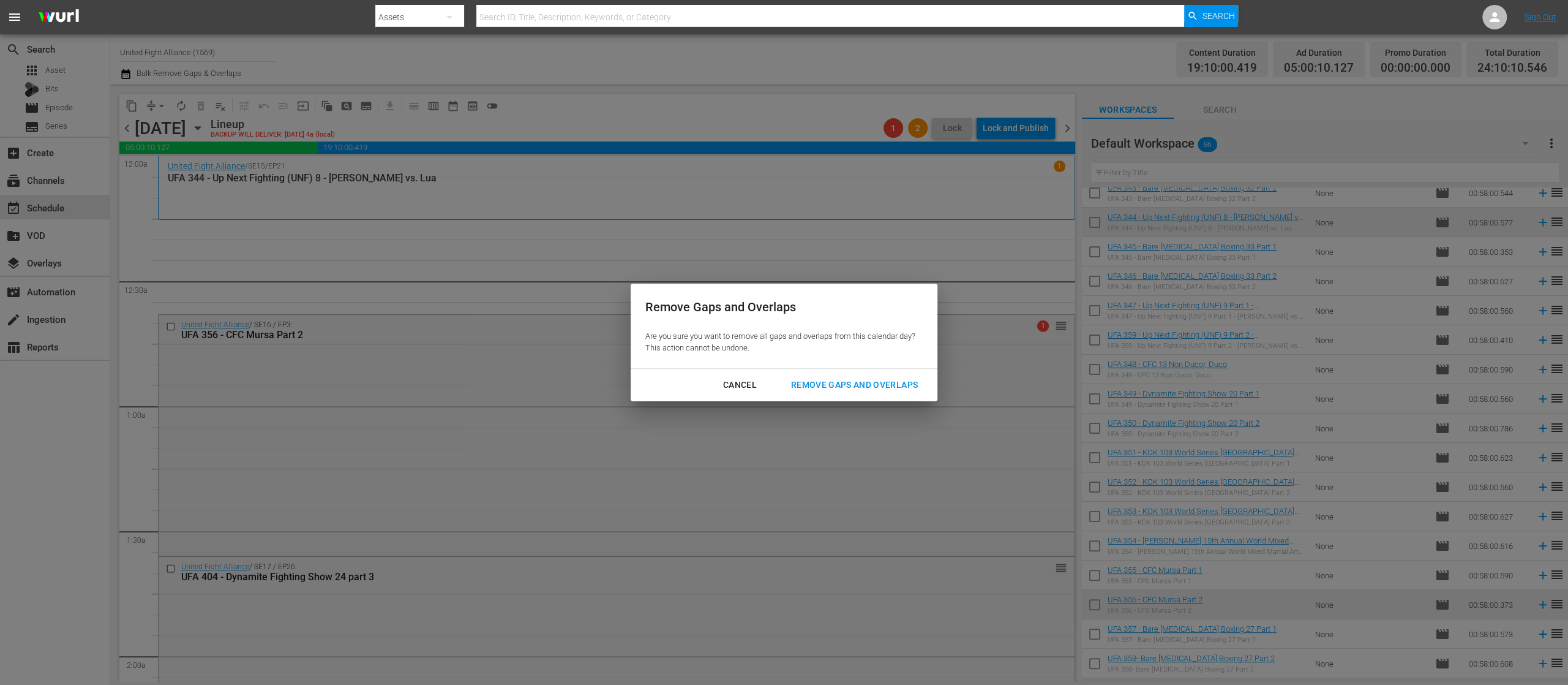
click at [821, 386] on div "Remove Gaps and Overlaps" at bounding box center [855, 385] width 146 height 15
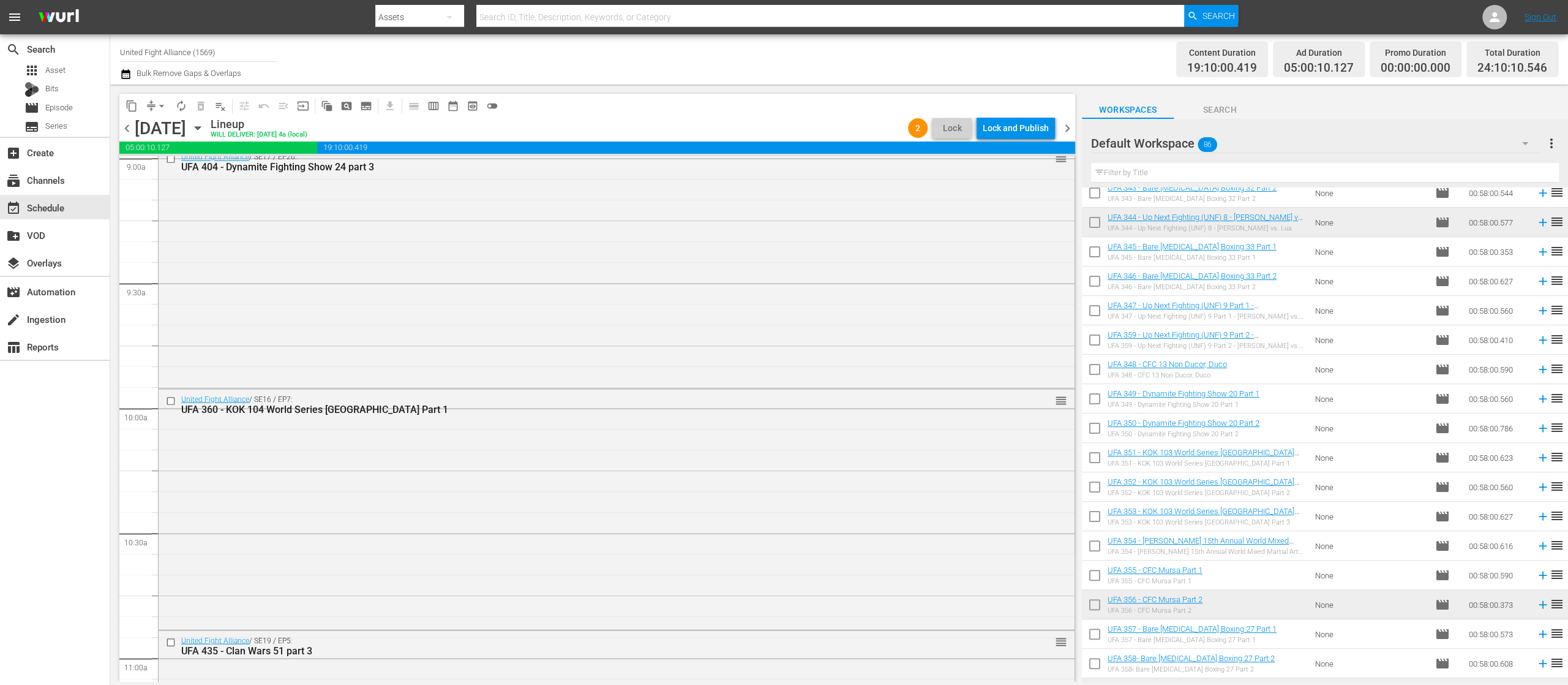
scroll to position [1902, 0]
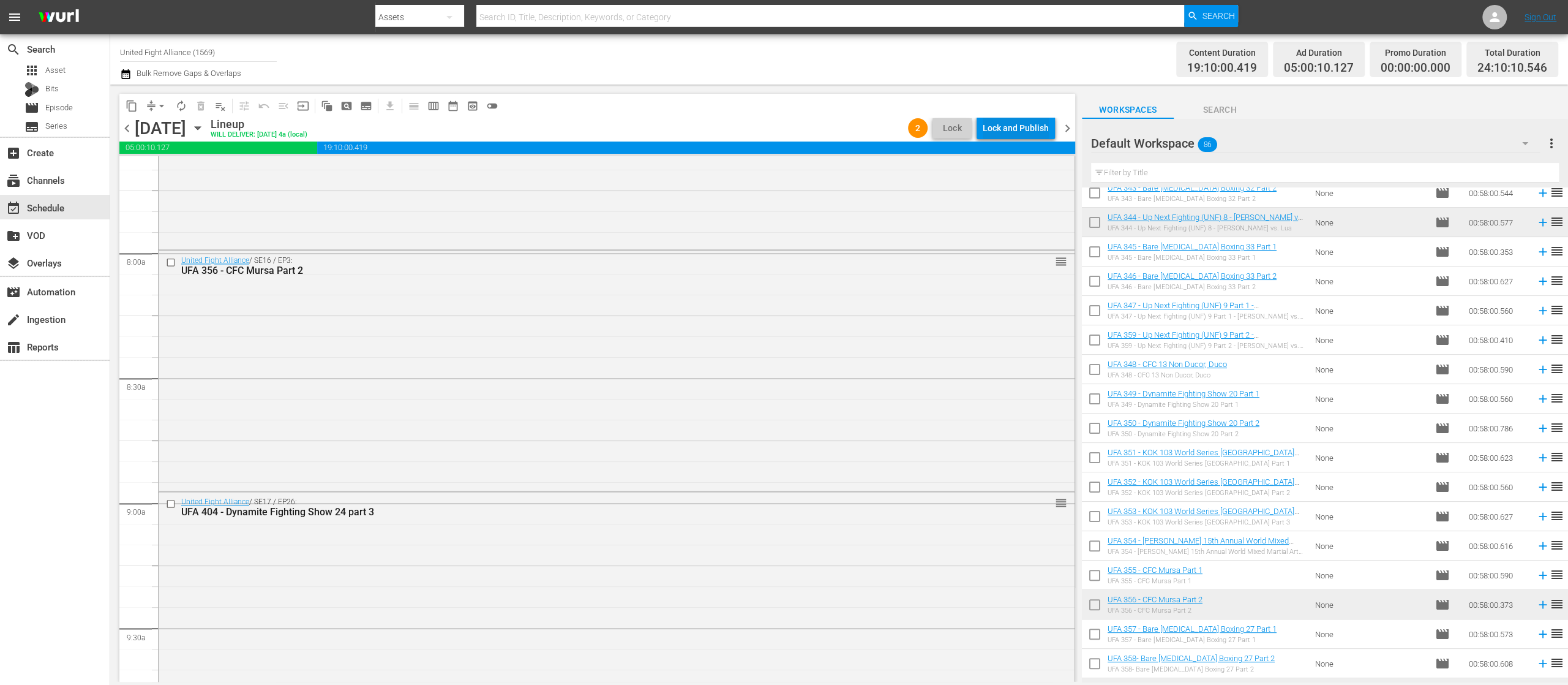
click at [1016, 126] on div "Lock and Publish" at bounding box center [1016, 128] width 66 height 22
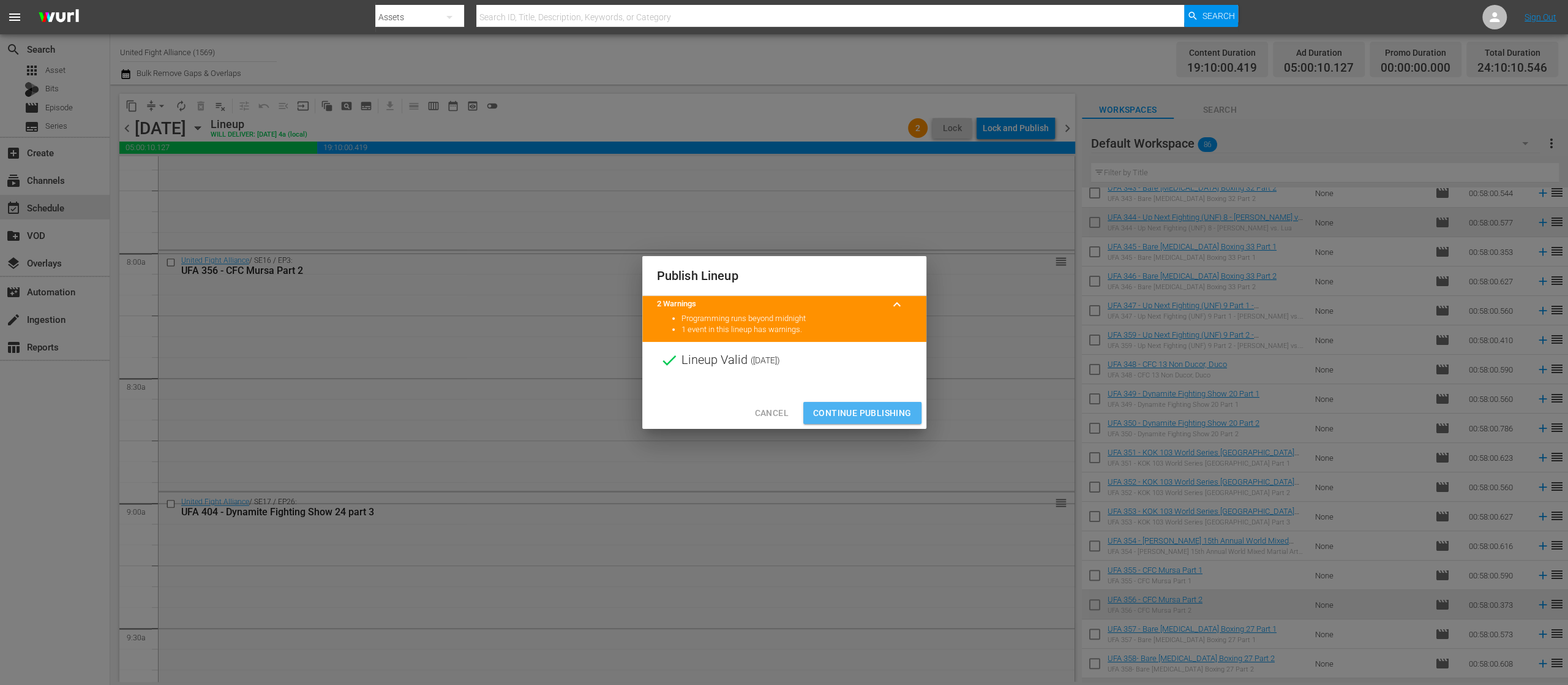
click at [879, 410] on span "Continue Publishing" at bounding box center [862, 413] width 99 height 15
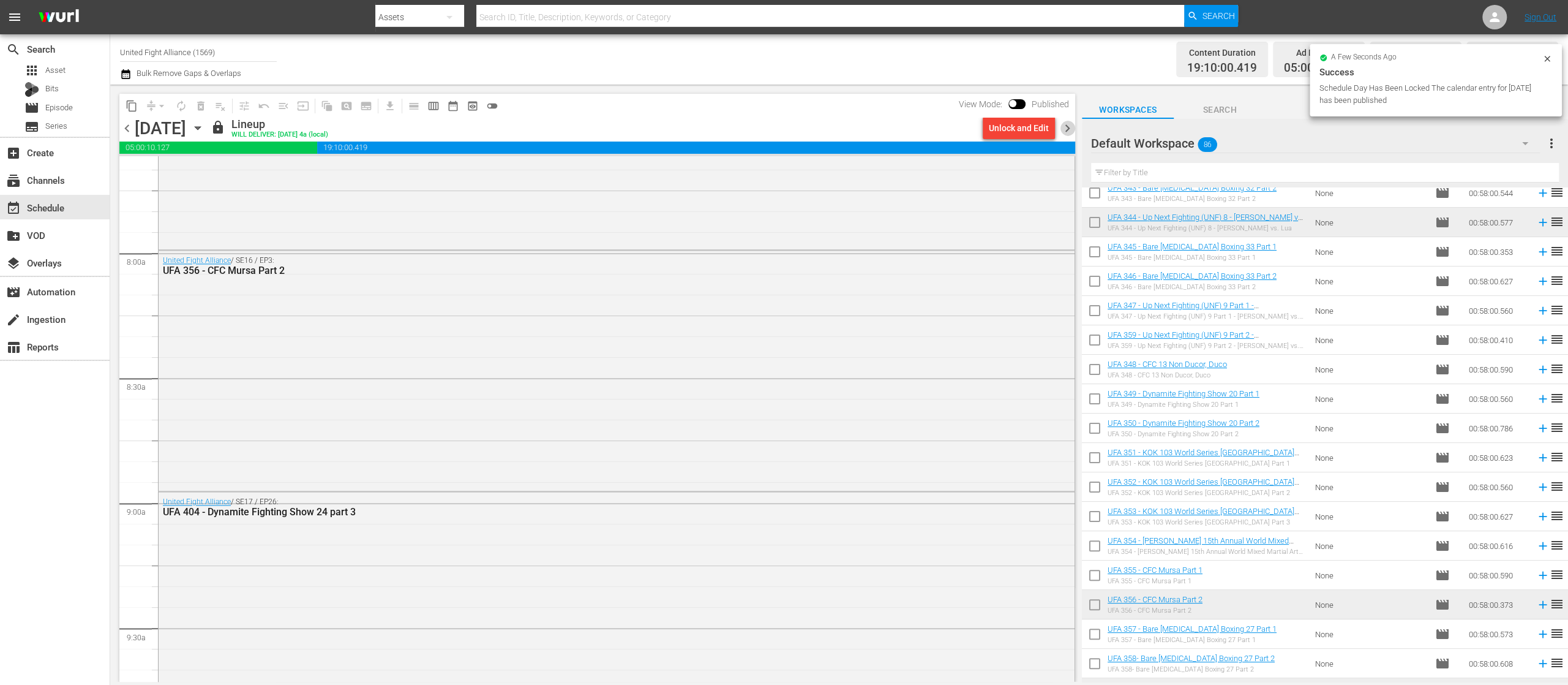
click at [1068, 125] on span "chevron_right" at bounding box center [1067, 128] width 15 height 15
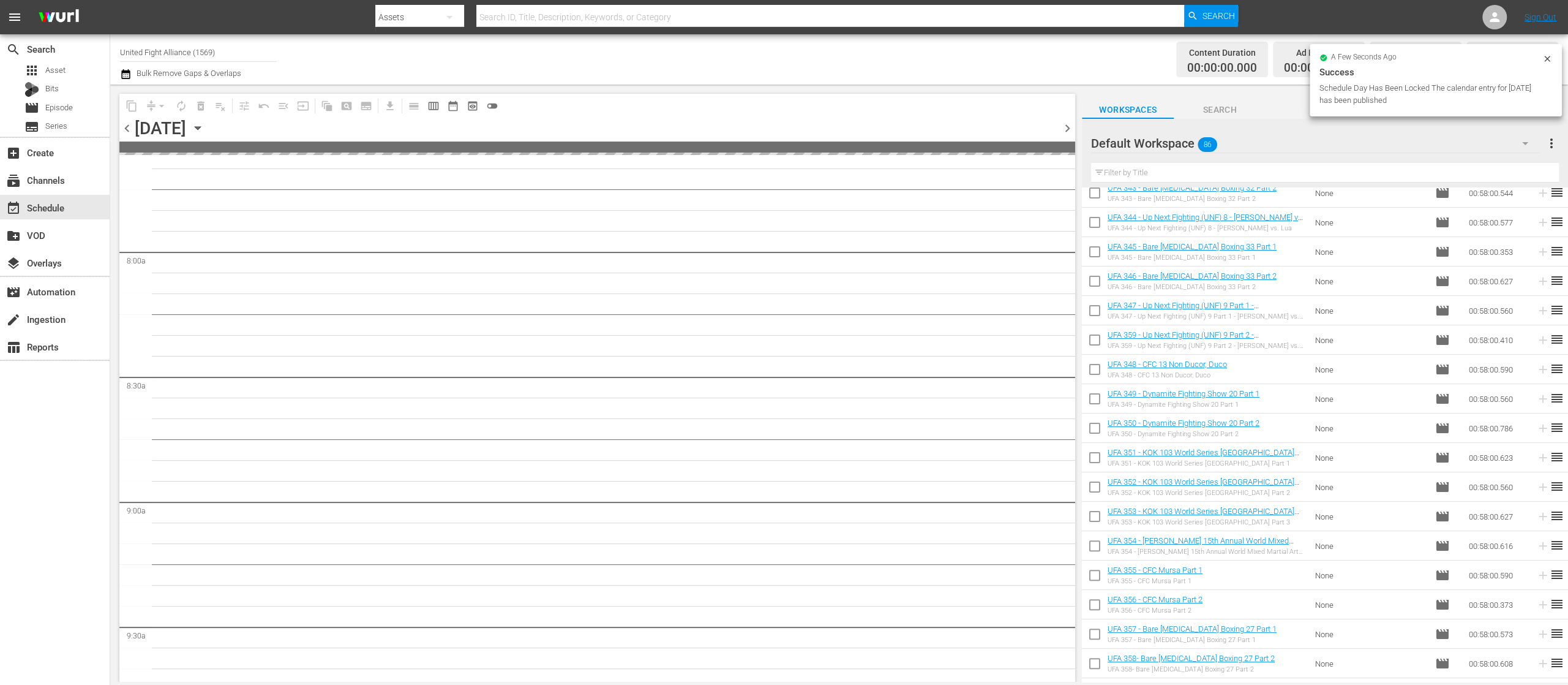
scroll to position [2007, 0]
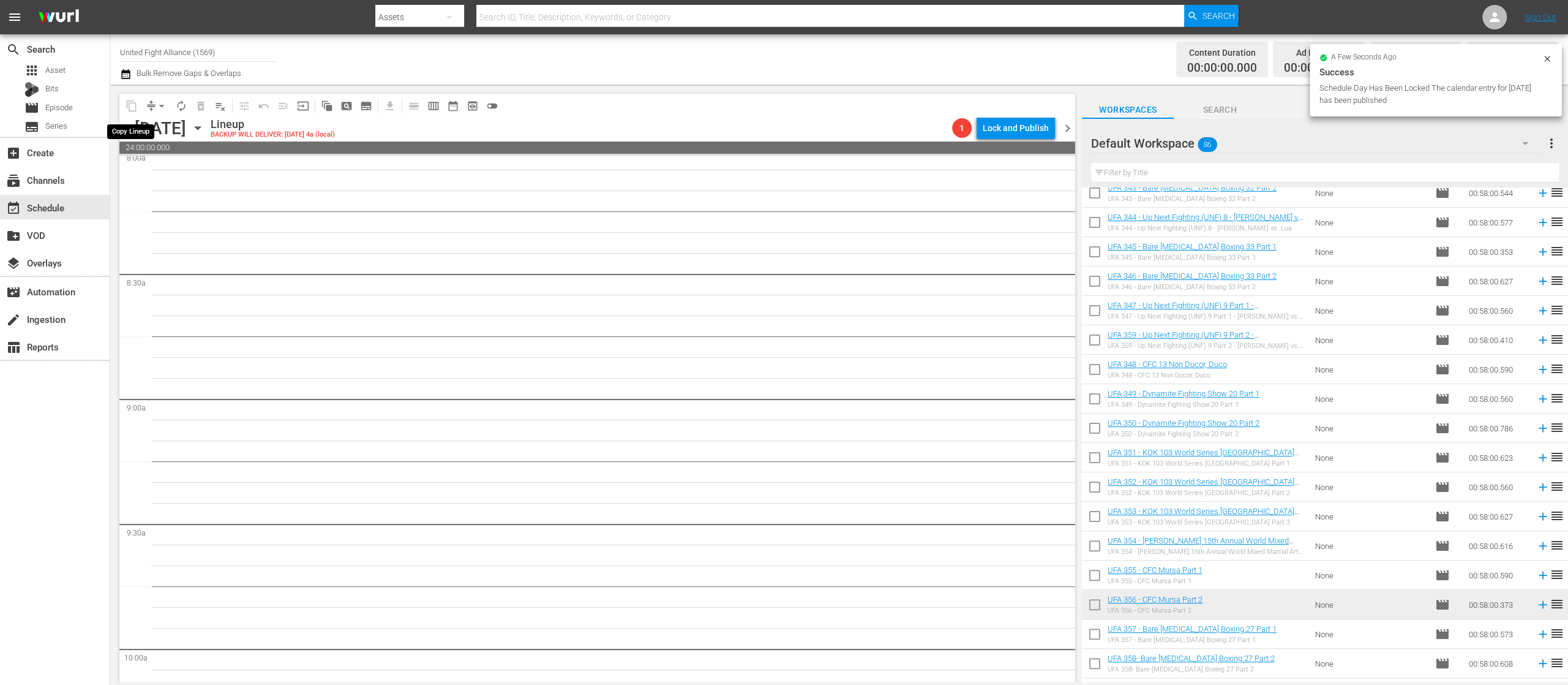
click at [128, 102] on span "content_copy" at bounding box center [131, 106] width 20 height 20
click at [126, 123] on span "chevron_left" at bounding box center [127, 128] width 15 height 15
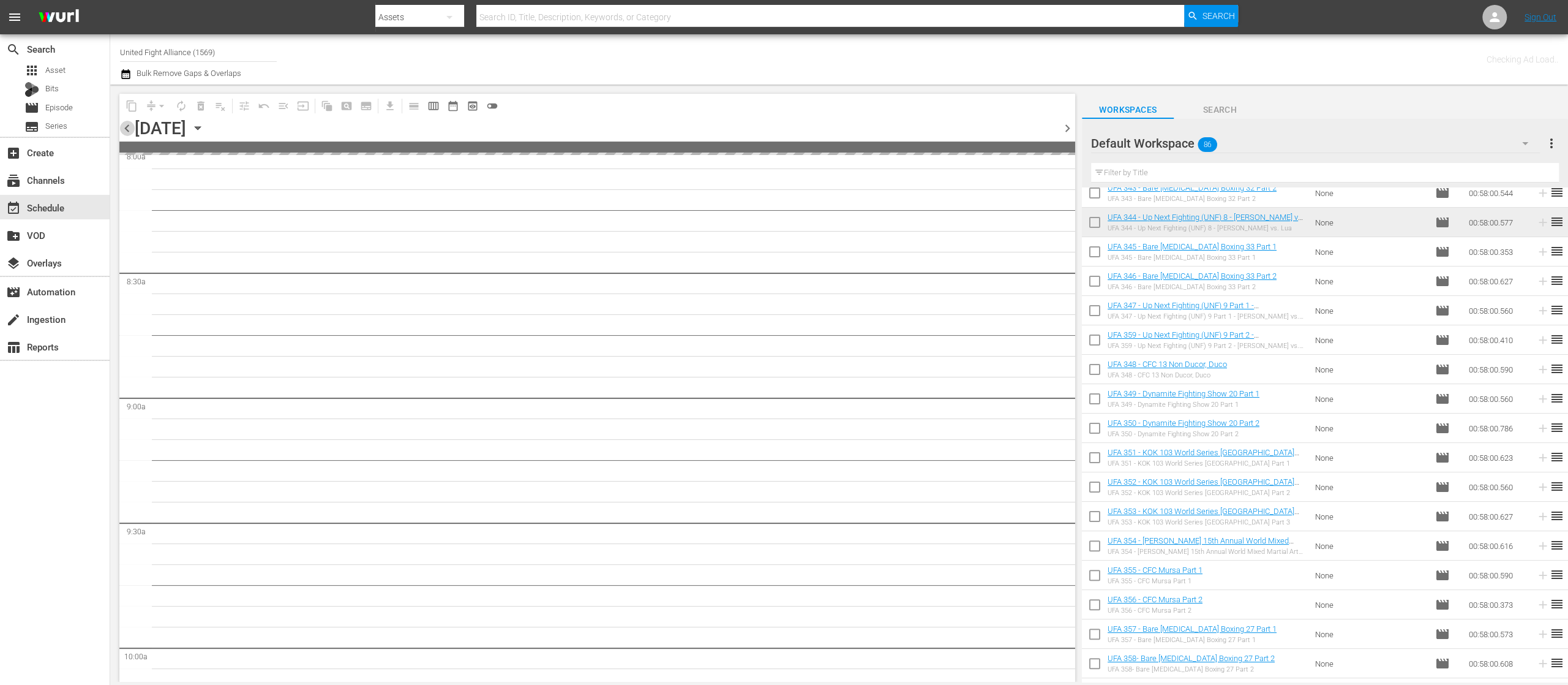
click at [126, 123] on span "chevron_left" at bounding box center [127, 128] width 15 height 15
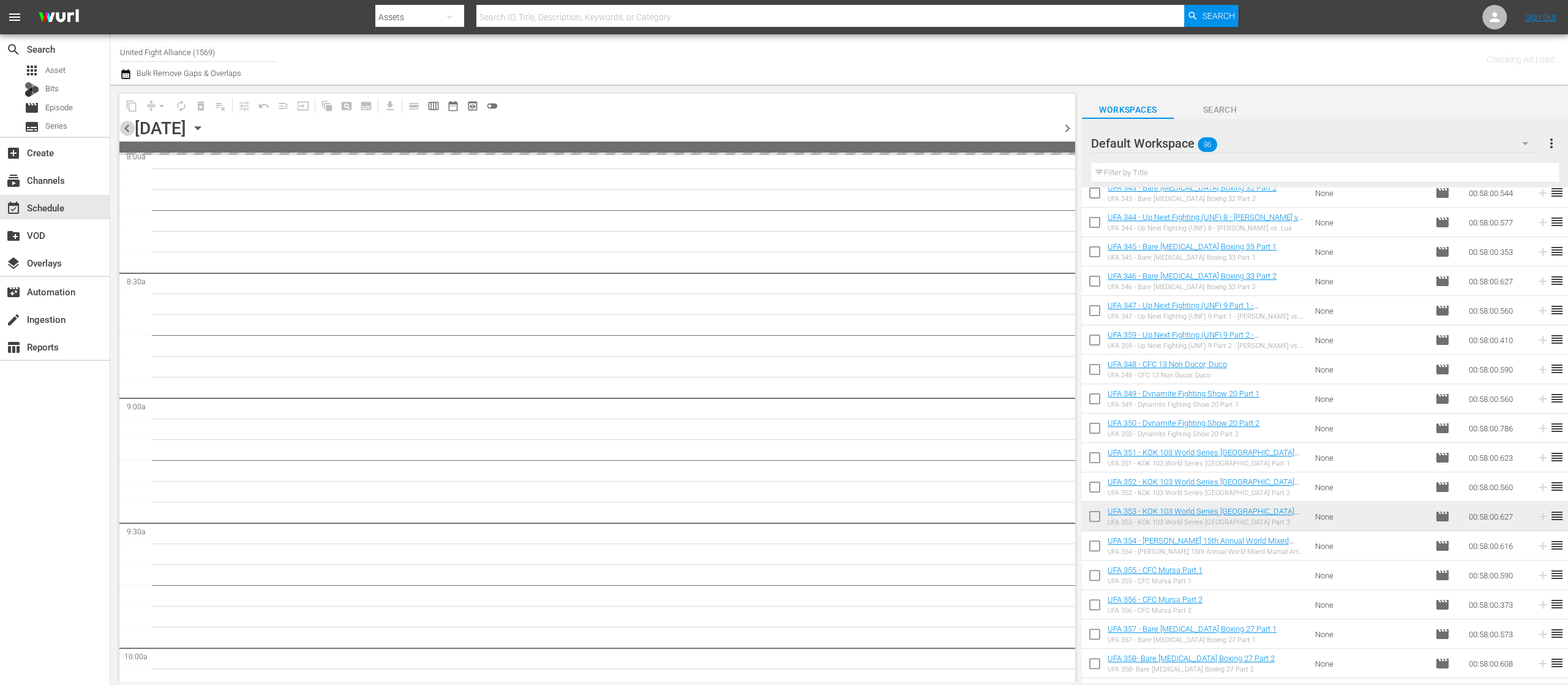
click at [126, 123] on span "chevron_left" at bounding box center [127, 128] width 15 height 15
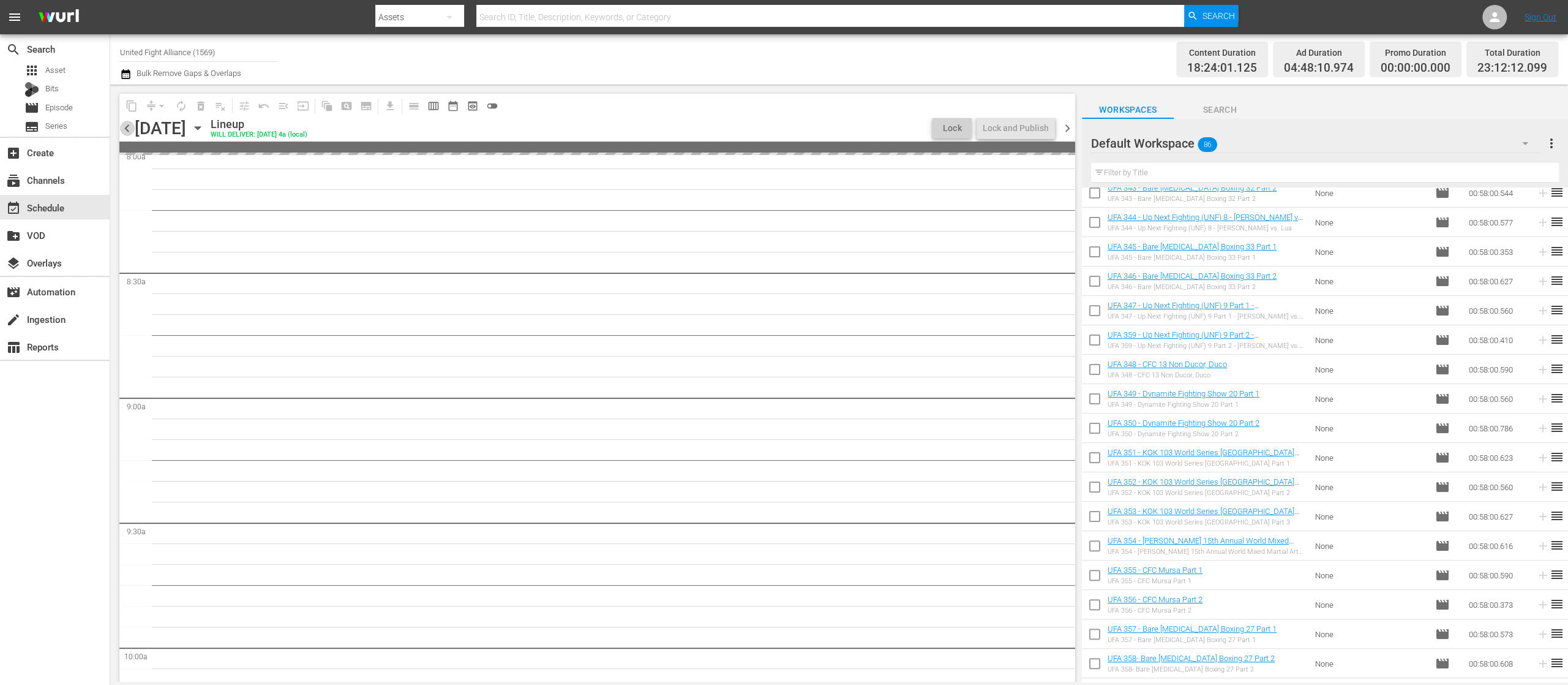
click at [126, 123] on span "chevron_left" at bounding box center [127, 128] width 15 height 15
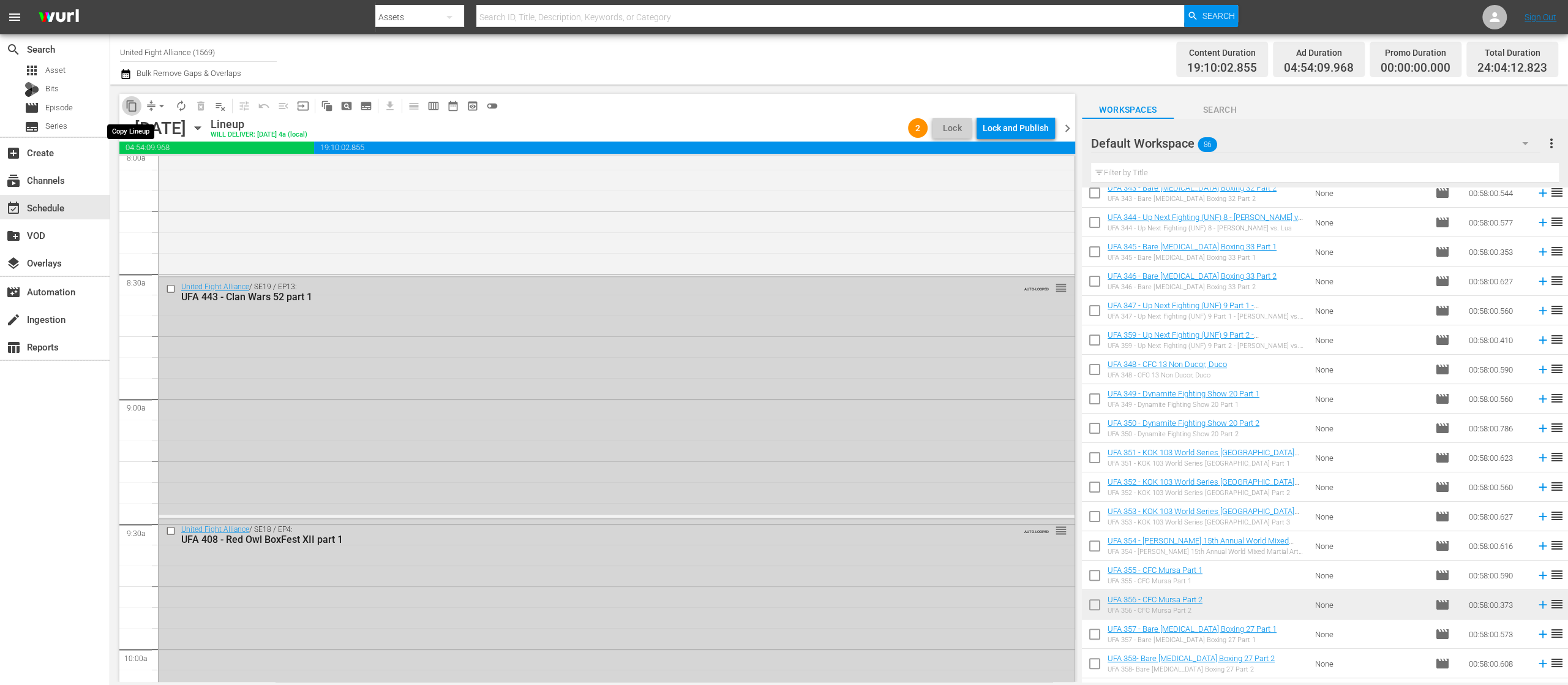
click at [134, 99] on button "content_copy" at bounding box center [131, 106] width 20 height 20
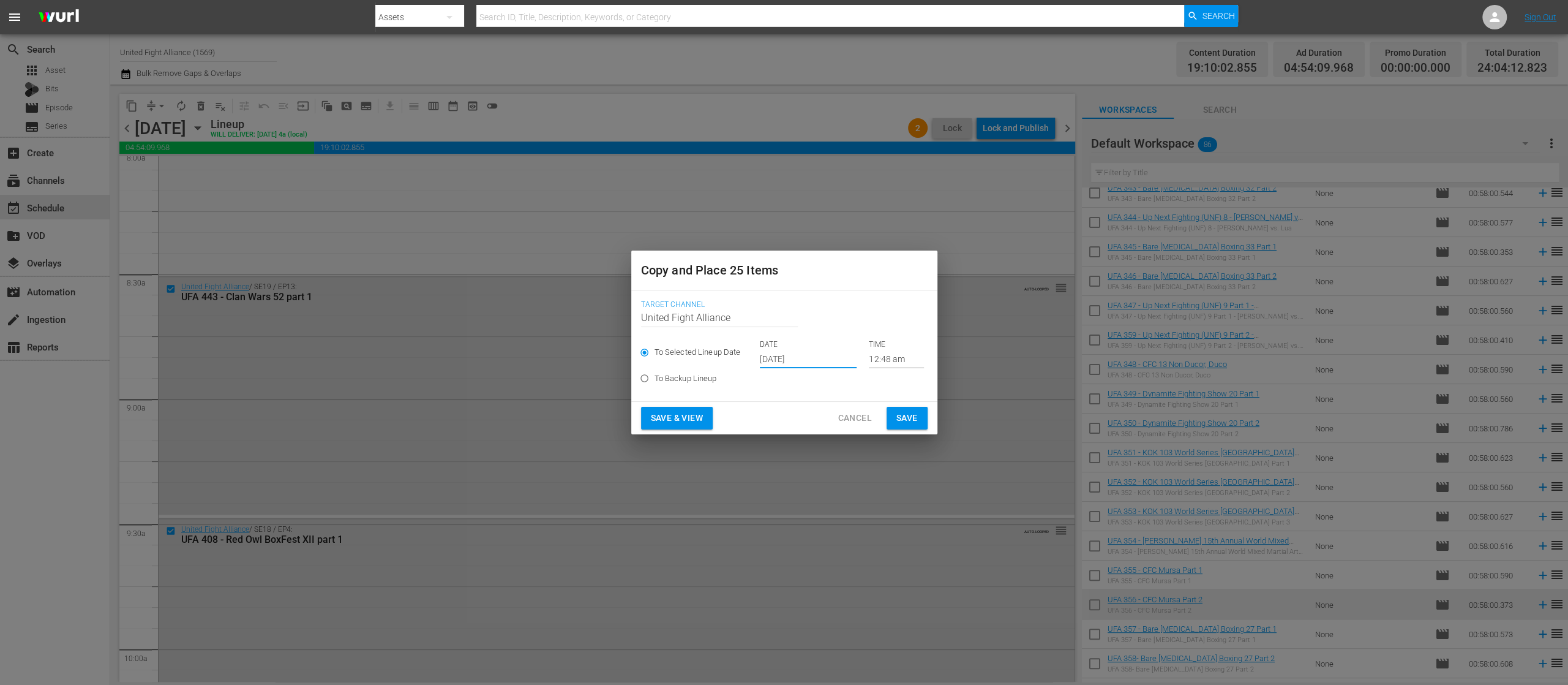
click at [779, 360] on input "Sep 27th 2025" at bounding box center [809, 359] width 97 height 18
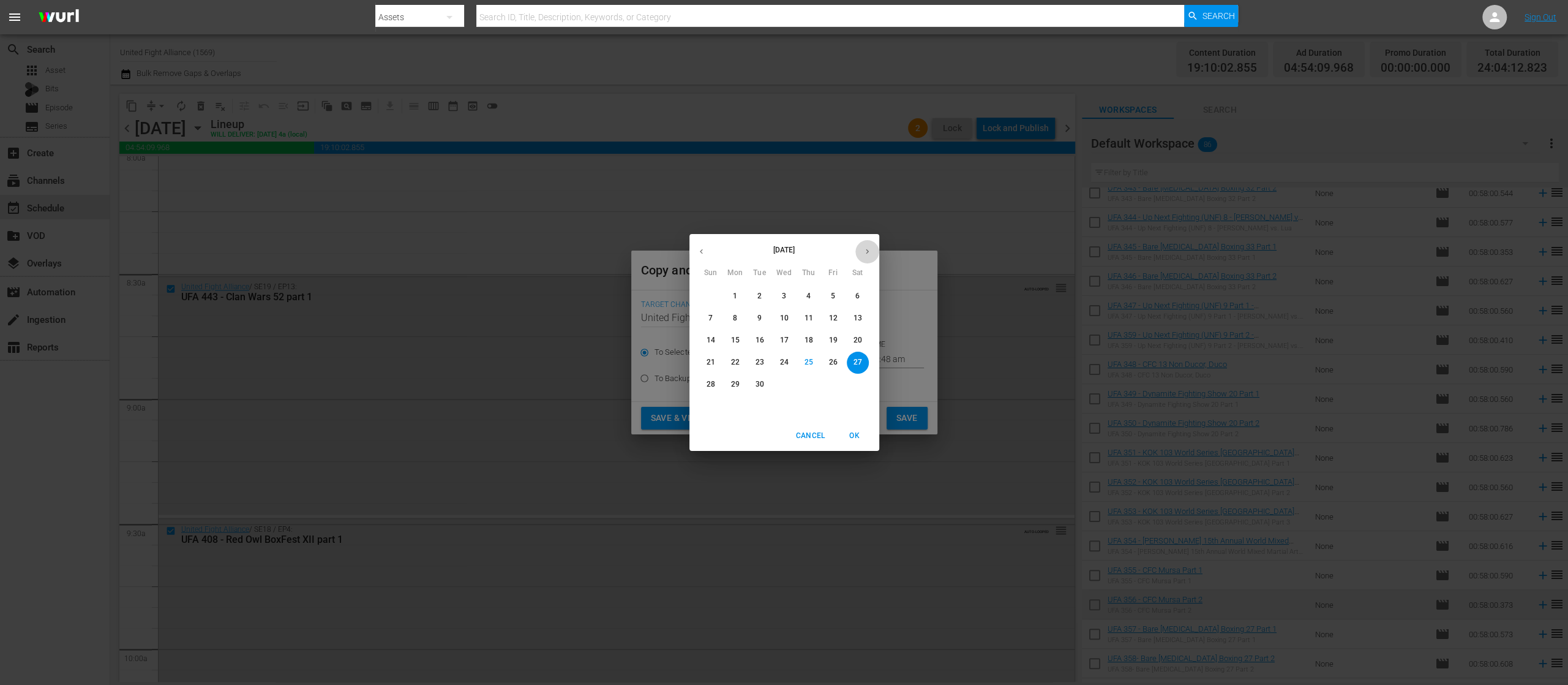
click at [868, 250] on icon "button" at bounding box center [867, 251] width 9 height 9
click at [806, 295] on span "2" at bounding box center [809, 296] width 22 height 11
type input "Oct 2nd 2025"
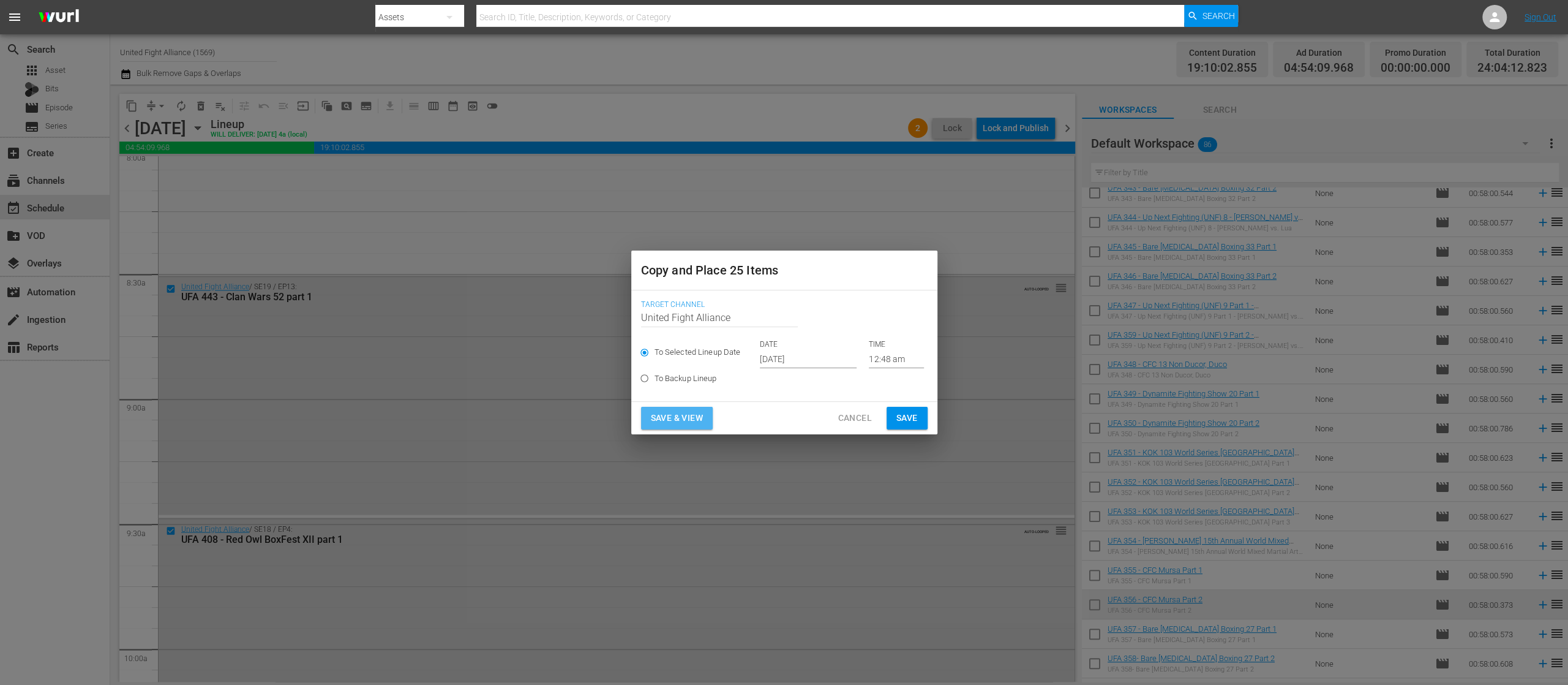
click at [670, 410] on span "Save & View" at bounding box center [676, 418] width 52 height 15
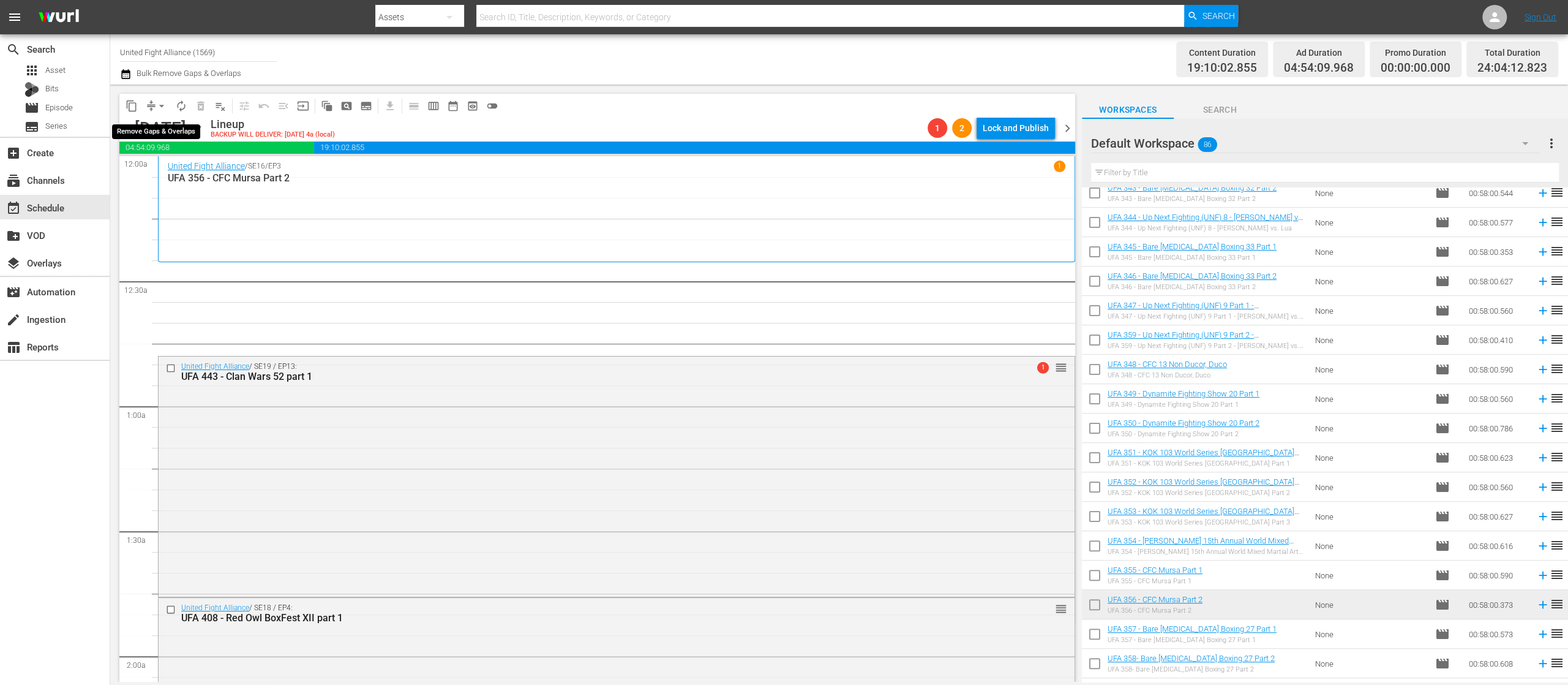
click at [164, 102] on span "arrow_drop_down" at bounding box center [162, 106] width 12 height 12
click at [164, 178] on li "Align to End of Previous Day" at bounding box center [162, 171] width 128 height 20
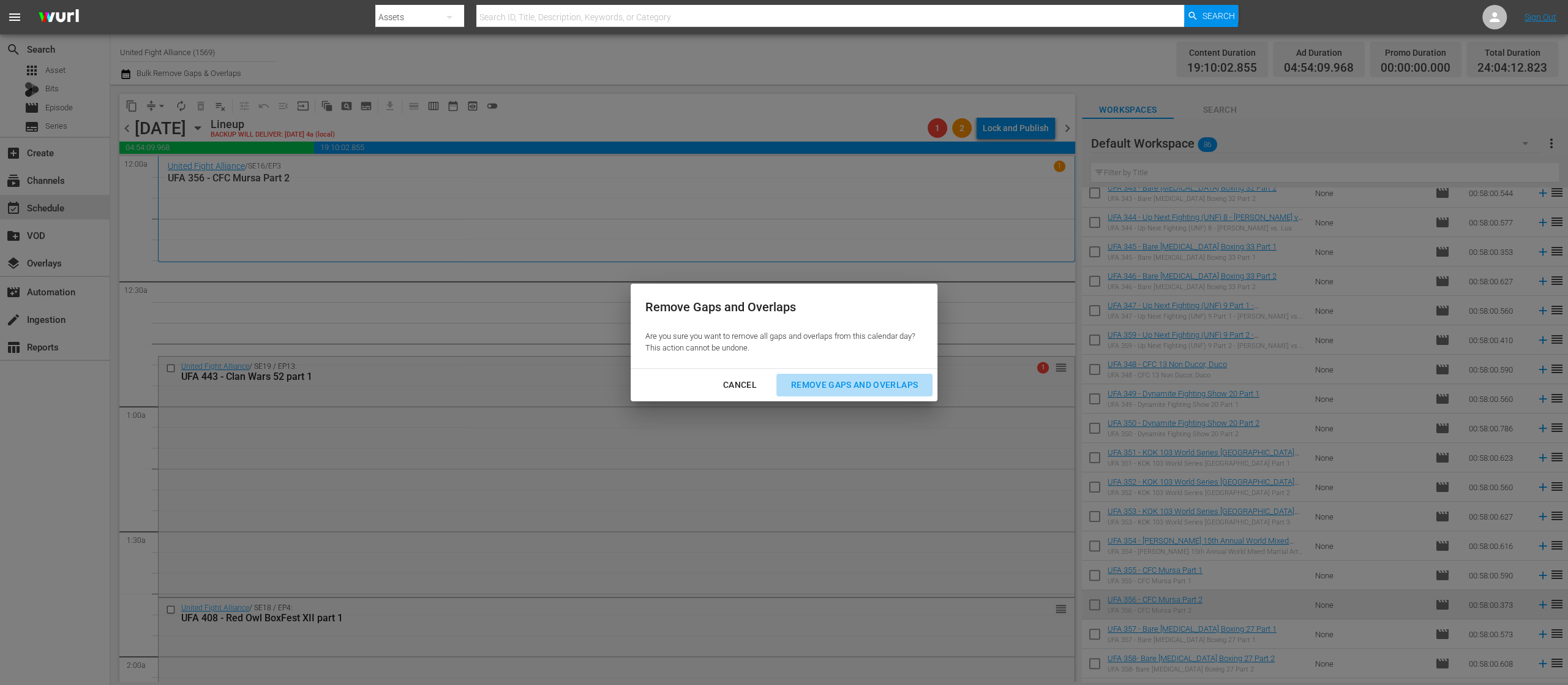
click at [856, 382] on div "Remove Gaps and Overlaps" at bounding box center [855, 385] width 146 height 15
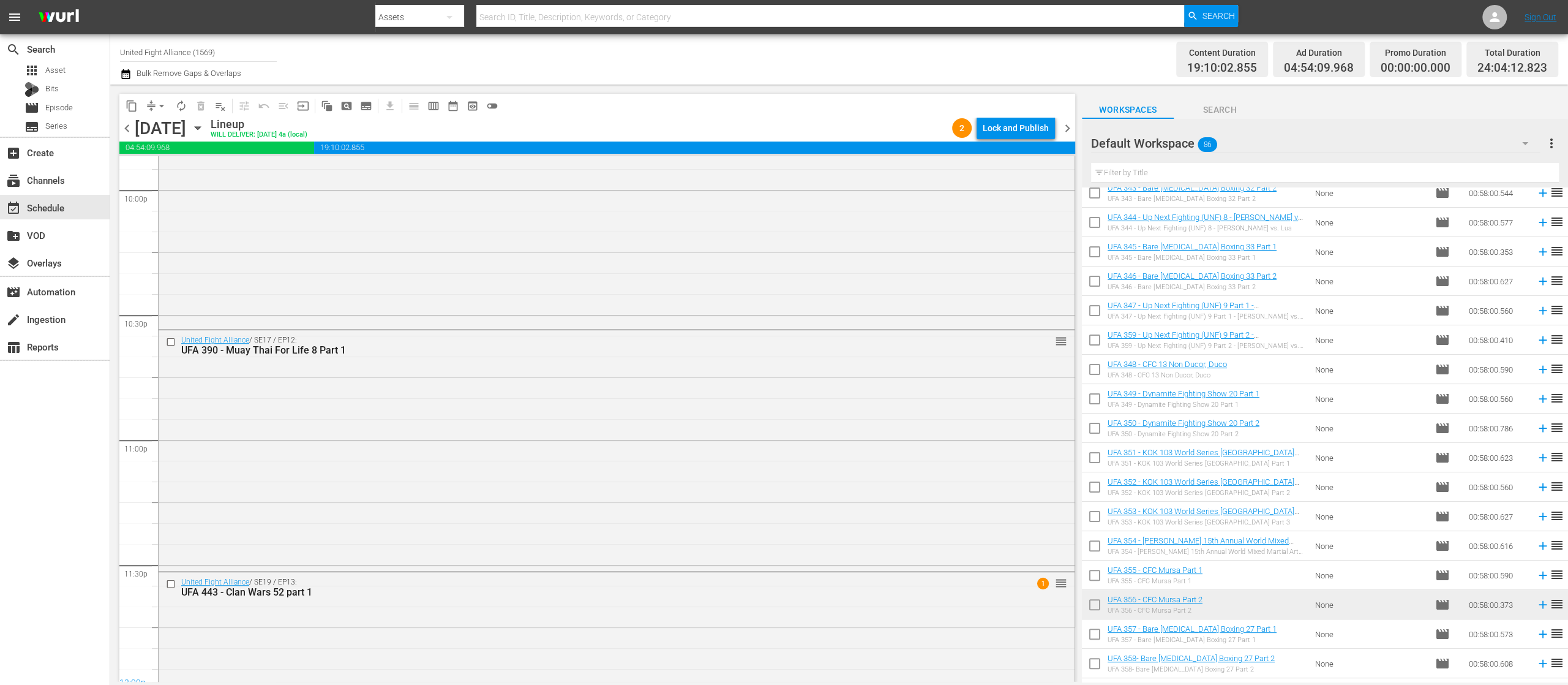
scroll to position [5596, 0]
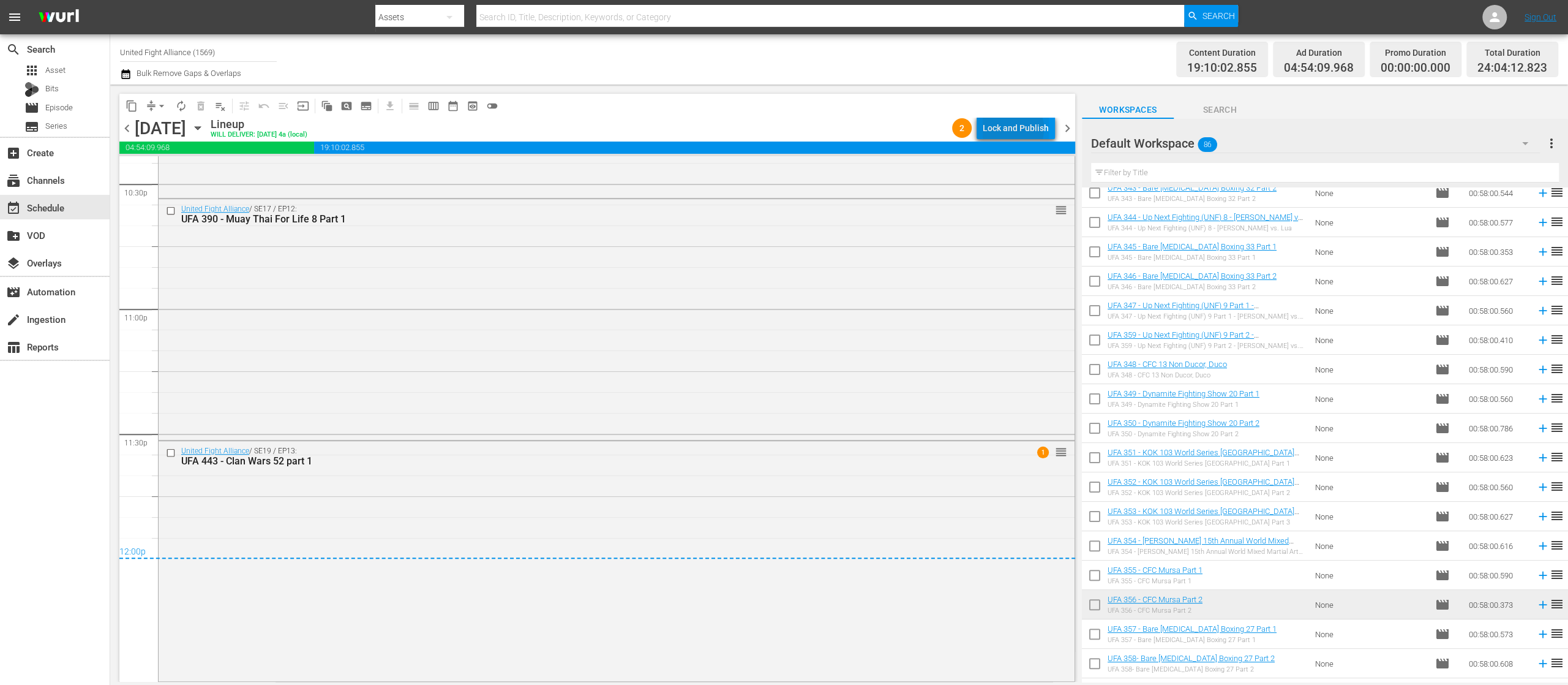
click at [1012, 128] on div "Lock and Publish" at bounding box center [1016, 128] width 66 height 22
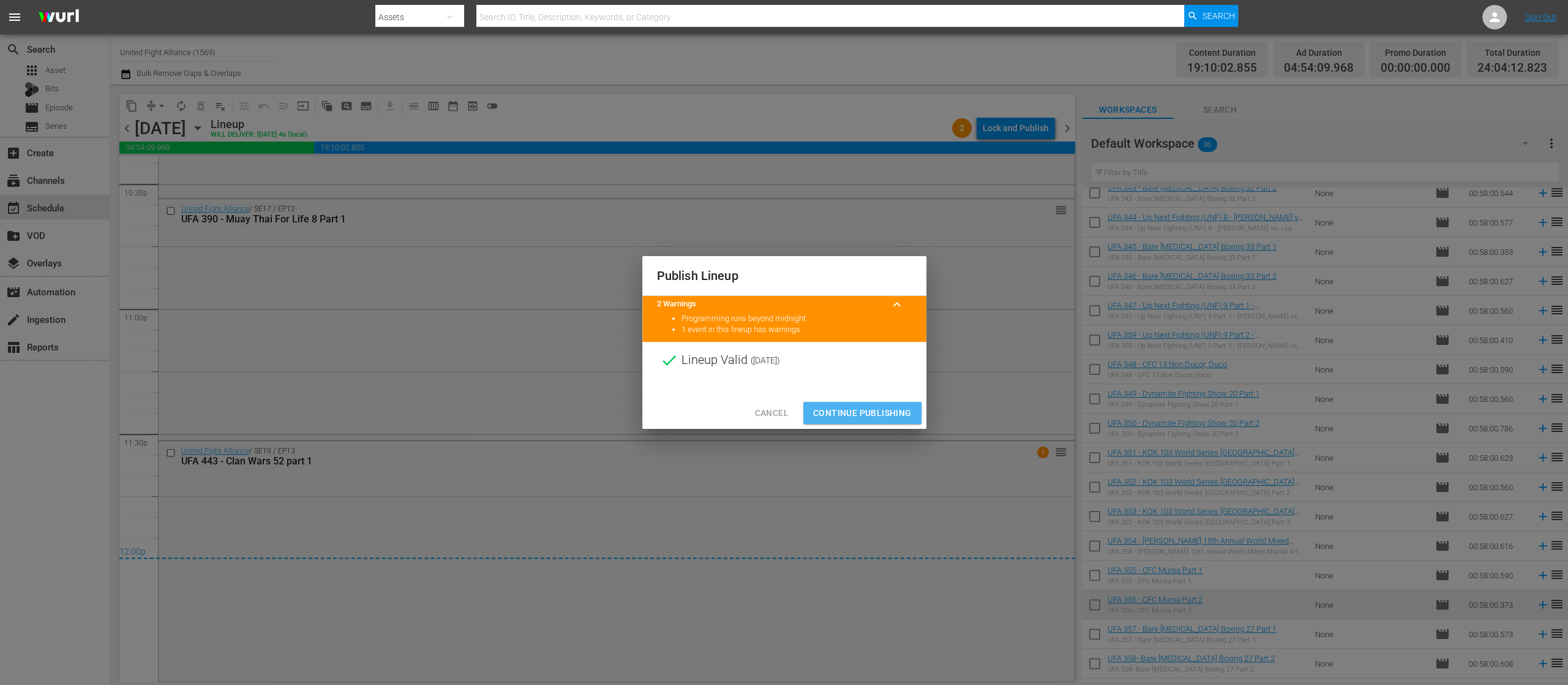
click at [894, 414] on span "Continue Publishing" at bounding box center [862, 413] width 99 height 15
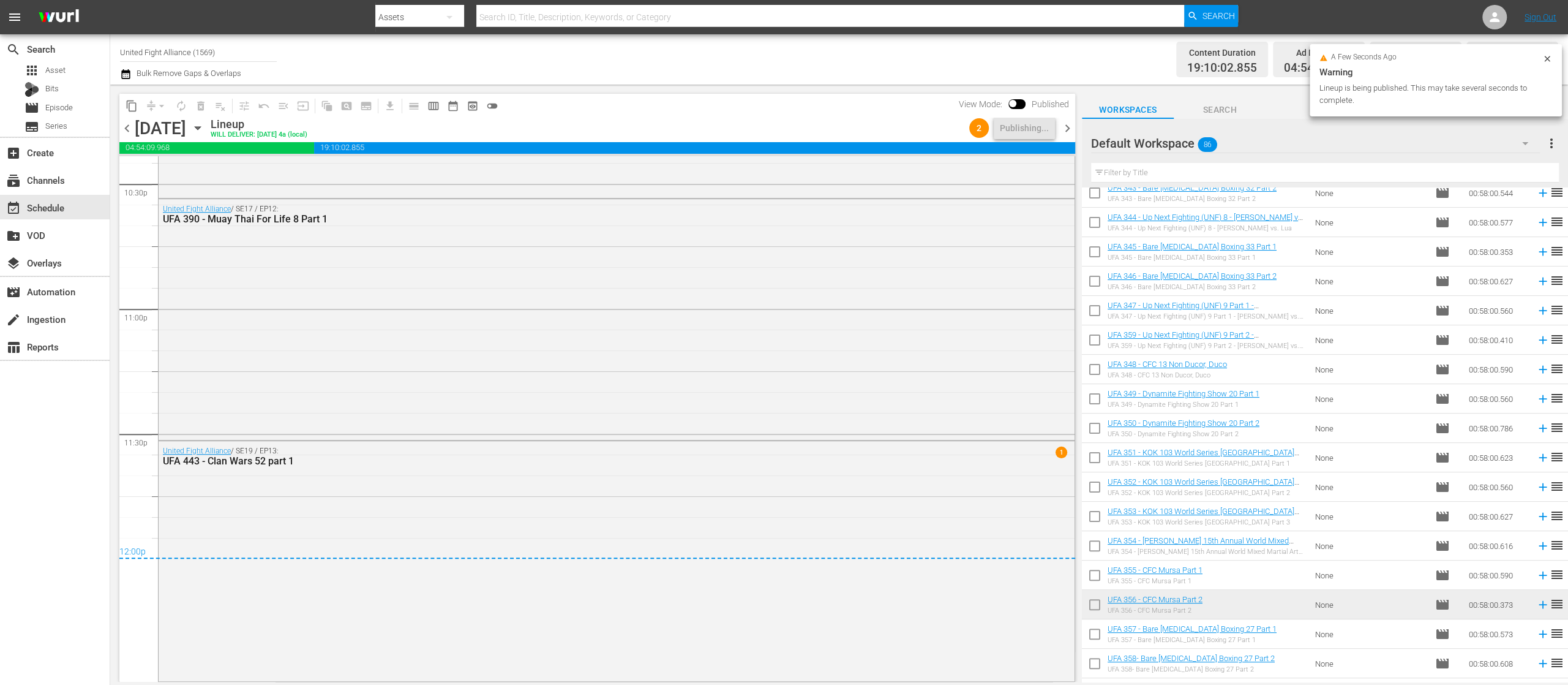
click at [125, 130] on span "chevron_left" at bounding box center [127, 128] width 15 height 15
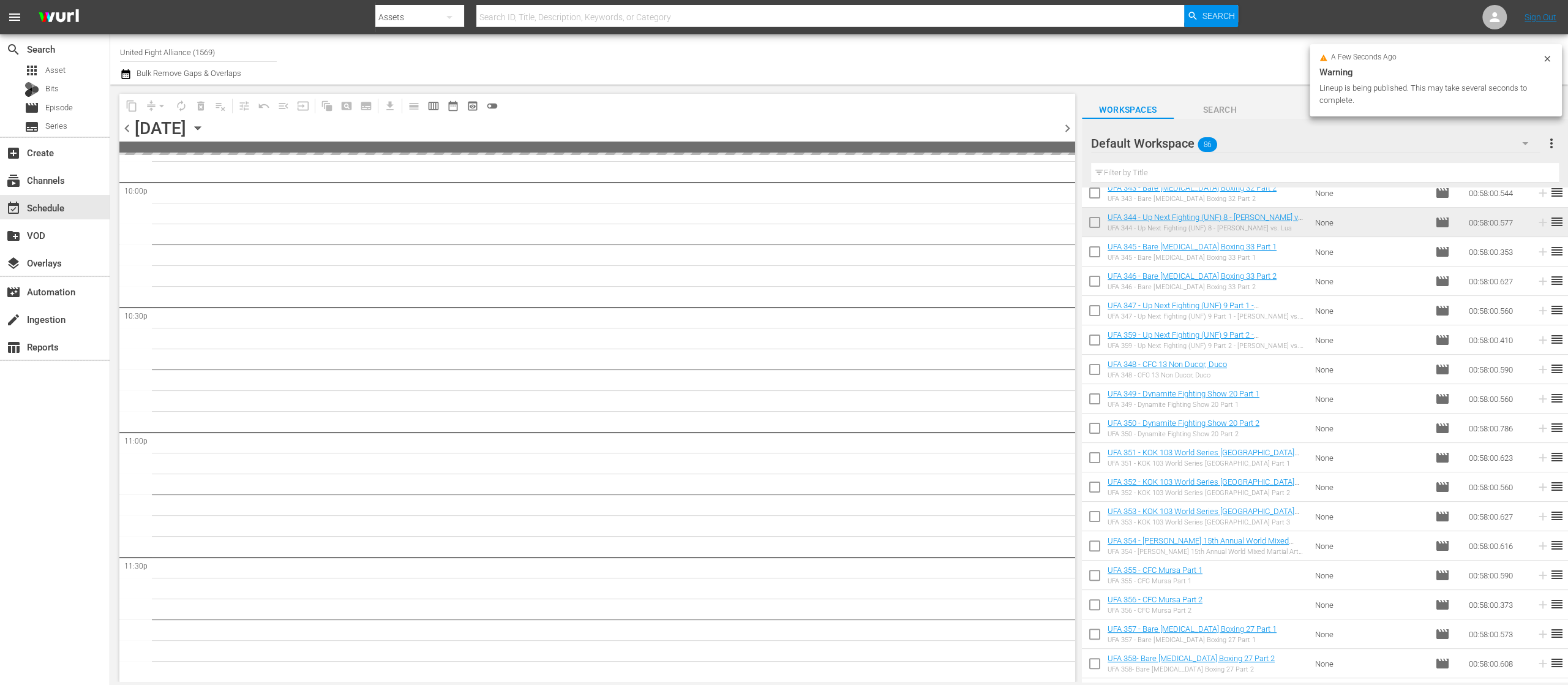
scroll to position [5472, 0]
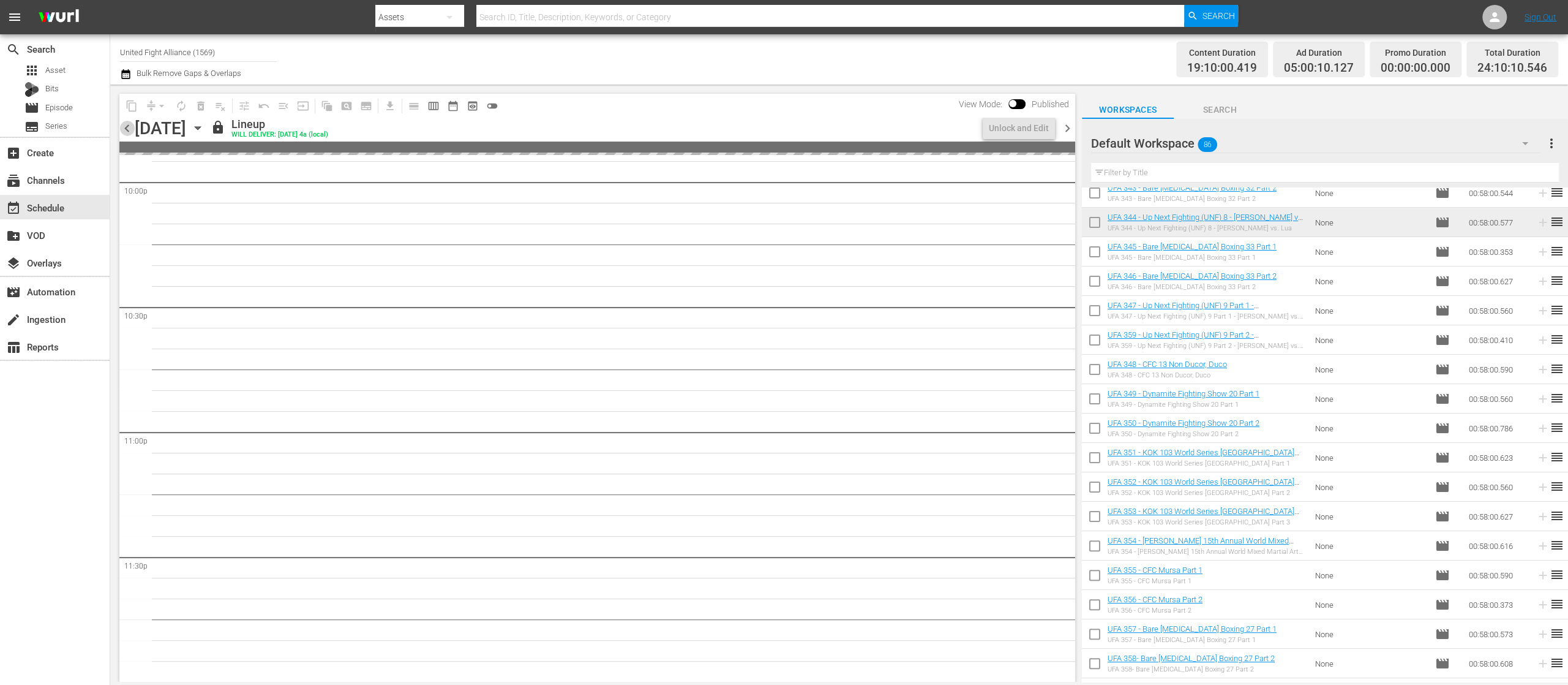
click at [125, 130] on span "chevron_left" at bounding box center [127, 128] width 15 height 15
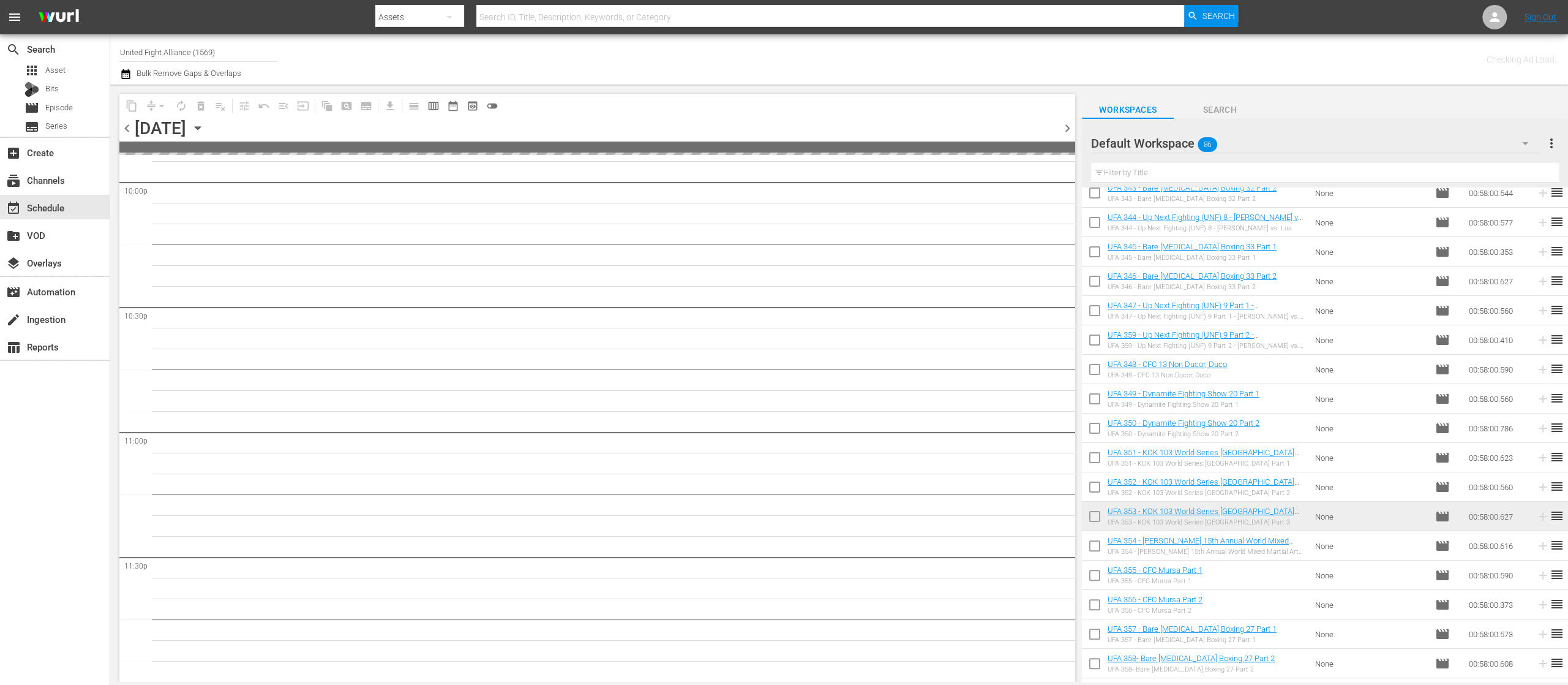
click at [125, 130] on span "chevron_left" at bounding box center [127, 128] width 15 height 15
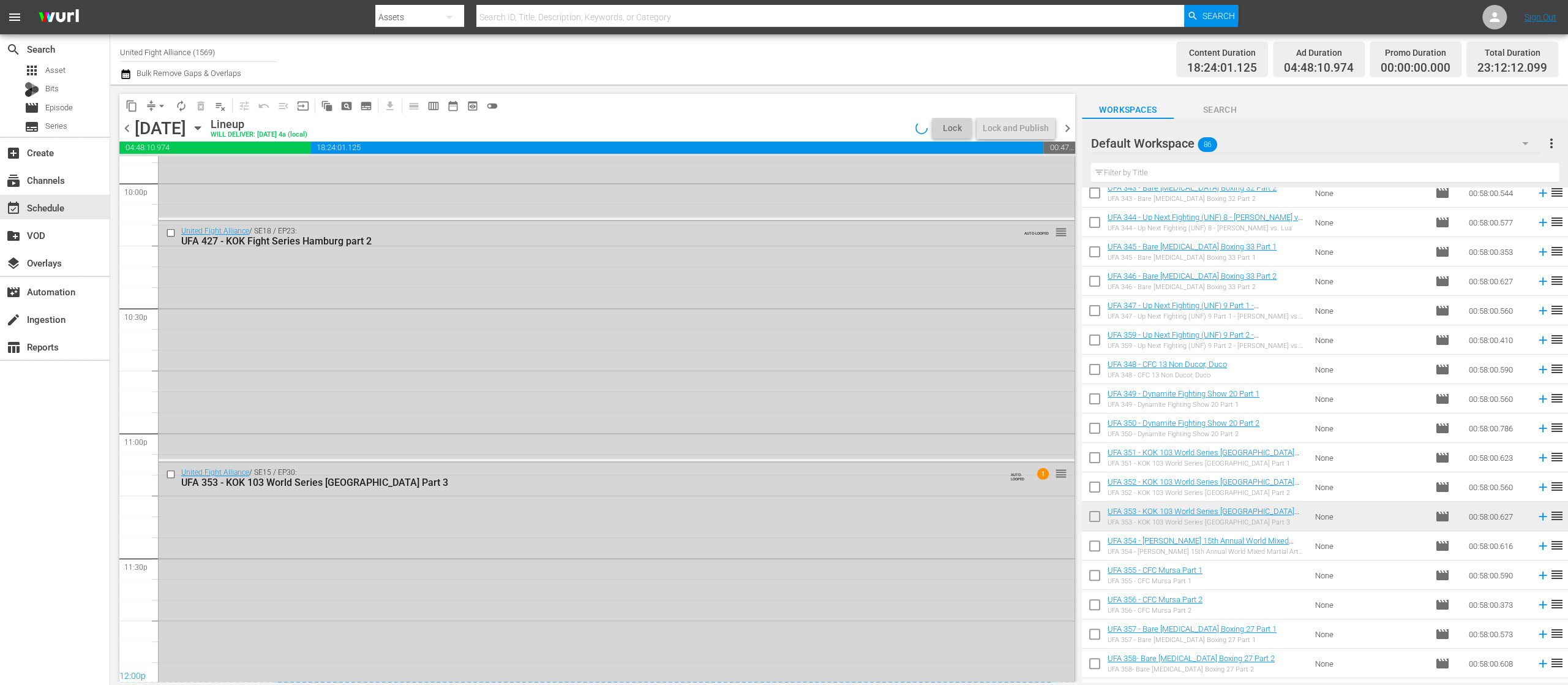
scroll to position [5494, 0]
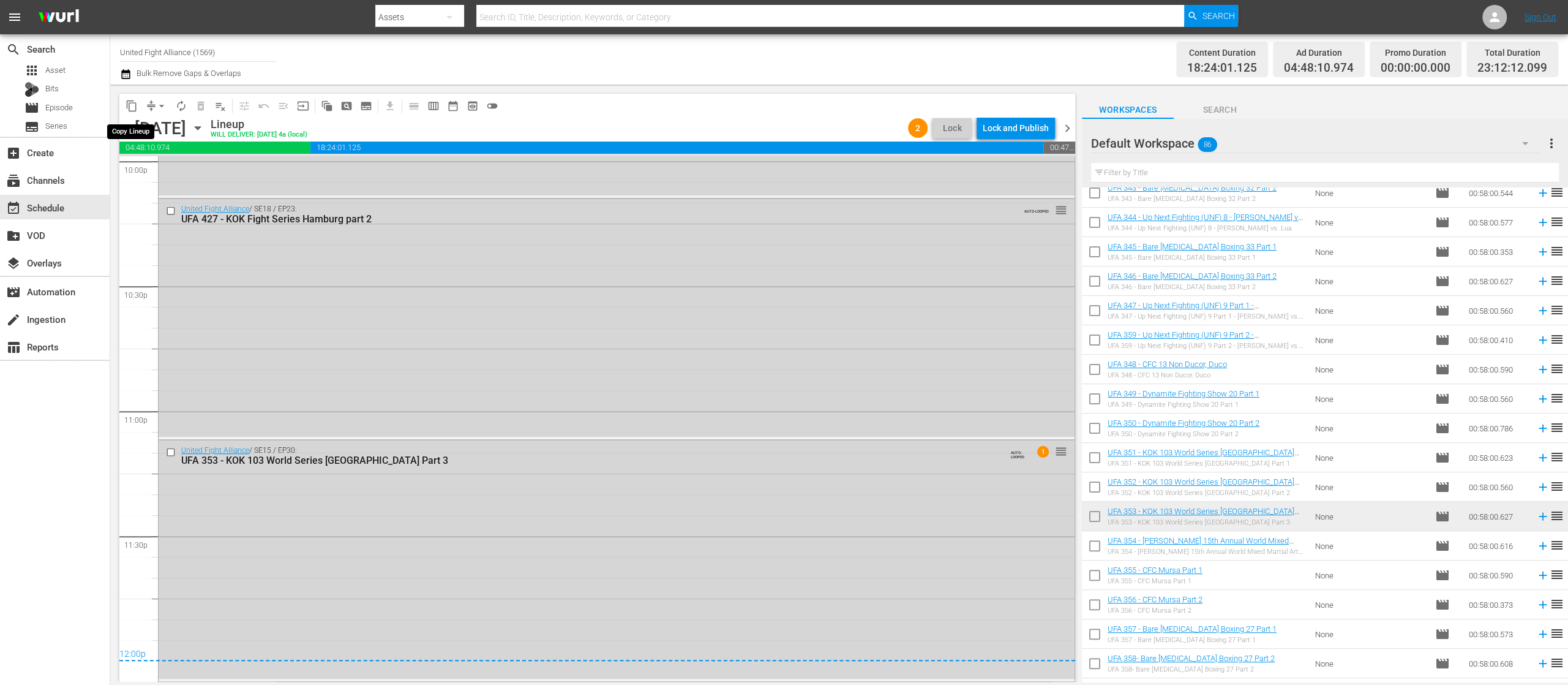
click at [131, 103] on span "content_copy" at bounding box center [131, 106] width 12 height 12
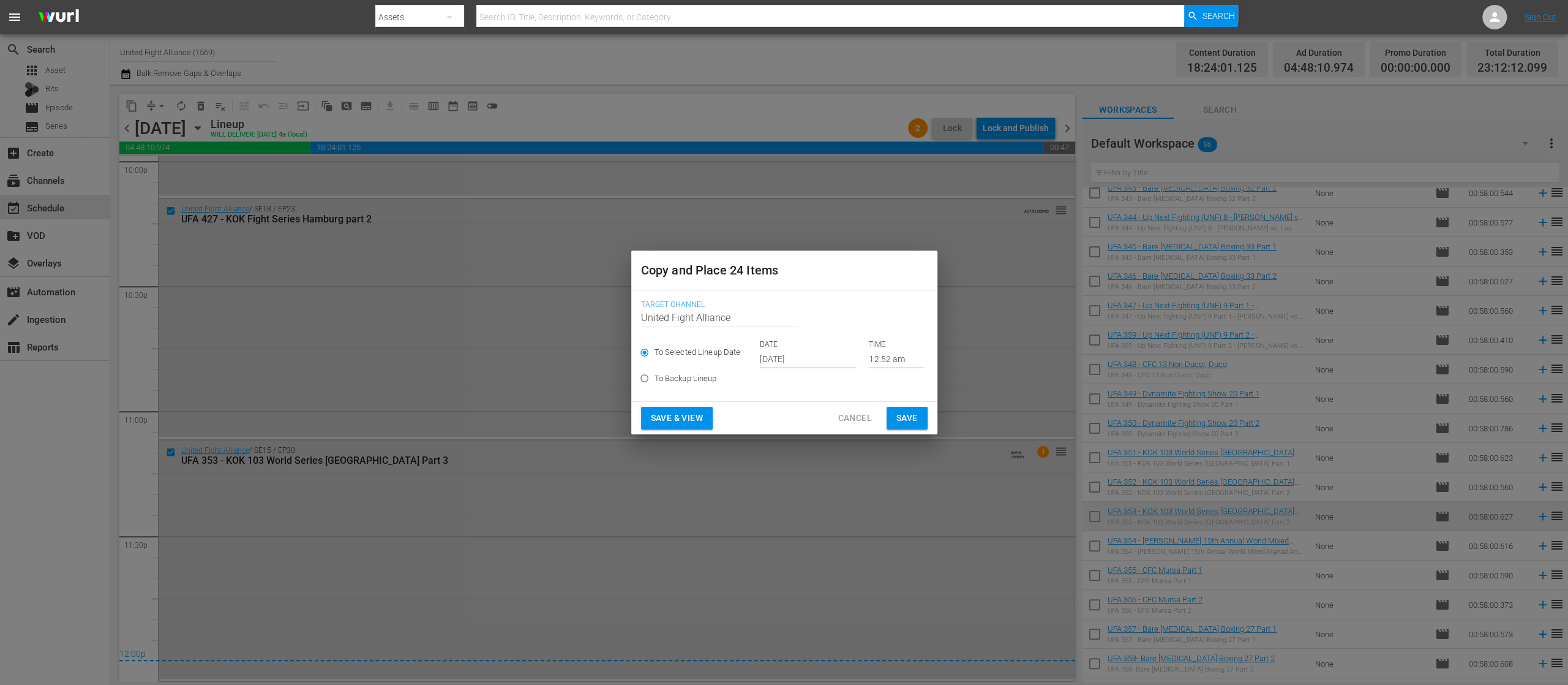
click at [803, 354] on input "Sep 27th 2025" at bounding box center [809, 359] width 97 height 18
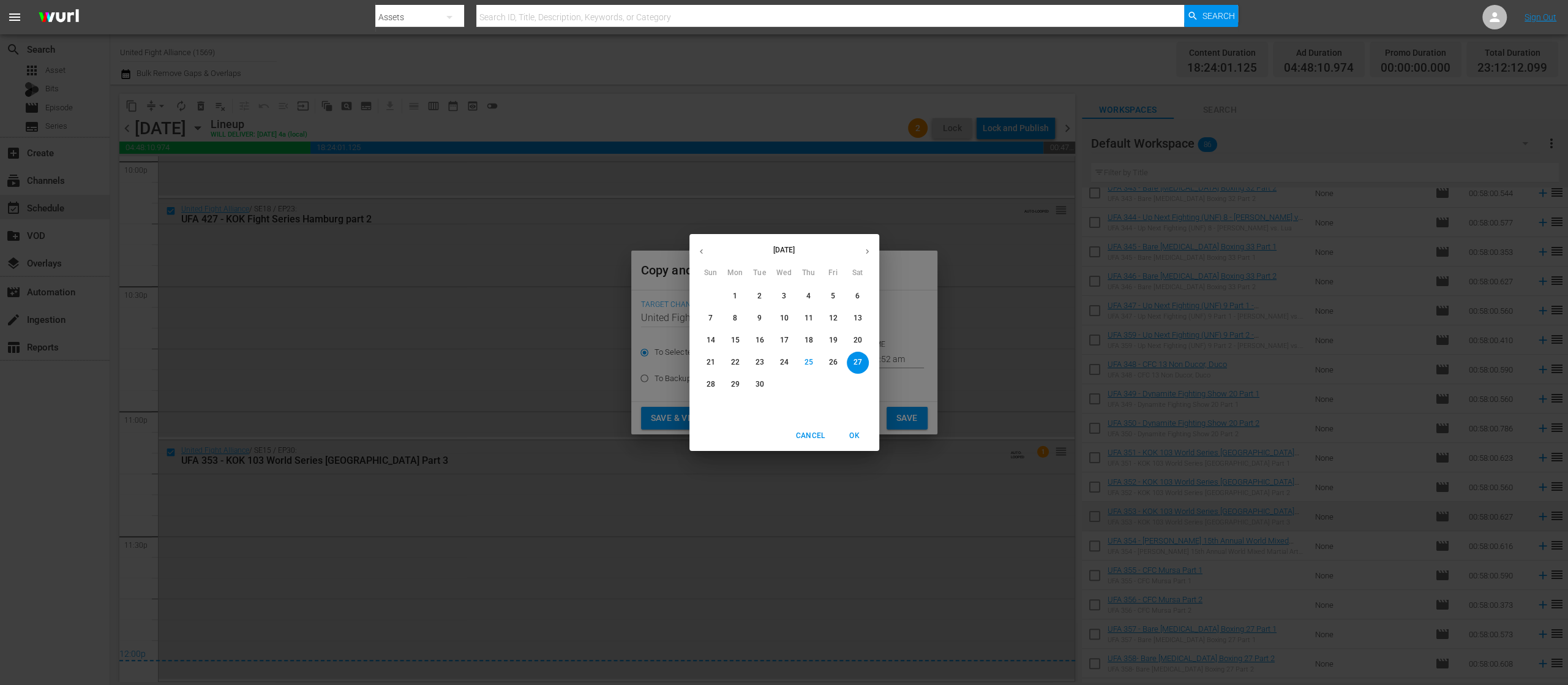
click at [867, 242] on button "button" at bounding box center [867, 251] width 24 height 24
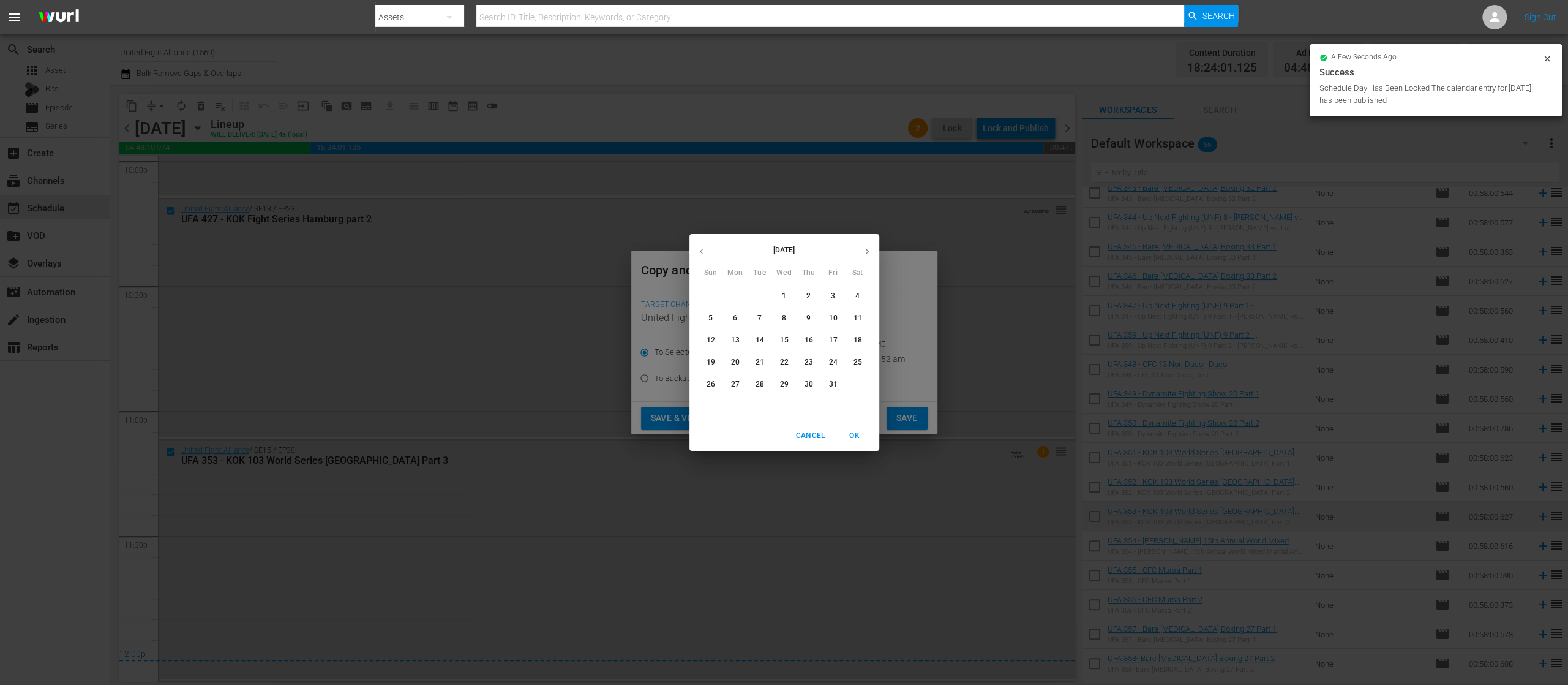
click at [834, 293] on p "3" at bounding box center [833, 296] width 5 height 11
type input "Oct 3rd 2025"
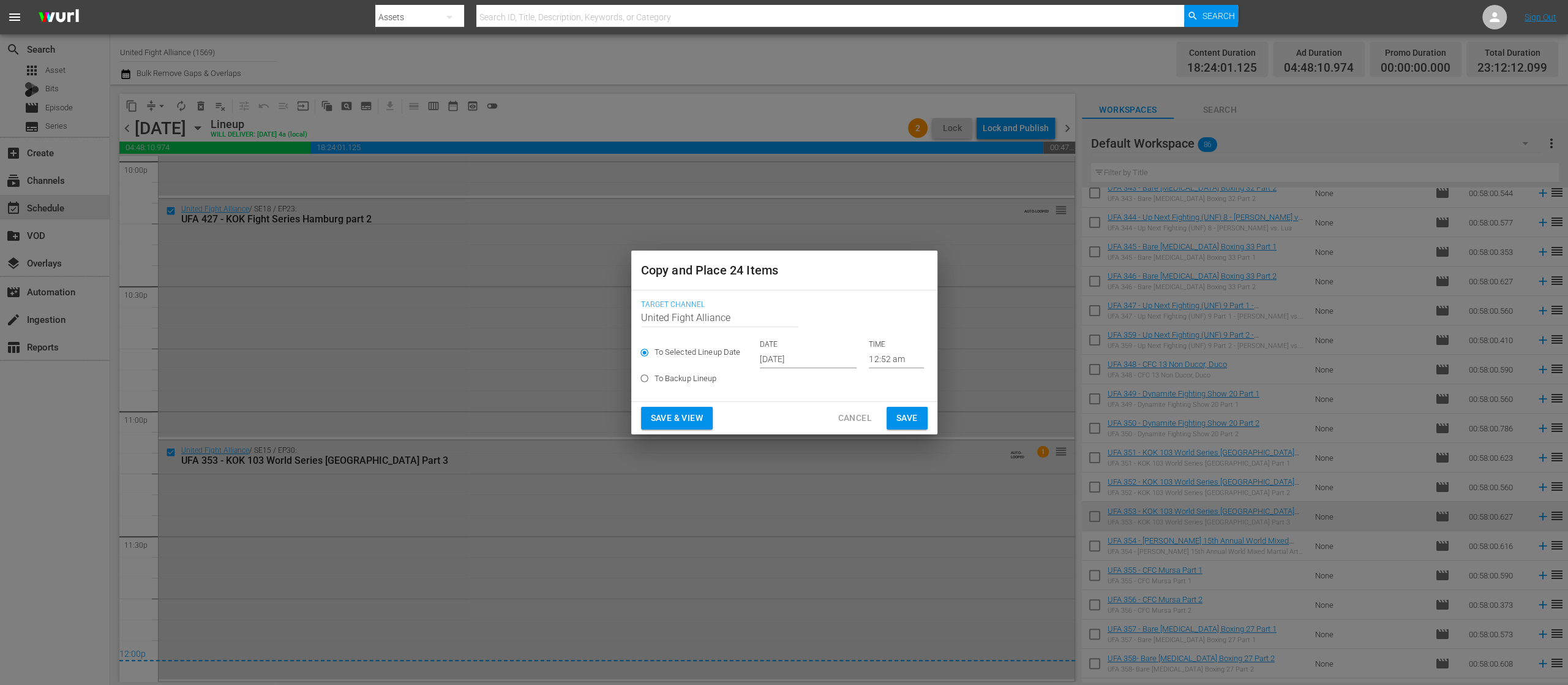
drag, startPoint x: 903, startPoint y: 417, endPoint x: 770, endPoint y: 391, distance: 135.5
click at [770, 391] on div "Copy and Place 24 Items Target Channel Channel Title United Fight Alliance To S…" at bounding box center [784, 342] width 307 height 184
click at [669, 420] on span "Save & View" at bounding box center [676, 418] width 52 height 15
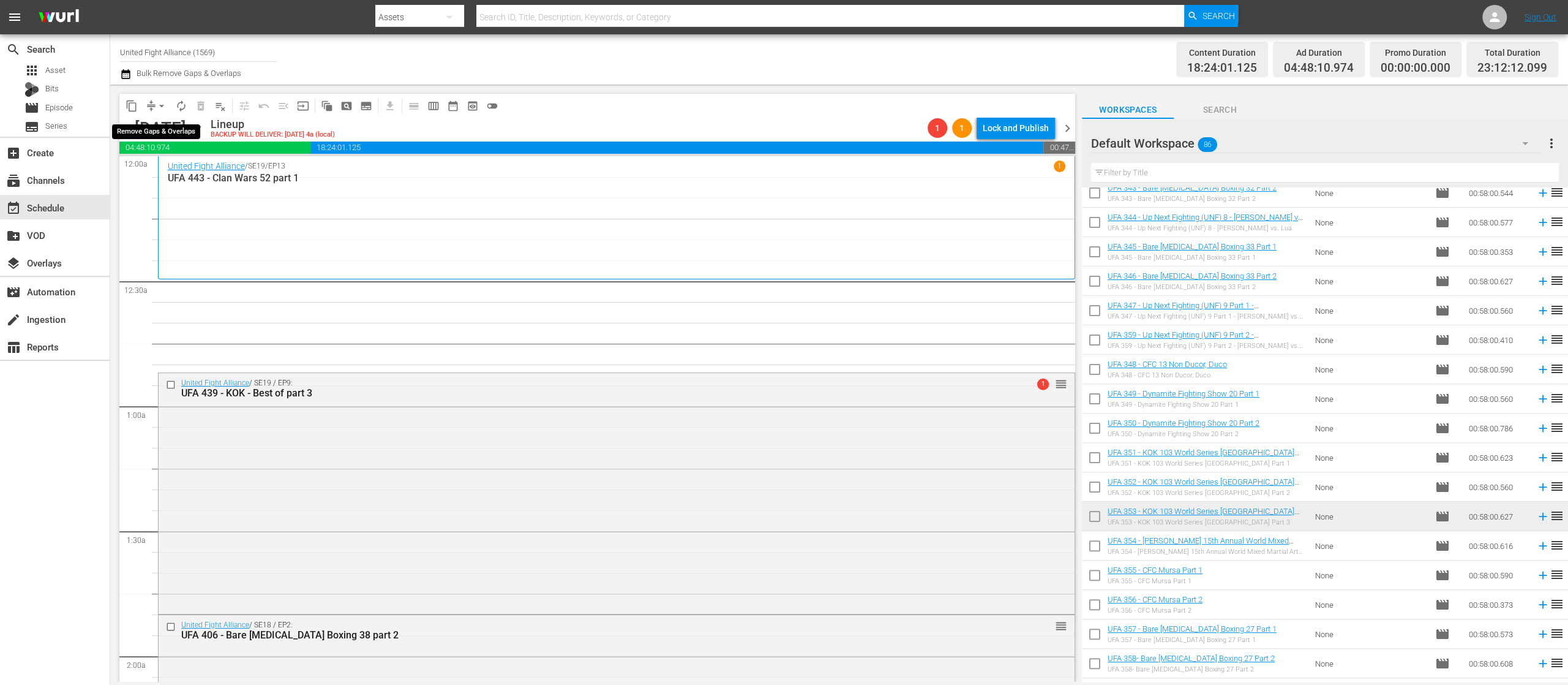
click at [162, 100] on span "arrow_drop_down" at bounding box center [162, 106] width 12 height 12
click at [183, 174] on li "Align to End of Previous Day" at bounding box center [162, 171] width 128 height 20
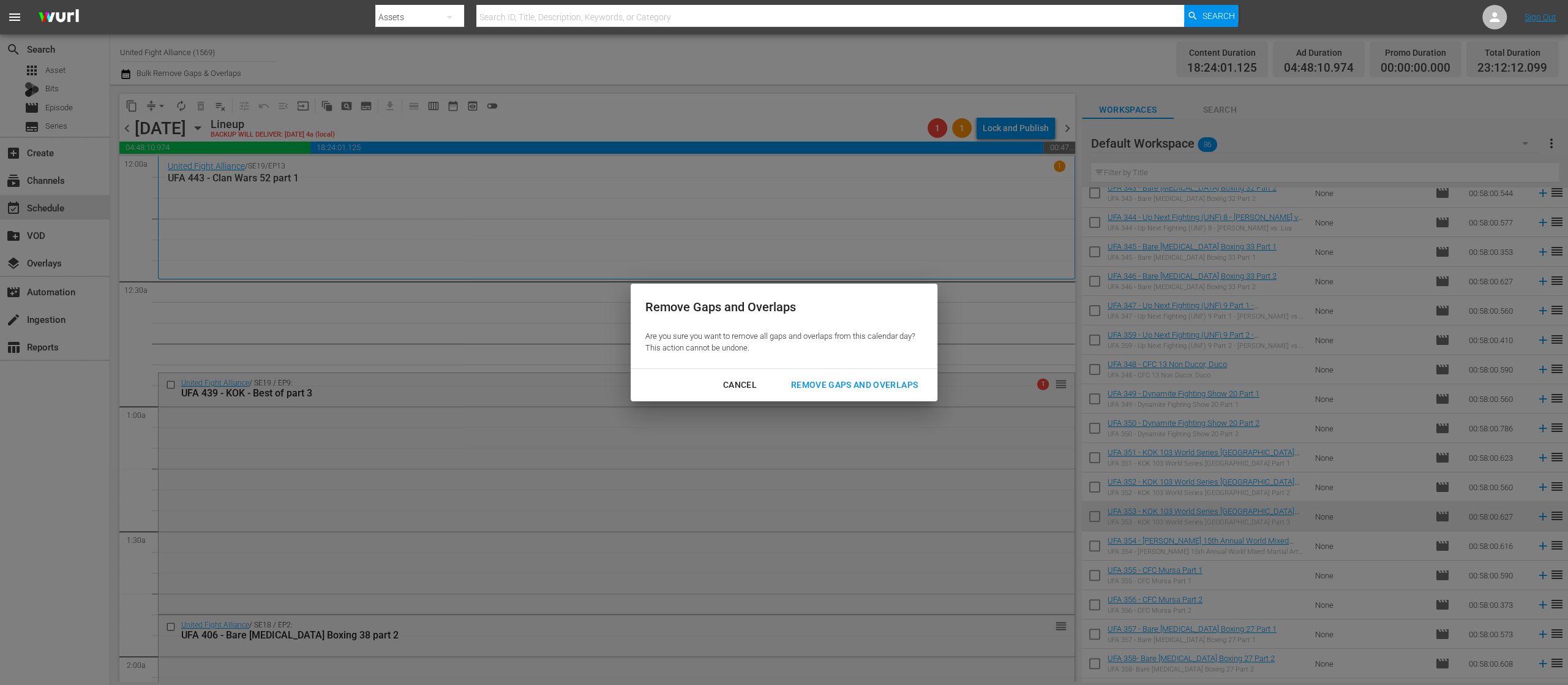
click at [851, 378] on div "Remove Gaps and Overlaps" at bounding box center [855, 385] width 146 height 15
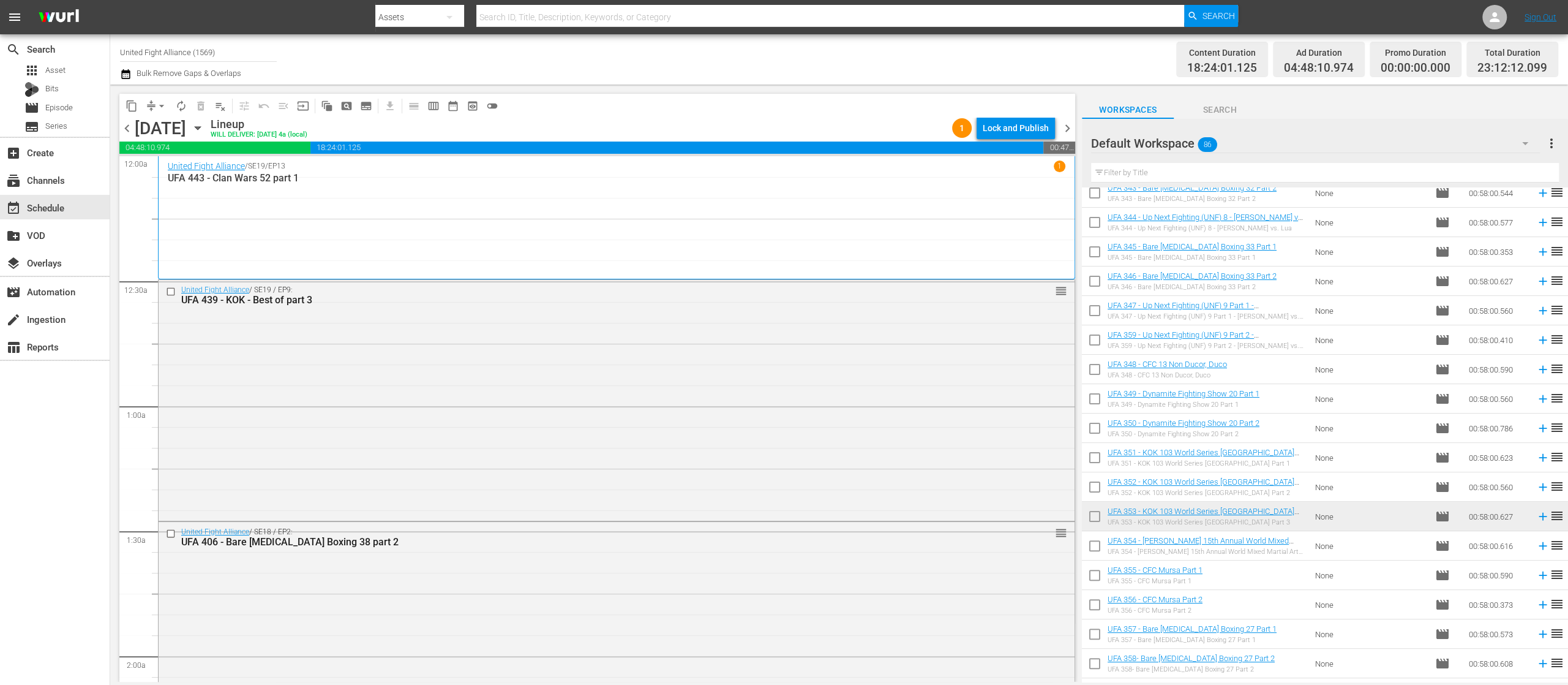
click at [1021, 128] on div "Lock and Publish" at bounding box center [1016, 128] width 66 height 22
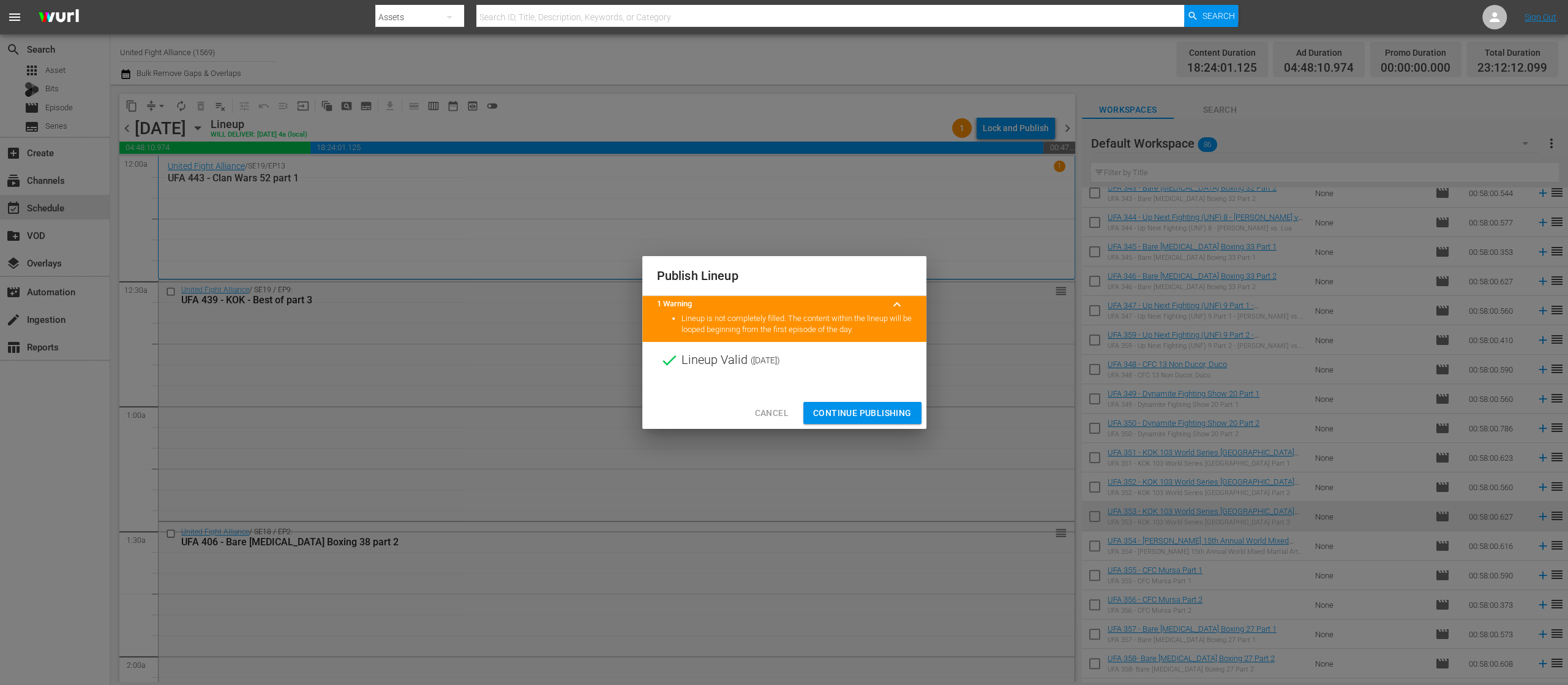
click at [878, 408] on span "Continue Publishing" at bounding box center [862, 413] width 99 height 15
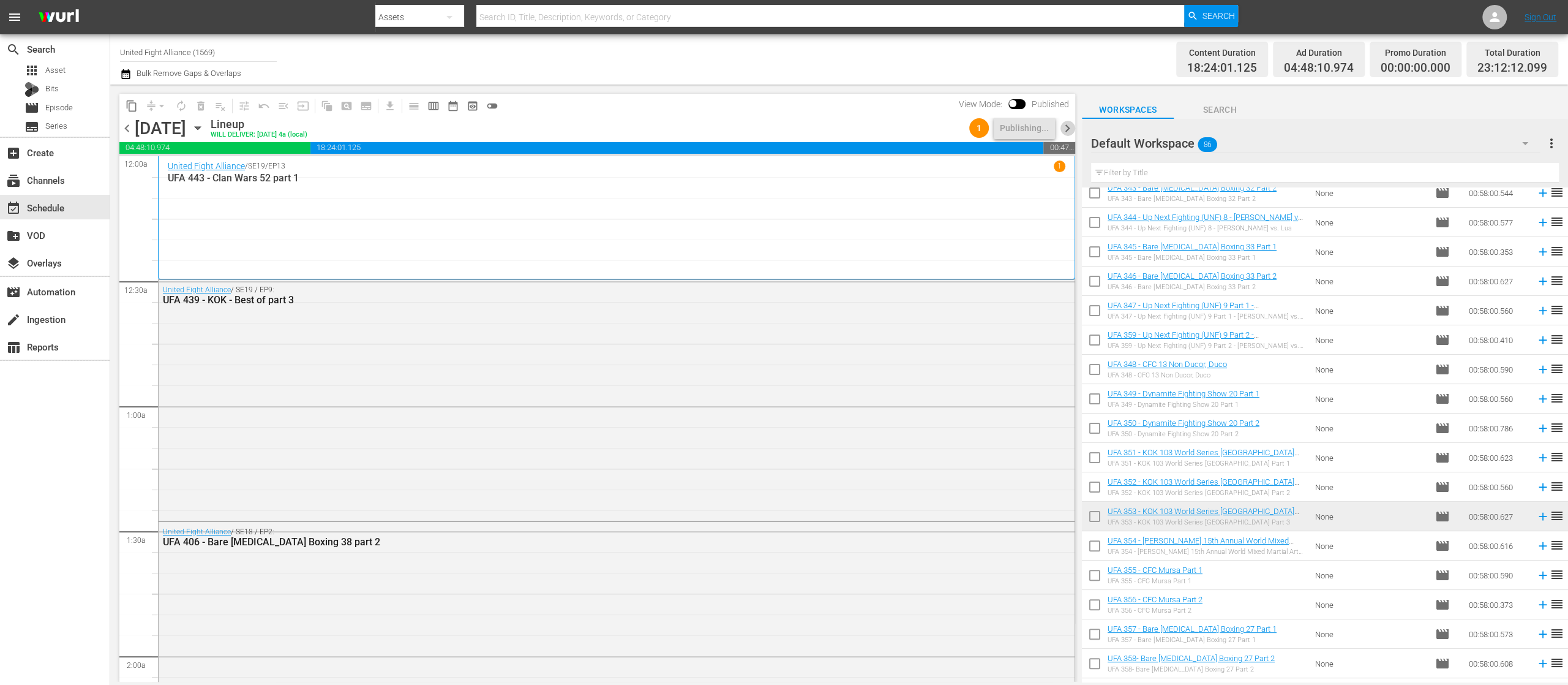
click at [1067, 134] on span "chevron_right" at bounding box center [1067, 128] width 15 height 15
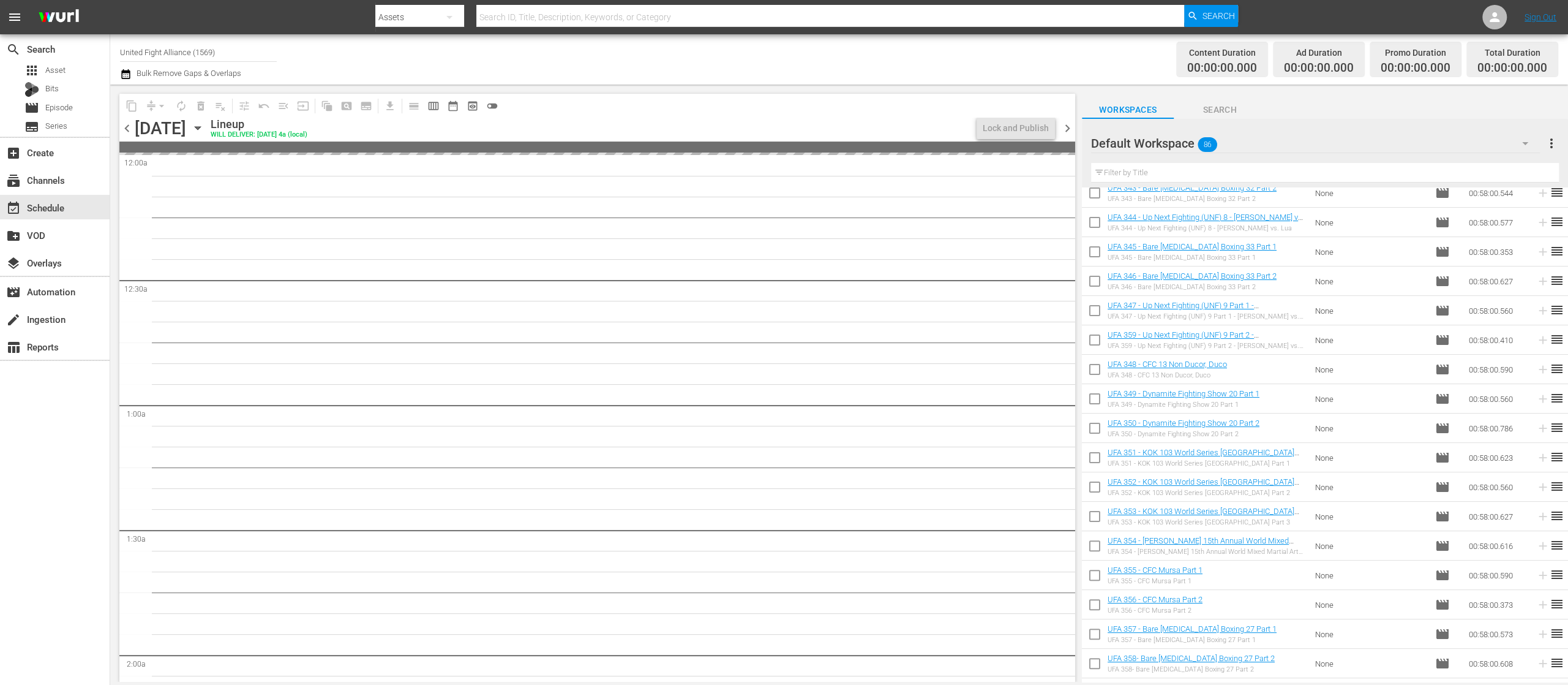
click at [125, 130] on span "chevron_left" at bounding box center [127, 128] width 15 height 15
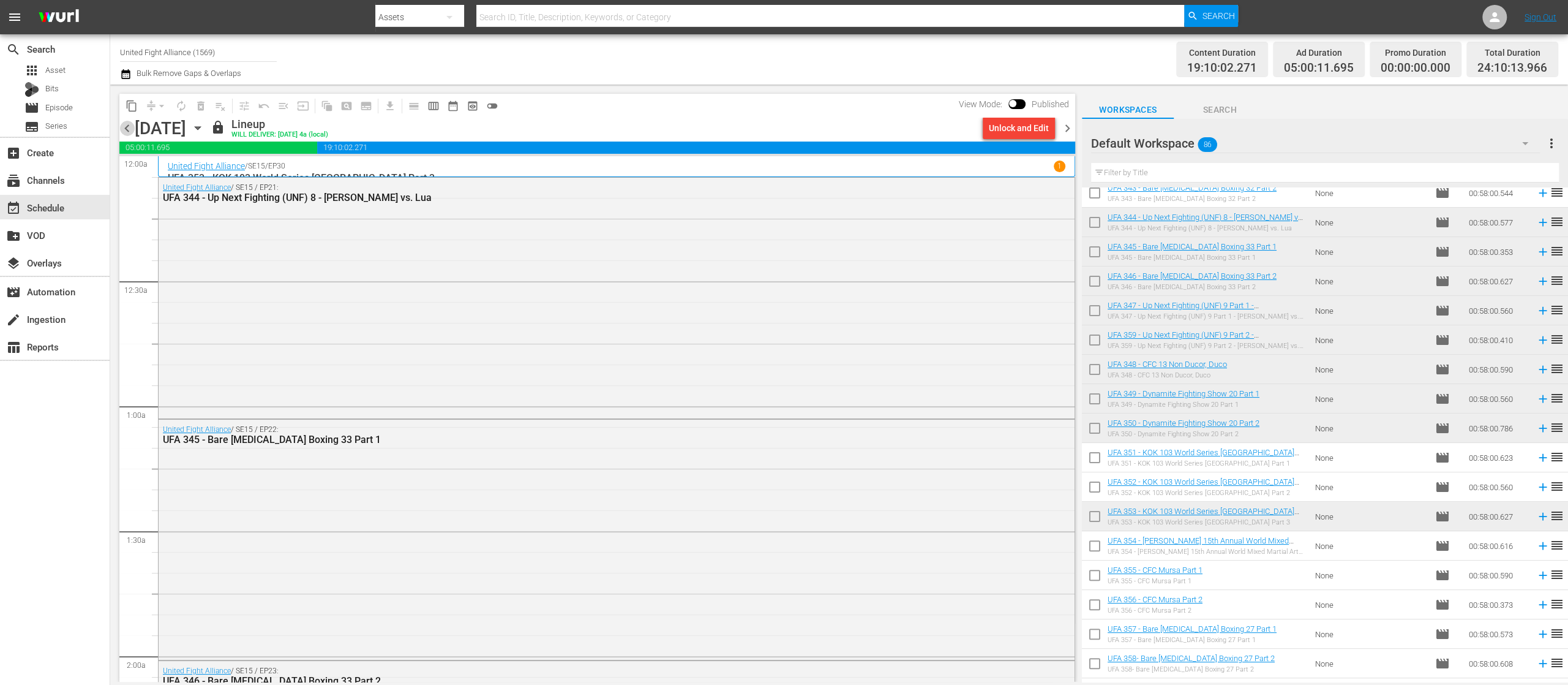
click at [125, 130] on span "chevron_left" at bounding box center [127, 128] width 15 height 15
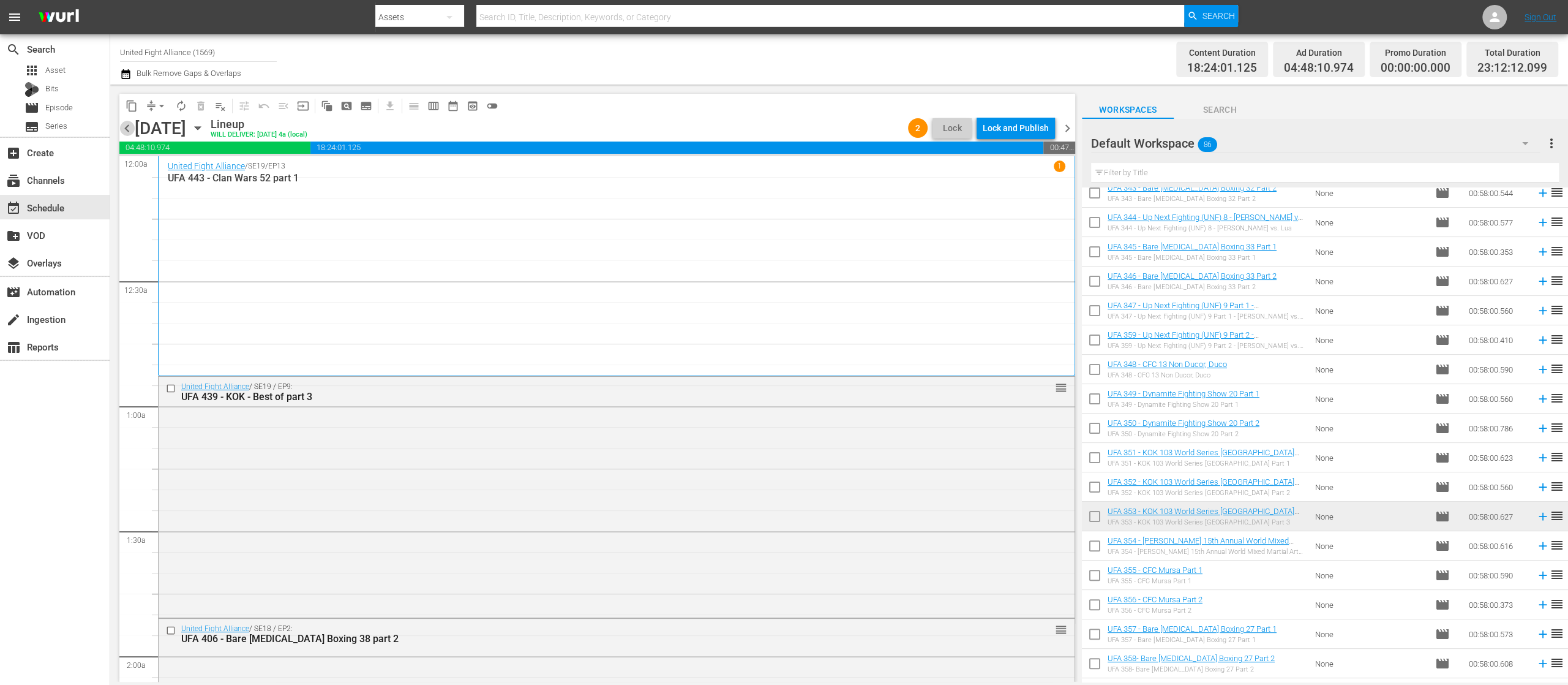
click at [125, 130] on span "chevron_left" at bounding box center [127, 128] width 15 height 15
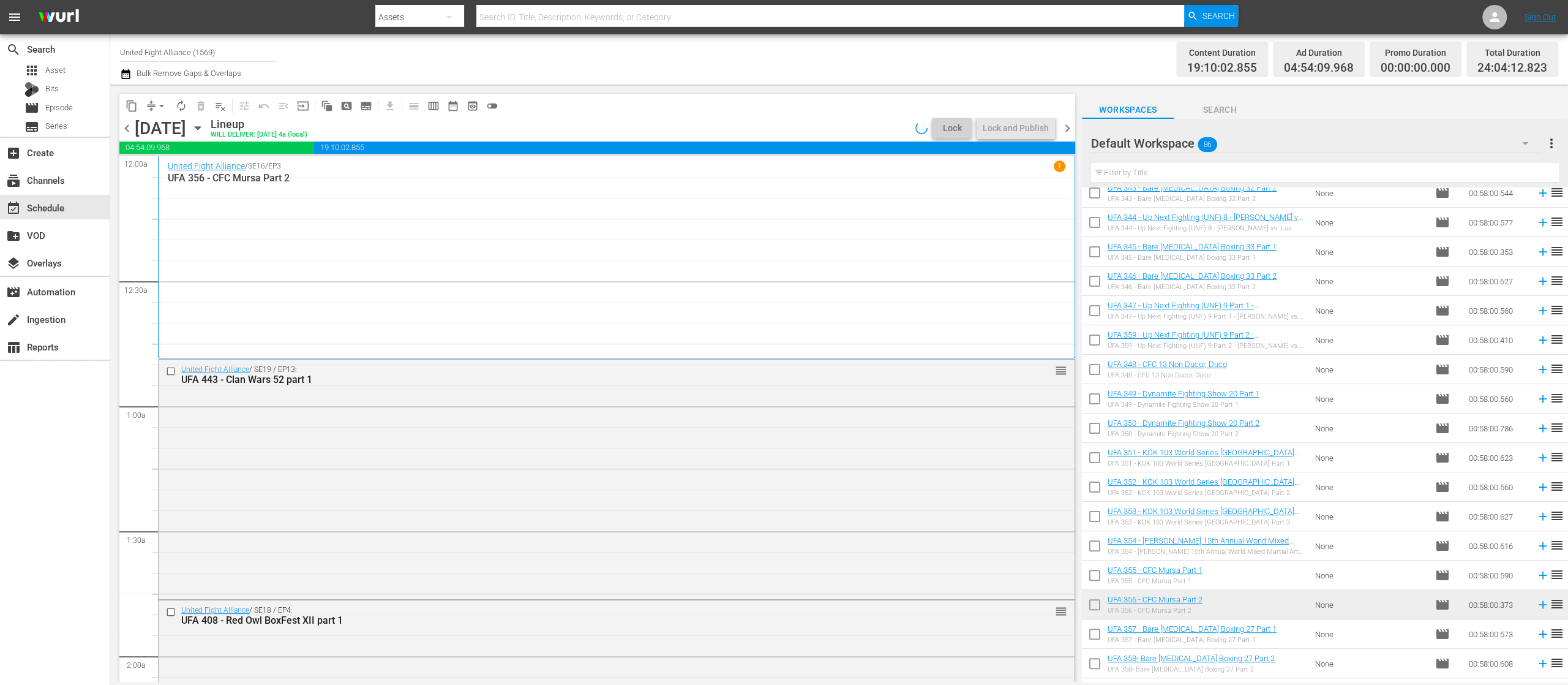
click at [125, 130] on span "chevron_left" at bounding box center [127, 128] width 15 height 15
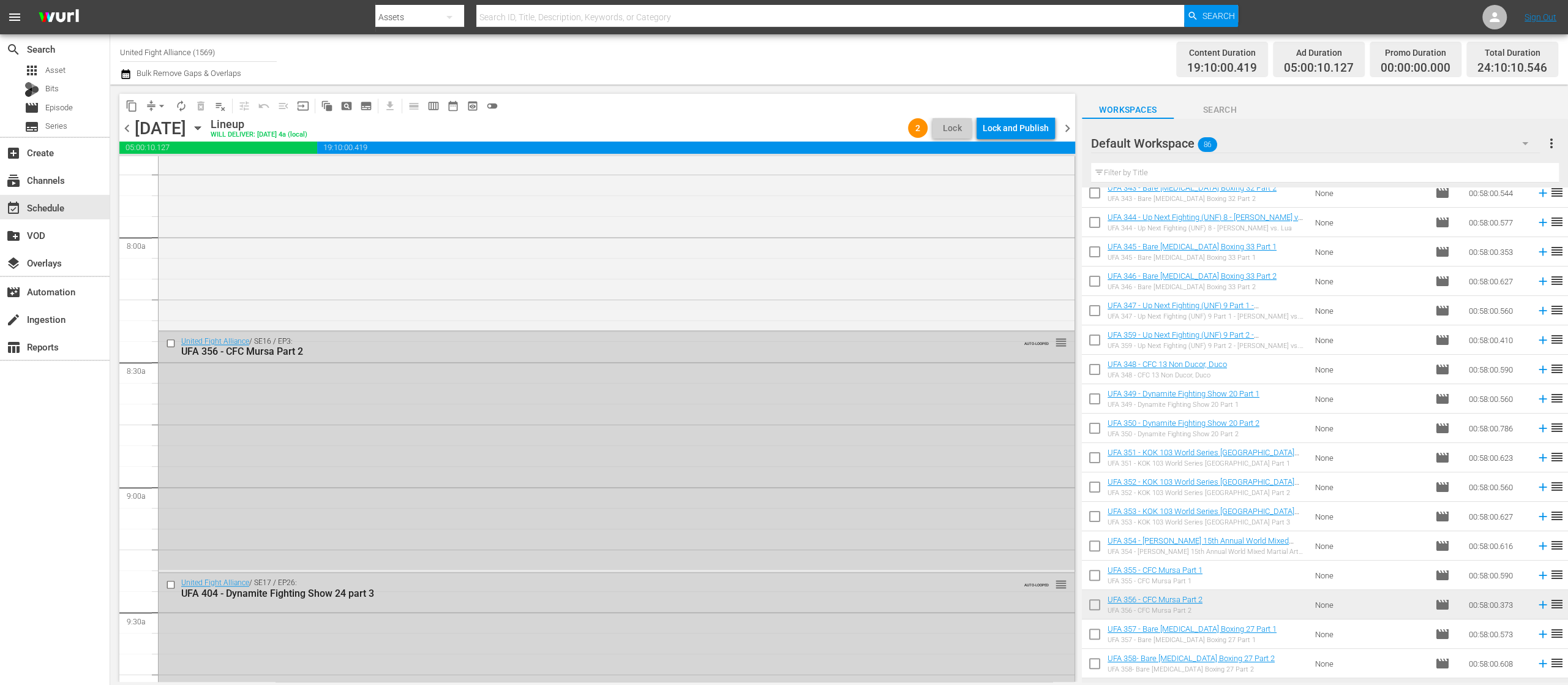
scroll to position [1960, 0]
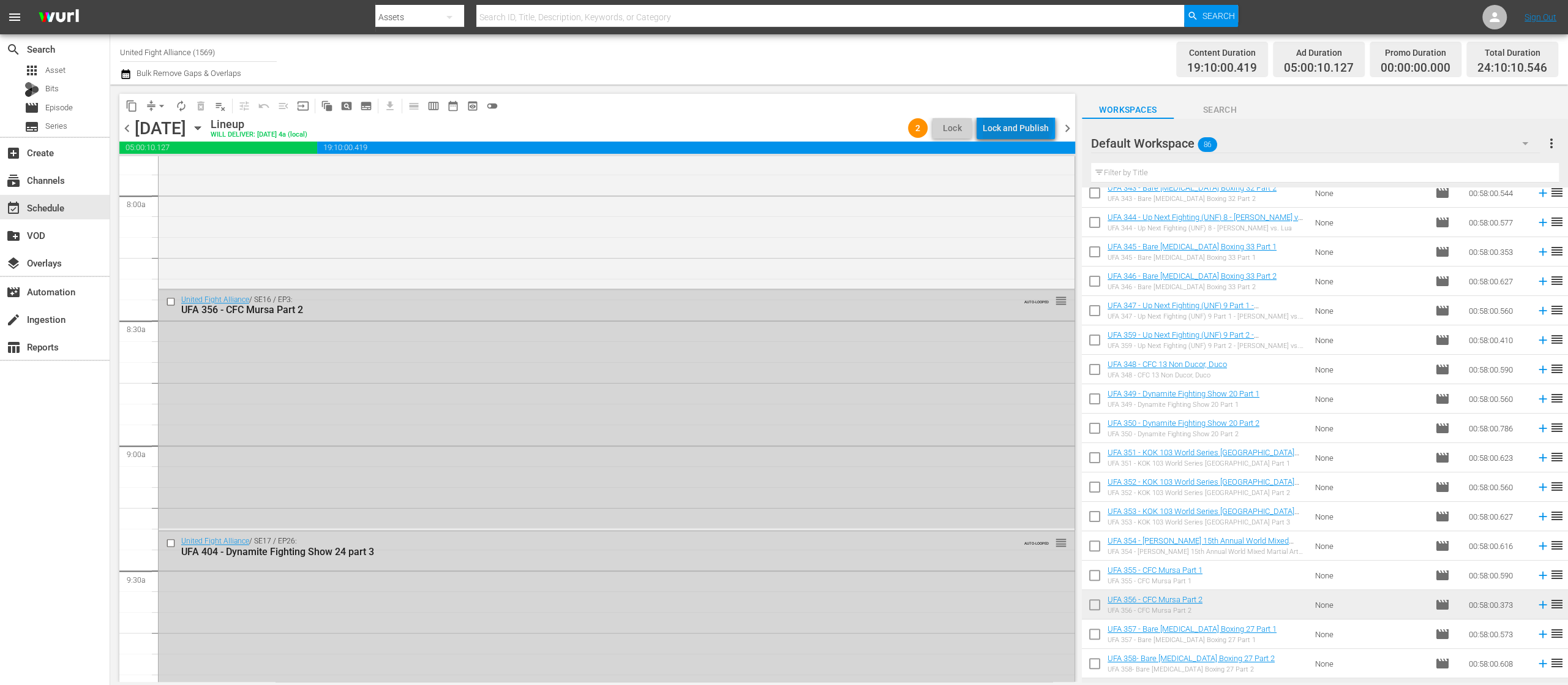
click at [1020, 125] on div "Lock and Publish" at bounding box center [1016, 128] width 66 height 22
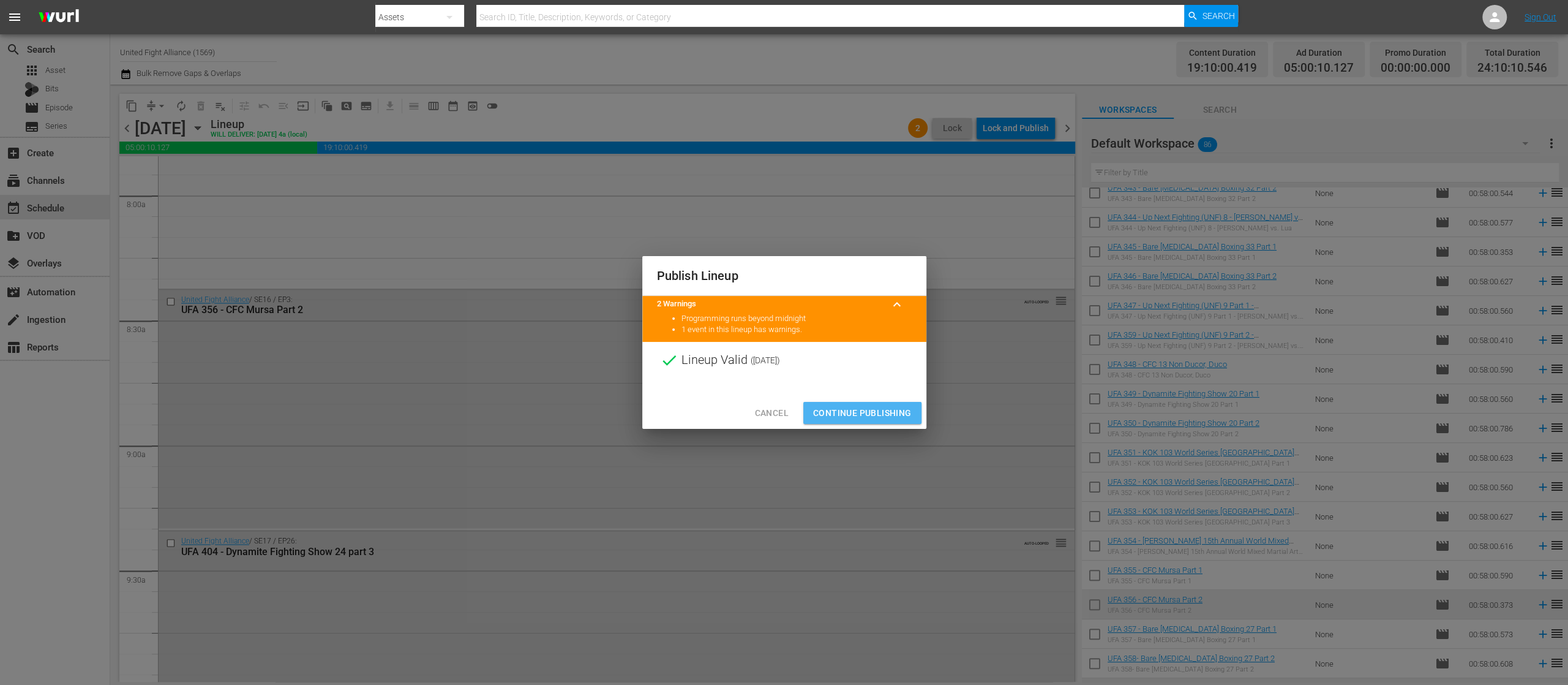
click at [879, 403] on button "Continue Publishing" at bounding box center [862, 413] width 119 height 23
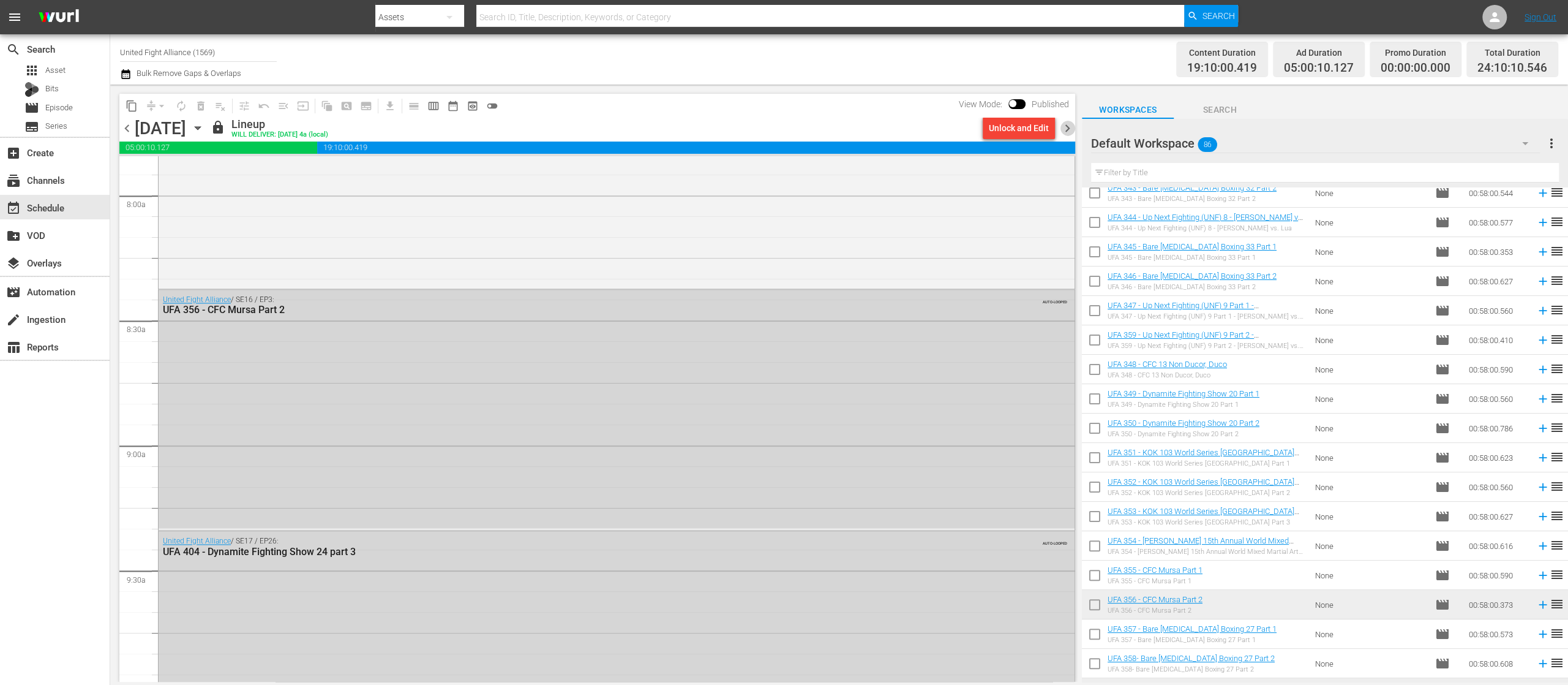
click at [1068, 122] on span "chevron_right" at bounding box center [1067, 128] width 15 height 15
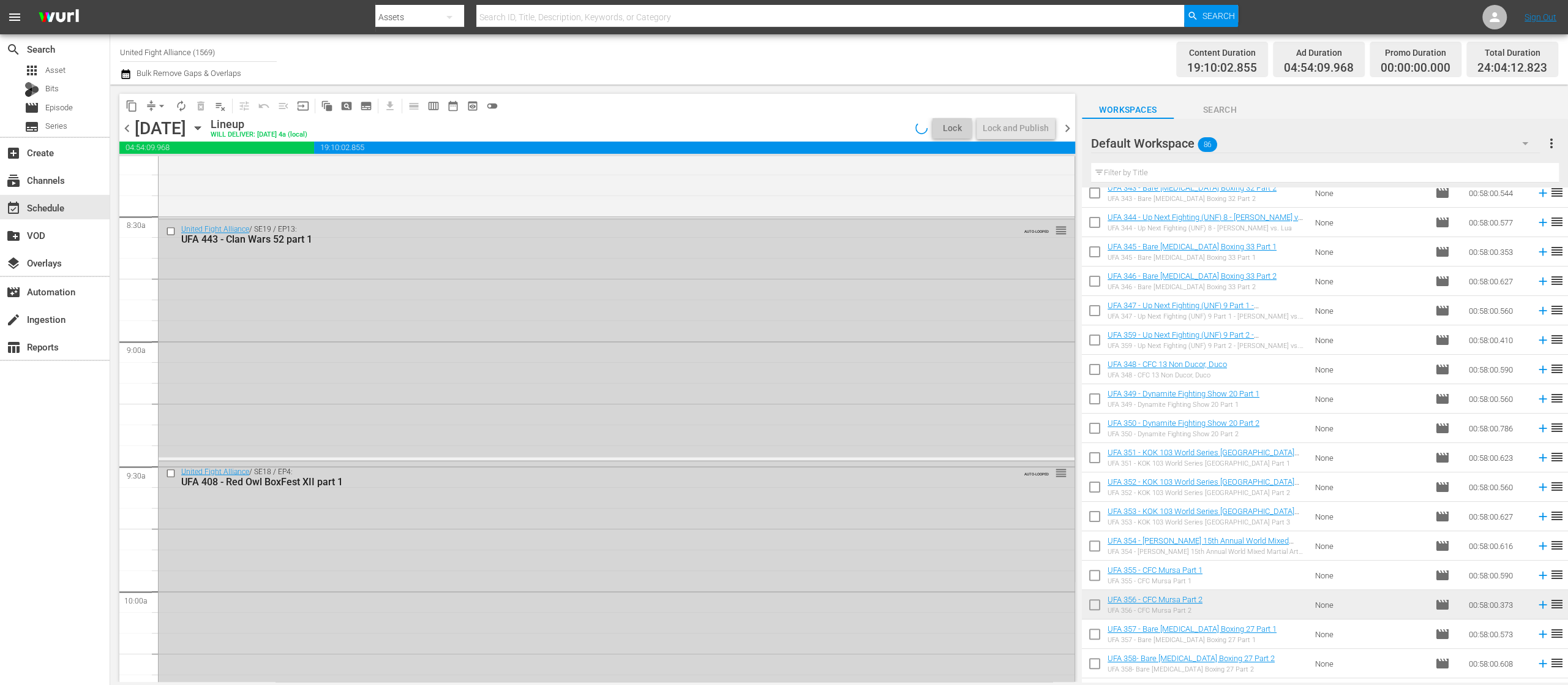
scroll to position [1939, 0]
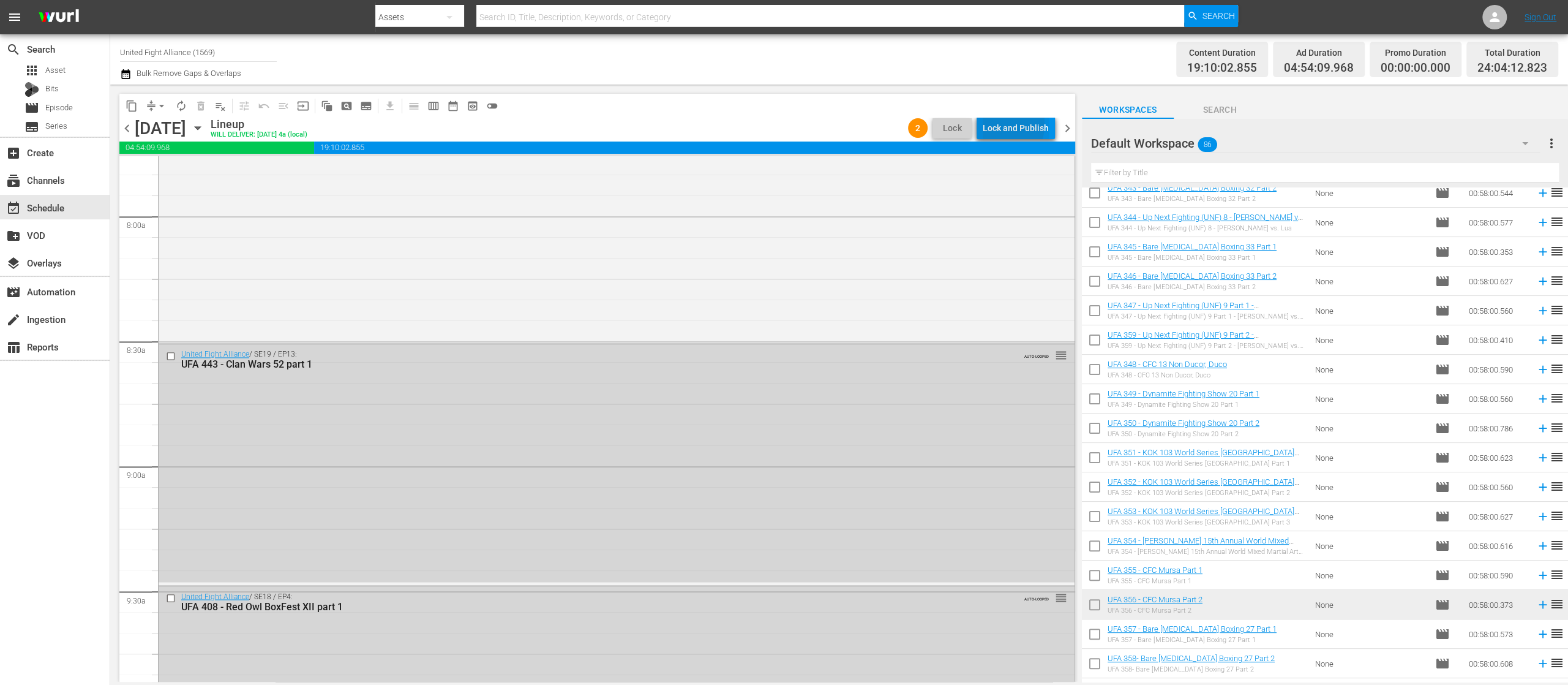
click at [999, 125] on div "Lock and Publish" at bounding box center [1016, 128] width 66 height 22
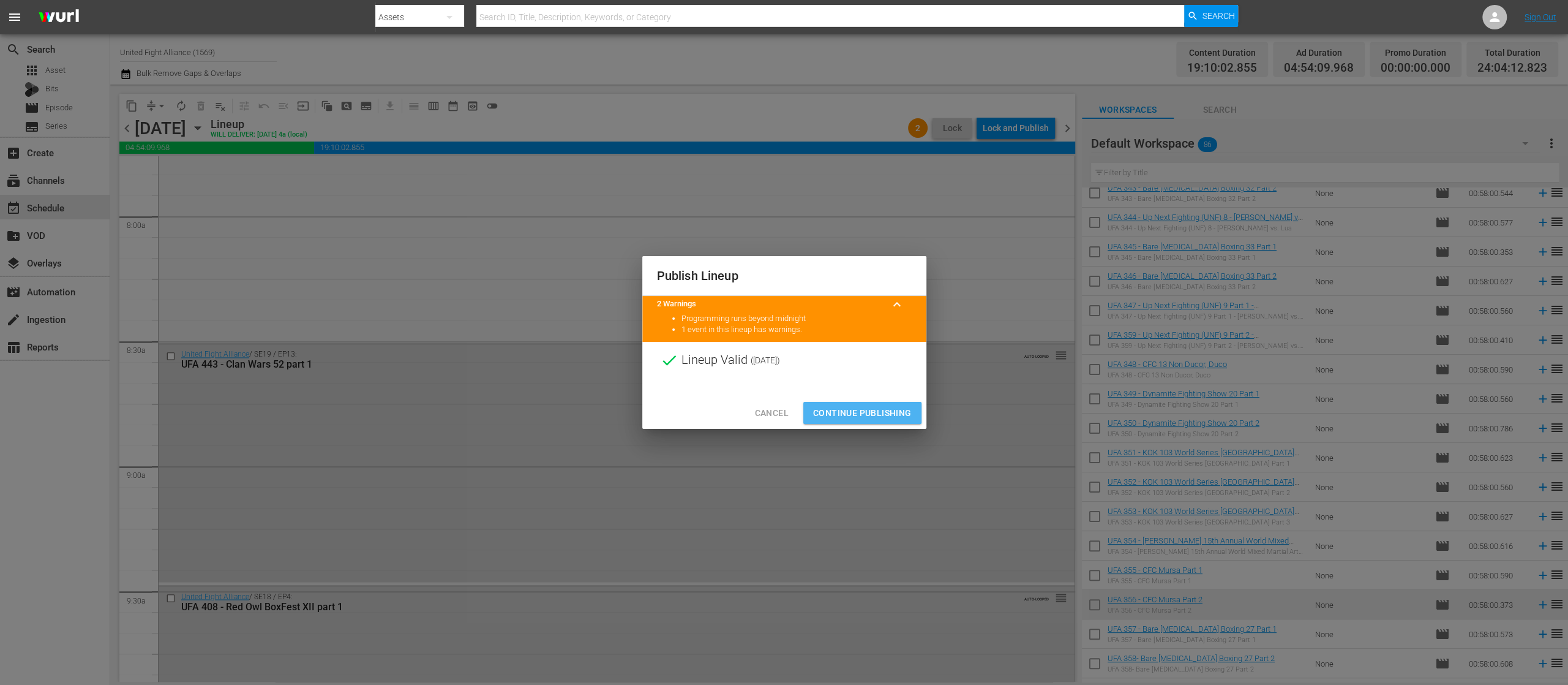
click at [888, 406] on span "Continue Publishing" at bounding box center [862, 413] width 99 height 15
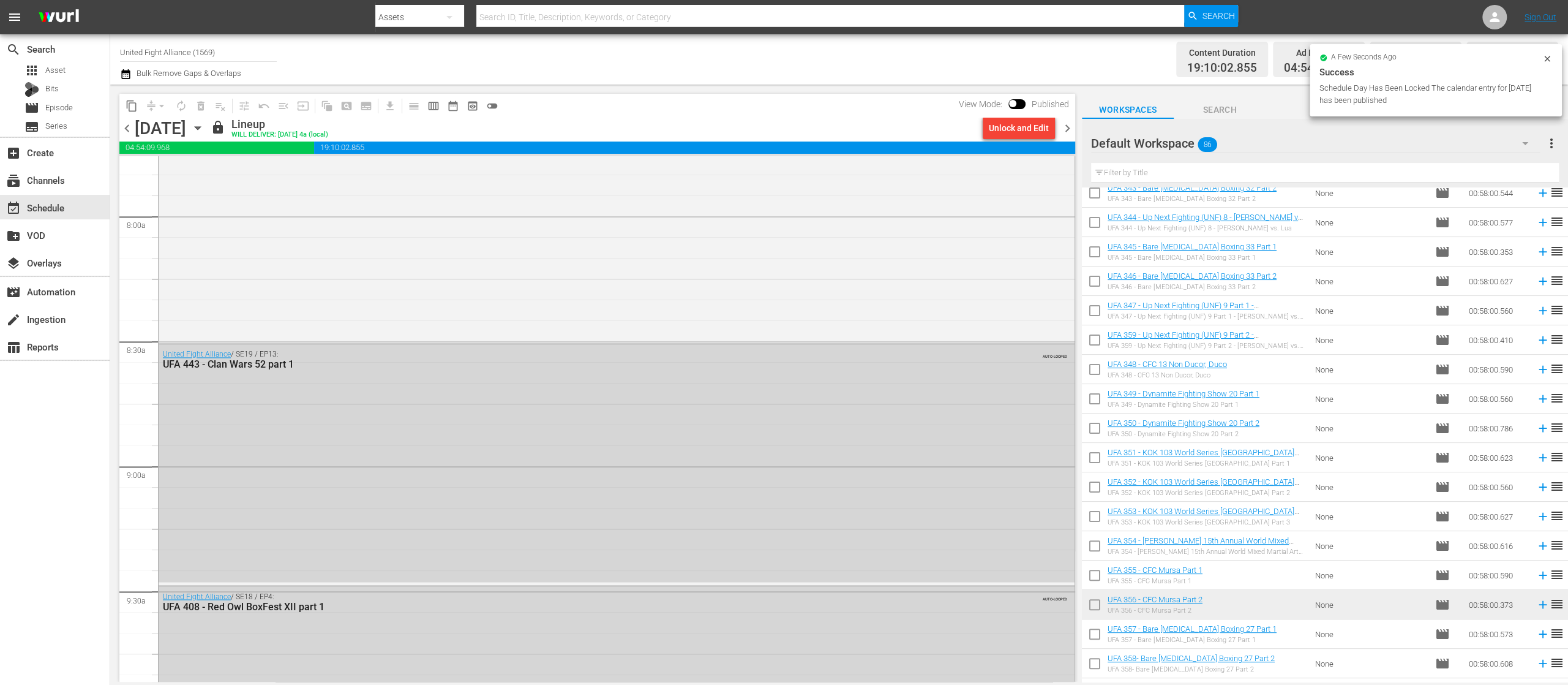
click at [1066, 129] on span "chevron_right" at bounding box center [1067, 128] width 15 height 15
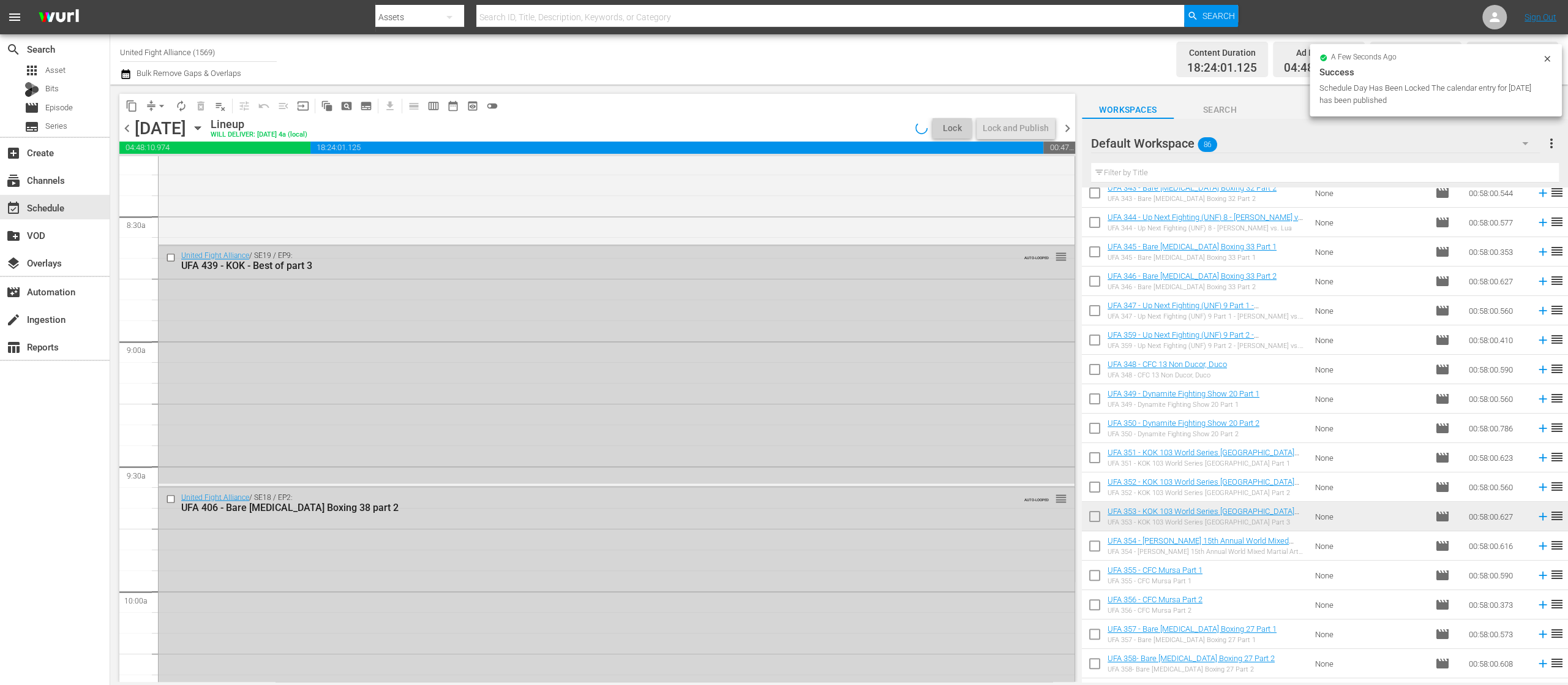
scroll to position [1960, 0]
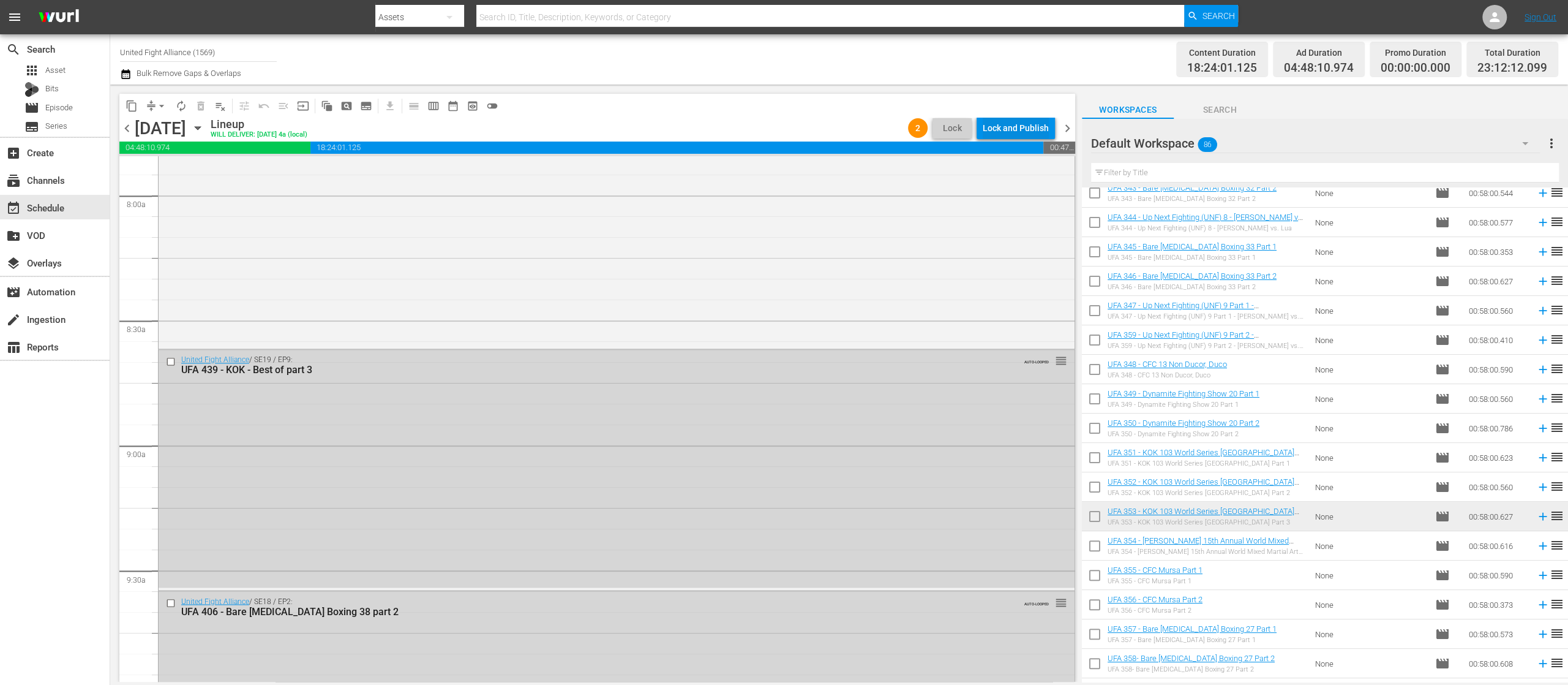
click at [1026, 124] on div "Lock and Publish" at bounding box center [1016, 128] width 66 height 22
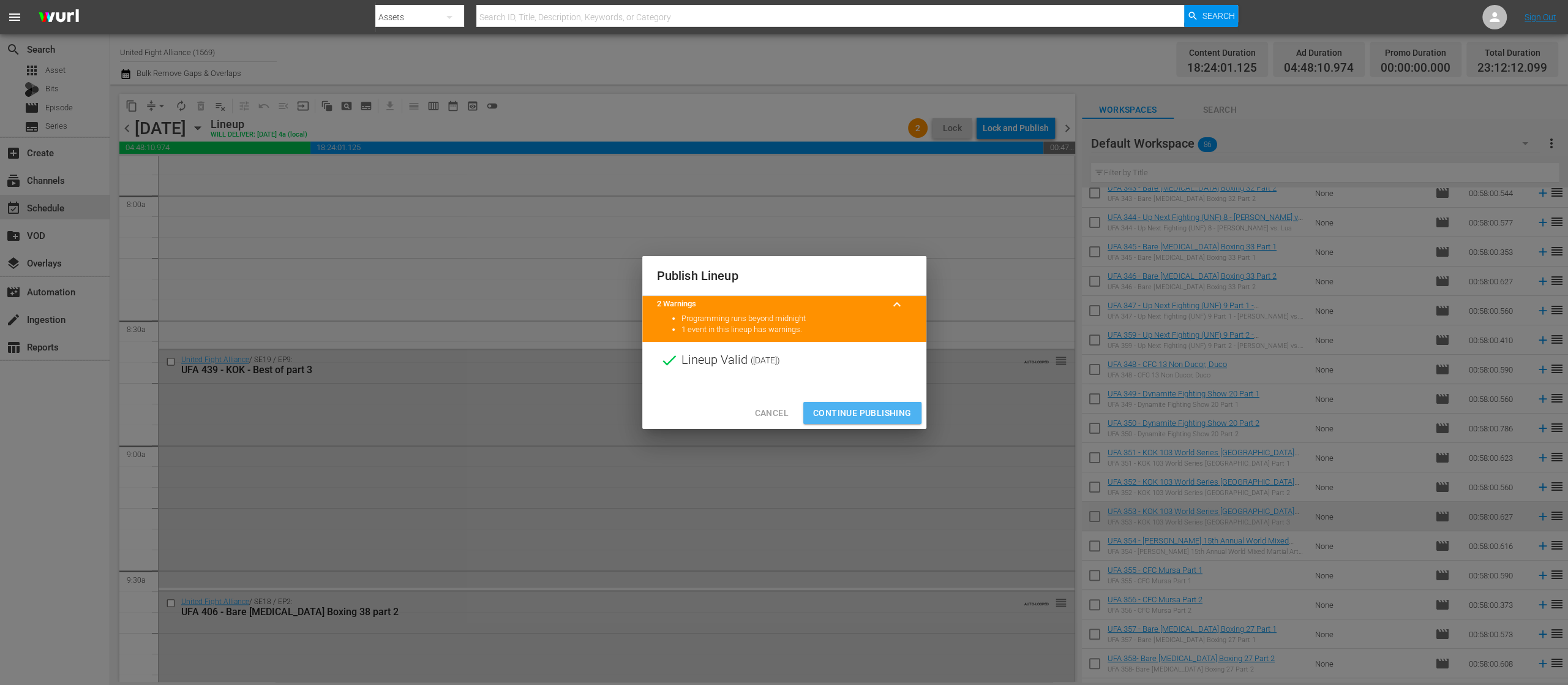
click at [888, 413] on span "Continue Publishing" at bounding box center [862, 413] width 99 height 15
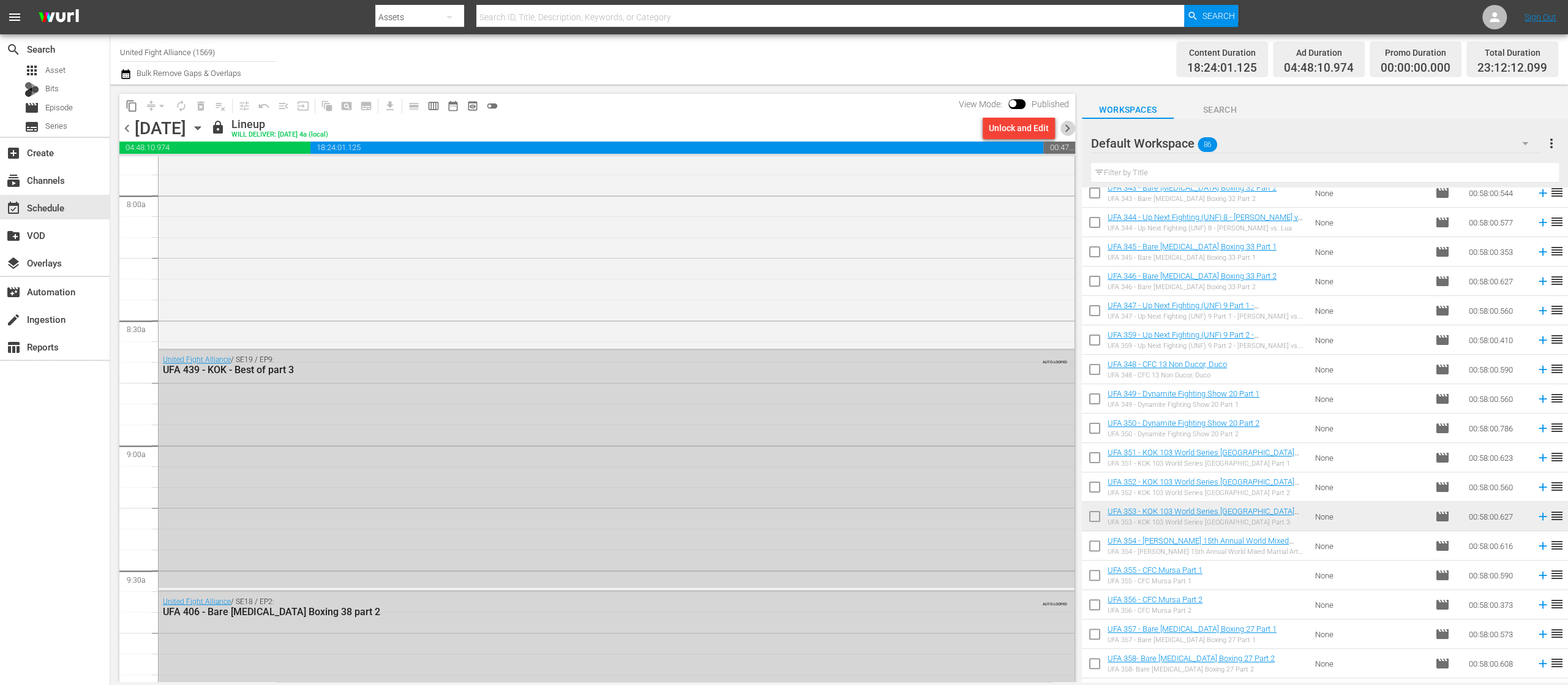
click at [1064, 133] on span "chevron_right" at bounding box center [1067, 128] width 15 height 15
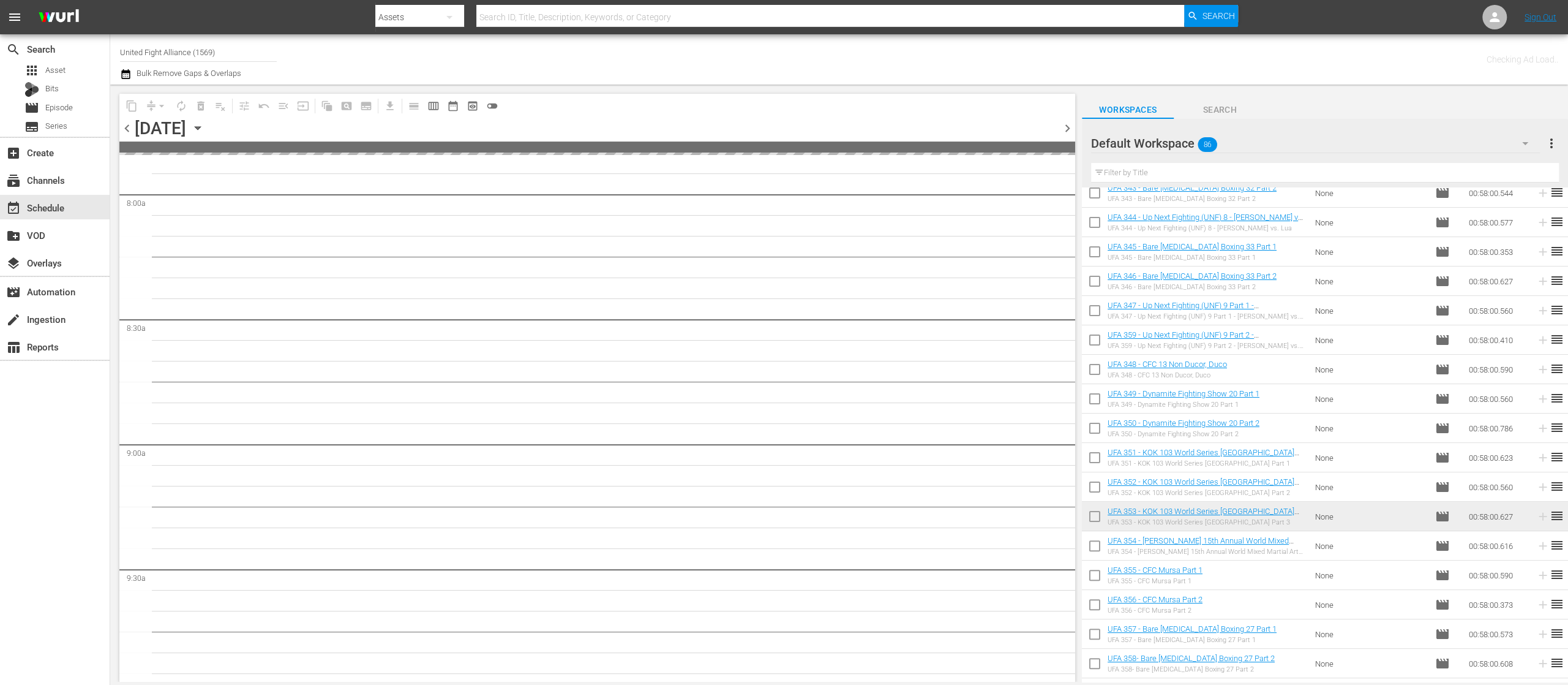
scroll to position [2064, 0]
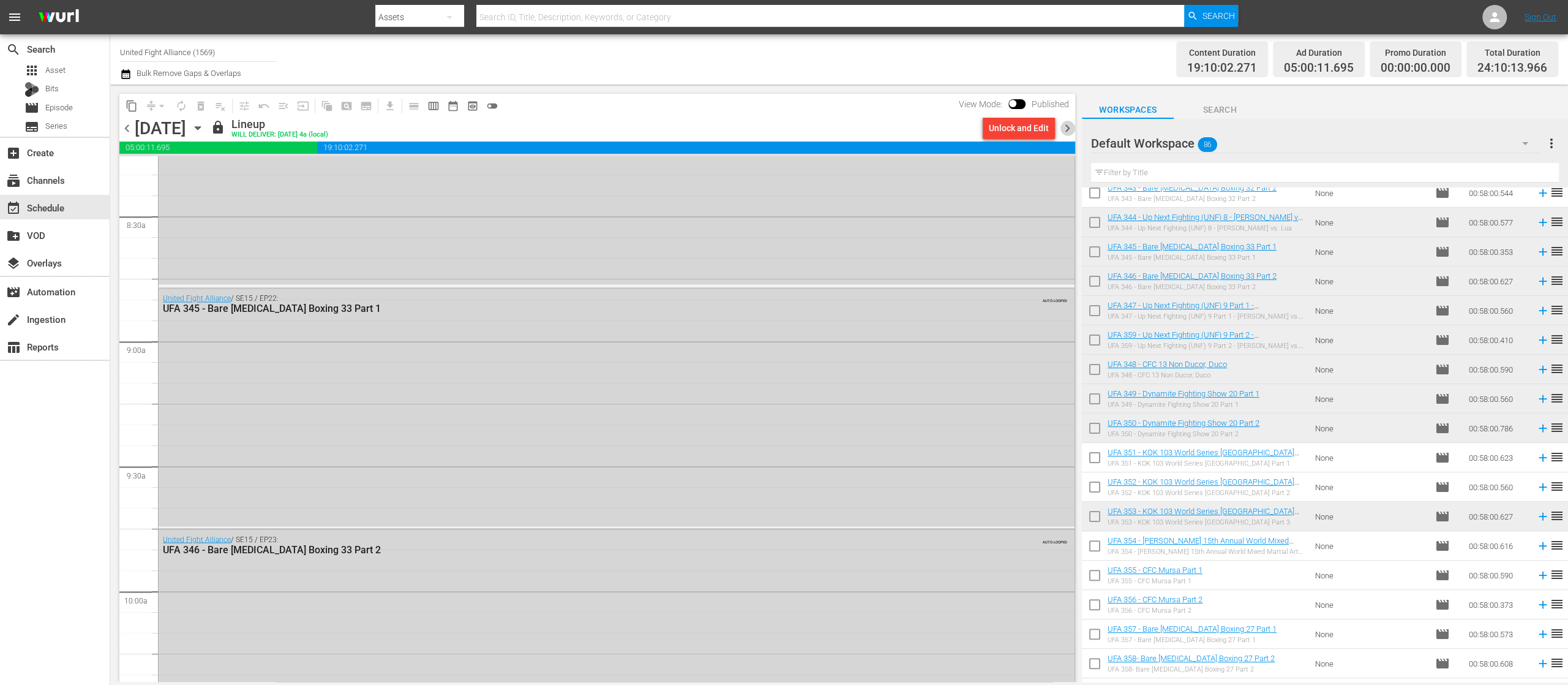
click at [1068, 128] on span "chevron_right" at bounding box center [1067, 128] width 15 height 15
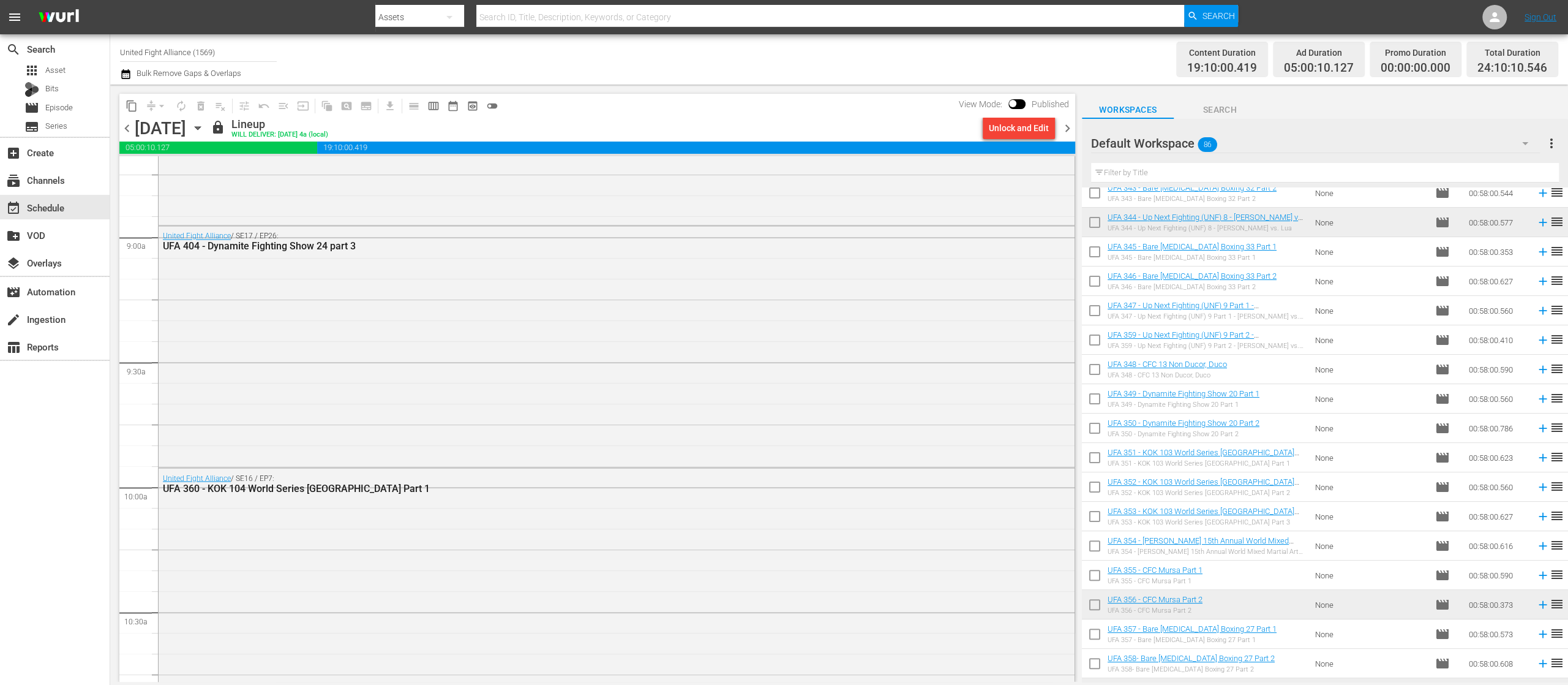
scroll to position [2064, 0]
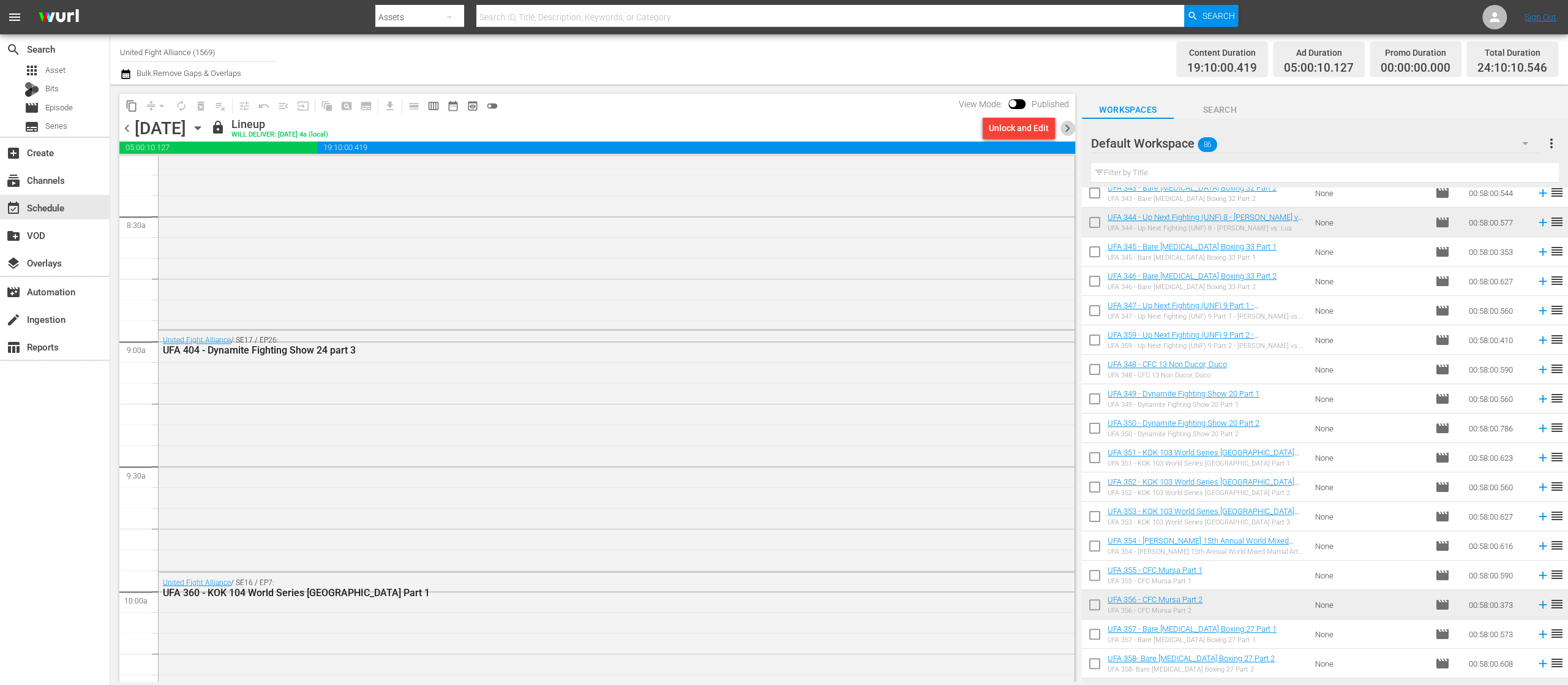
click at [1068, 128] on span "chevron_right" at bounding box center [1067, 128] width 15 height 15
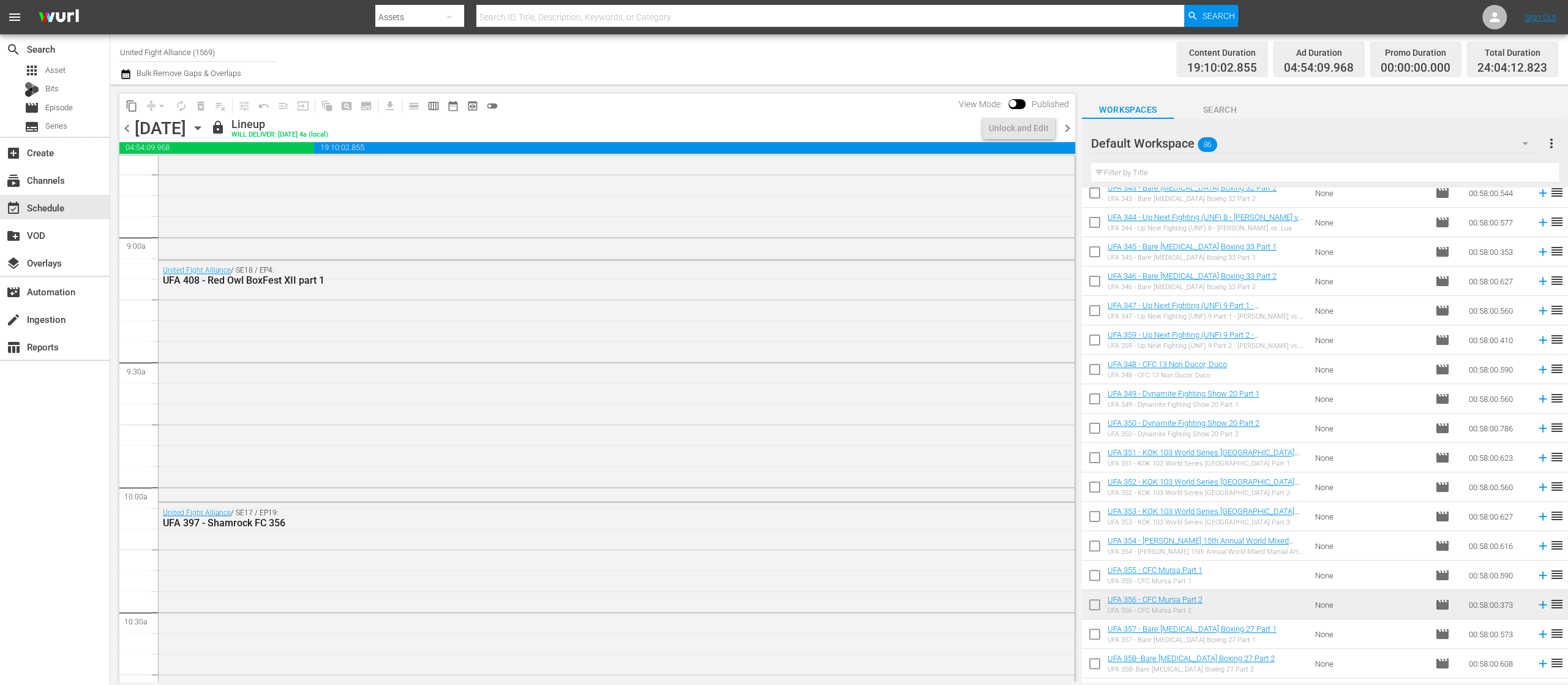
scroll to position [2064, 0]
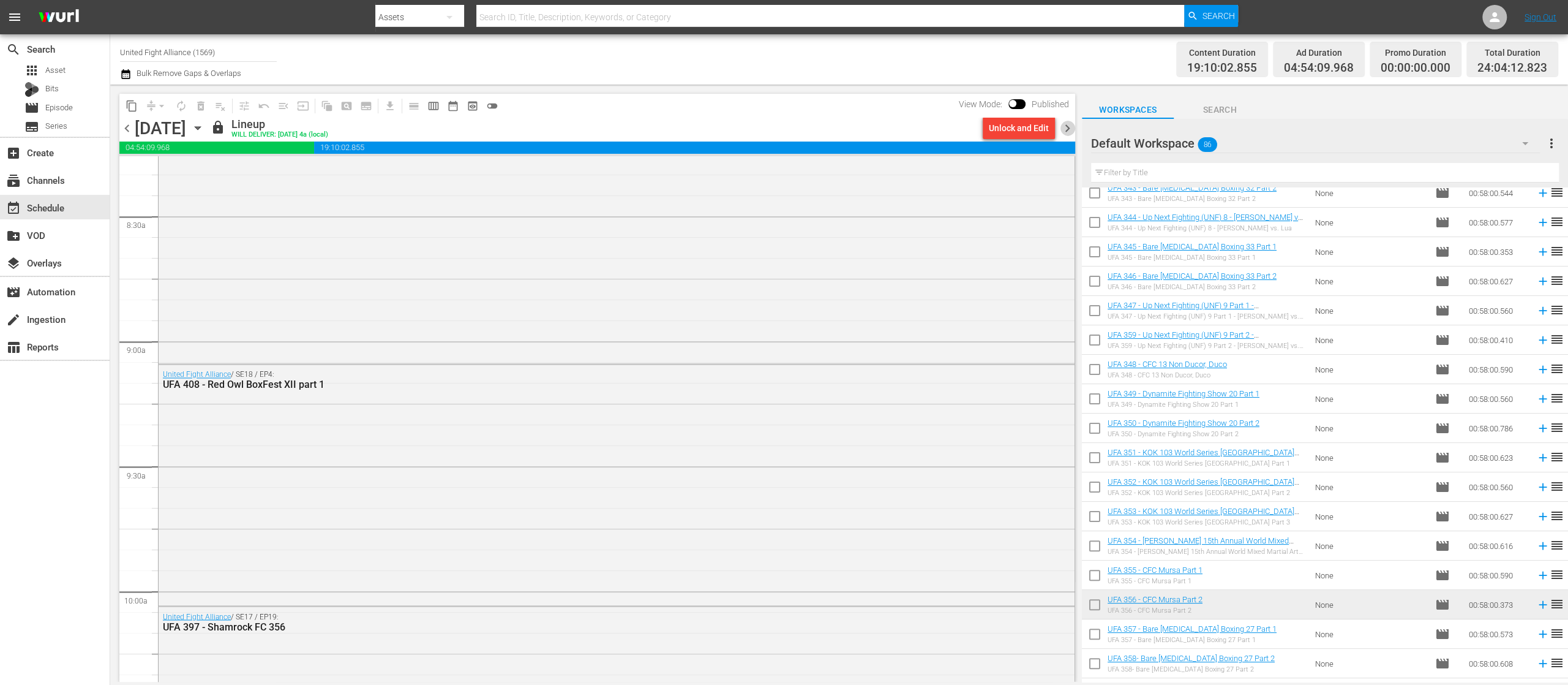
click at [1068, 128] on span "chevron_right" at bounding box center [1067, 128] width 15 height 15
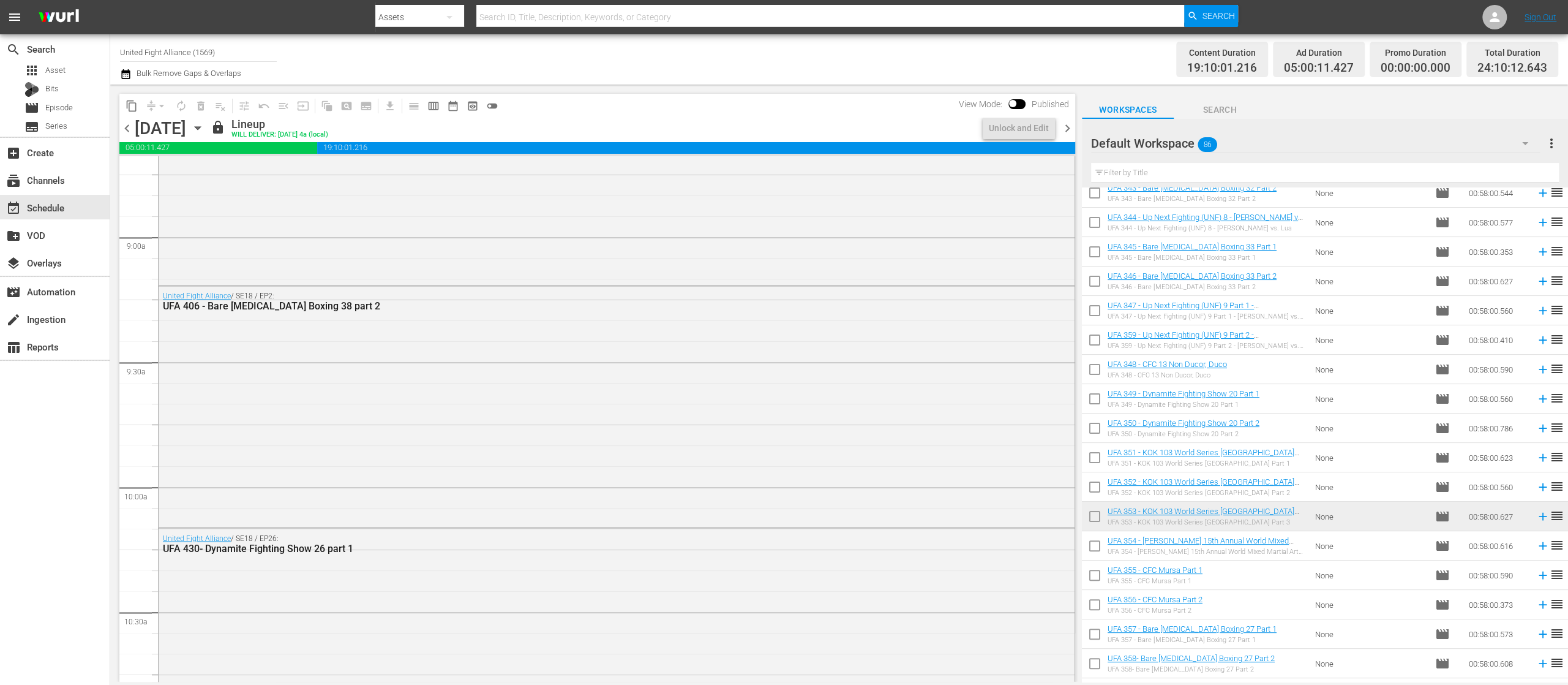
scroll to position [2064, 0]
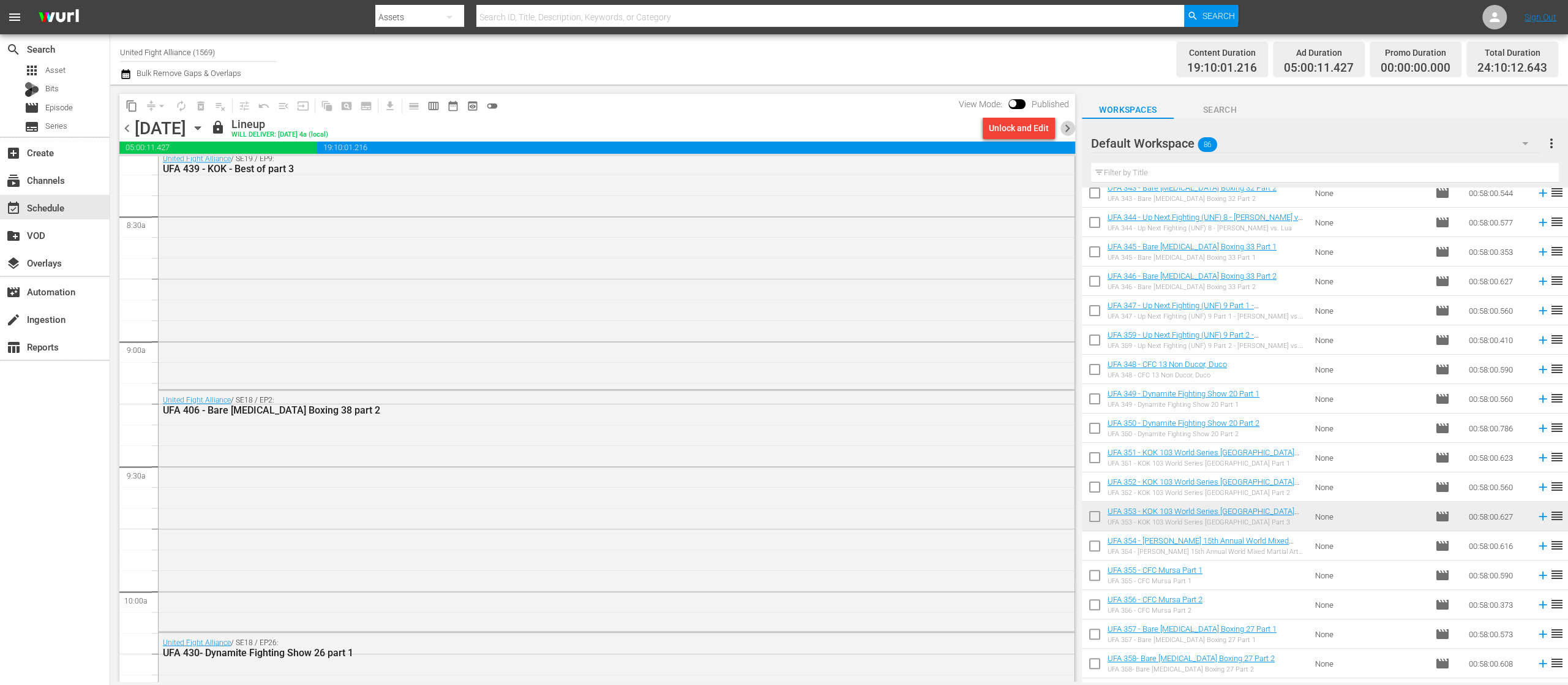
click at [1068, 128] on span "chevron_right" at bounding box center [1067, 128] width 15 height 15
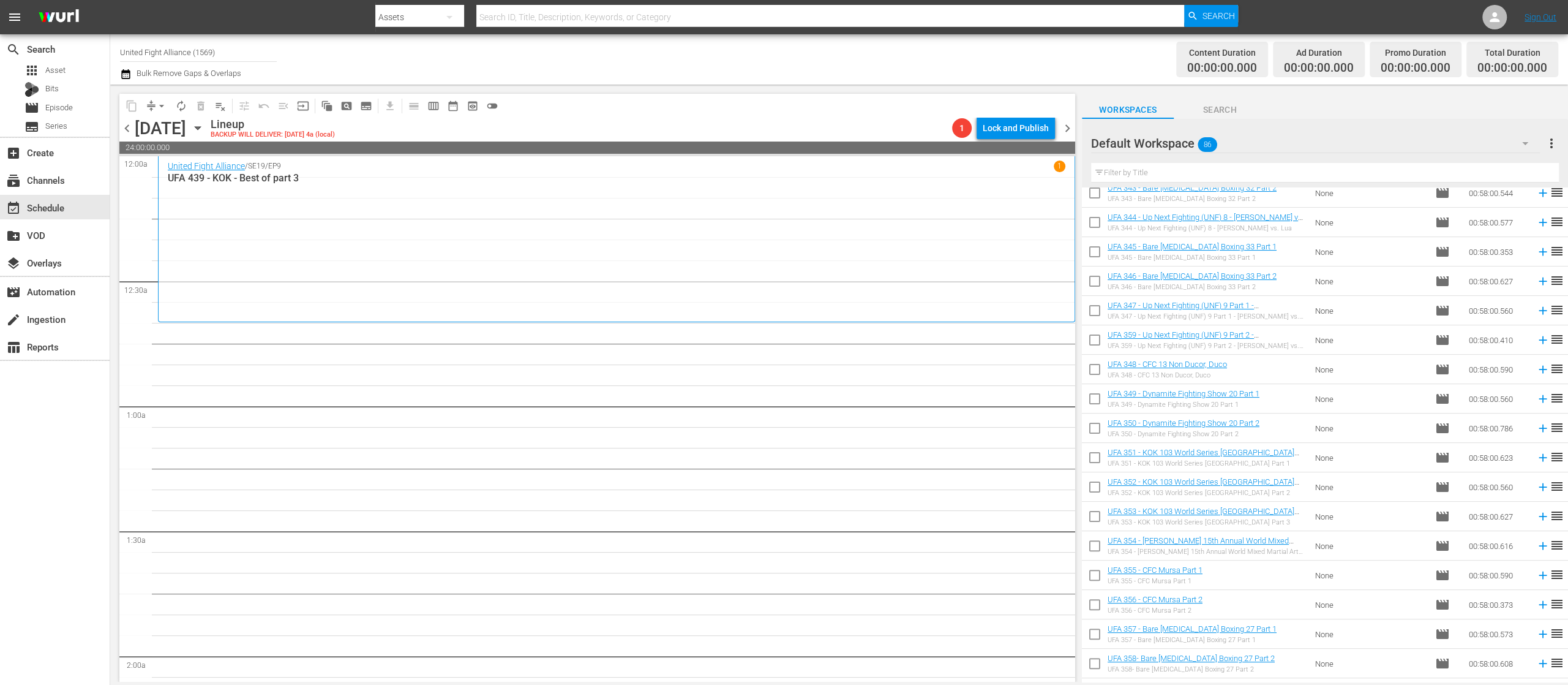
click at [570, 236] on div "United Fight Alliance / SE19 / EP9 1 UFA 439 - KOK - Best of part 3" at bounding box center [616, 239] width 898 height 157
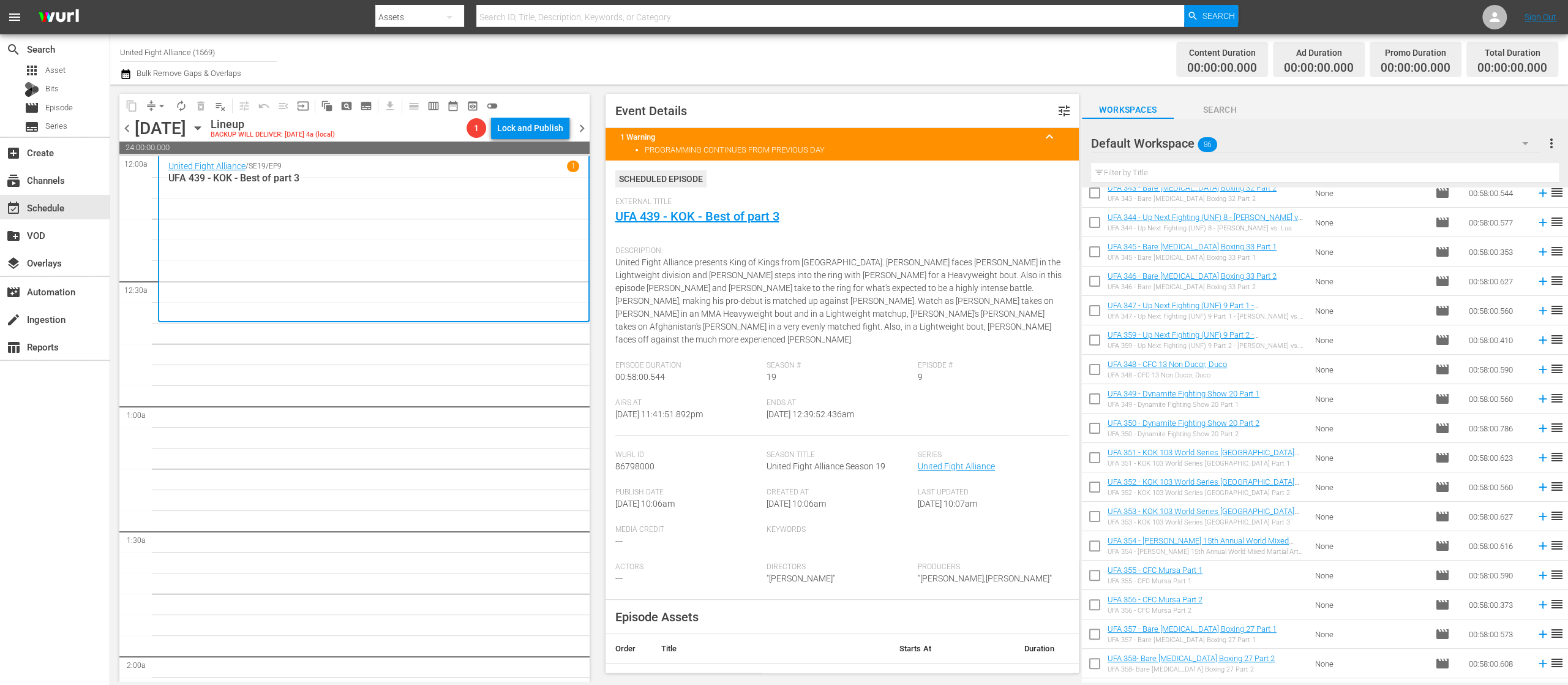
click at [653, 49] on div "Channel Title United Fight Alliance (1569) Bulk Remove Gaps & Overlaps" at bounding box center [512, 59] width 784 height 44
